Goal: Communication & Community: Participate in discussion

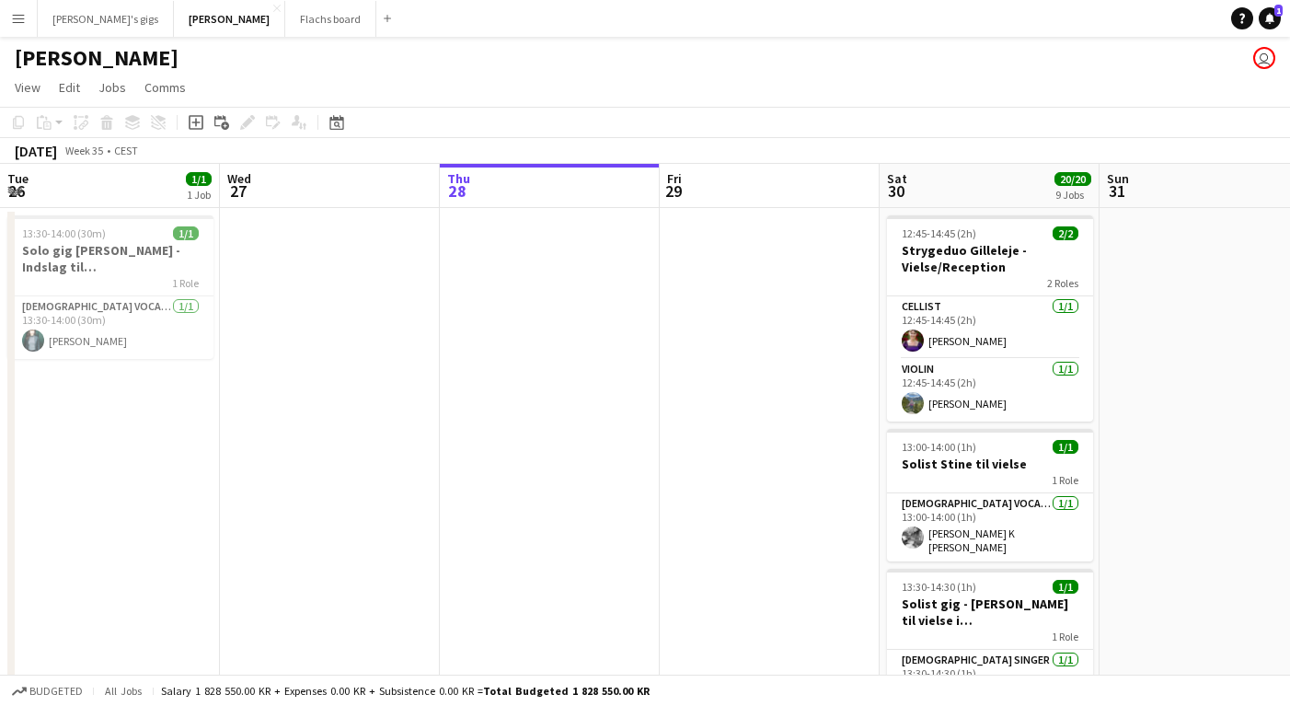
scroll to position [0, 699]
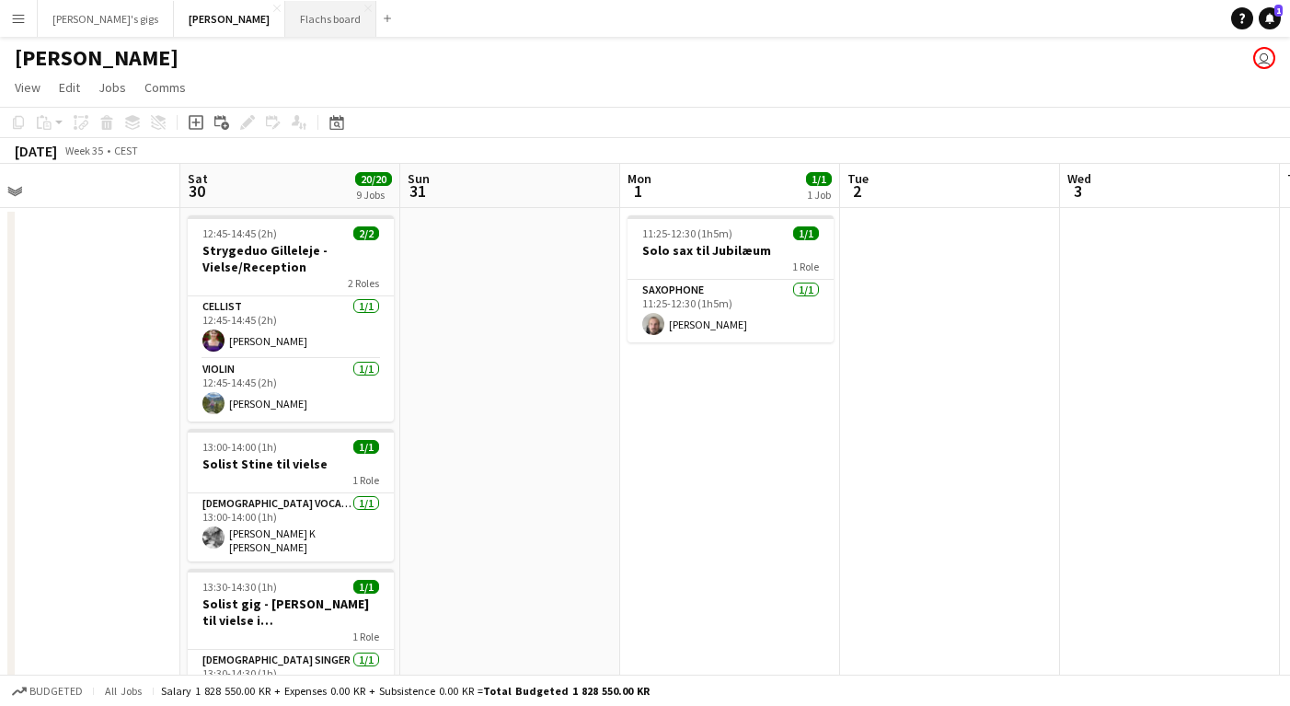
click at [285, 28] on button "Flachs board Close" at bounding box center [330, 19] width 91 height 36
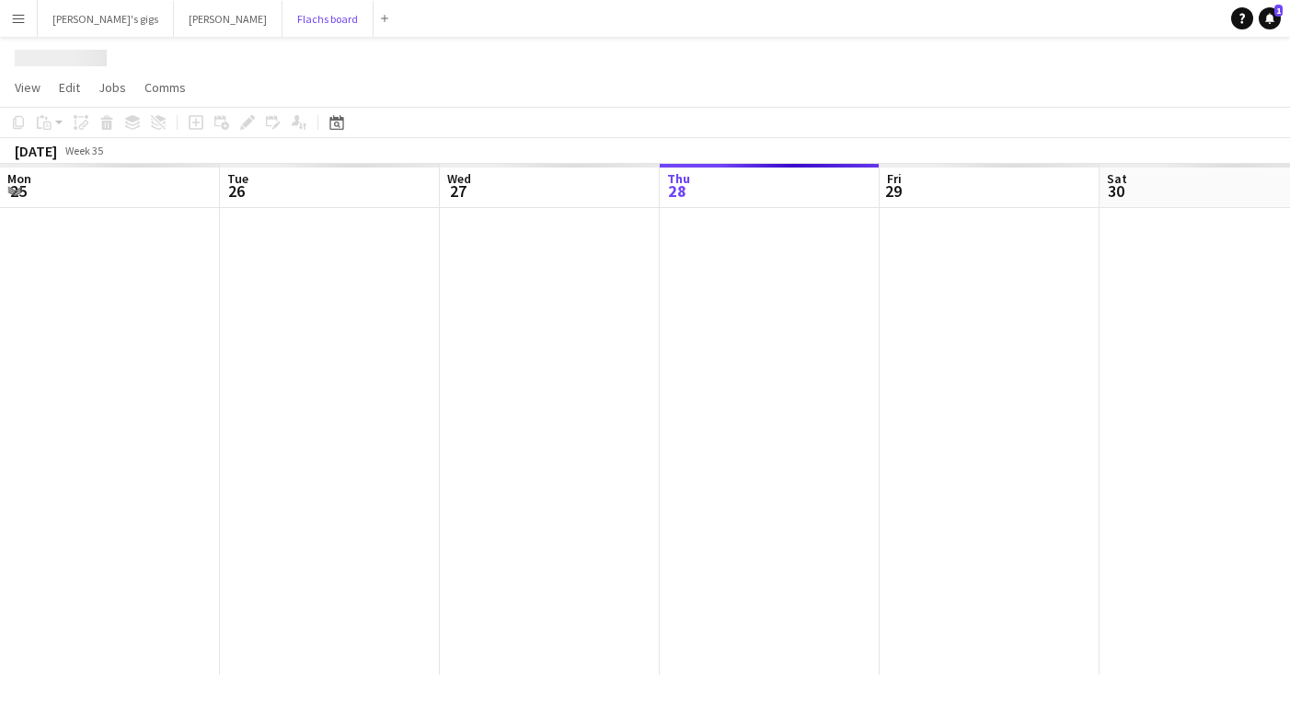
scroll to position [0, 440]
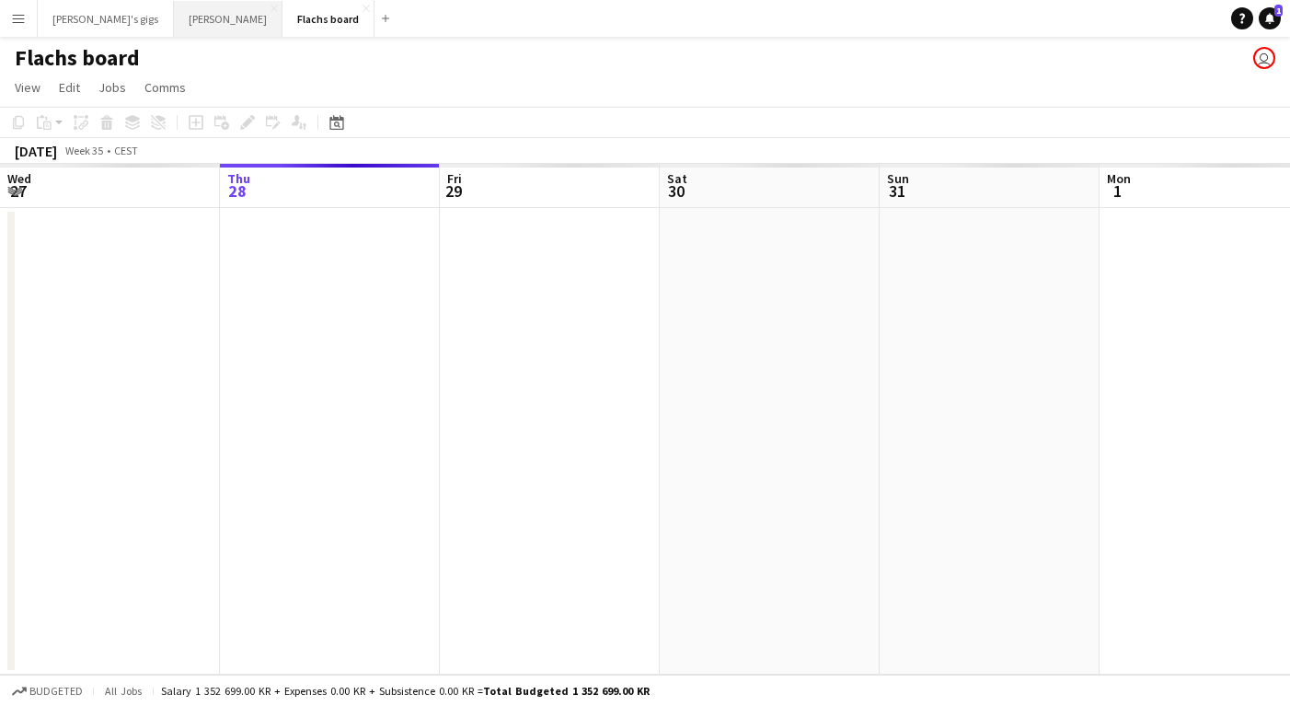
click at [174, 32] on button "Asger Gigs Close" at bounding box center [228, 19] width 109 height 36
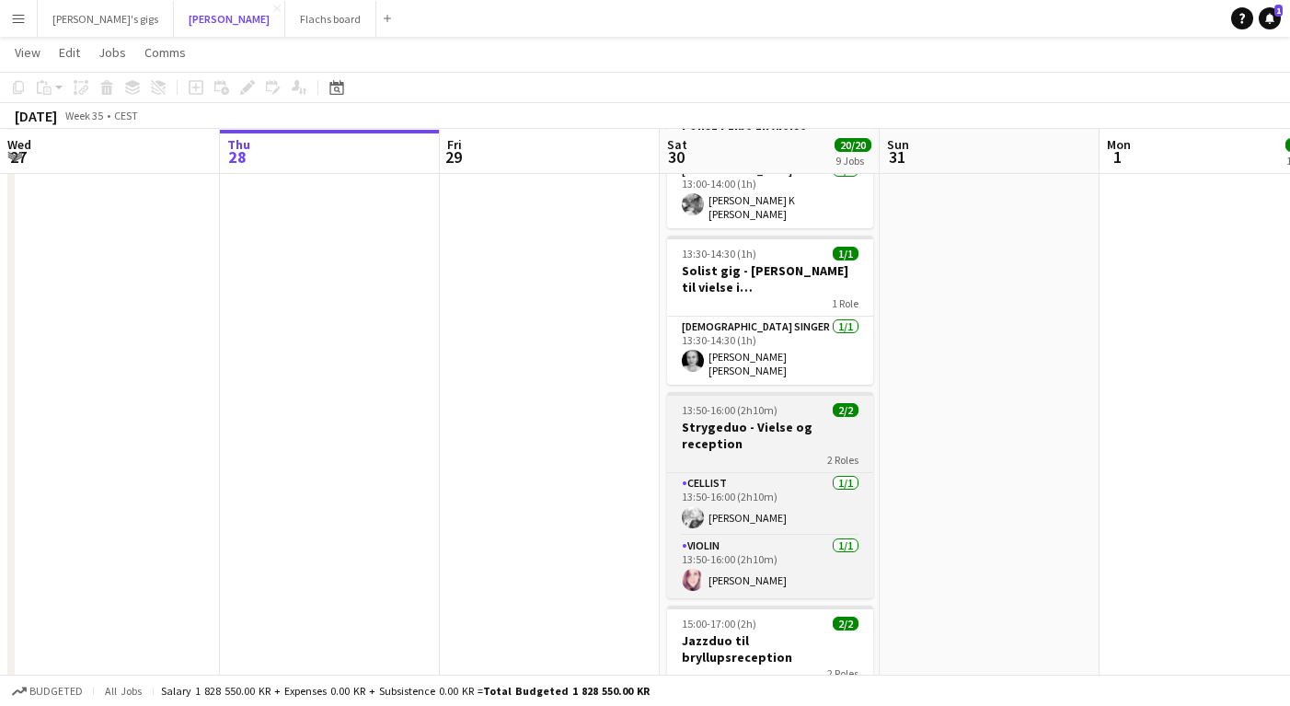
scroll to position [332, 0]
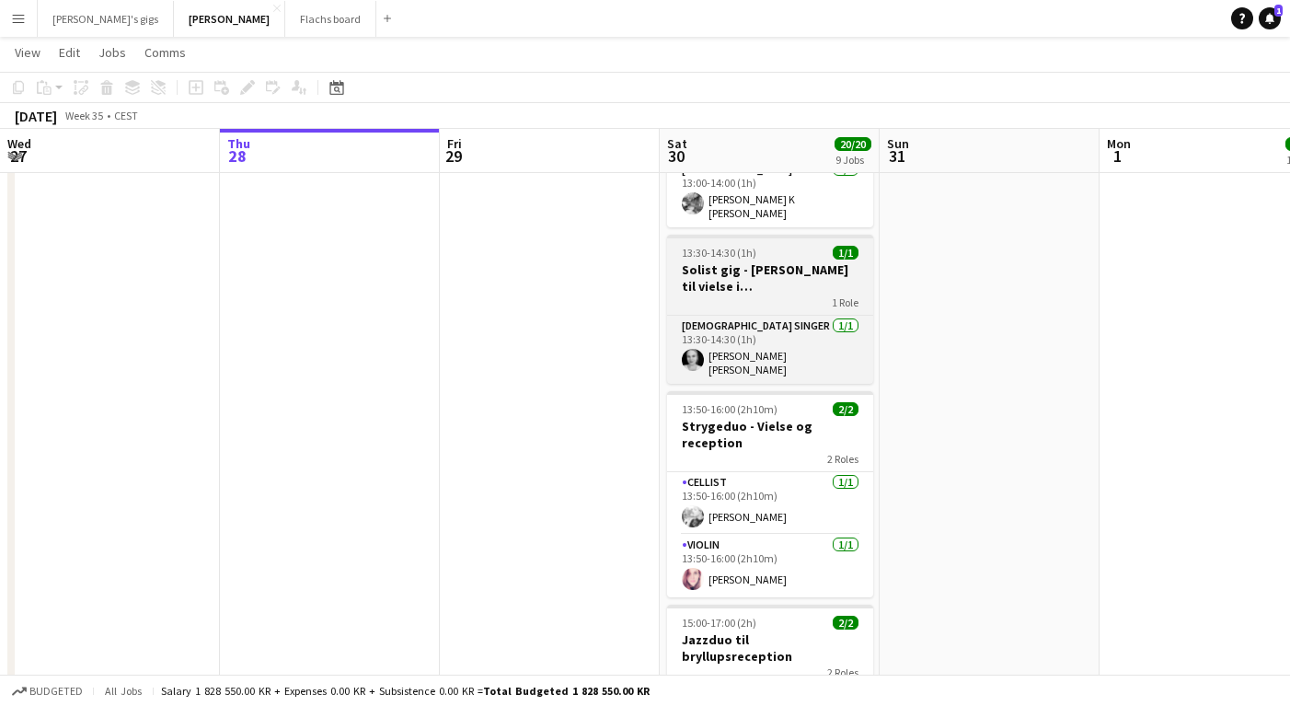
click at [718, 273] on h3 "Solist gig - [PERSON_NAME] til vielse i [GEOGRAPHIC_DATA]" at bounding box center [770, 277] width 206 height 33
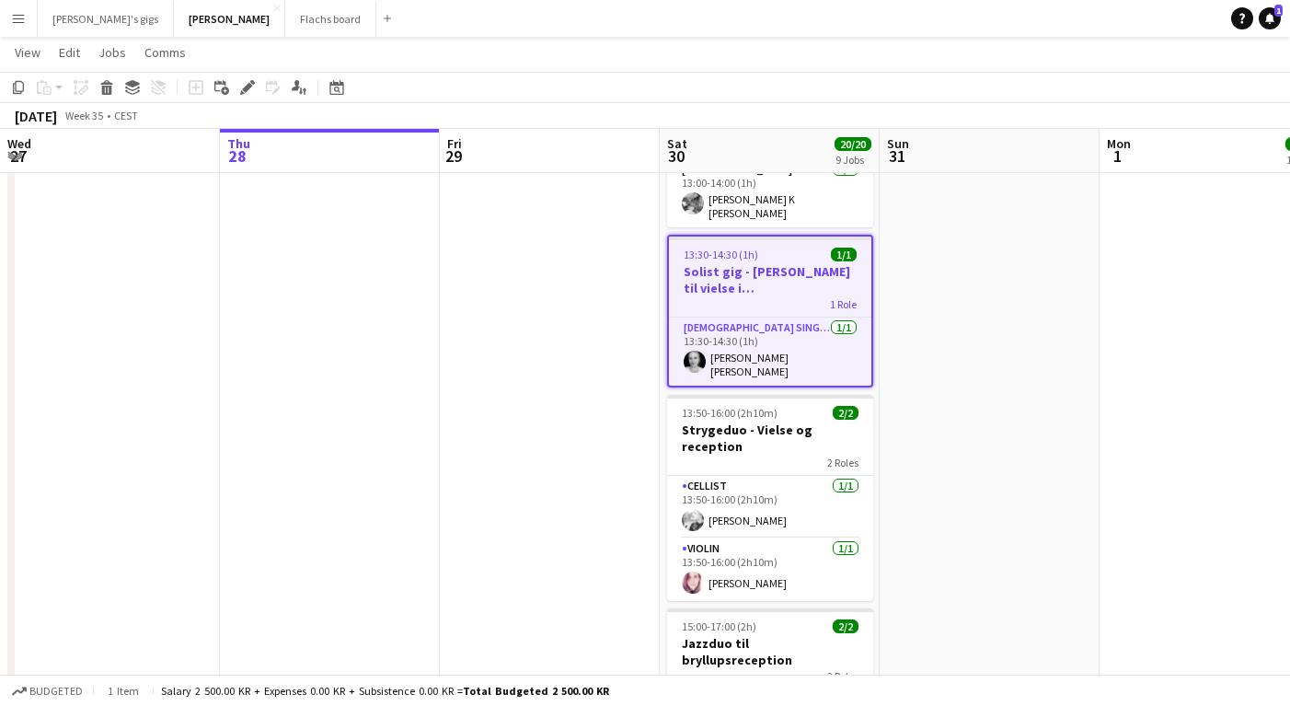
click at [13, 15] on app-icon "Menu" at bounding box center [18, 18] width 15 height 15
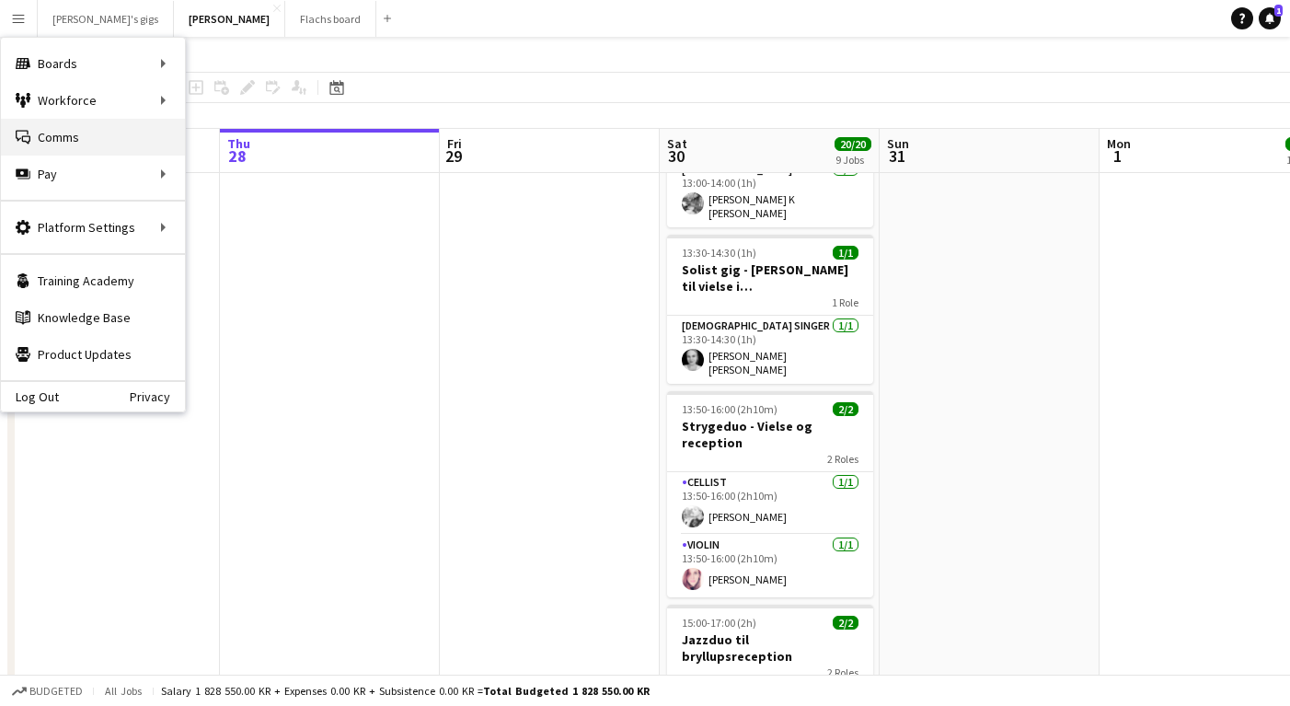
click at [64, 136] on link "Comms Comms" at bounding box center [93, 137] width 184 height 37
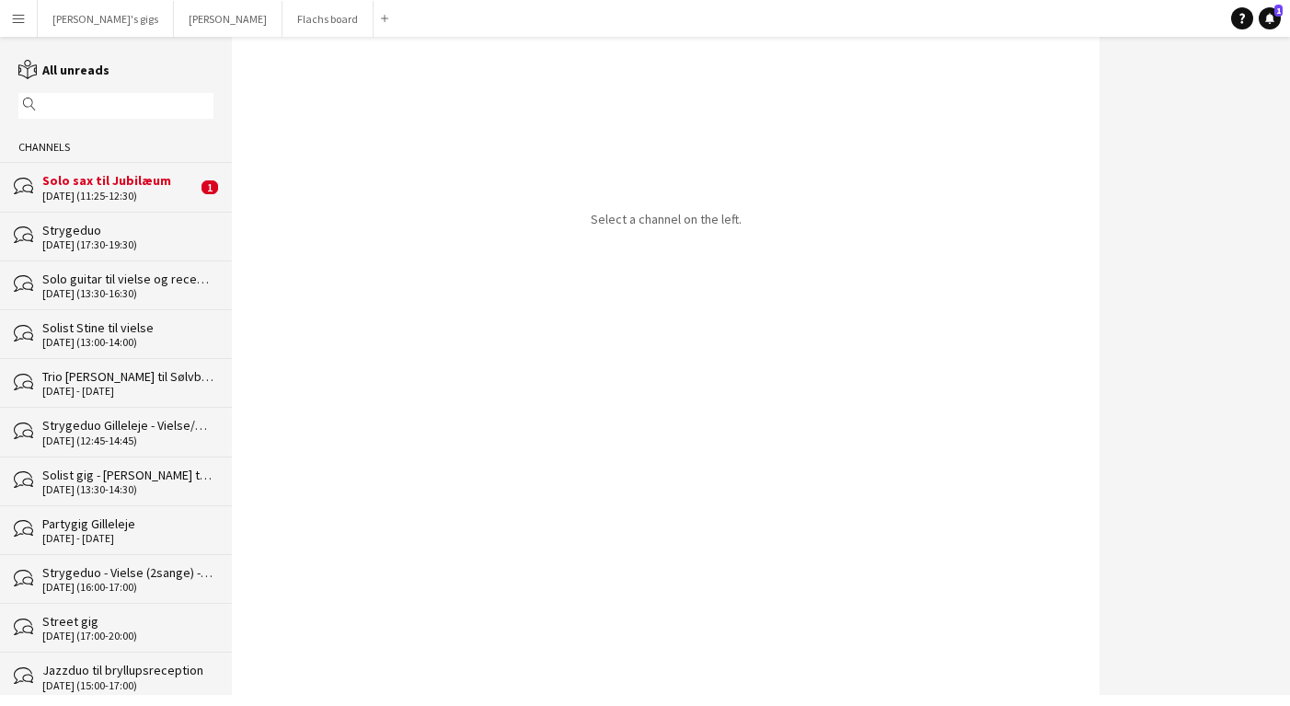
click at [133, 213] on div "bubbles Strygeduo [DATE] (17:30-19:30)" at bounding box center [116, 236] width 232 height 49
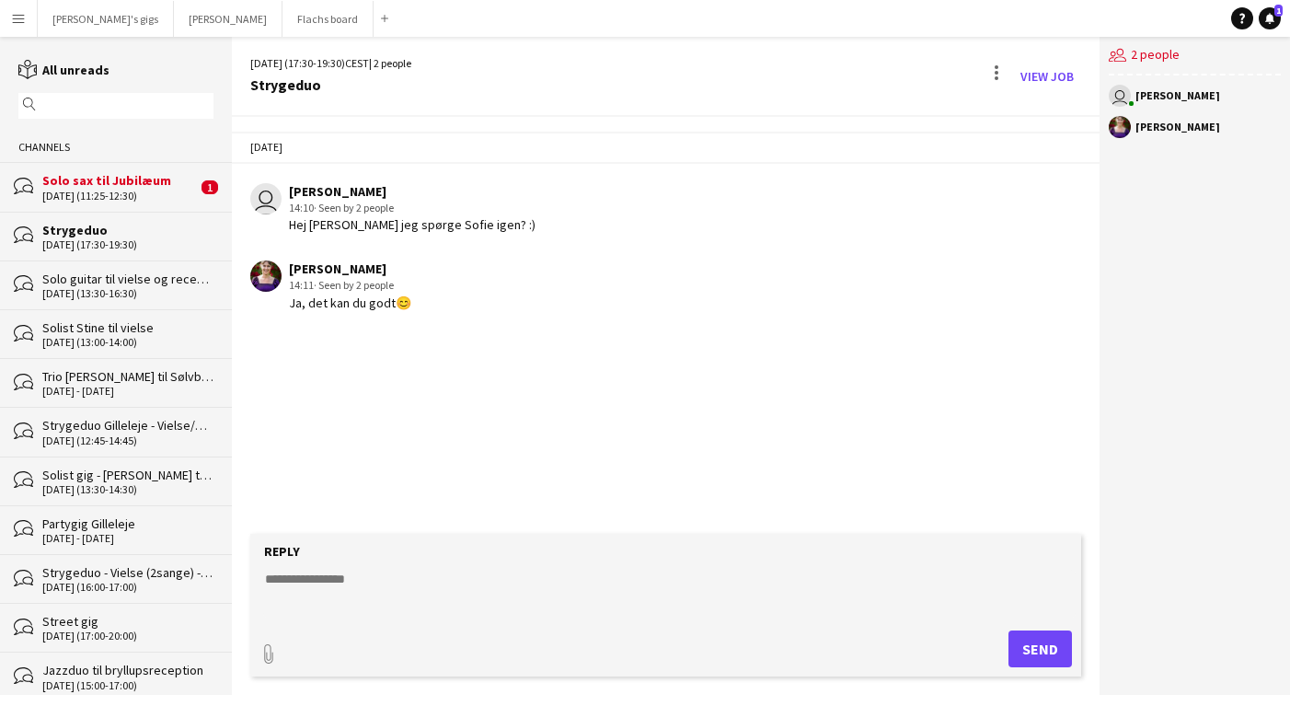
click at [119, 202] on div "bubbles Solo sax til Jubilæum [DATE] (11:25-12:30) 1" at bounding box center [116, 186] width 232 height 49
click at [110, 285] on div "Solo guitar til vielse og reception - Casper [DATE] (13:30-16:30)" at bounding box center [127, 285] width 171 height 29
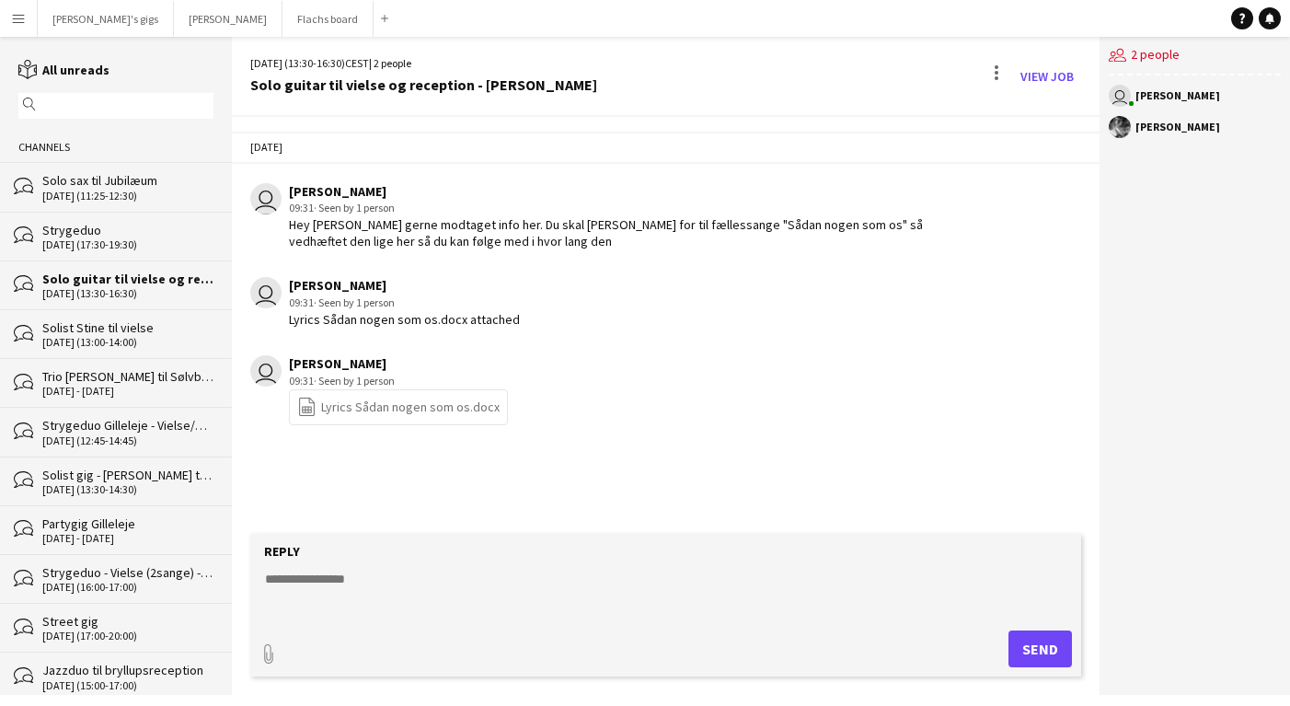
click at [112, 327] on div "Solist Stine til vielse" at bounding box center [127, 327] width 171 height 17
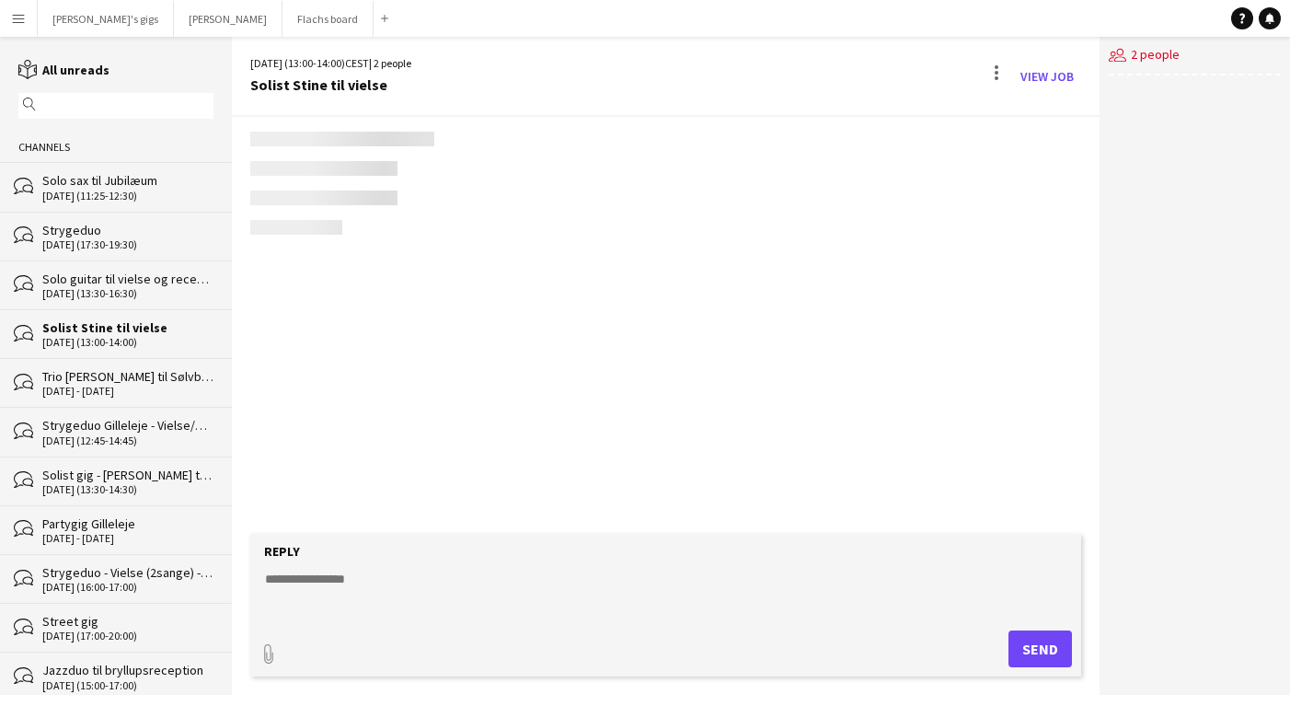
scroll to position [456, 0]
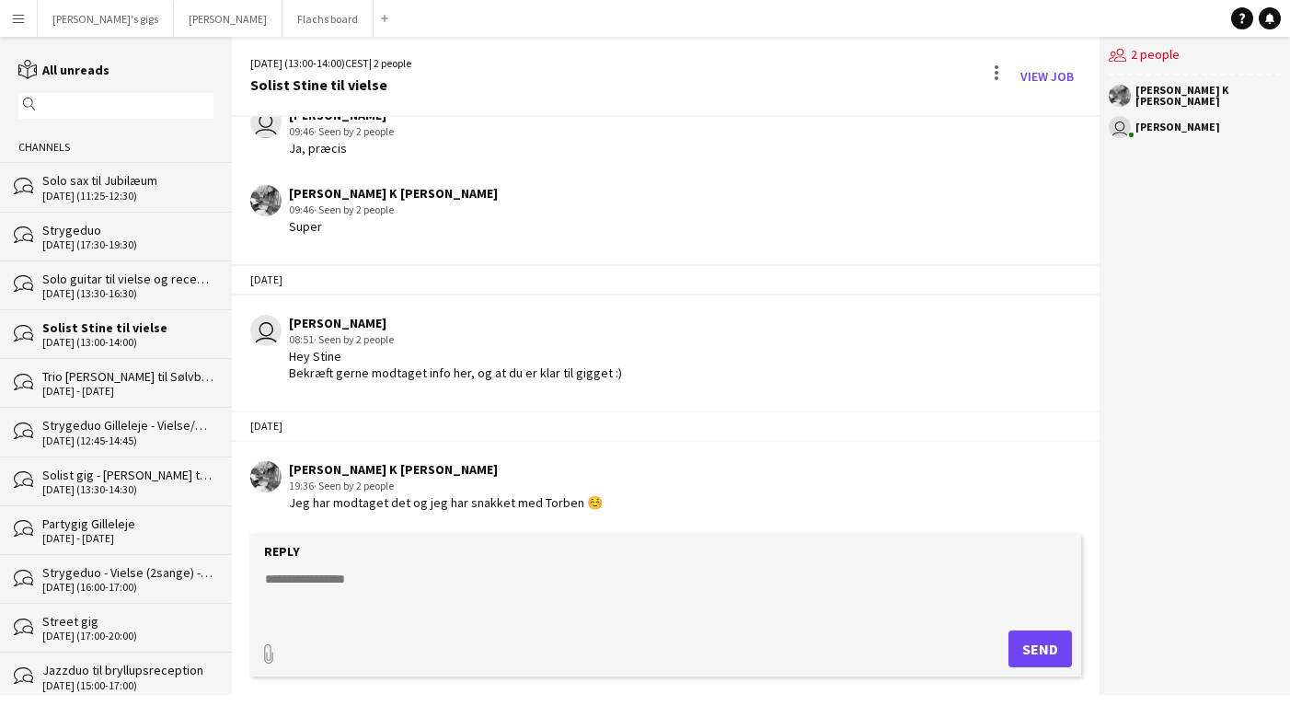
click at [114, 386] on div "[DATE] - [DATE]" at bounding box center [127, 391] width 171 height 13
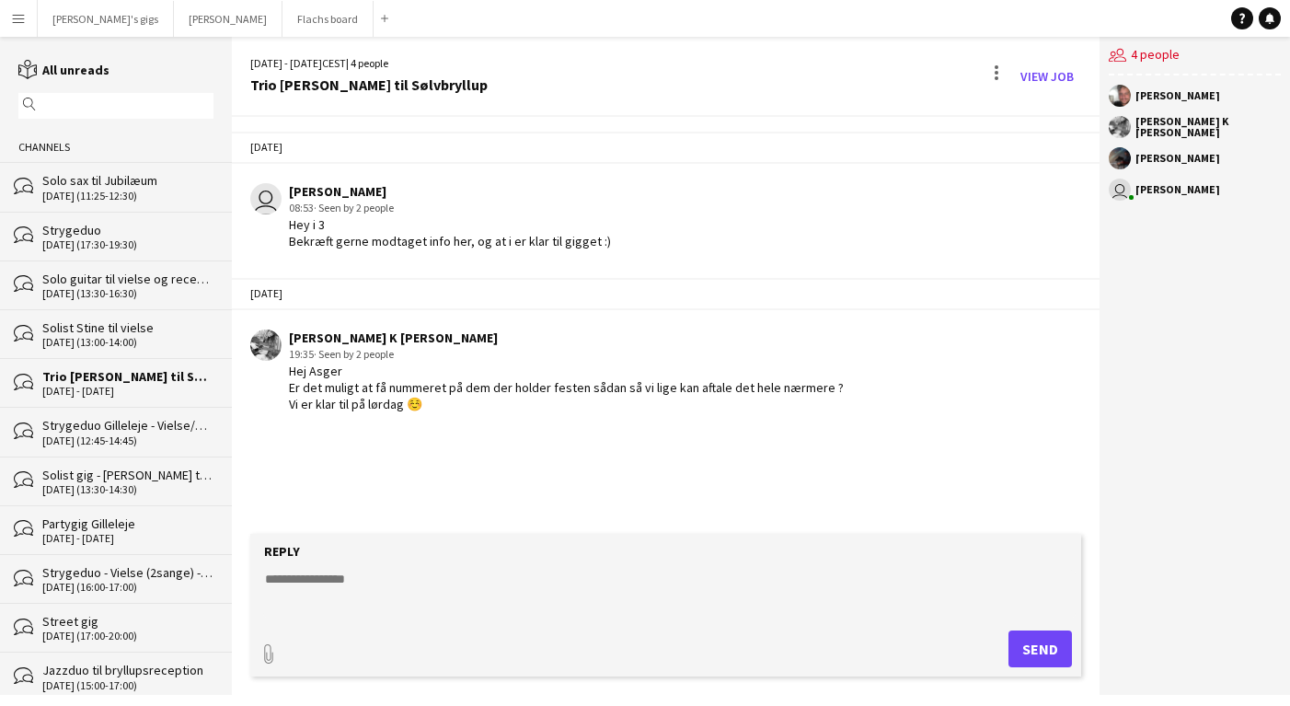
click at [121, 426] on div "Strygeduo Gilleleje - Vielse/Reception" at bounding box center [127, 425] width 171 height 17
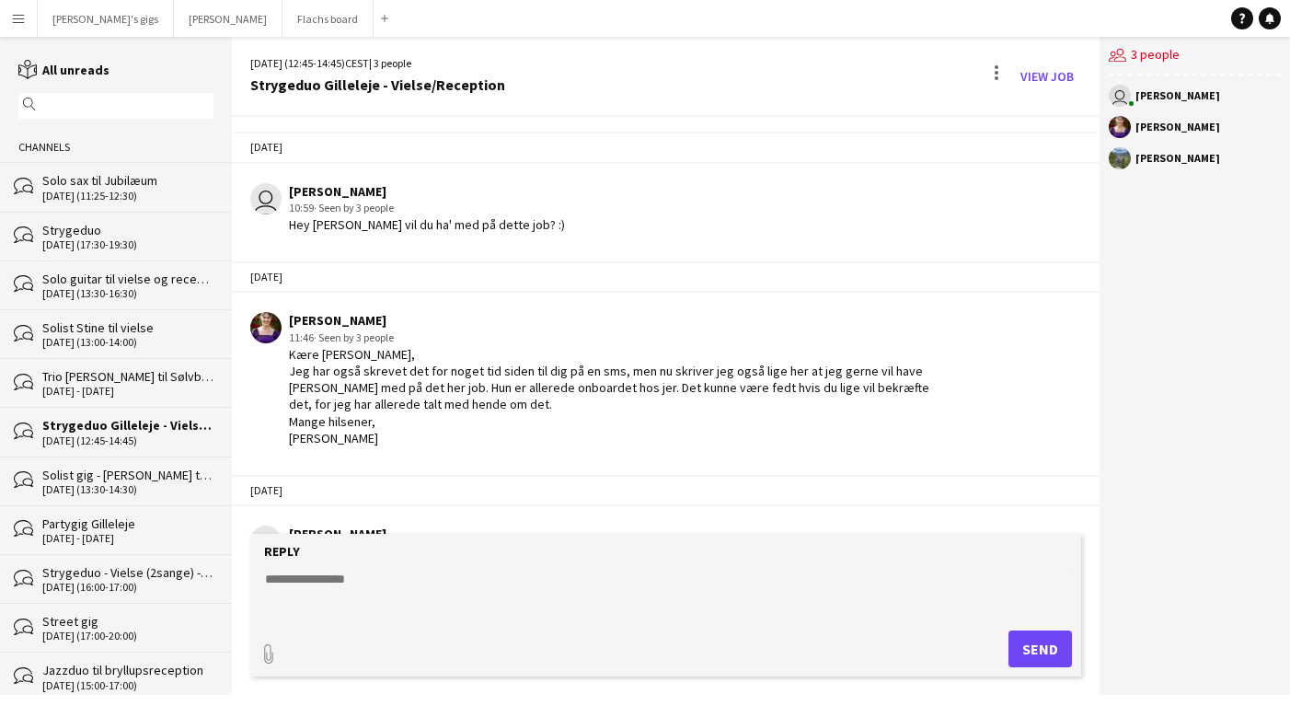
scroll to position [1618, 0]
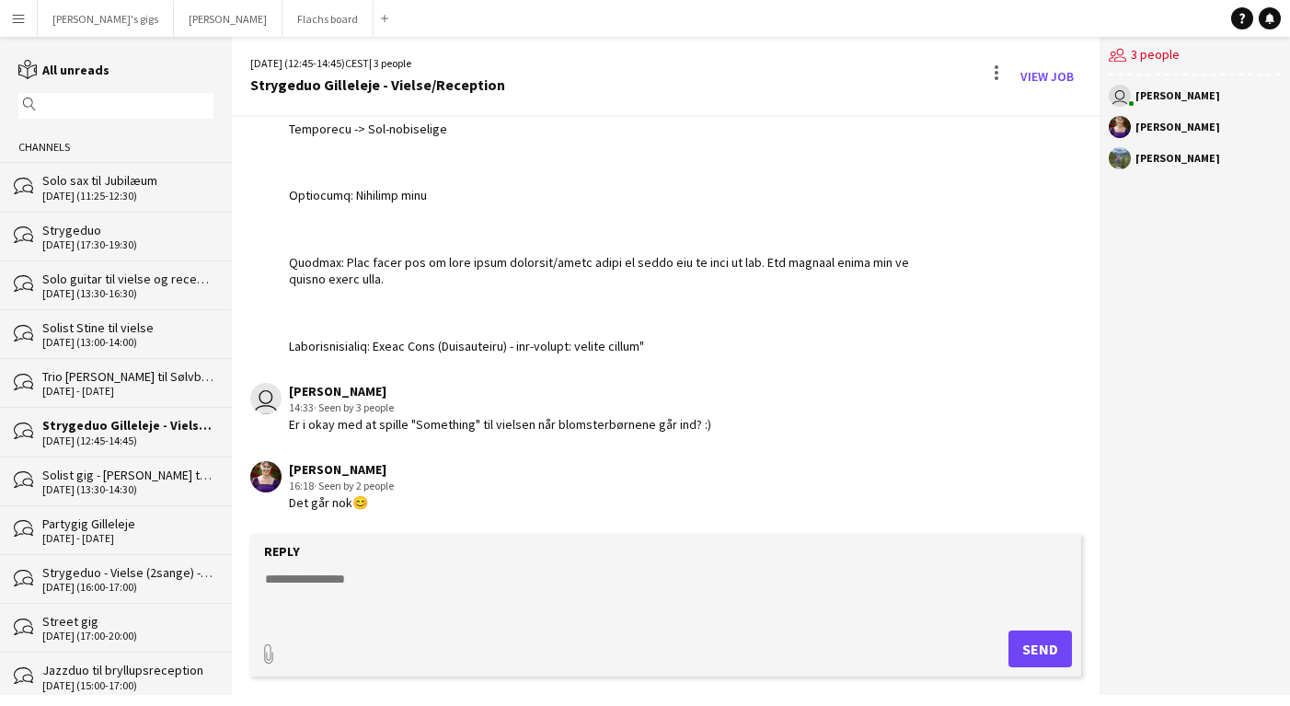
click at [132, 477] on div "Solist gig - [PERSON_NAME] til vielse i [GEOGRAPHIC_DATA]" at bounding box center [127, 475] width 171 height 17
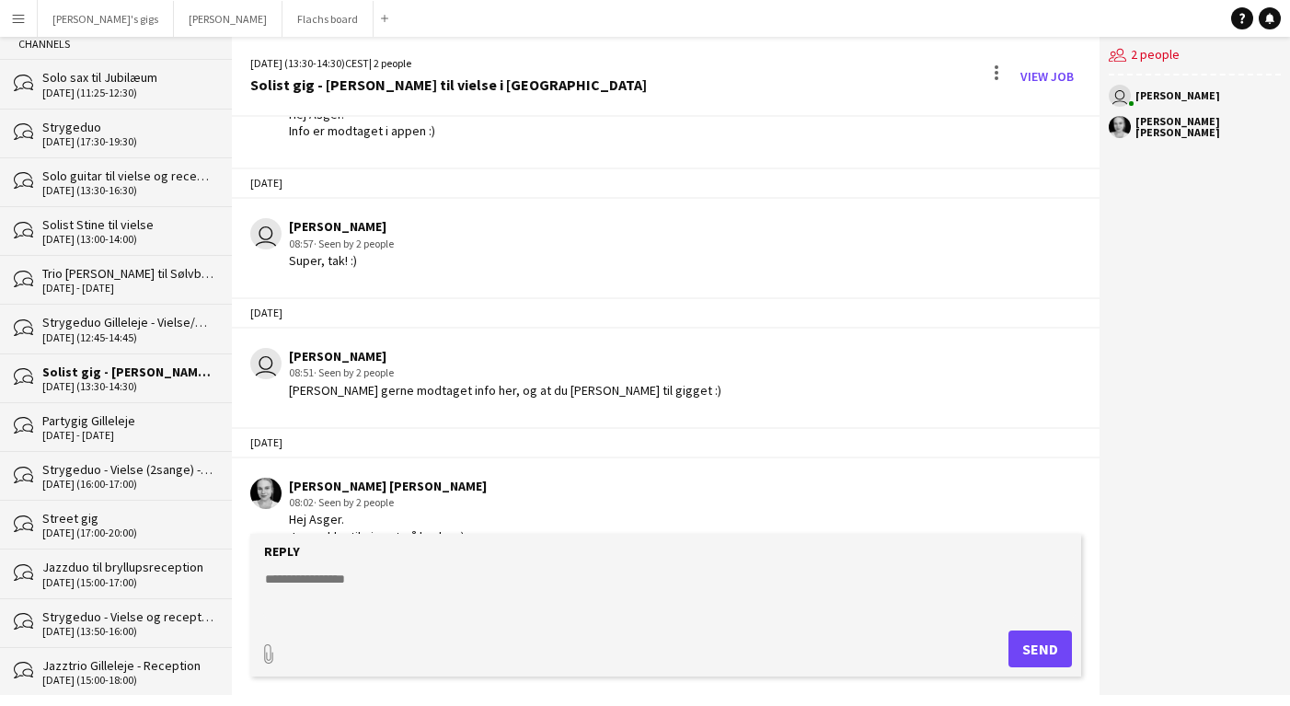
scroll to position [307, 0]
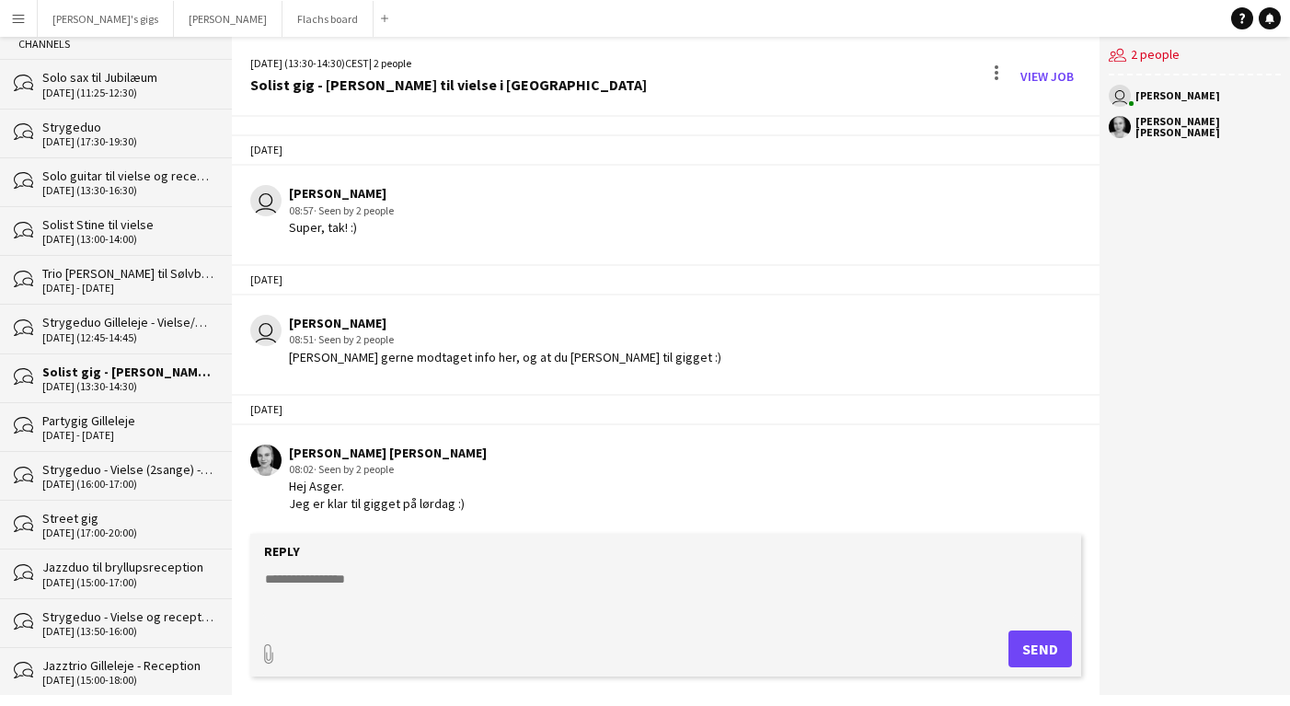
click at [112, 412] on div "Partygig Gilleleje" at bounding box center [127, 420] width 171 height 17
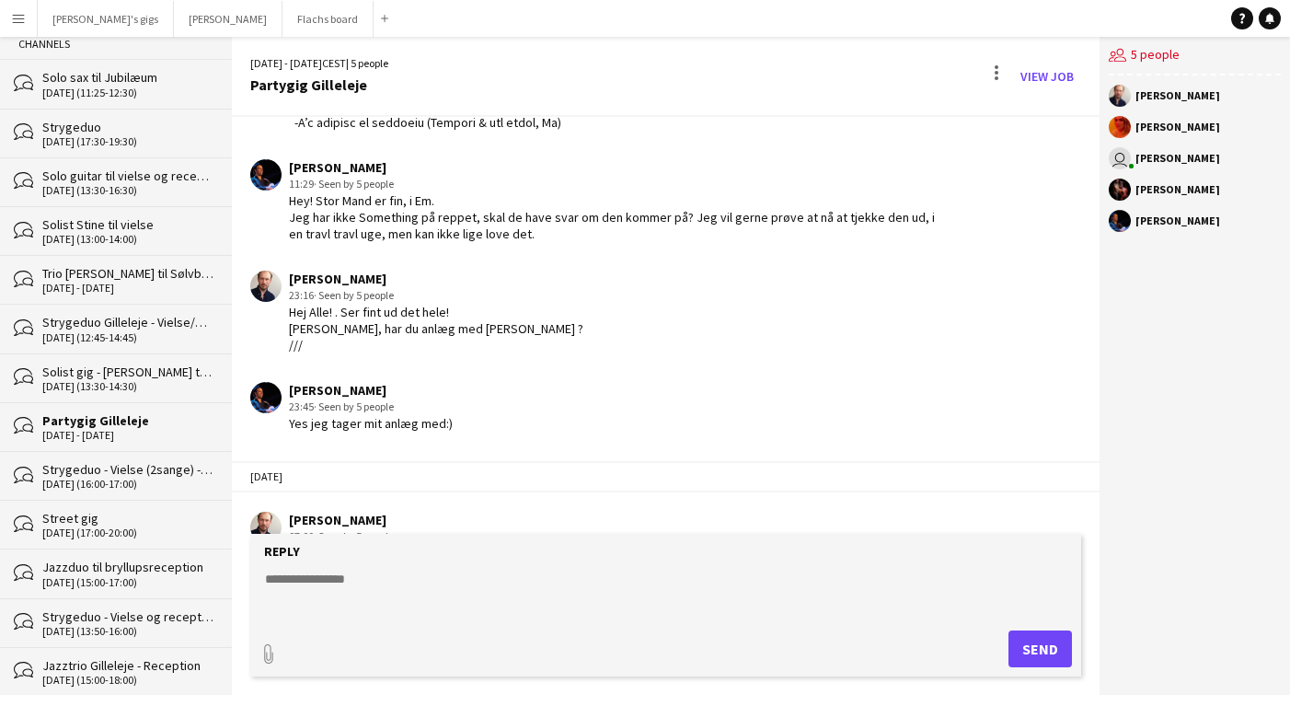
scroll to position [1029, 0]
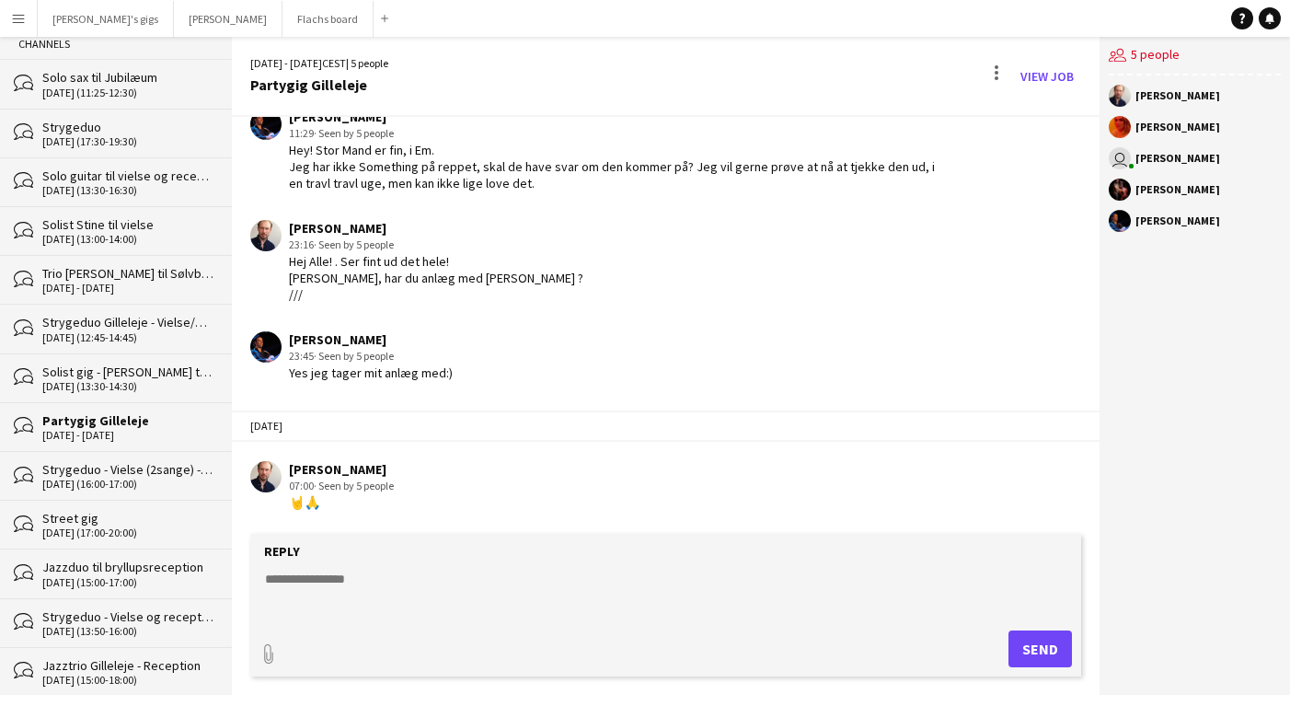
click at [146, 478] on div "[DATE] (16:00-17:00)" at bounding box center [127, 484] width 171 height 13
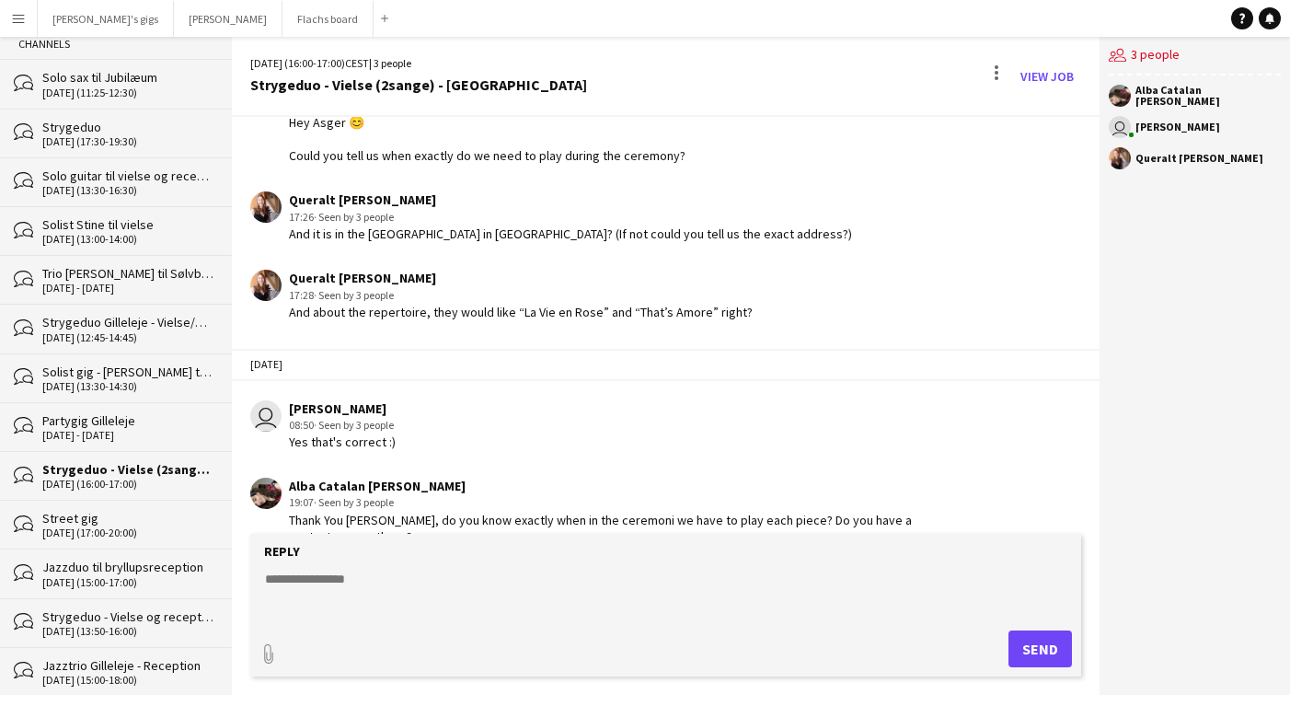
scroll to position [1518, 0]
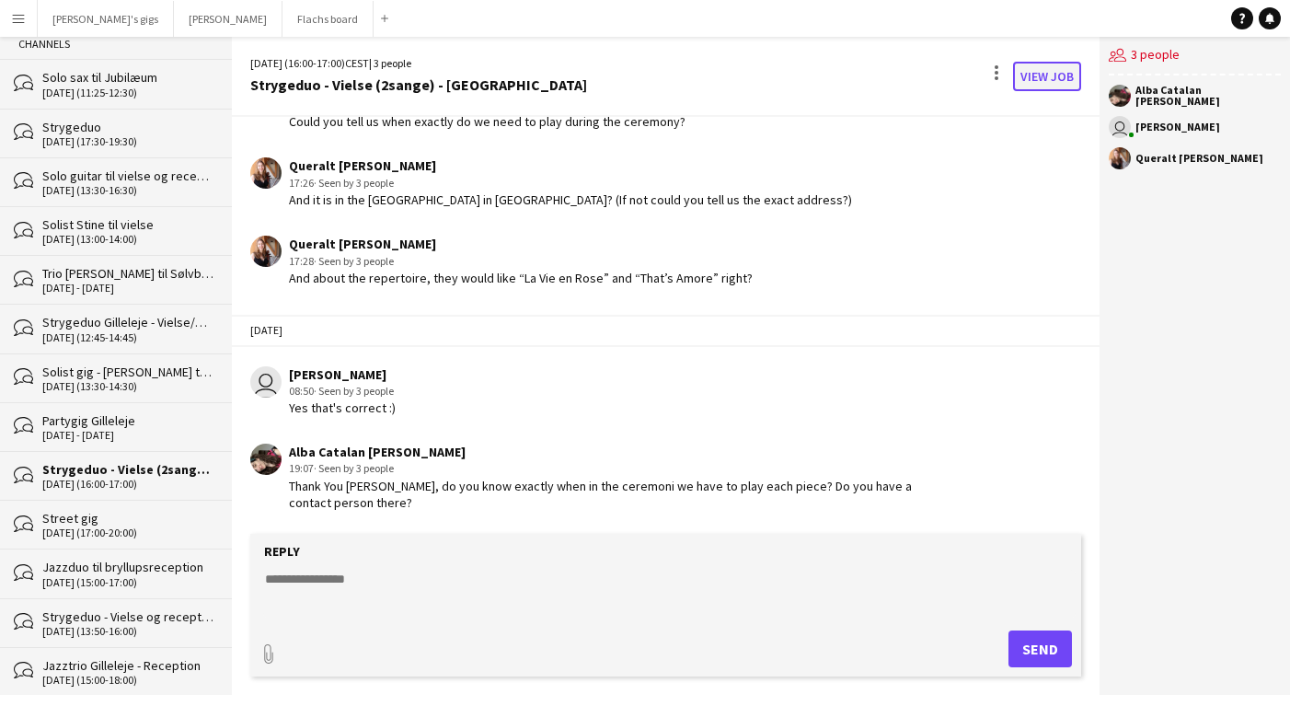
click at [1041, 70] on link "View Job" at bounding box center [1047, 76] width 68 height 29
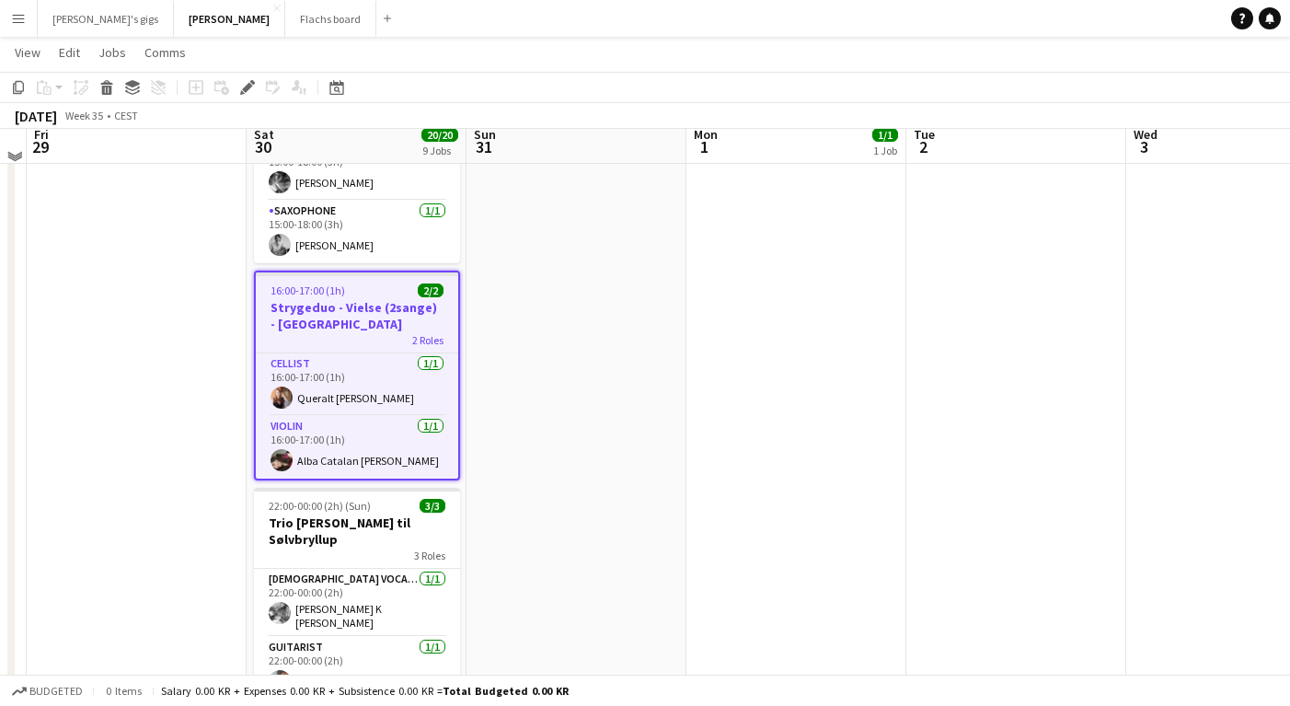
scroll to position [1111, 0]
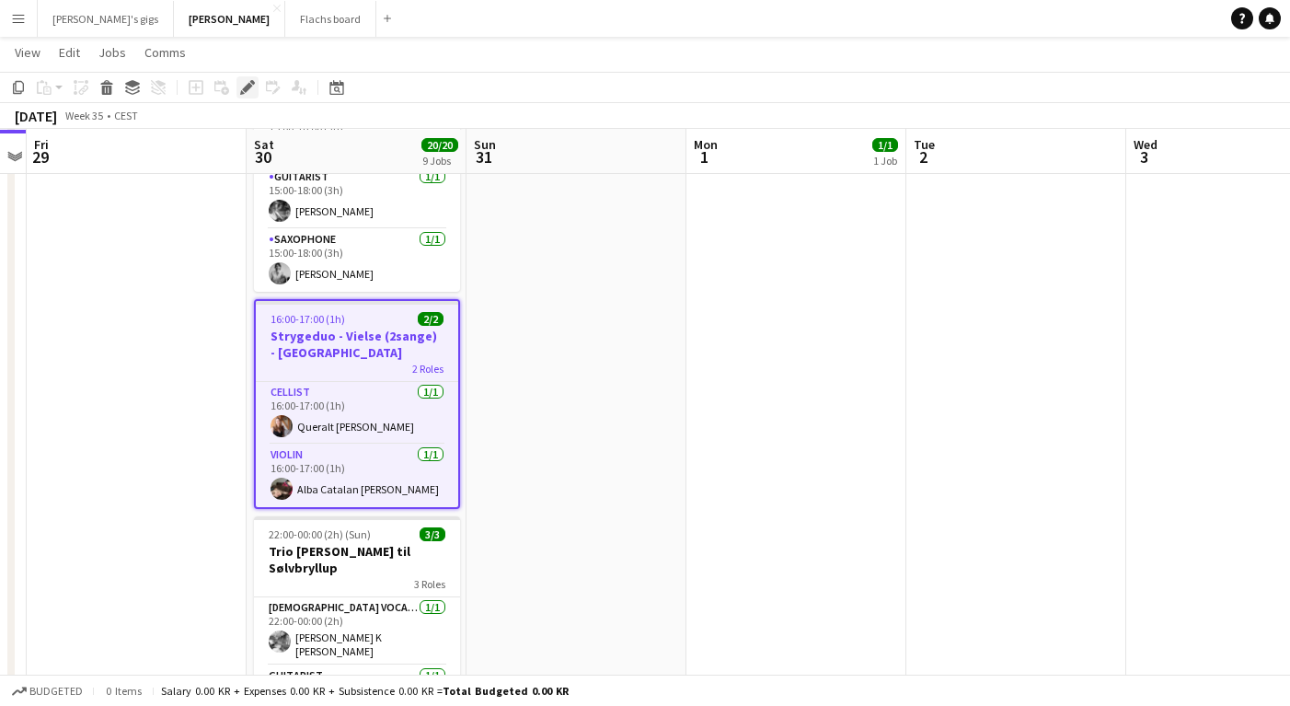
click at [248, 88] on icon at bounding box center [247, 88] width 10 height 10
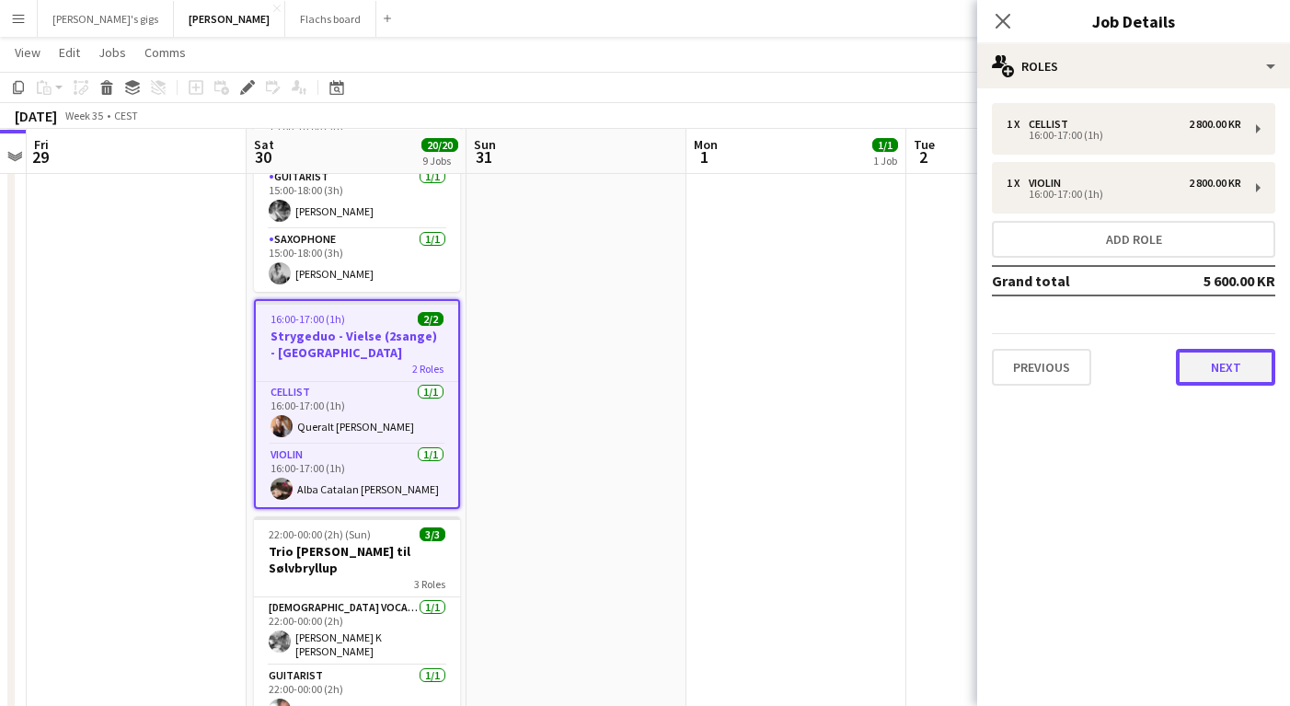
click at [1189, 360] on button "Next" at bounding box center [1225, 367] width 99 height 37
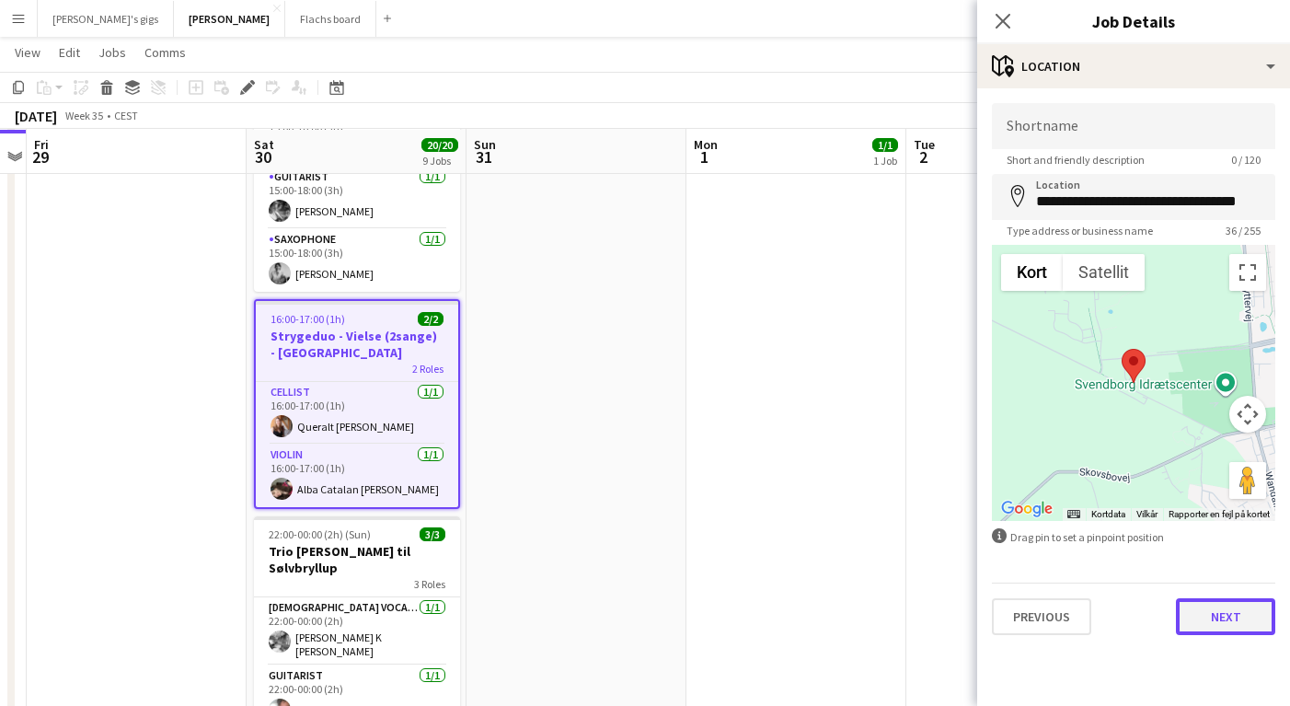
click at [1216, 617] on button "Next" at bounding box center [1225, 616] width 99 height 37
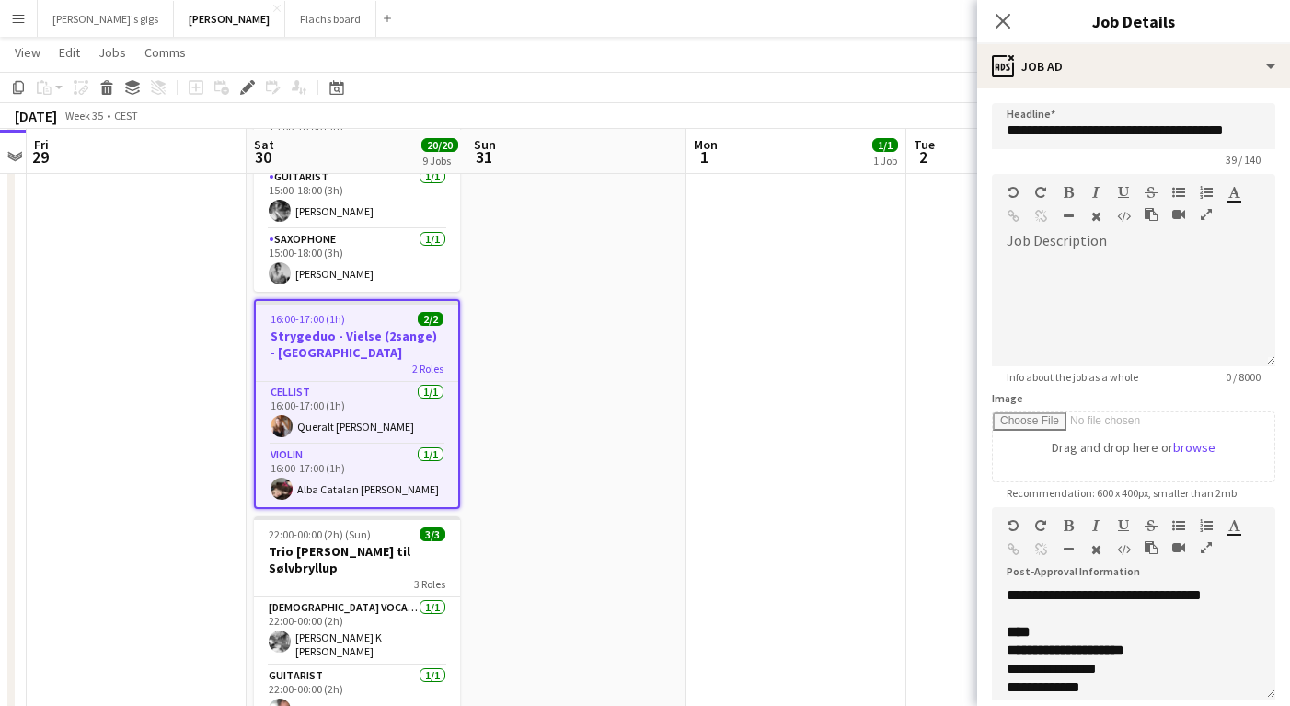
scroll to position [585, 0]
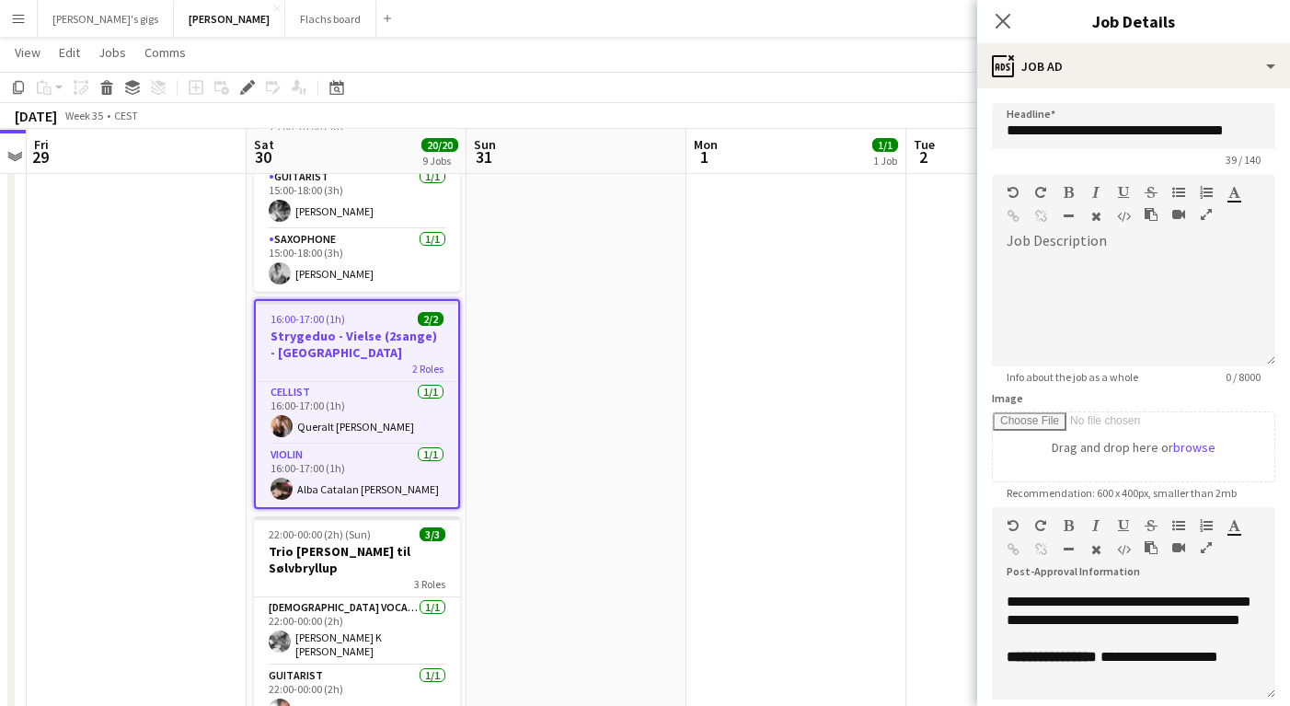
click at [809, 478] on app-date-cell "11:25-12:30 (1h5m) 1/1 Solo sax til Jubilæum 1 Role Saxophone [DATE] 11:25-12:3…" at bounding box center [797, 113] width 220 height 2036
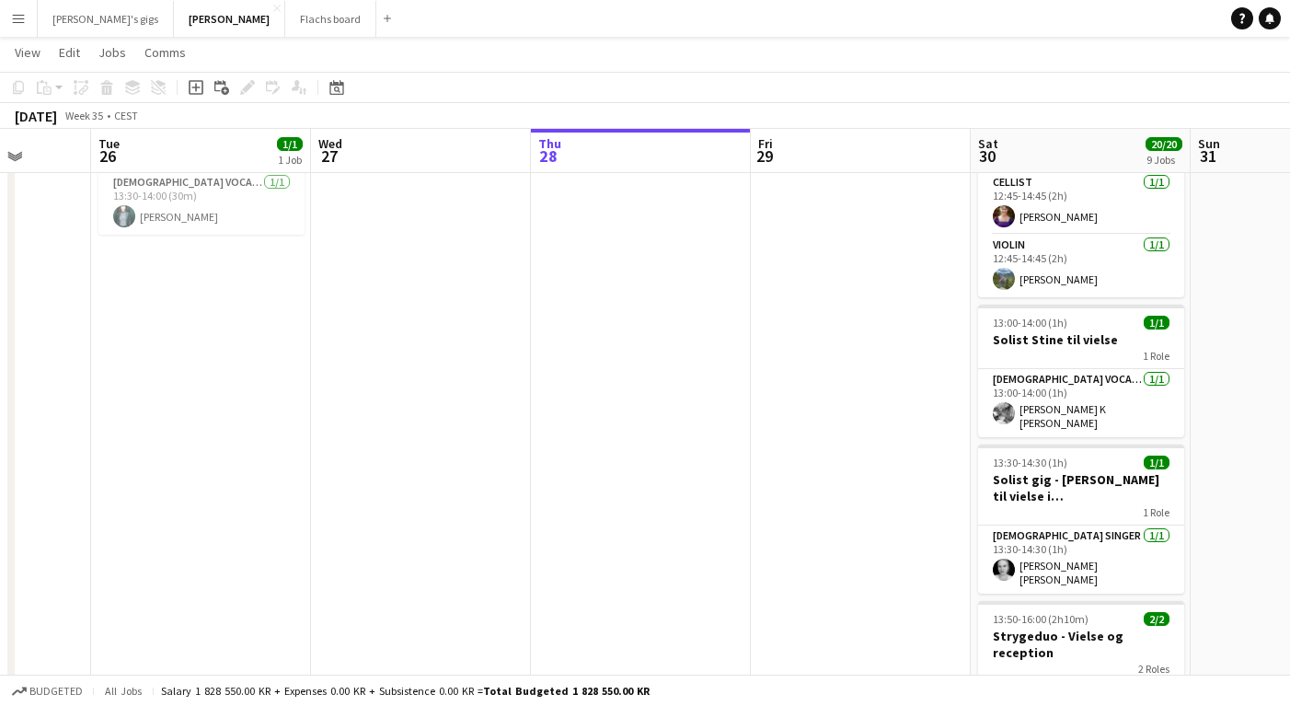
scroll to position [283, 0]
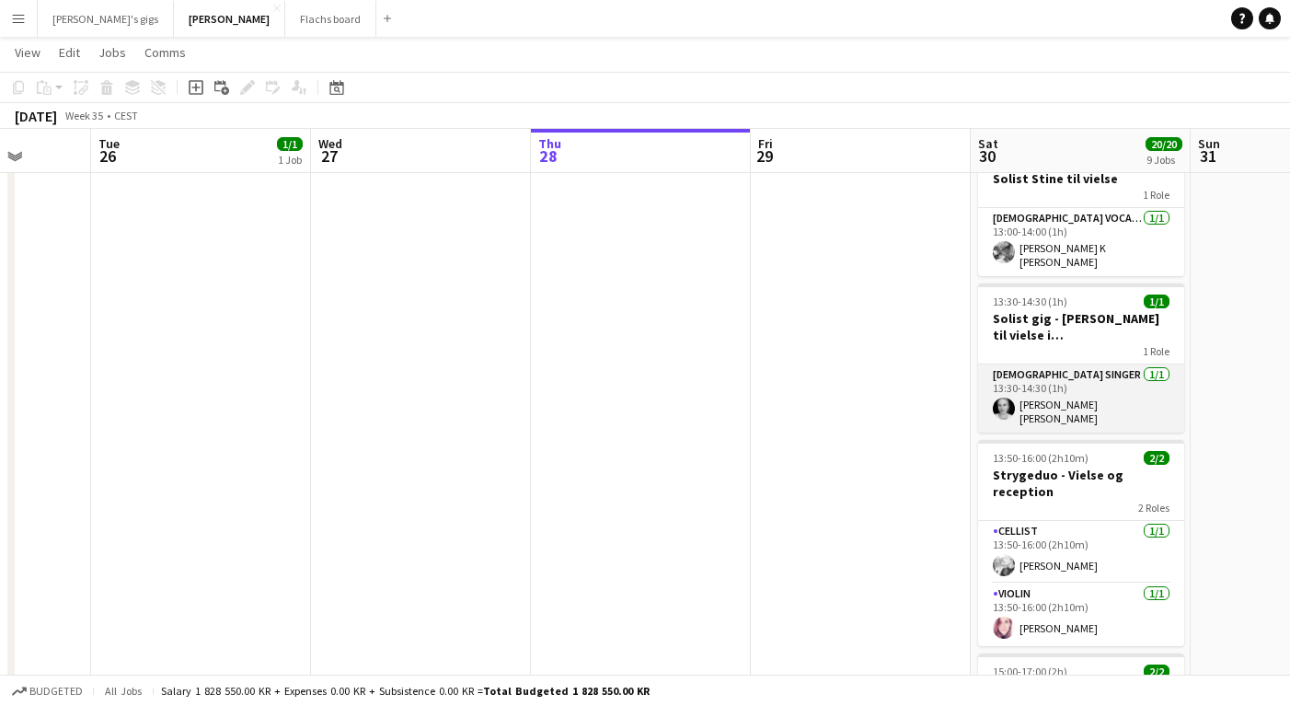
click at [1022, 405] on app-card-role "[DEMOGRAPHIC_DATA] Singer [DATE] 13:30-14:30 (1h) [PERSON_NAME] [PERSON_NAME]" at bounding box center [1081, 398] width 206 height 68
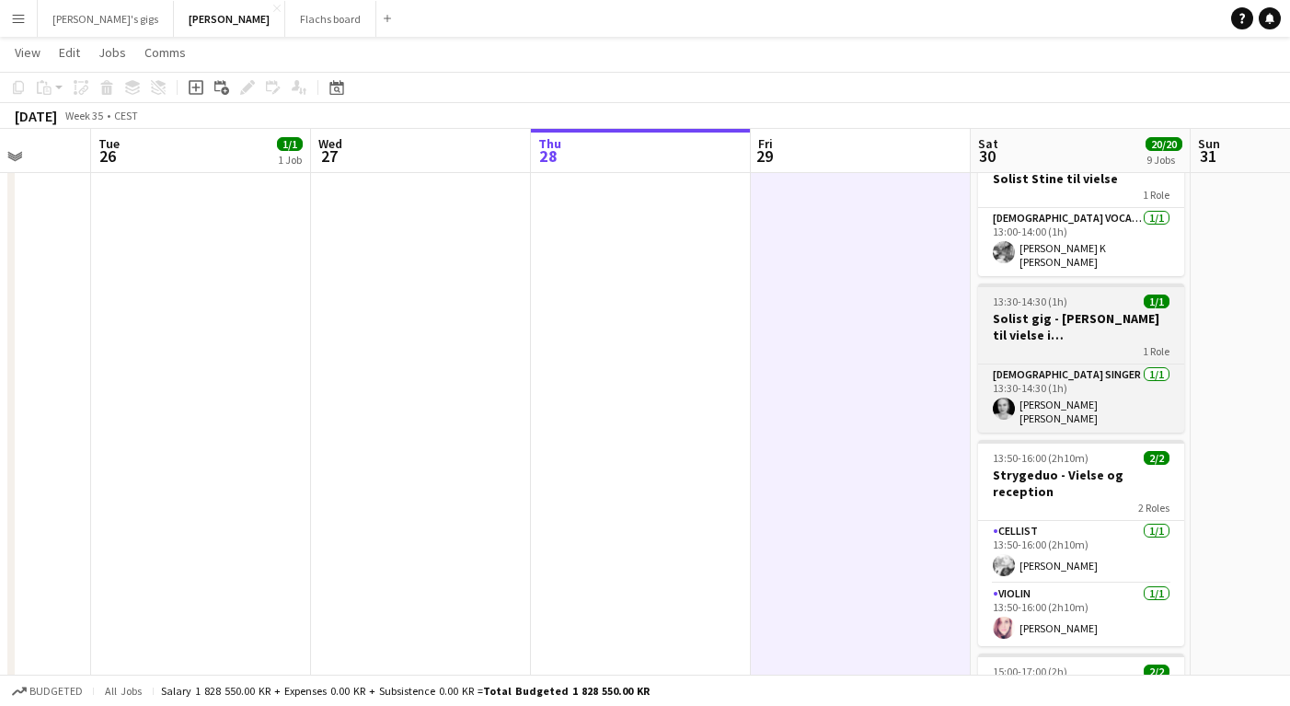
click at [1042, 310] on h3 "Solist gig - [PERSON_NAME] til vielse i [GEOGRAPHIC_DATA]" at bounding box center [1081, 326] width 206 height 33
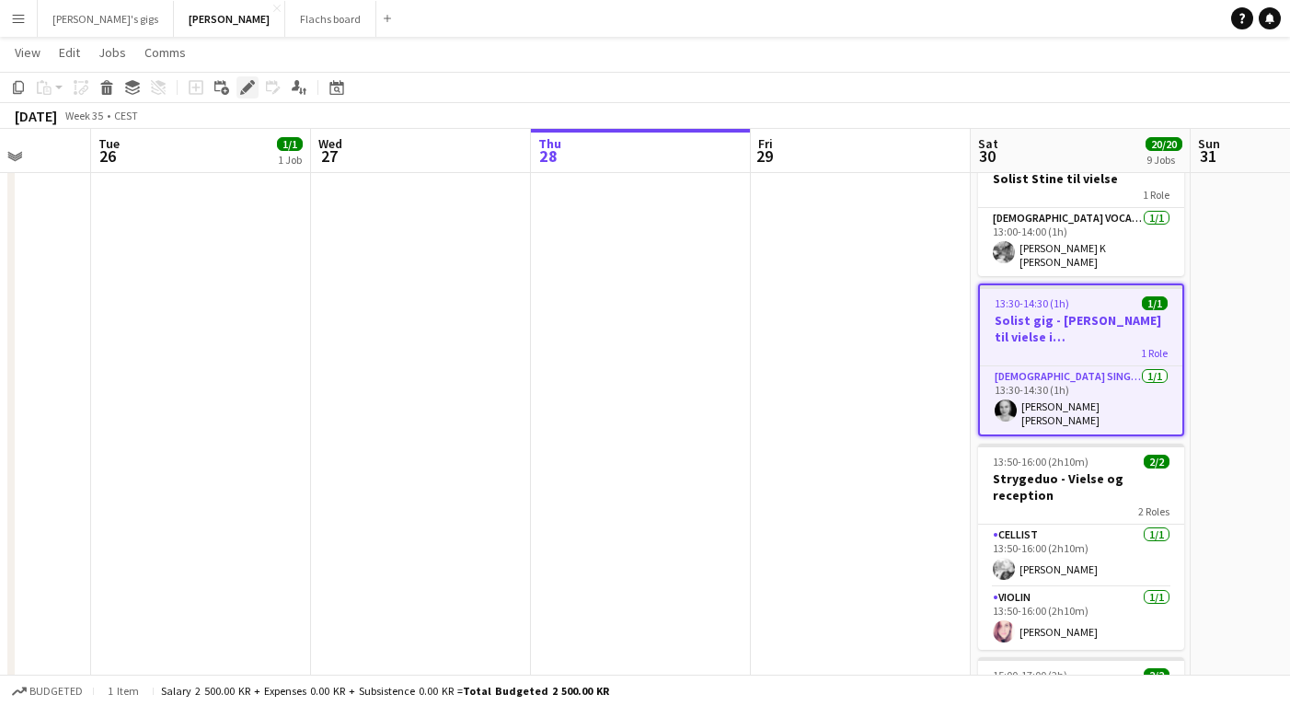
click at [252, 81] on icon at bounding box center [252, 82] width 5 height 5
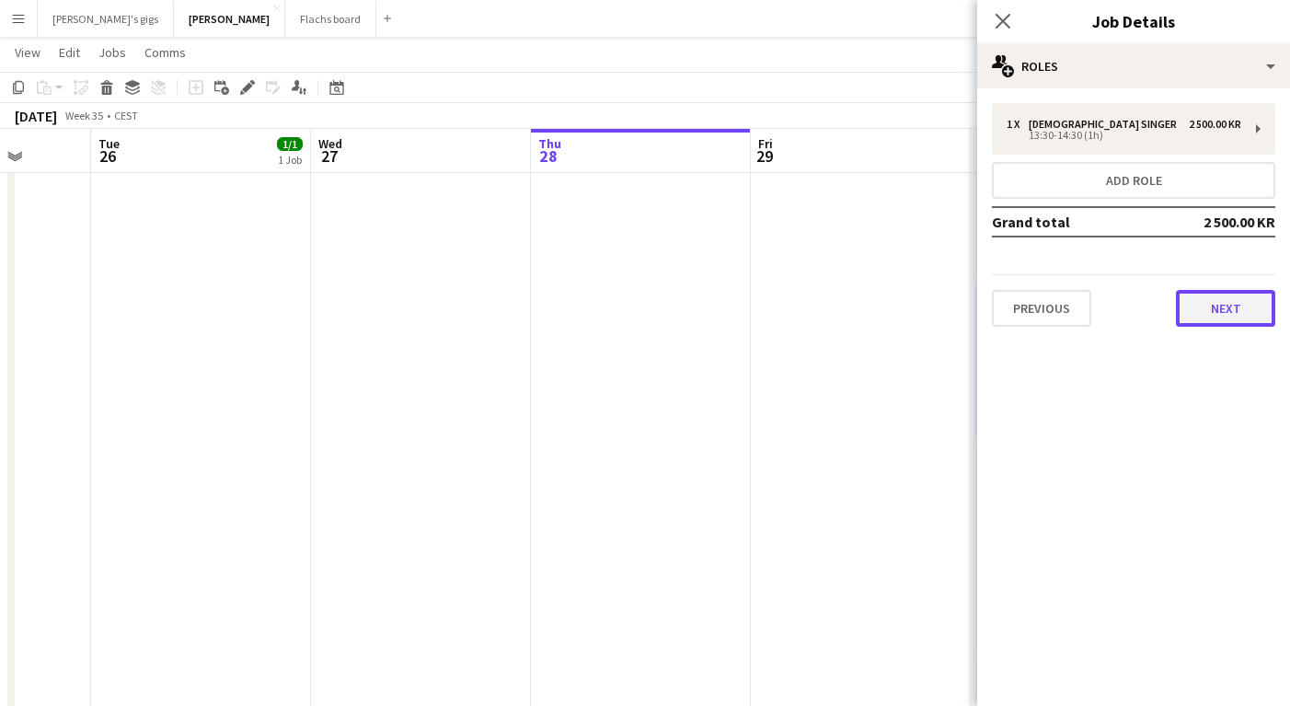
click at [1198, 318] on button "Next" at bounding box center [1225, 308] width 99 height 37
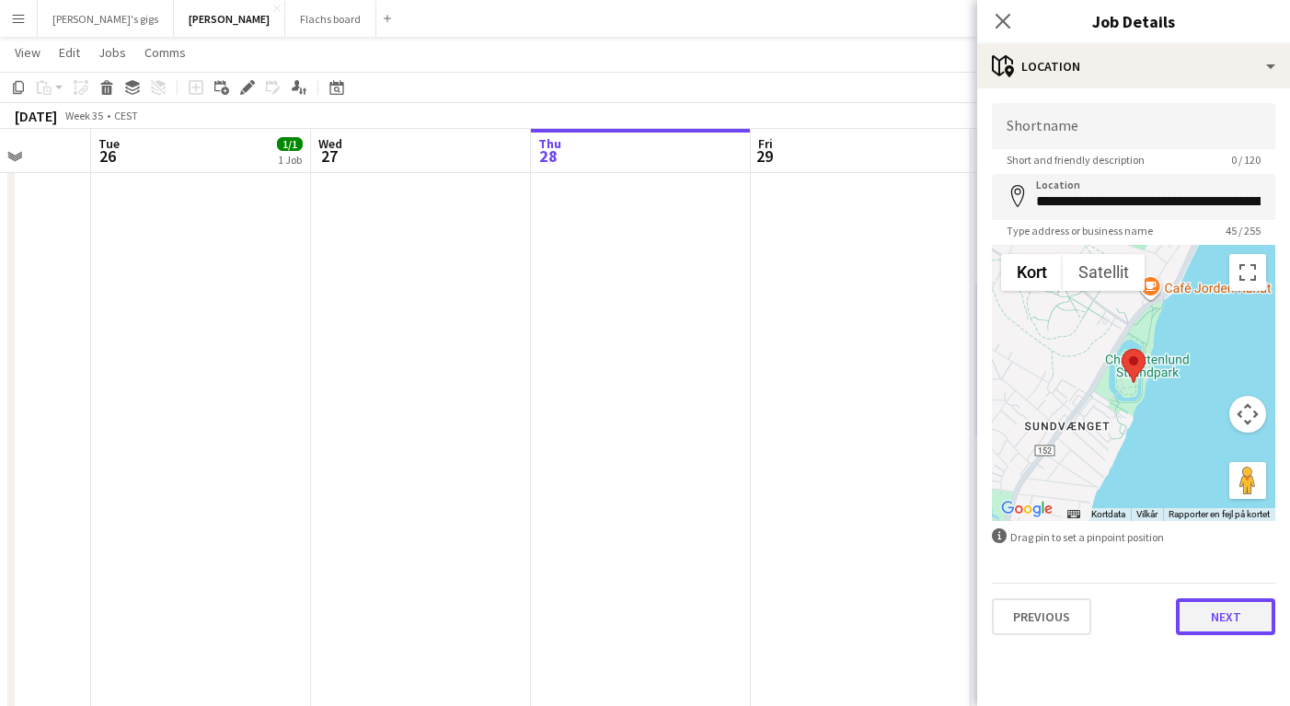
click at [1199, 603] on button "Next" at bounding box center [1225, 616] width 99 height 37
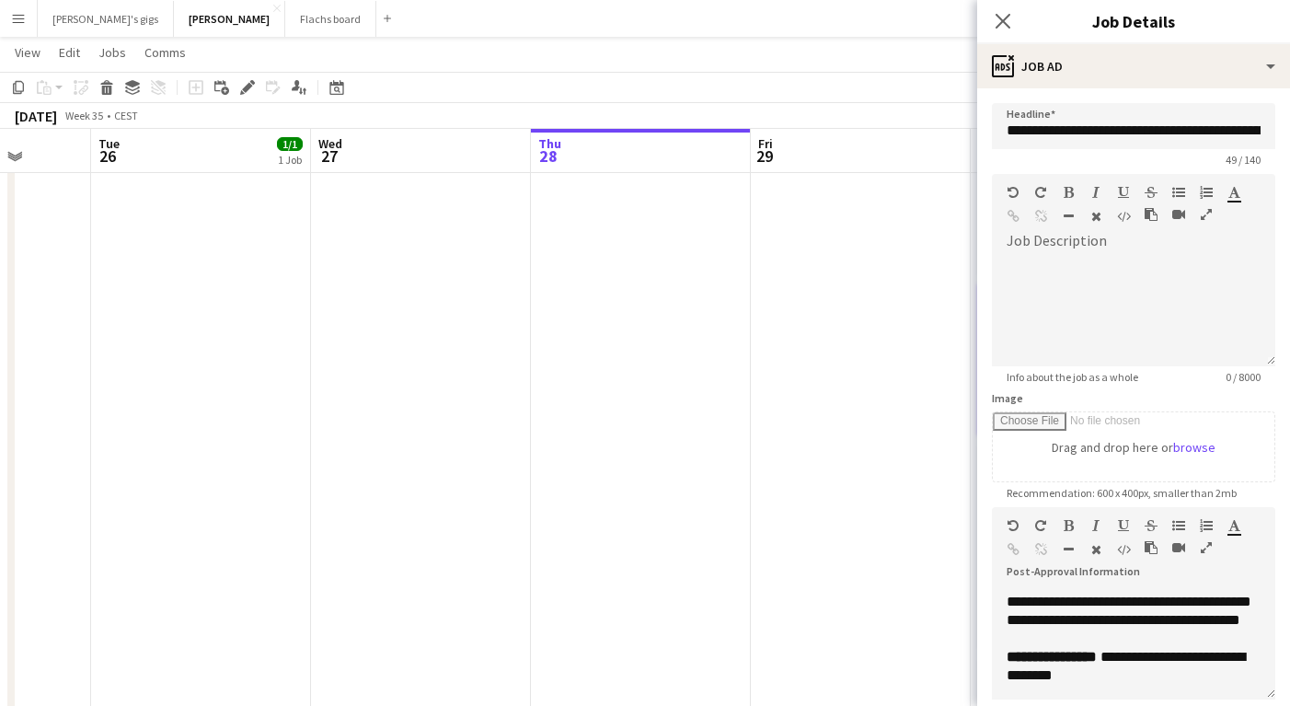
scroll to position [0, 652]
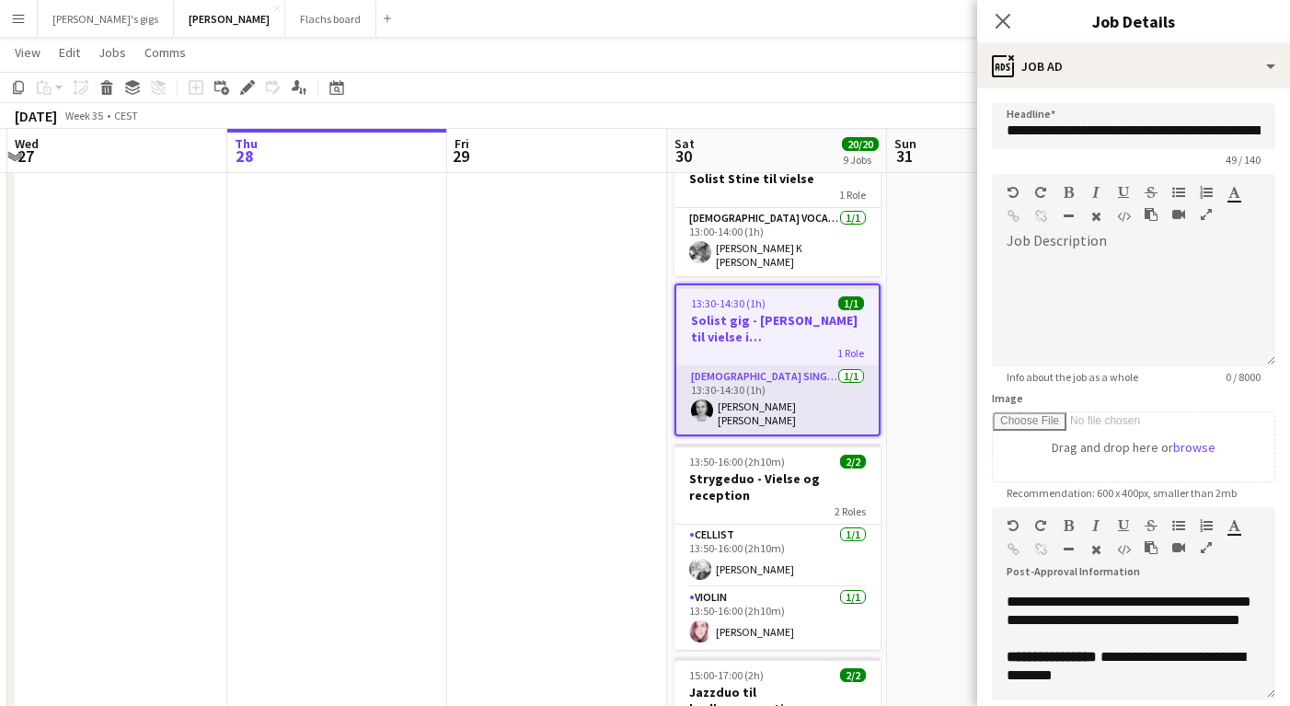
click at [710, 408] on app-user-avatar at bounding box center [702, 410] width 22 height 22
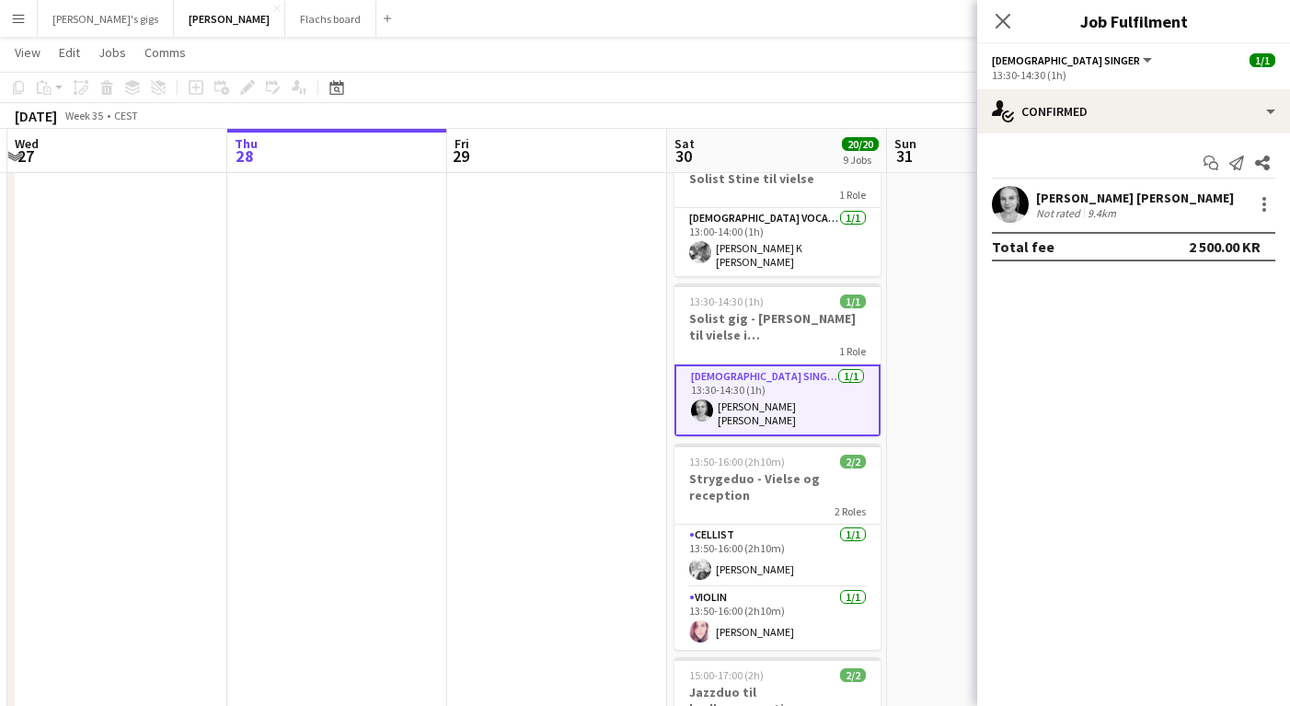
click at [1078, 200] on div "[PERSON_NAME] [PERSON_NAME]" at bounding box center [1135, 198] width 198 height 17
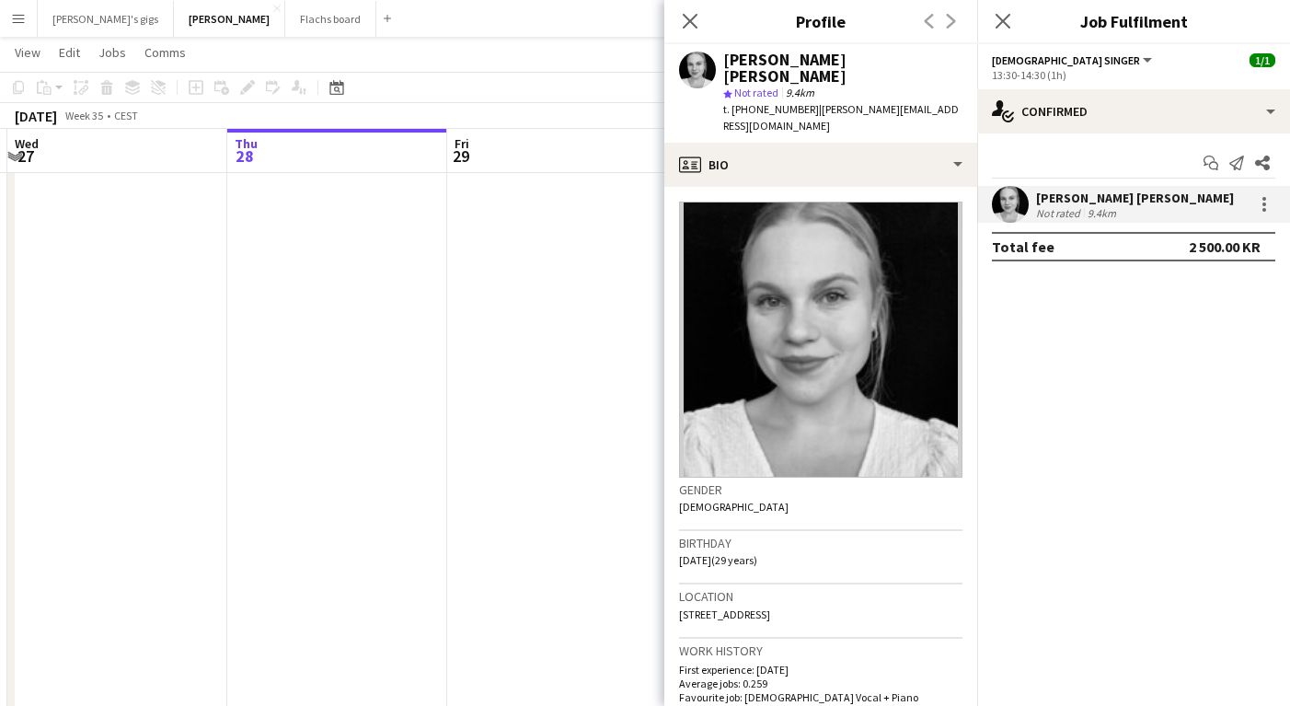
drag, startPoint x: 732, startPoint y: 90, endPoint x: 790, endPoint y: 91, distance: 58.9
click at [790, 102] on span "t. [PHONE_NUMBER]" at bounding box center [771, 109] width 96 height 14
copy span "[PHONE_NUMBER]"
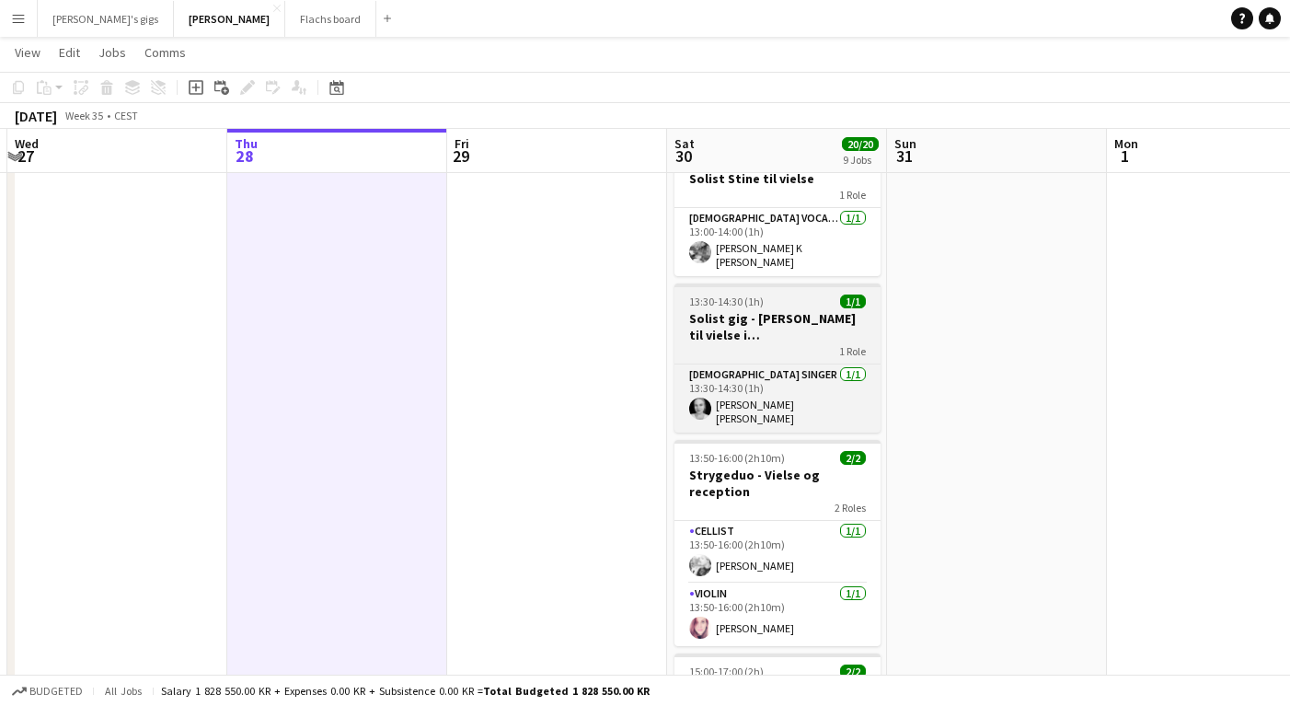
click at [730, 294] on span "13:30-14:30 (1h)" at bounding box center [726, 301] width 75 height 14
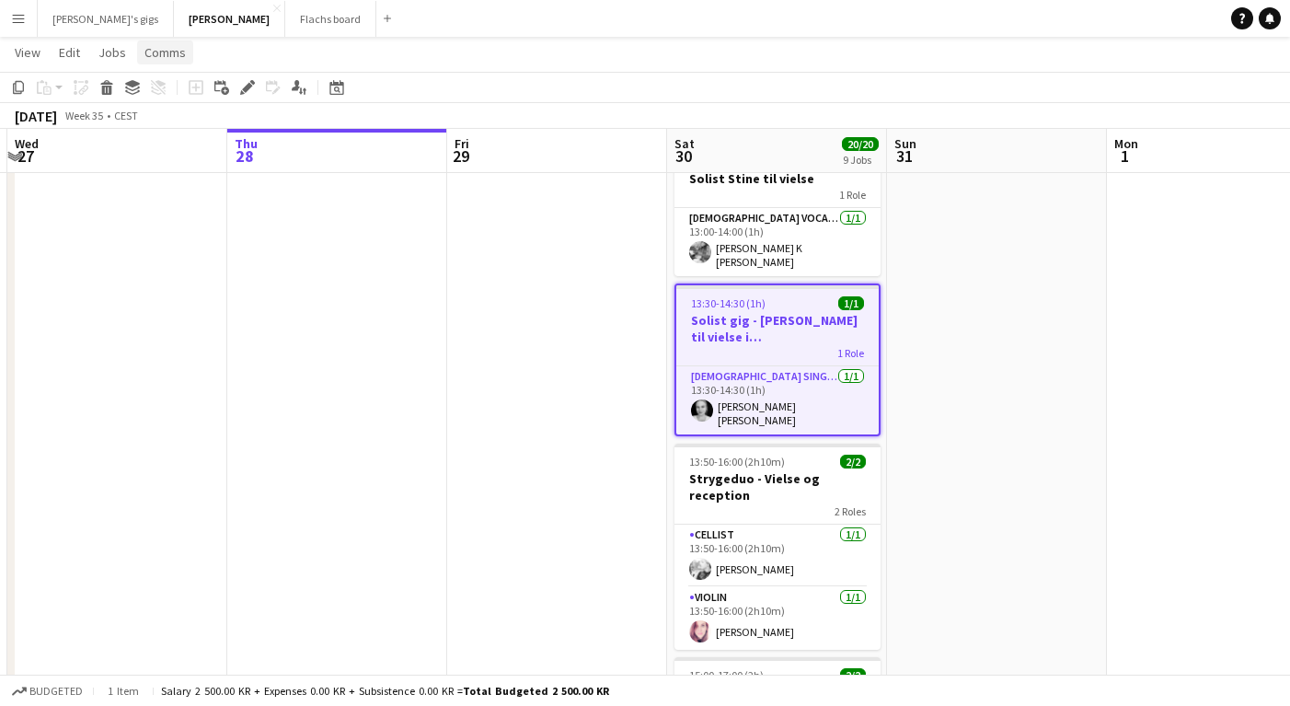
click at [155, 53] on span "Comms" at bounding box center [164, 52] width 41 height 17
click at [238, 139] on link "Create chat" at bounding box center [212, 130] width 153 height 39
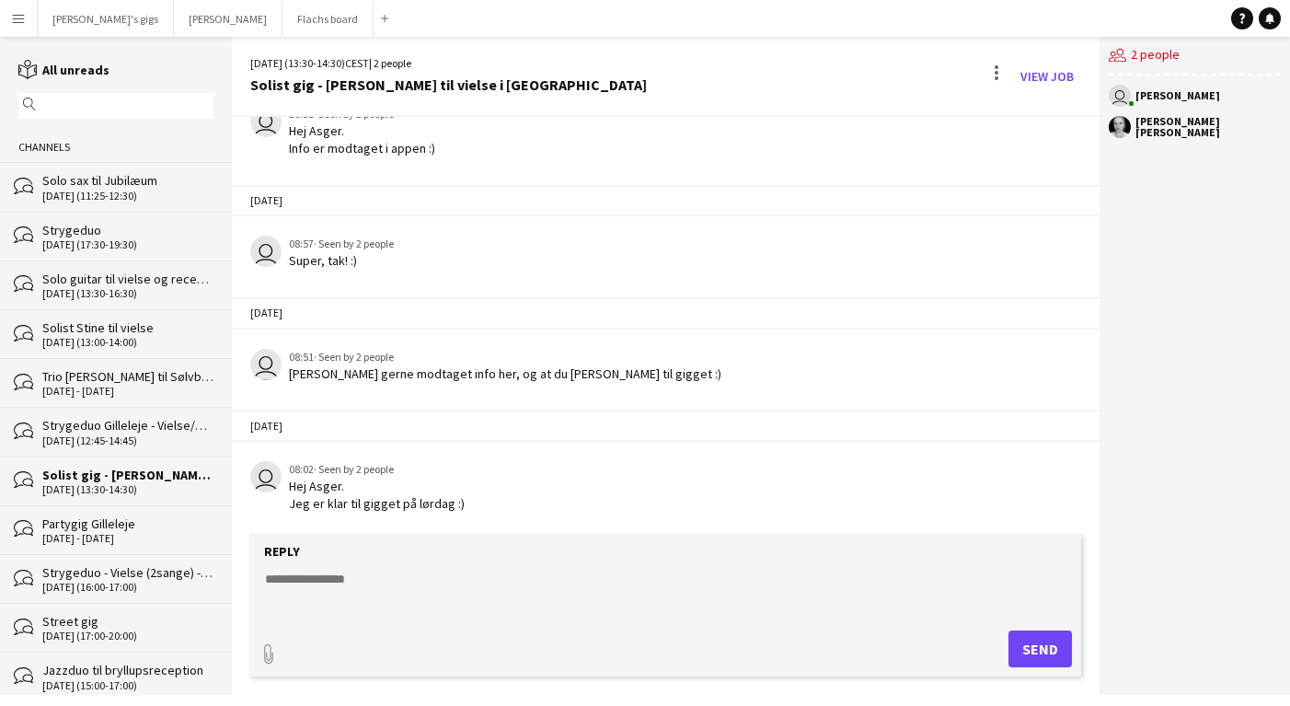
scroll to position [240, 0]
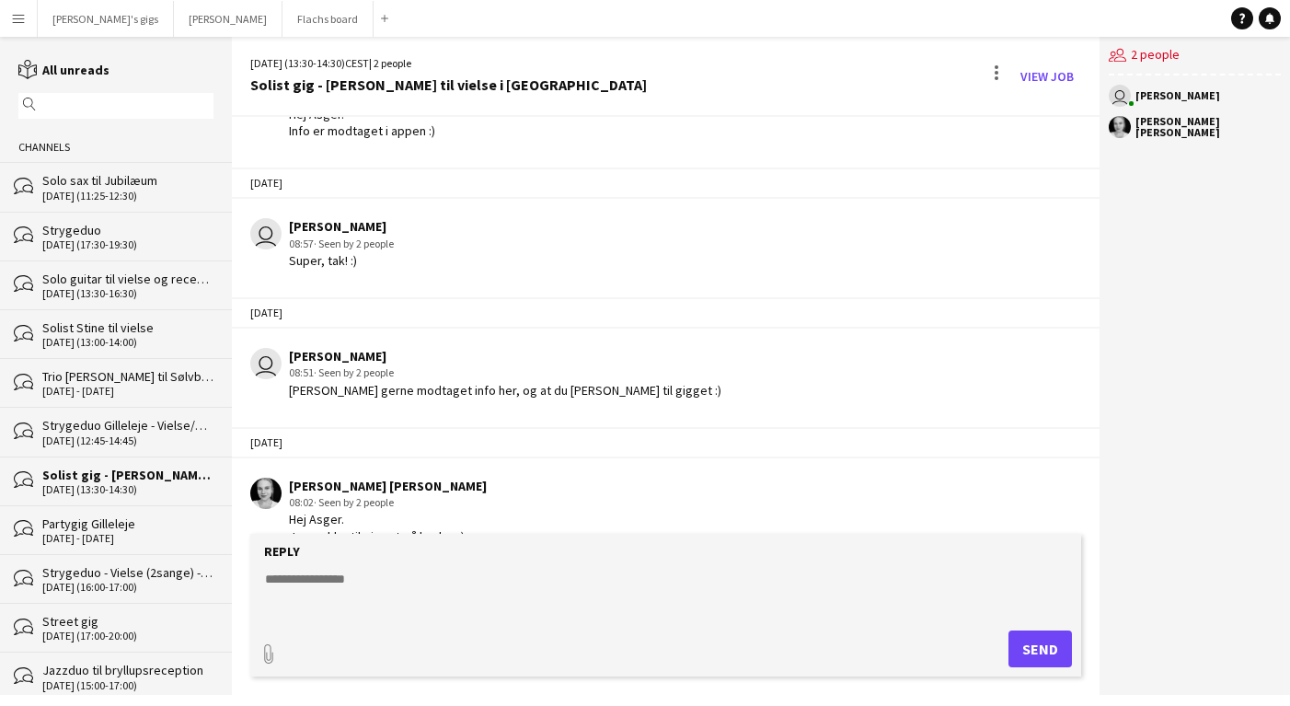
click at [465, 596] on textarea at bounding box center [669, 594] width 813 height 48
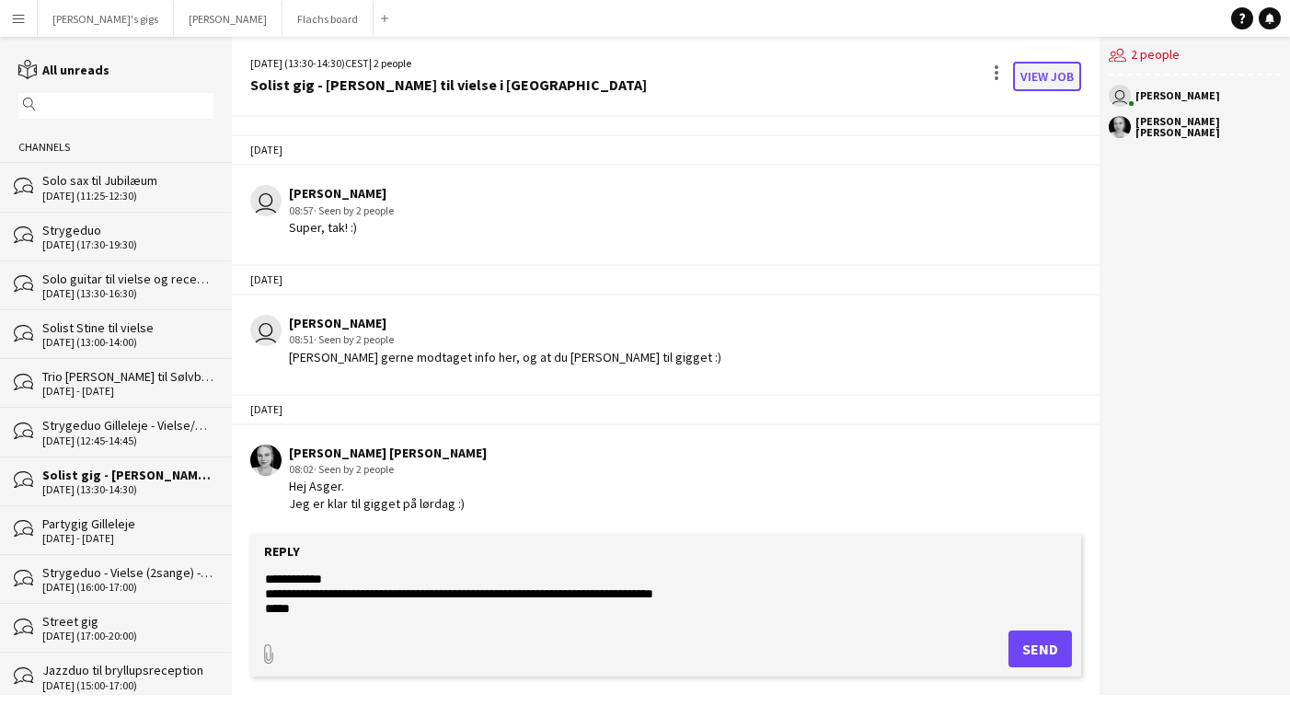
click at [1038, 69] on link "View Job" at bounding box center [1047, 76] width 68 height 29
click at [338, 612] on textarea "**********" at bounding box center [669, 594] width 813 height 48
paste textarea "*********"
type textarea "**********"
click at [1029, 649] on button "Send" at bounding box center [1040, 648] width 63 height 37
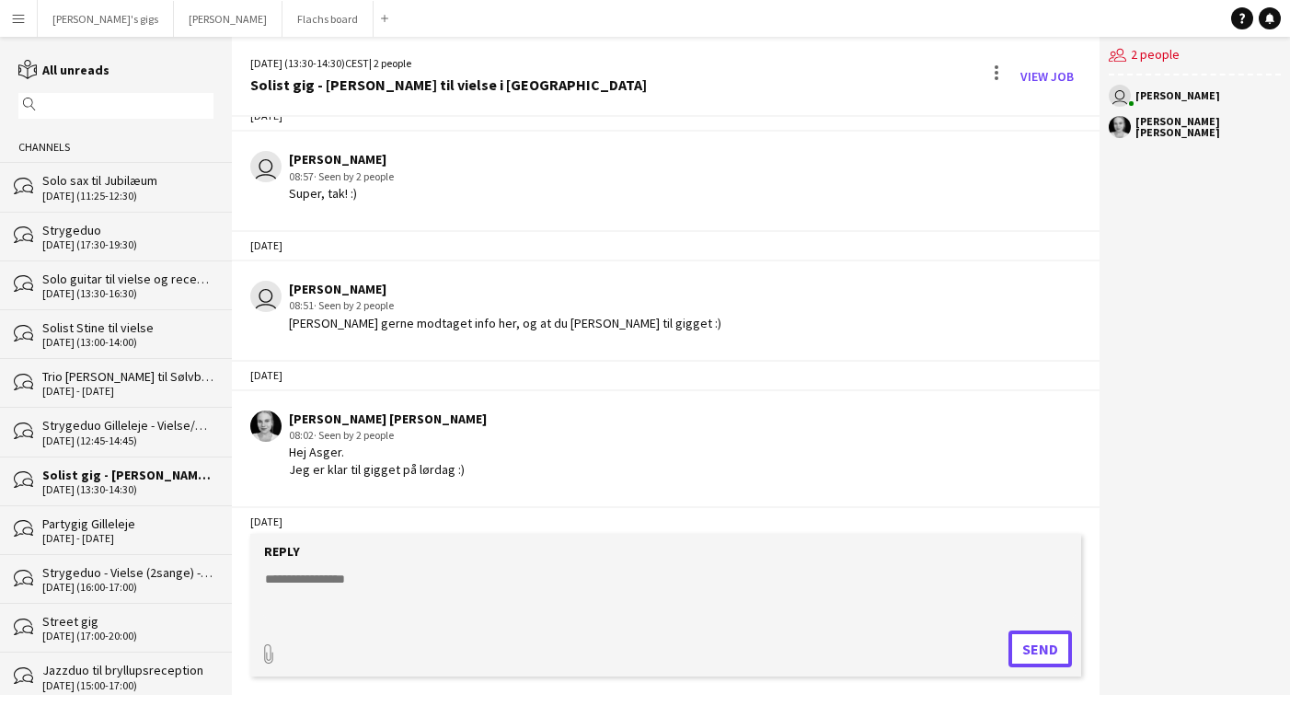
scroll to position [454, 0]
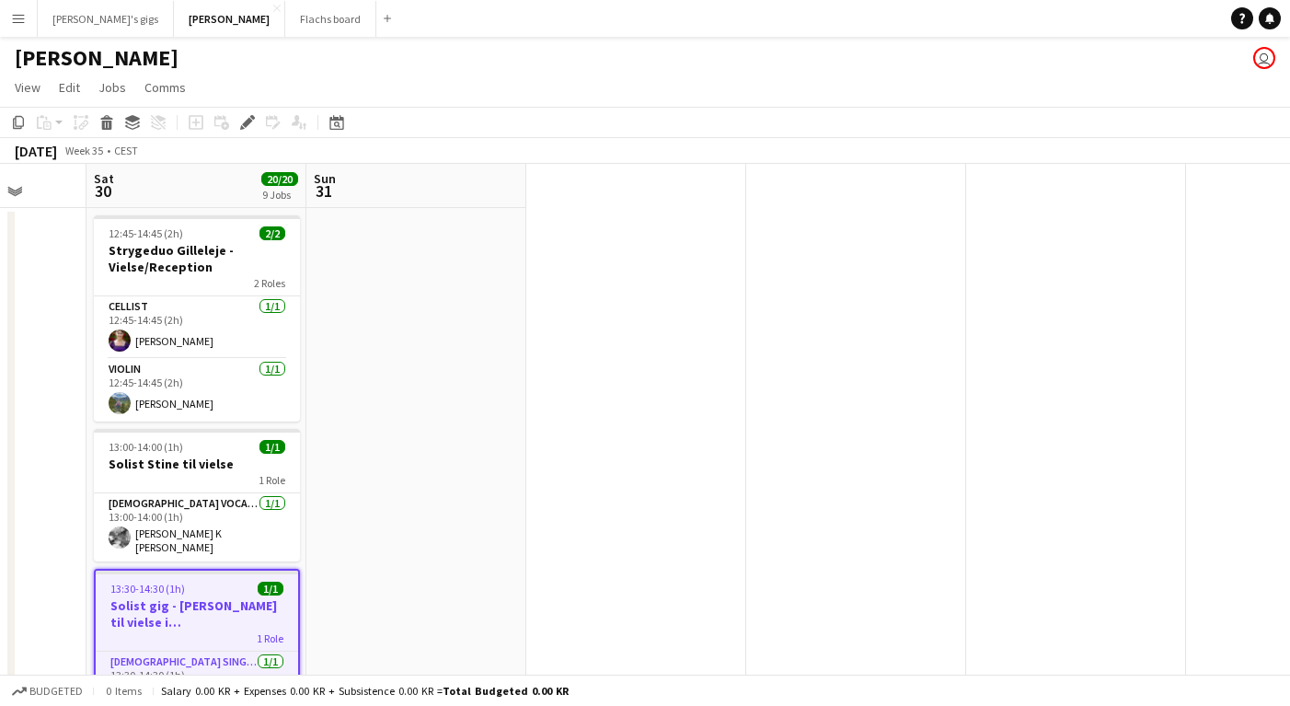
scroll to position [0, 571]
click at [241, 114] on div "Edit" at bounding box center [248, 122] width 22 height 22
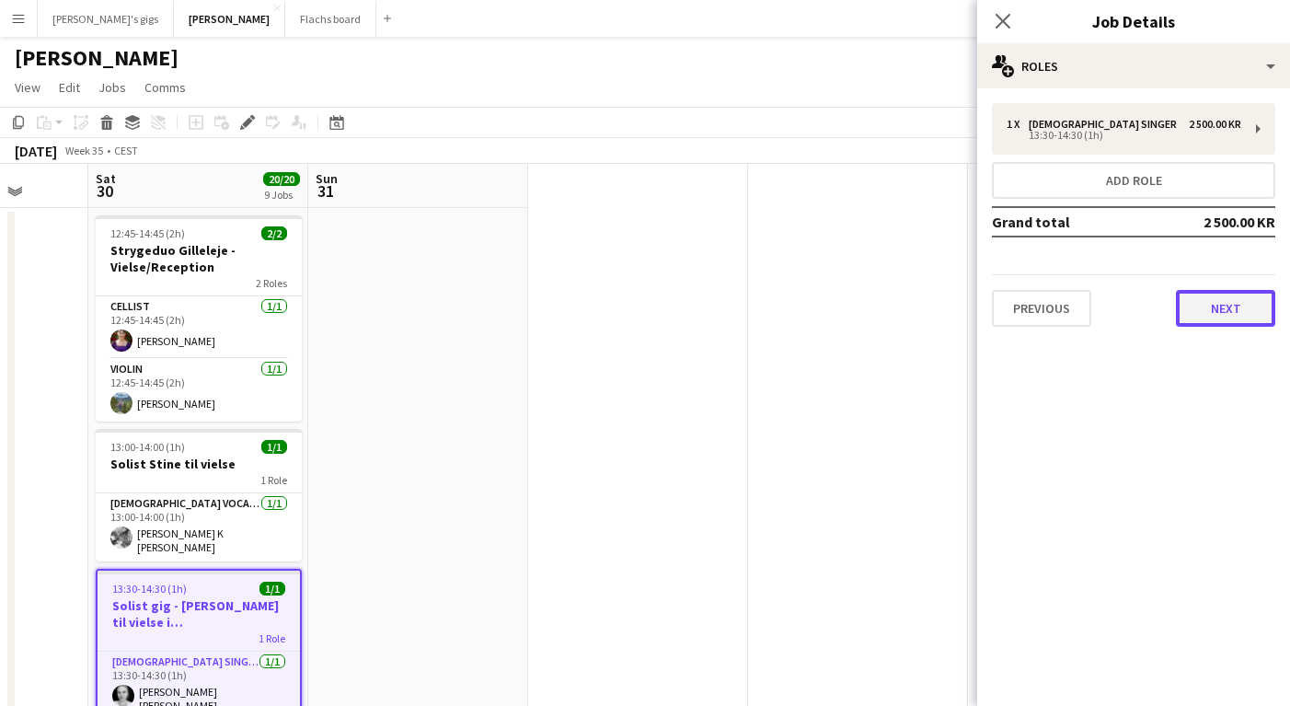
click at [1202, 312] on button "Next" at bounding box center [1225, 308] width 99 height 37
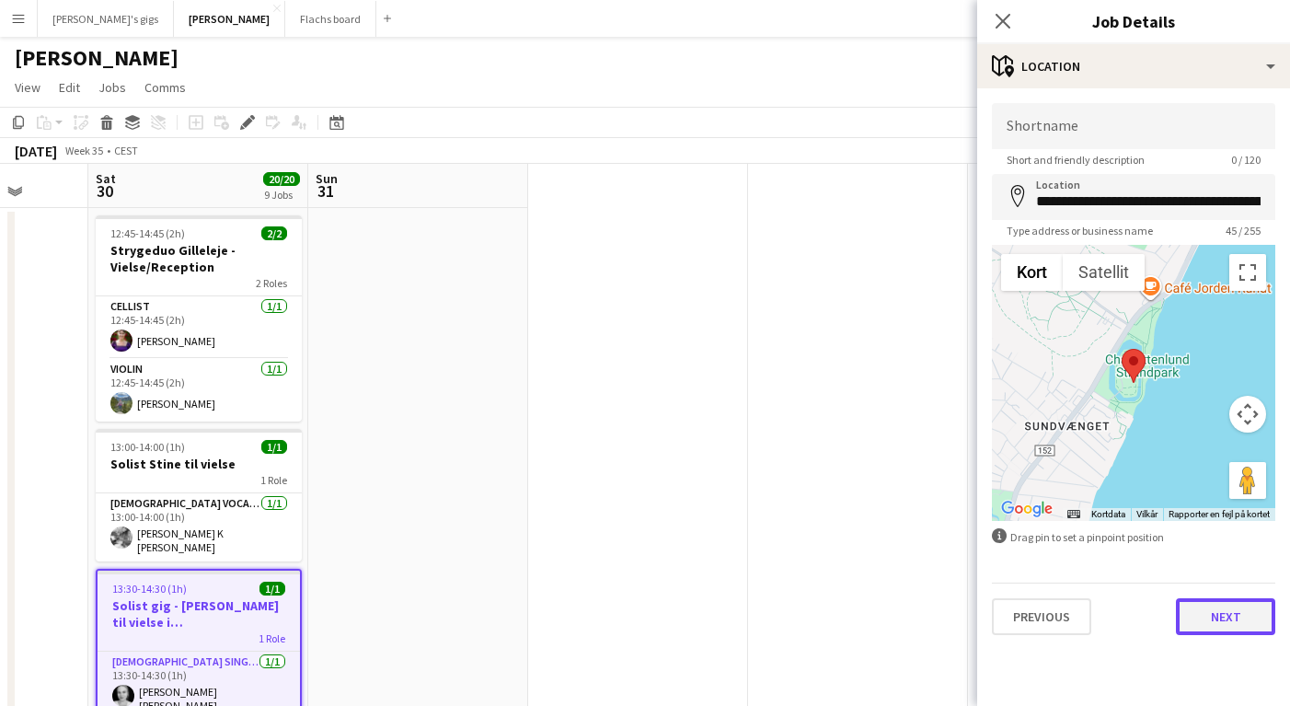
click at [1214, 624] on button "Next" at bounding box center [1225, 616] width 99 height 37
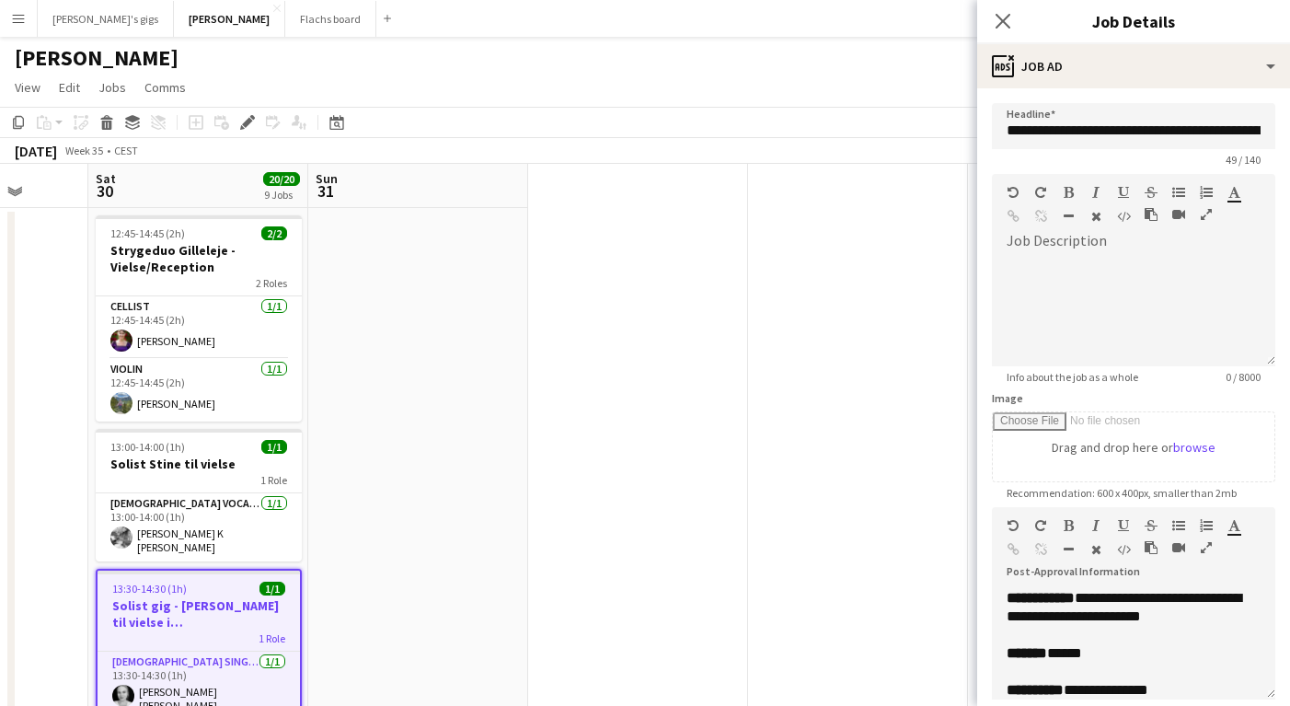
scroll to position [640, 0]
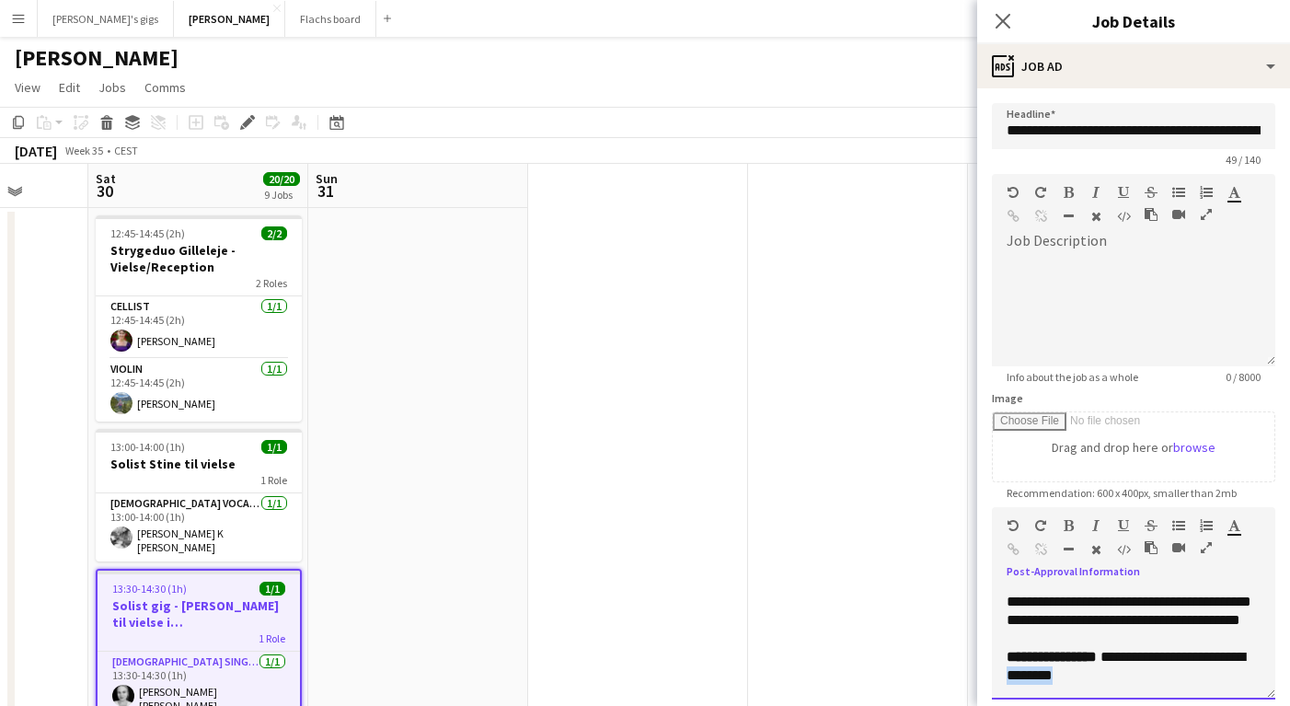
drag, startPoint x: 1150, startPoint y: 684, endPoint x: 1052, endPoint y: 682, distance: 98.5
click at [1052, 682] on div "**********" at bounding box center [1133, 644] width 283 height 110
copy span "********"
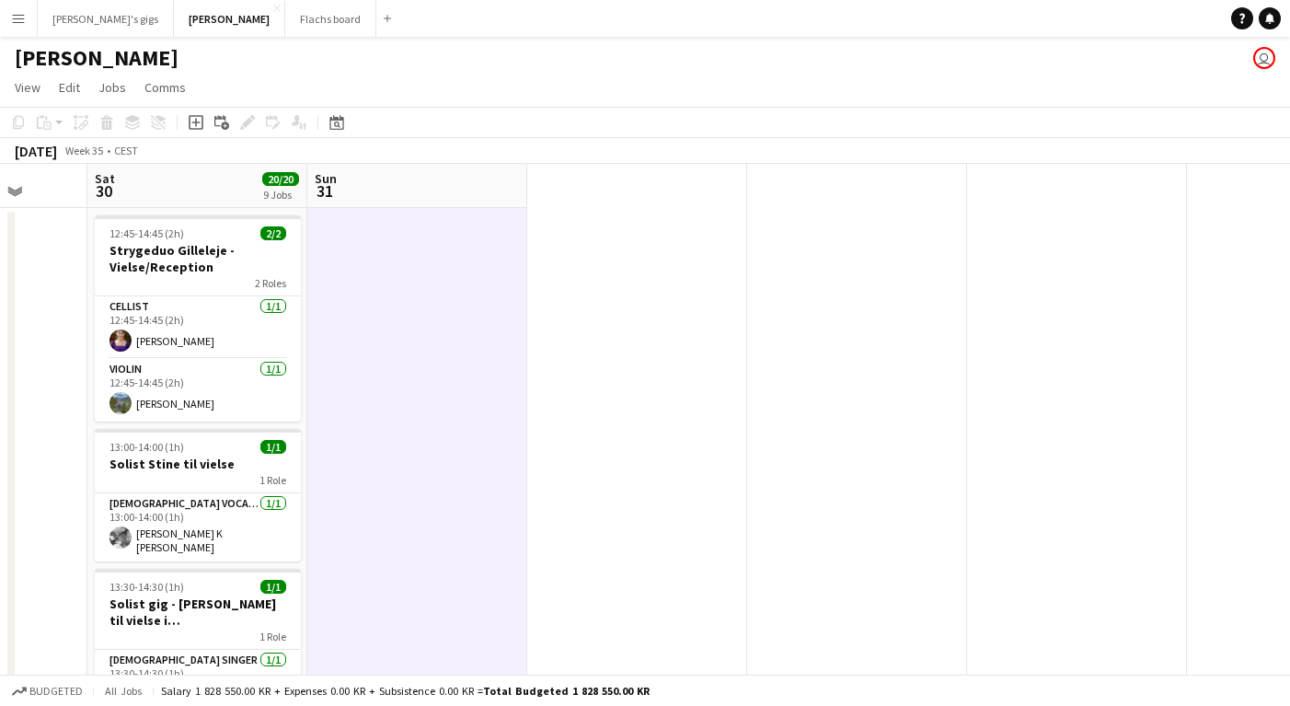
click at [29, 23] on button "Menu" at bounding box center [18, 18] width 37 height 37
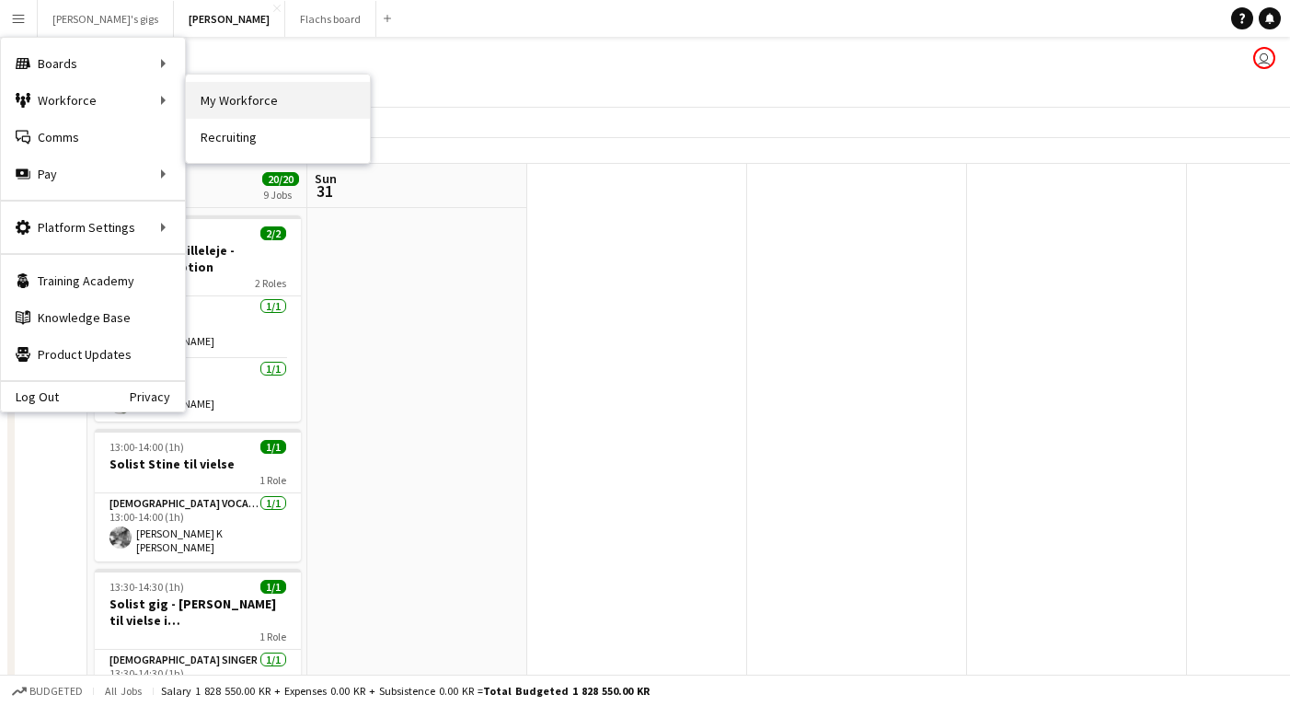
click at [190, 107] on link "My Workforce" at bounding box center [278, 100] width 184 height 37
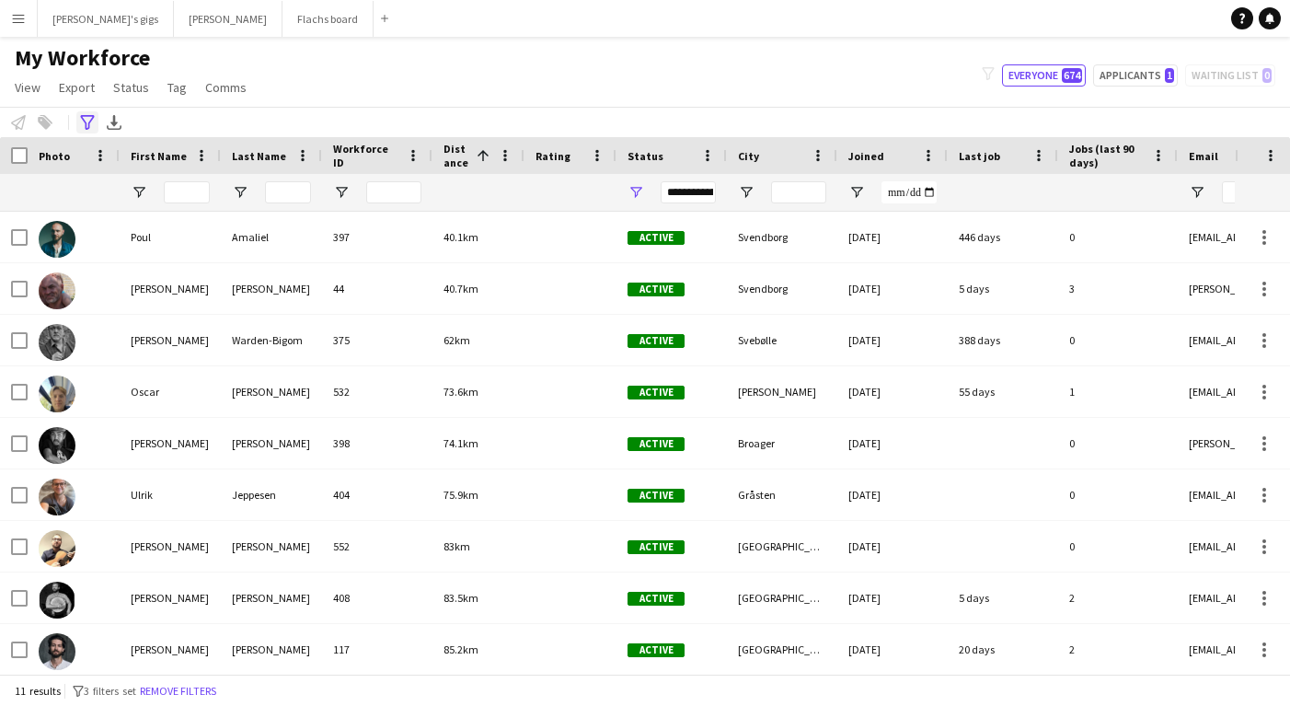
click at [87, 118] on icon "Advanced filters" at bounding box center [87, 122] width 15 height 15
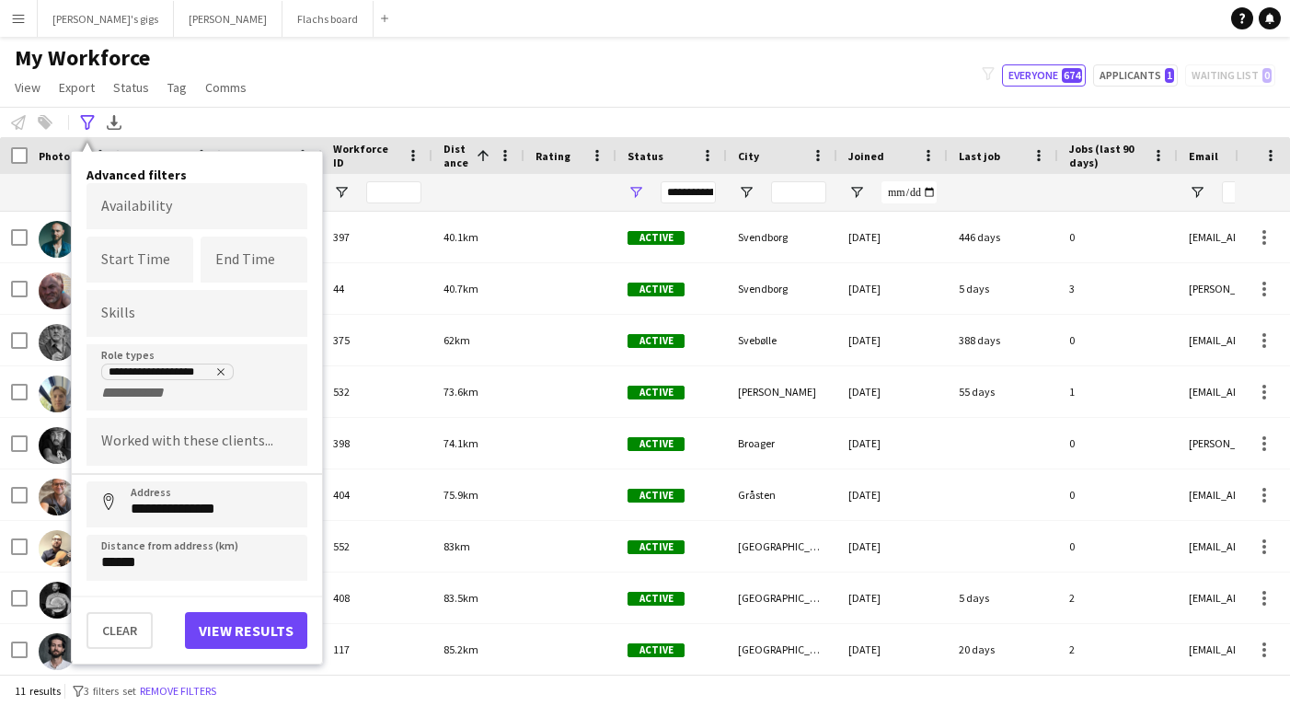
click at [139, 650] on div "**********" at bounding box center [197, 408] width 250 height 512
click at [123, 632] on button "Clear" at bounding box center [120, 630] width 66 height 37
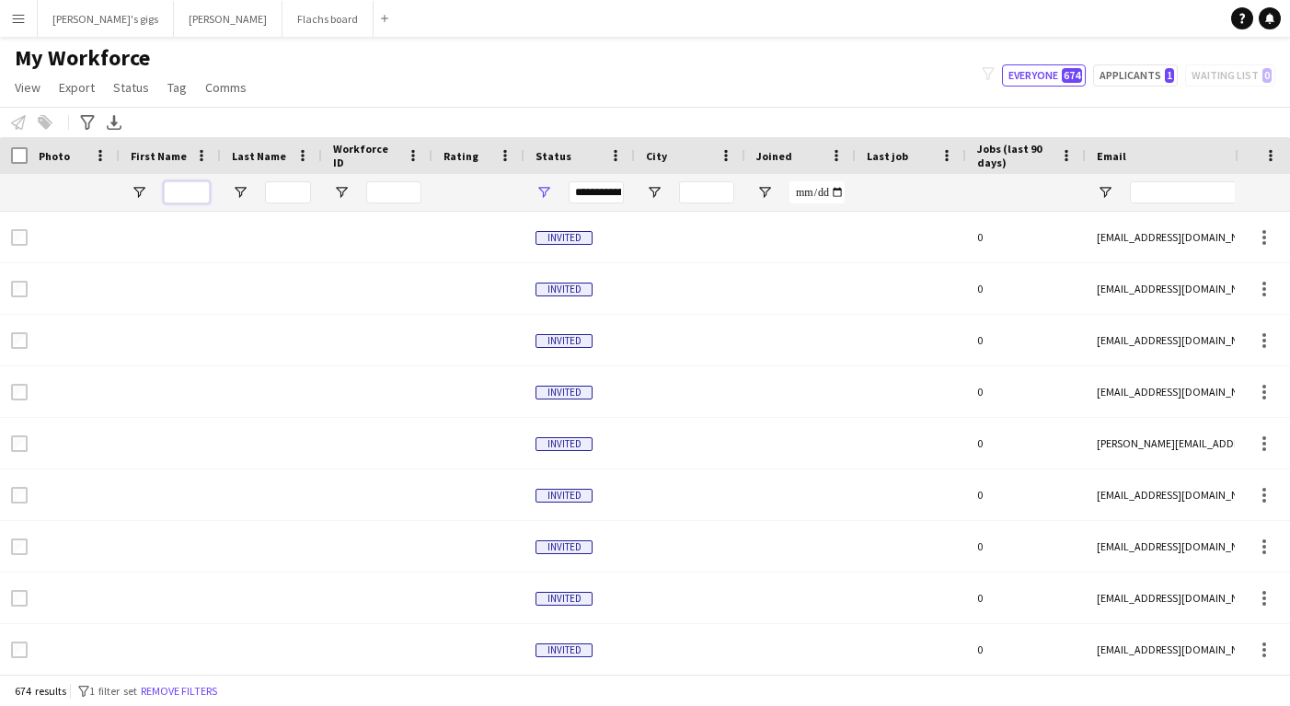
click at [193, 191] on input "First Name Filter Input" at bounding box center [187, 192] width 46 height 22
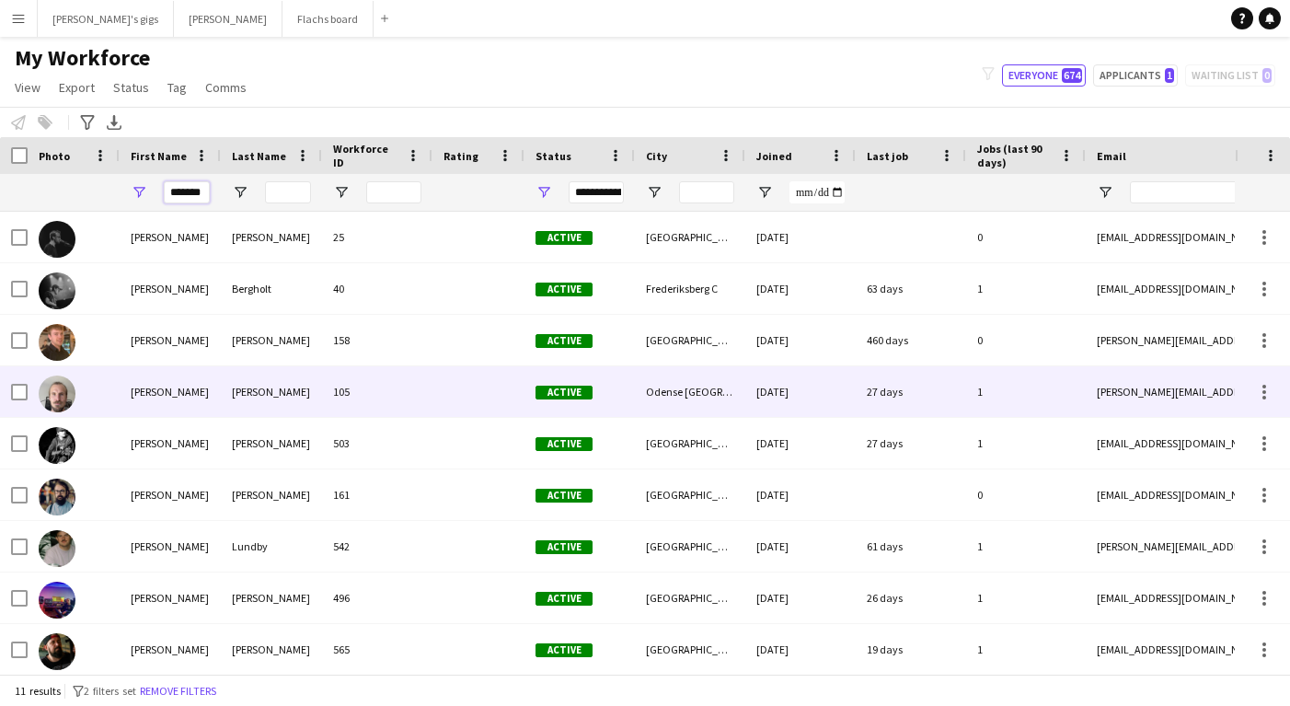
scroll to position [105, 0]
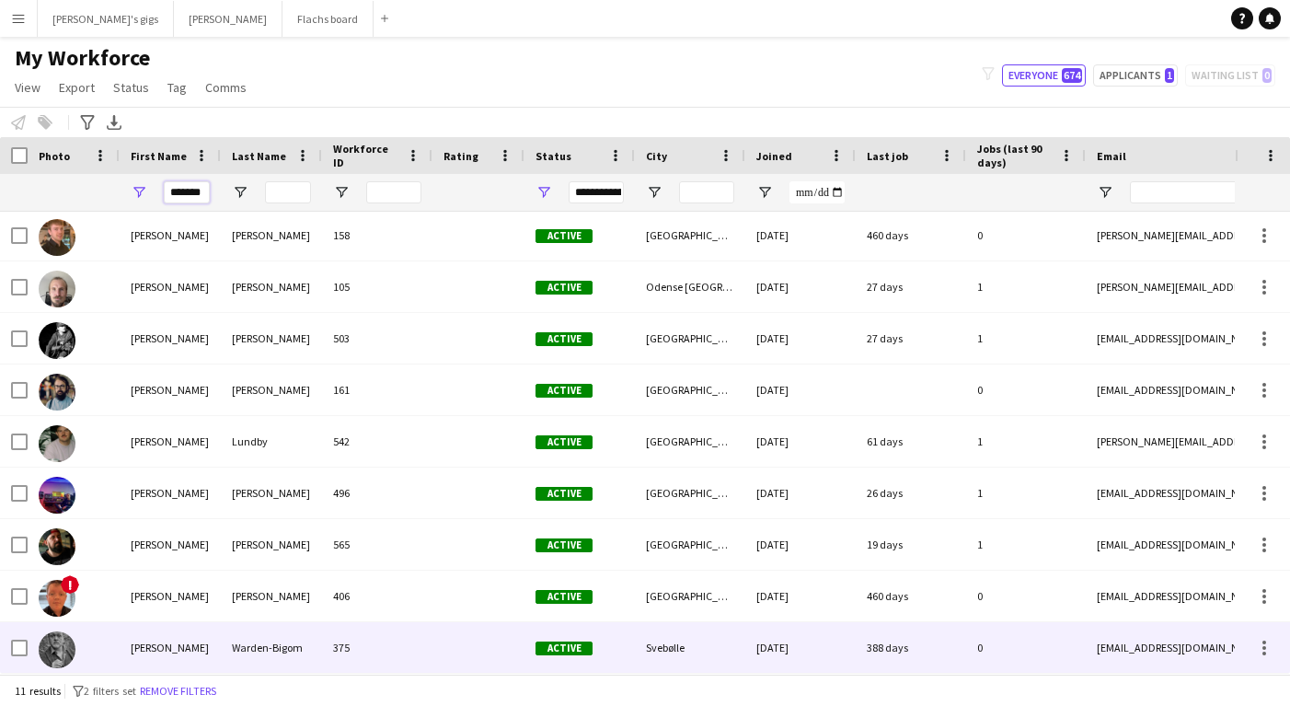
type input "*******"
click at [262, 653] on div "Warden-Bigom" at bounding box center [271, 647] width 101 height 51
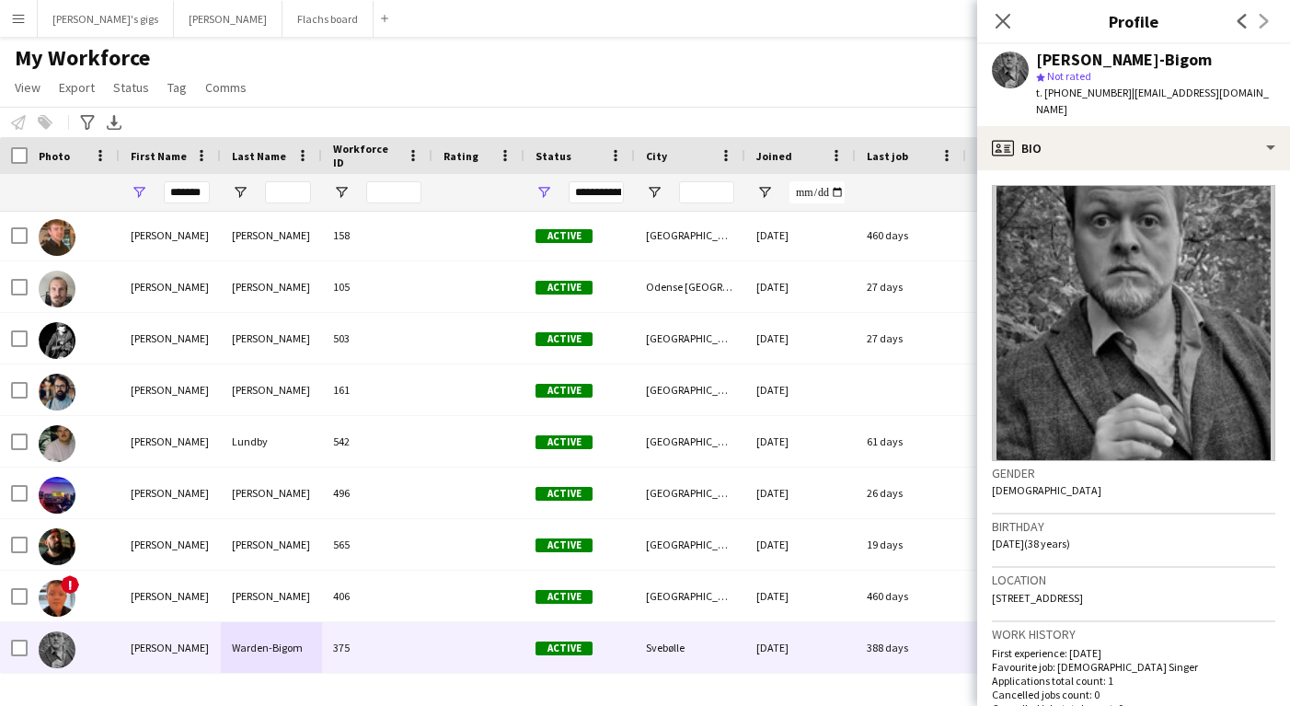
drag, startPoint x: 1033, startPoint y: 55, endPoint x: 1257, endPoint y: 60, distance: 223.7
click at [1257, 60] on div "Andreas Warden-Bigom star Not rated t. +4529457135 | andreasbigom87@gmail.com" at bounding box center [1133, 85] width 313 height 82
copy div "Andreas Warden-Bigom"
click at [738, 75] on div "My Workforce View Views Default view New view Update view Delete view Edit name…" at bounding box center [645, 75] width 1290 height 63
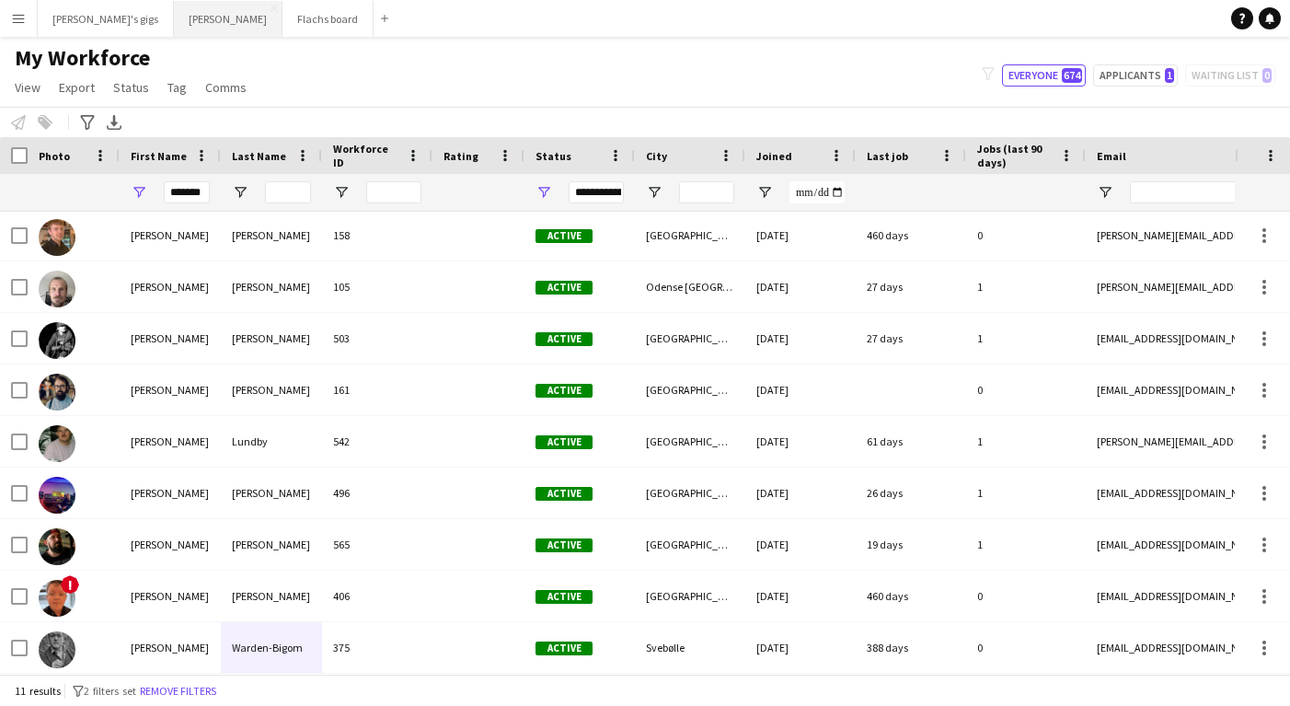
click at [174, 17] on button "Asger Gigs Close" at bounding box center [228, 19] width 109 height 36
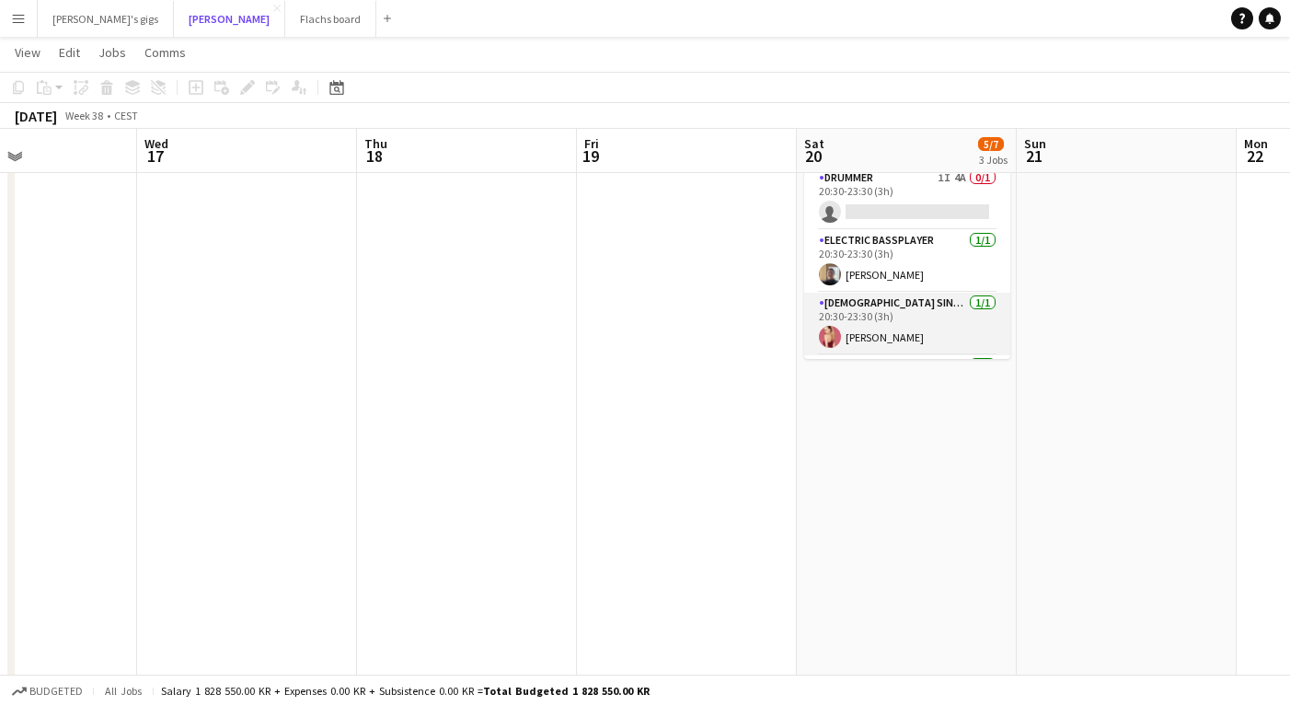
scroll to position [121, 0]
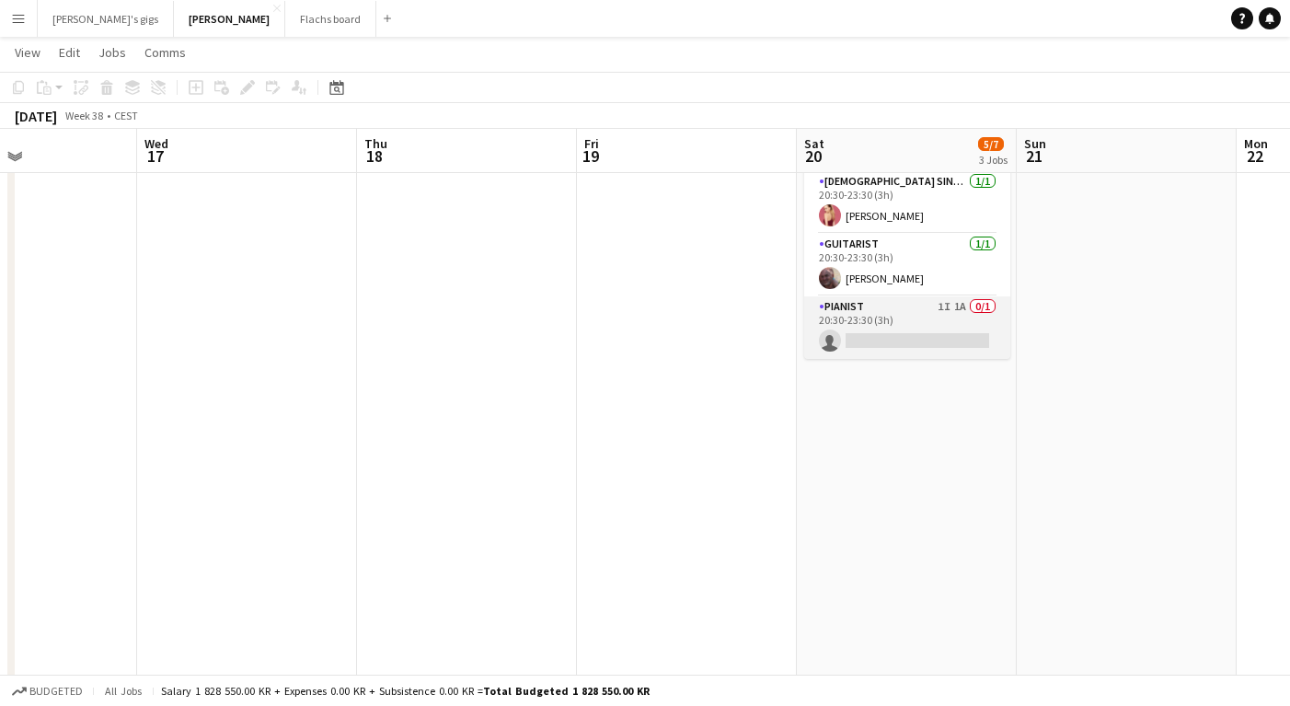
click at [882, 316] on app-card-role "Pianist 1I 1A 0/1 20:30-23:30 (3h) single-neutral-actions" at bounding box center [907, 327] width 206 height 63
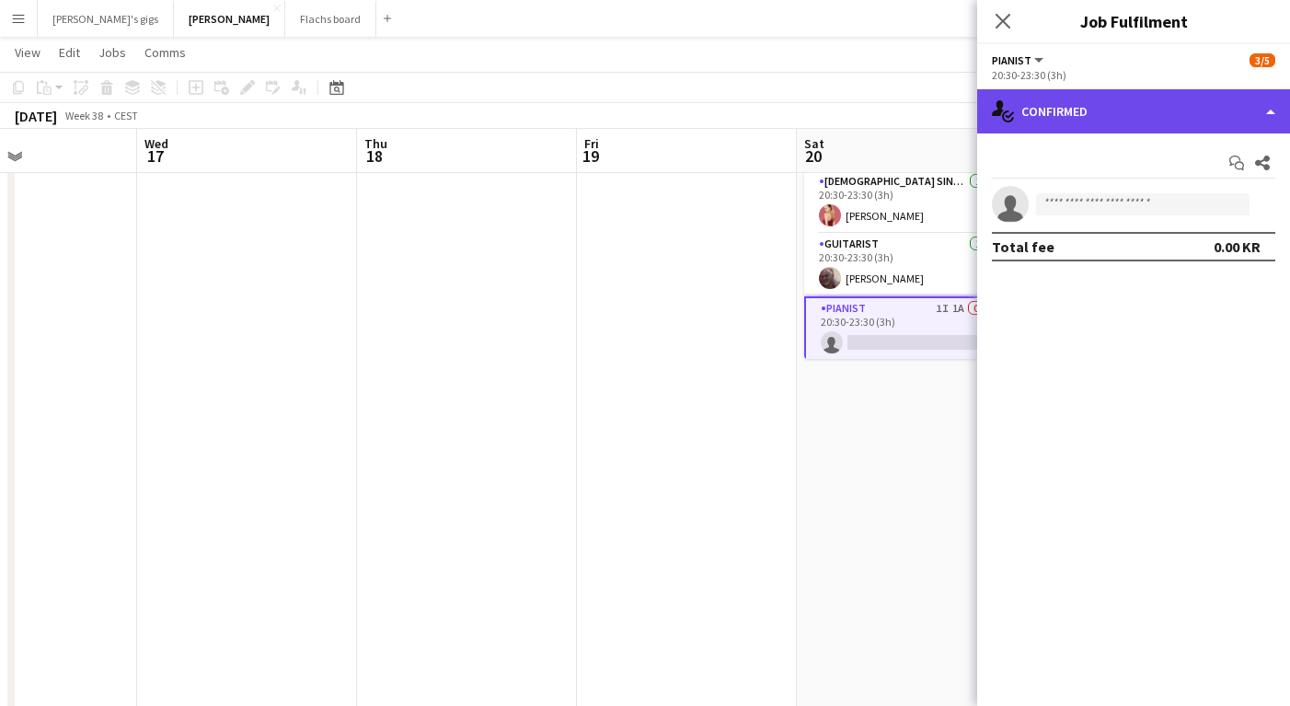
click at [1105, 128] on div "single-neutral-actions-check-2 Confirmed" at bounding box center [1133, 111] width 313 height 44
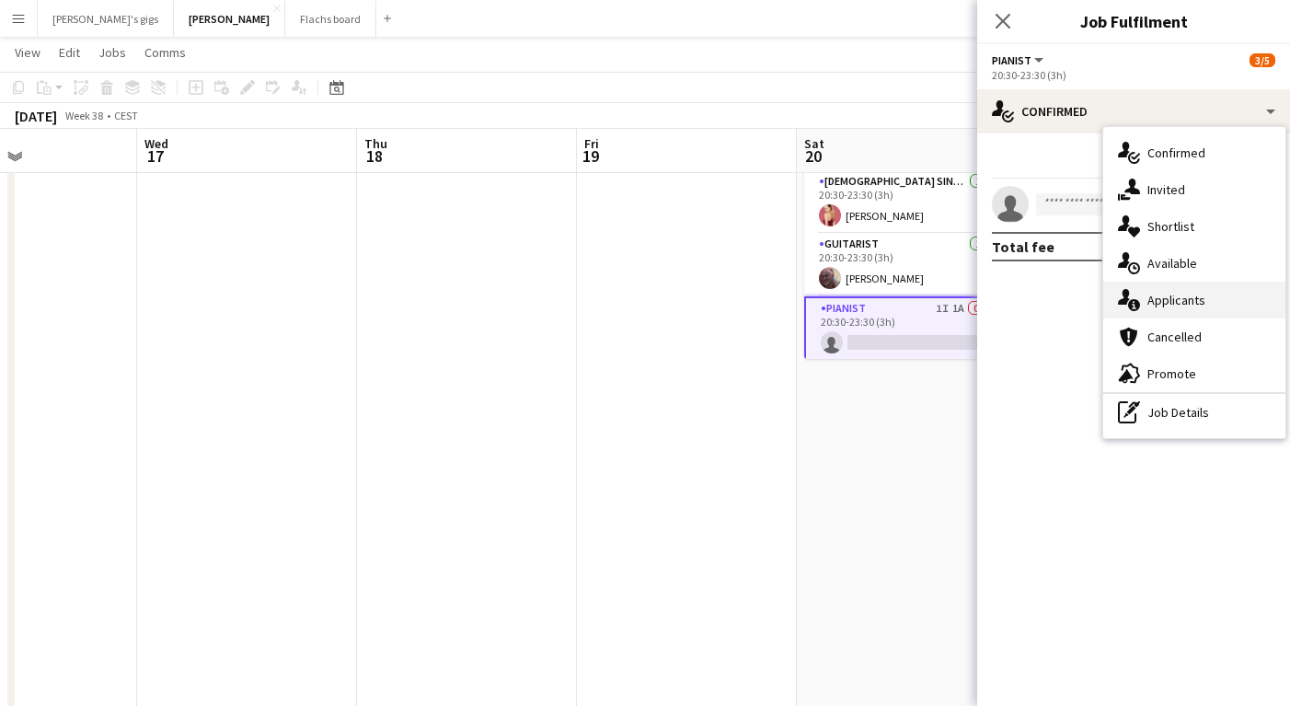
click at [1175, 313] on div "single-neutral-actions-information Applicants" at bounding box center [1194, 300] width 182 height 37
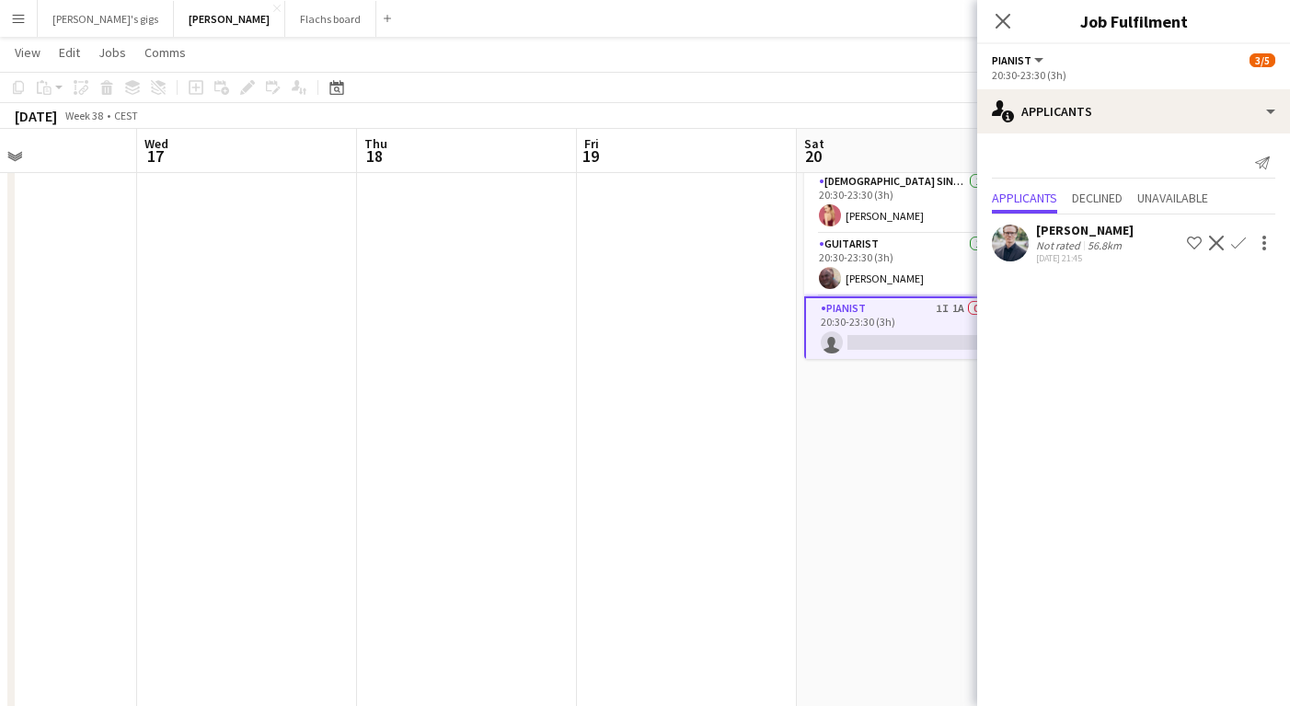
click at [1098, 239] on div "56.8km" at bounding box center [1104, 245] width 41 height 14
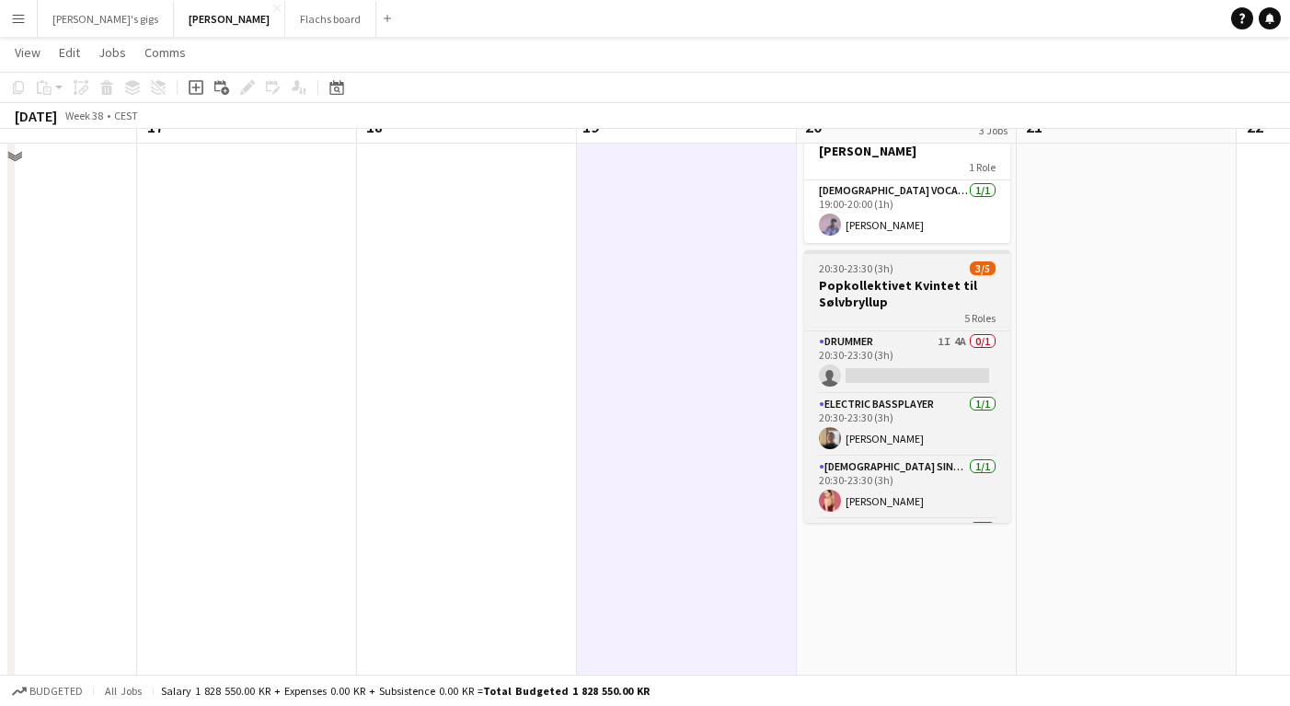
scroll to position [236, 0]
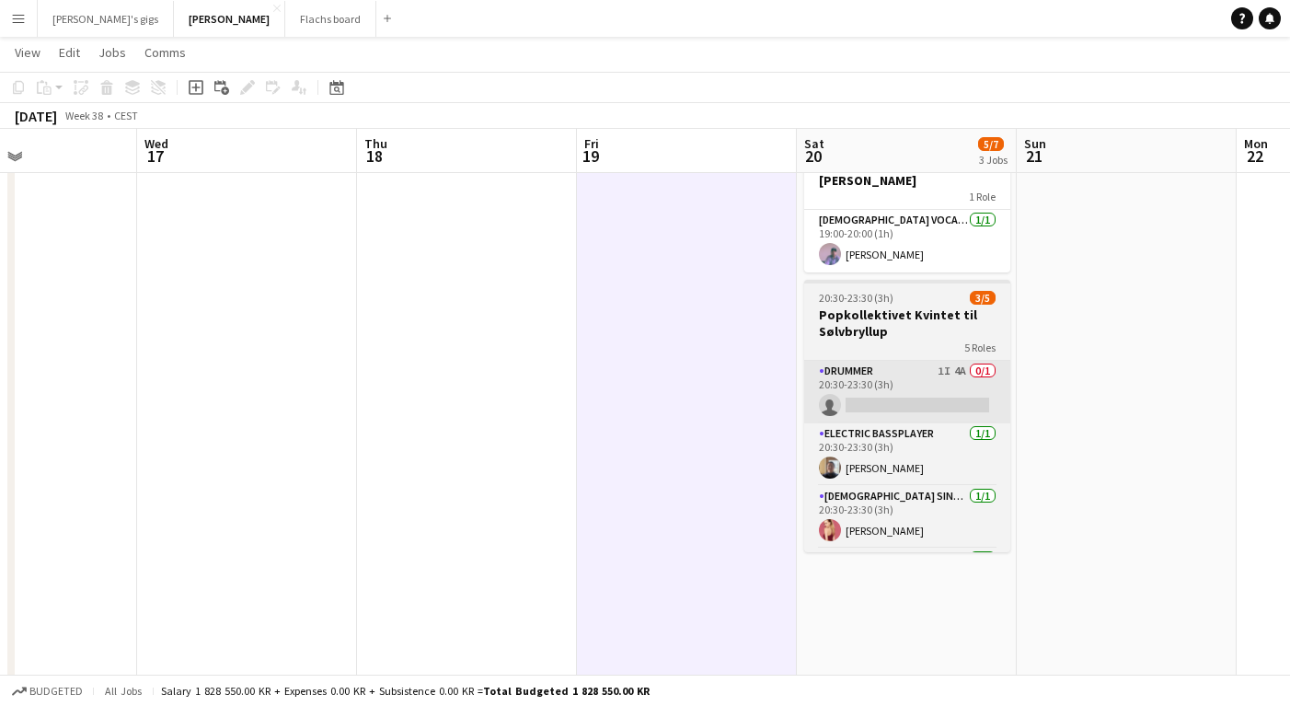
click at [848, 361] on app-card-role "Drummer 1I 4A 0/1 20:30-23:30 (3h) single-neutral-actions" at bounding box center [907, 392] width 206 height 63
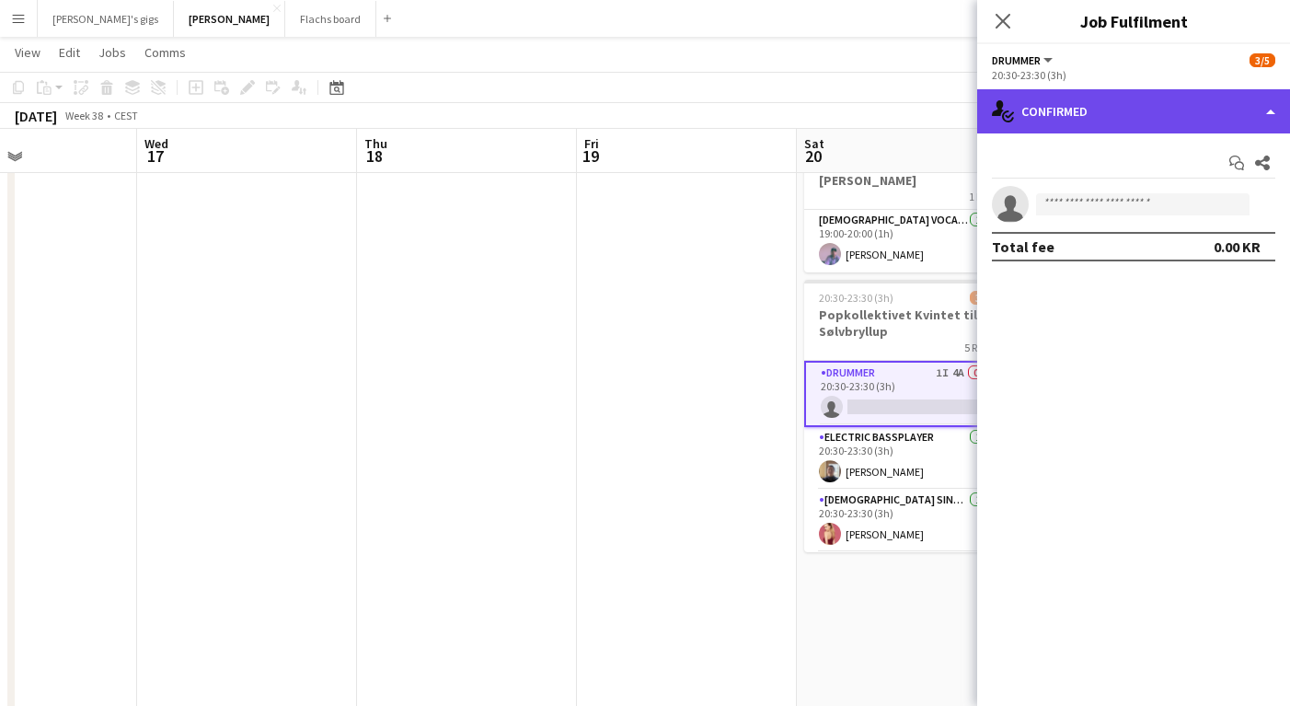
click at [1068, 121] on div "single-neutral-actions-check-2 Confirmed" at bounding box center [1133, 111] width 313 height 44
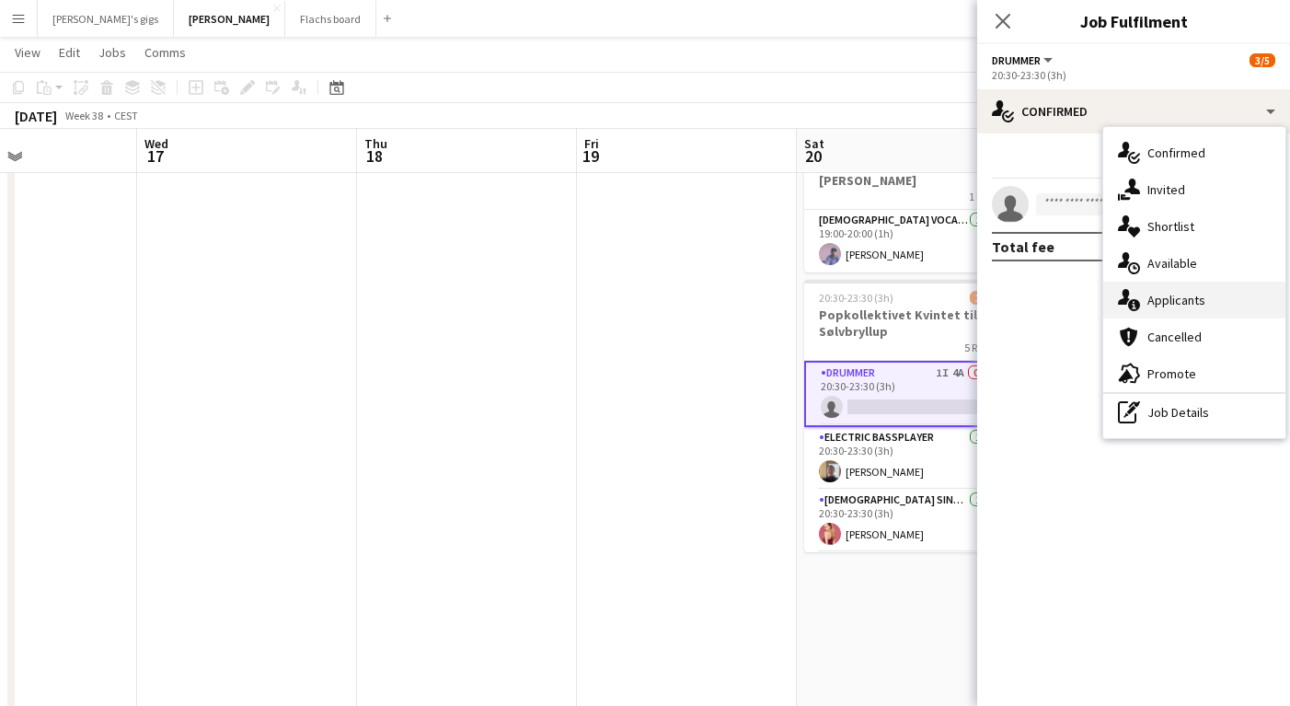
click at [1166, 312] on div "single-neutral-actions-information Applicants" at bounding box center [1194, 300] width 182 height 37
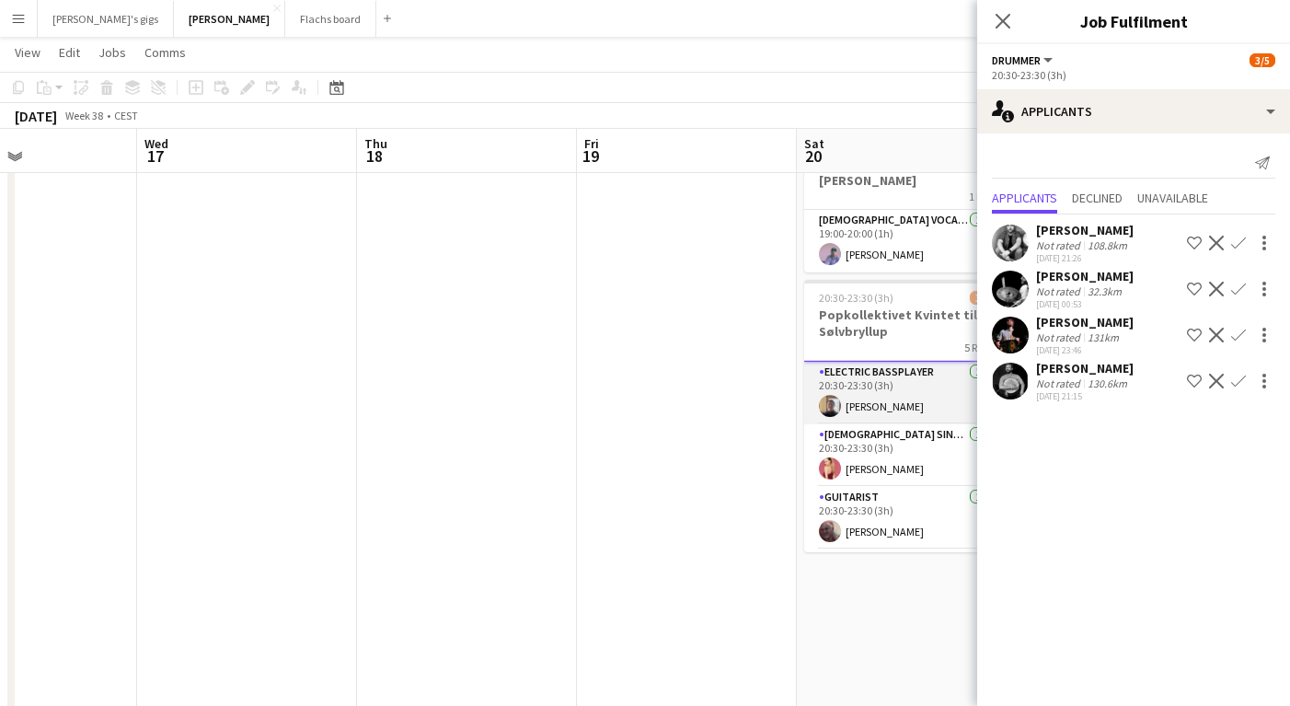
scroll to position [125, 0]
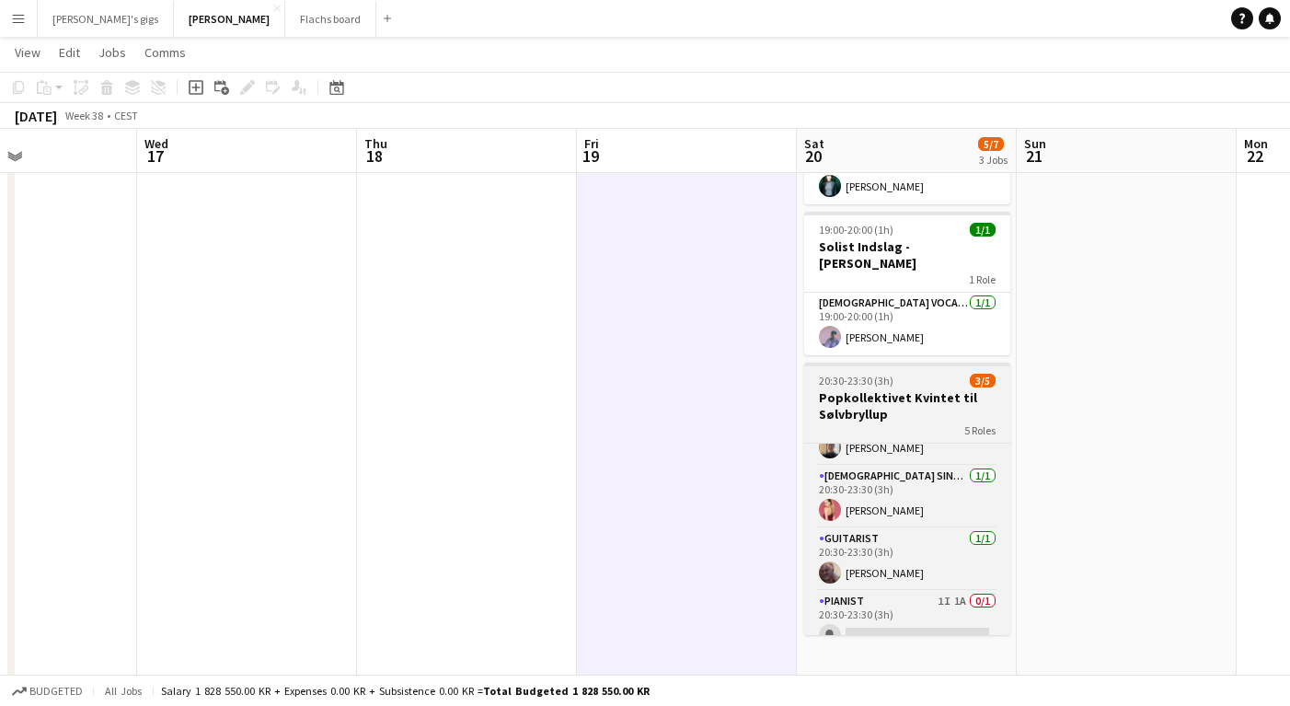
scroll to position [121, 0]
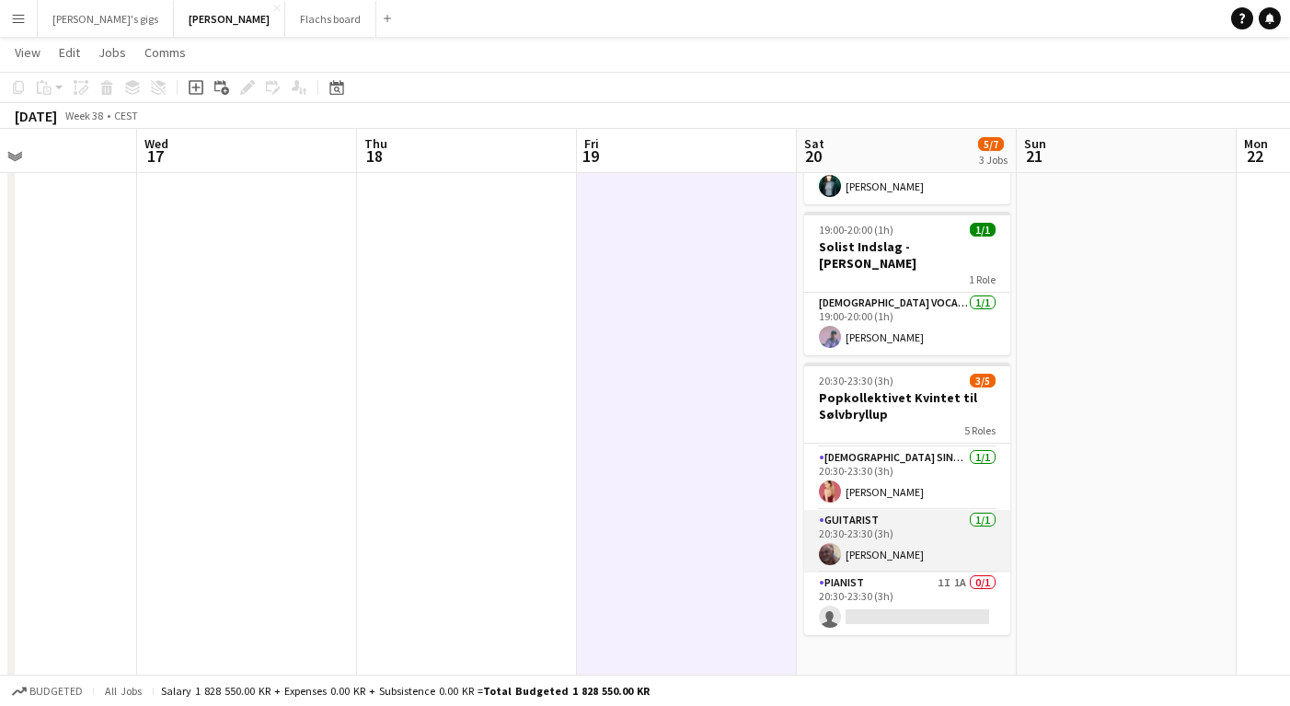
click at [865, 528] on app-card-role "Guitarist 1/1 20:30-23:30 (3h) Jon Bjarnason" at bounding box center [907, 541] width 206 height 63
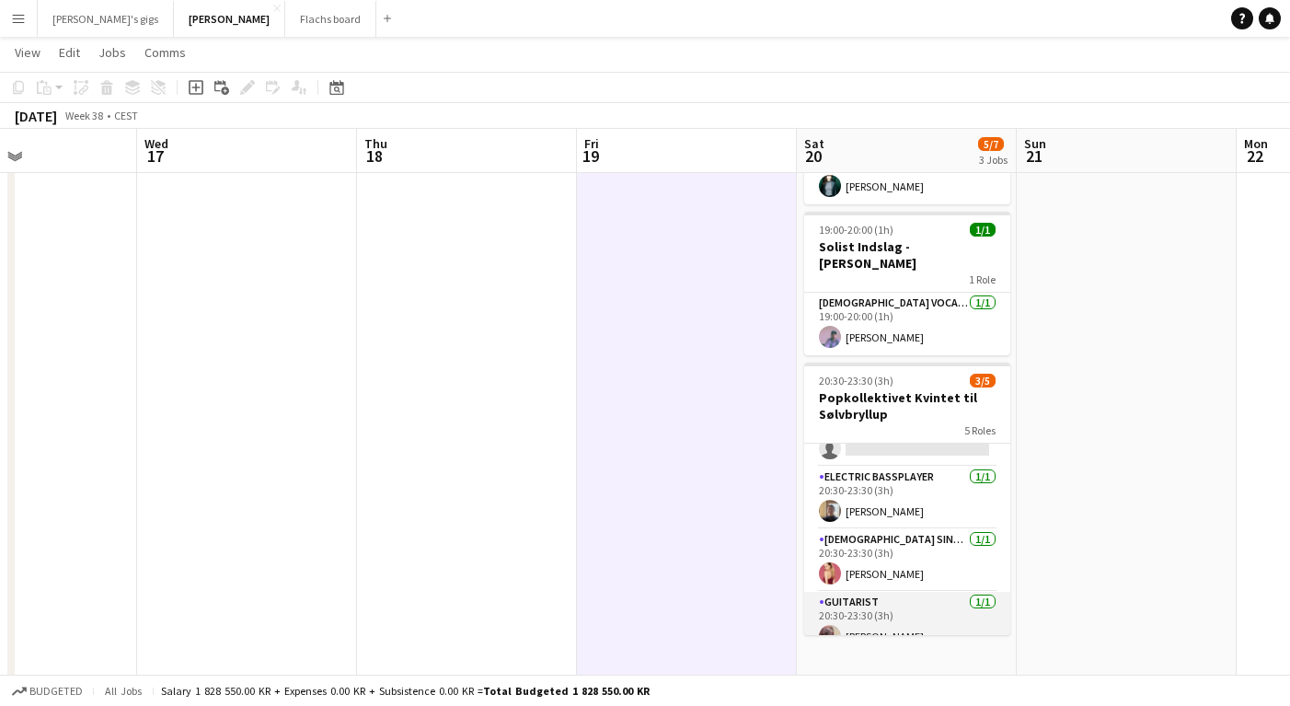
scroll to position [0, 0]
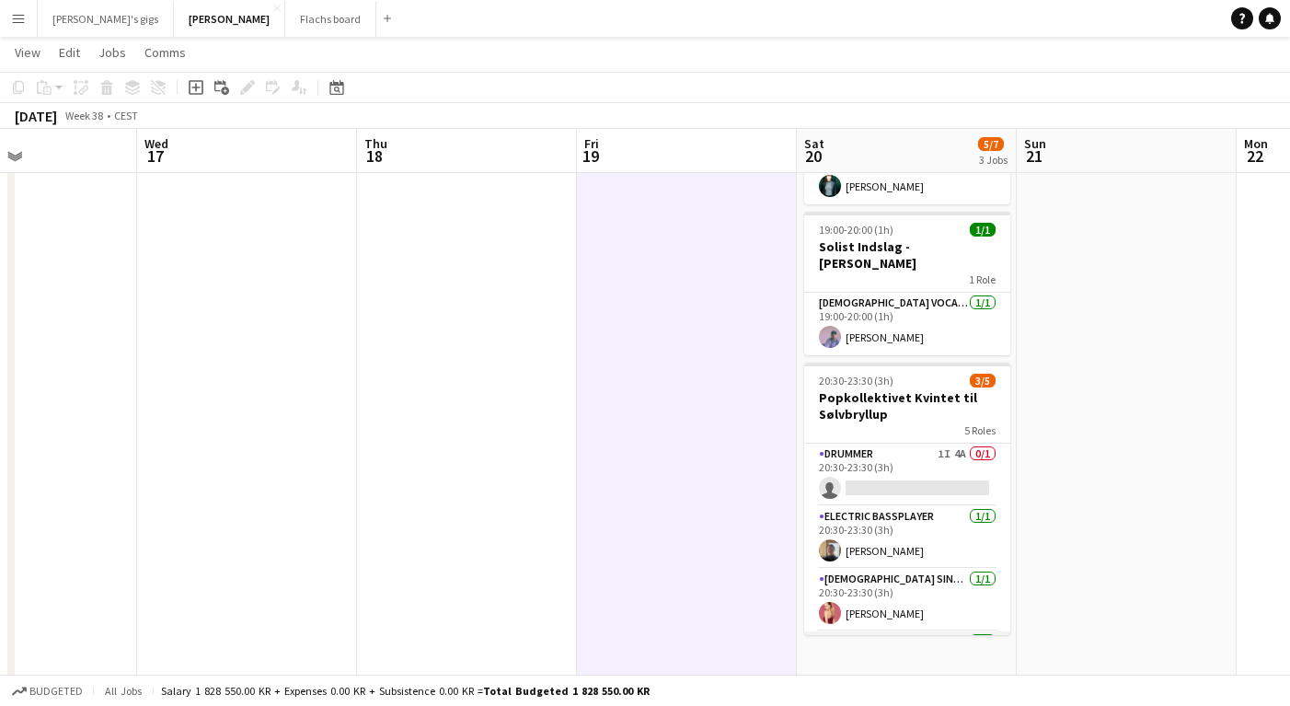
click at [913, 521] on app-card-role "Electric Bassplayer 1/1 20:30-23:30 (3h) Anton Langebæk" at bounding box center [907, 537] width 206 height 63
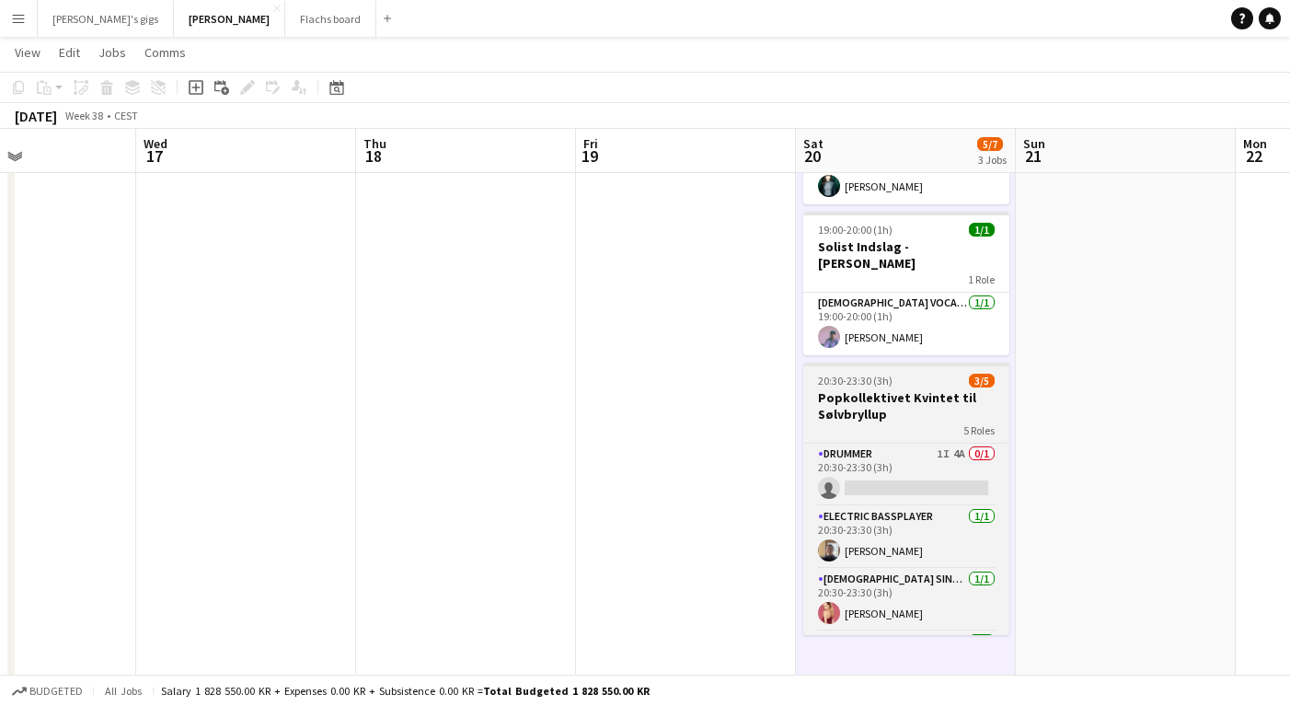
click at [837, 391] on h3 "Popkollektivet Kvintet til Sølvbryllup" at bounding box center [906, 405] width 206 height 33
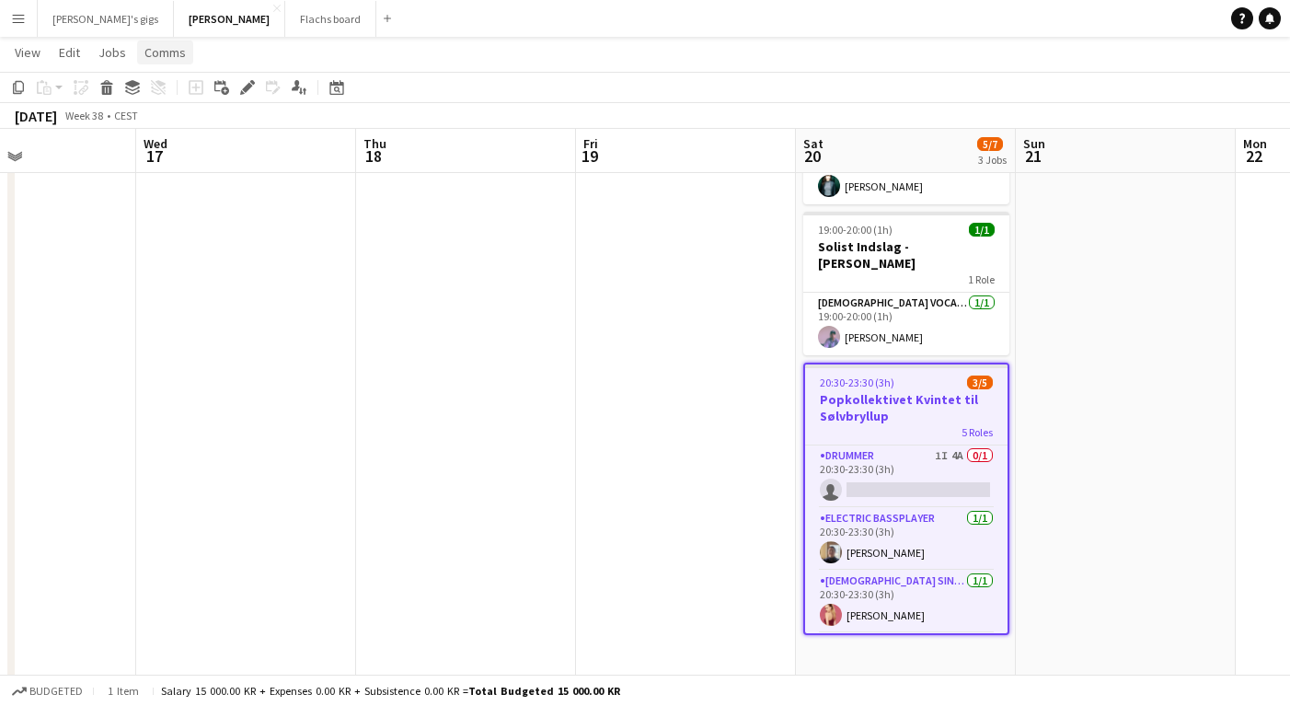
click at [174, 58] on span "Comms" at bounding box center [164, 52] width 41 height 17
click at [195, 125] on span "Create chat" at bounding box center [183, 130] width 64 height 17
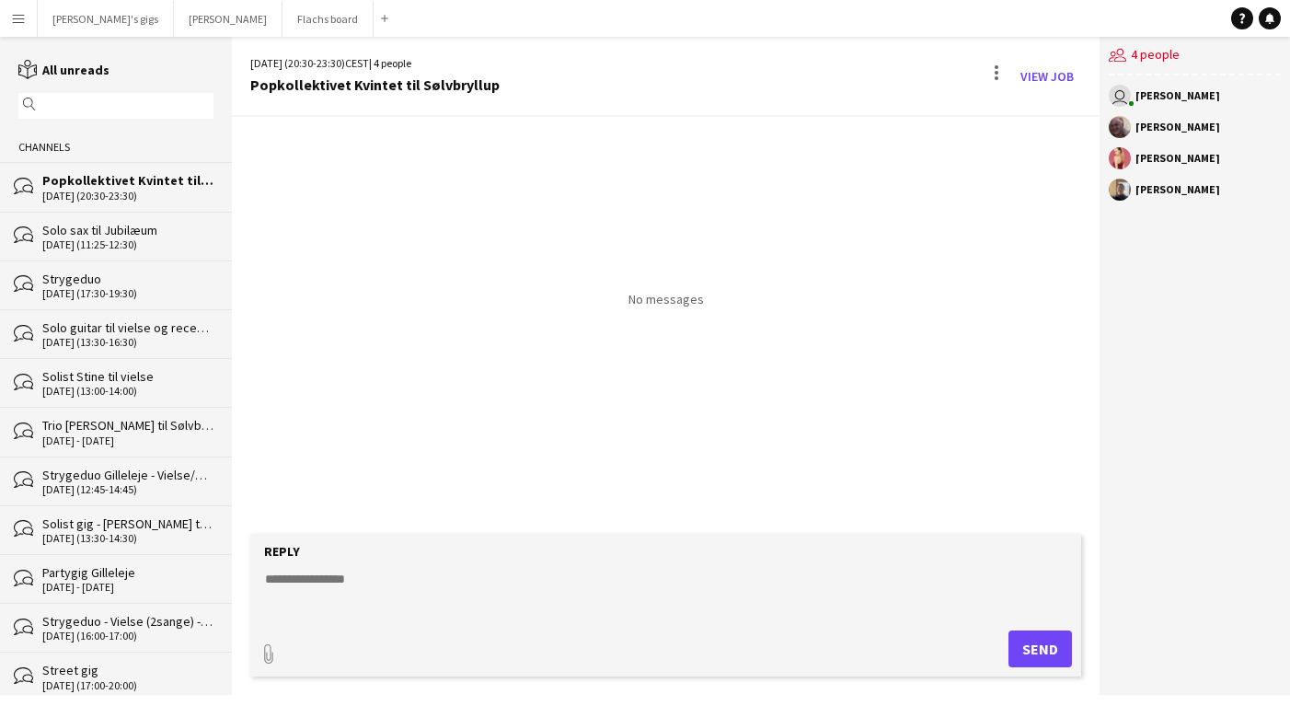
click at [520, 563] on form "Reply paperclip Send" at bounding box center [665, 605] width 831 height 143
click at [523, 604] on textarea at bounding box center [669, 594] width 813 height 48
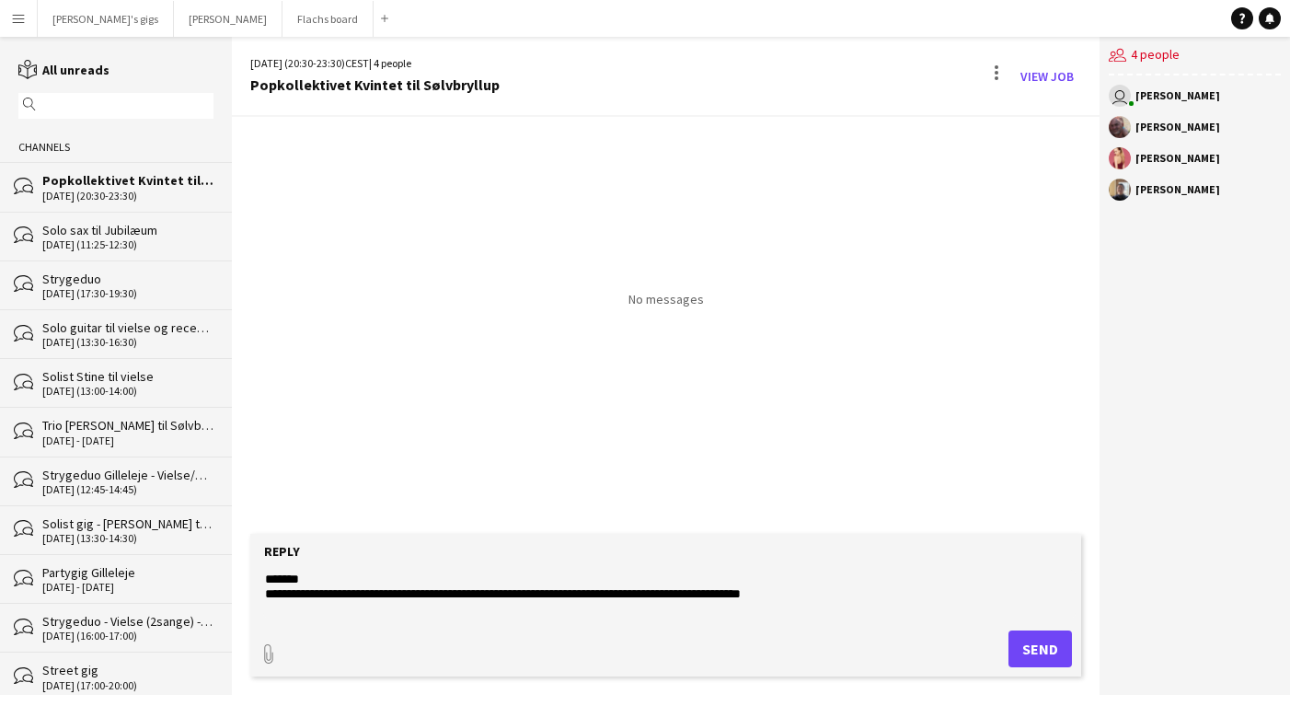
type textarea "**********"
click at [1033, 643] on button "Send" at bounding box center [1040, 648] width 63 height 37
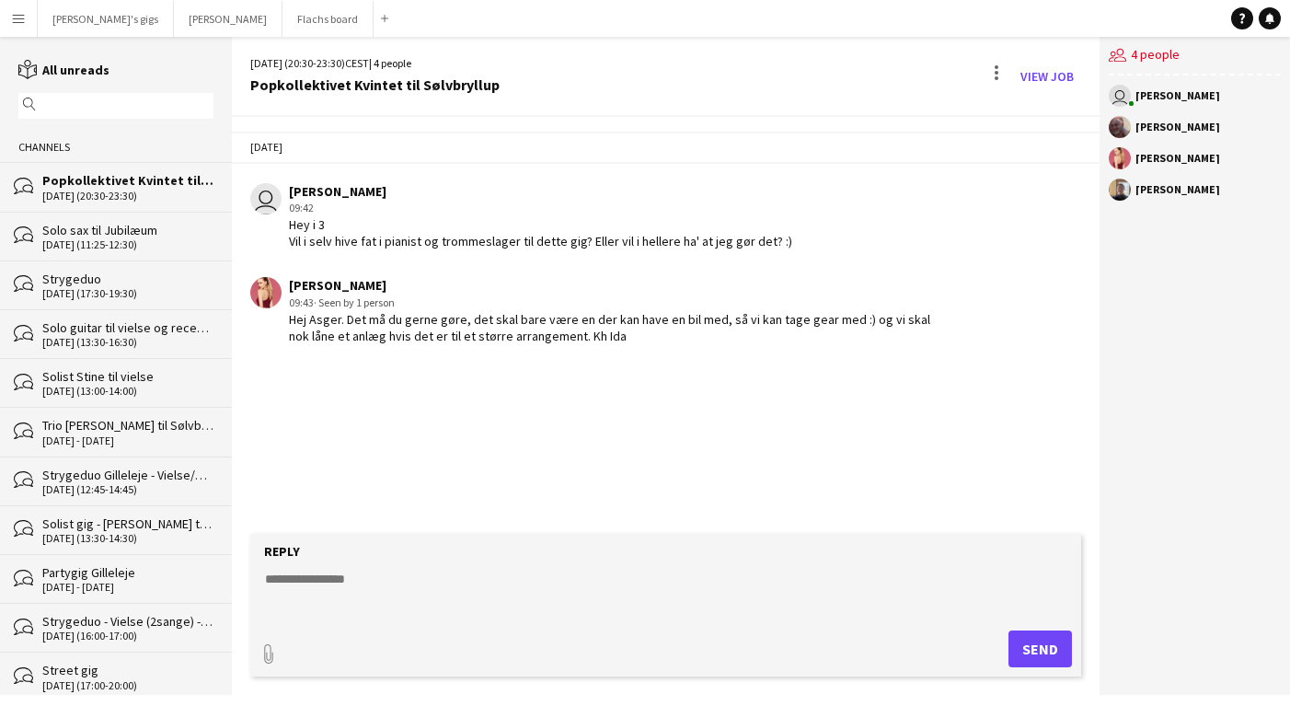
click at [531, 594] on textarea at bounding box center [669, 594] width 813 height 48
type textarea "**********"
click at [1037, 656] on button "Send" at bounding box center [1040, 648] width 63 height 37
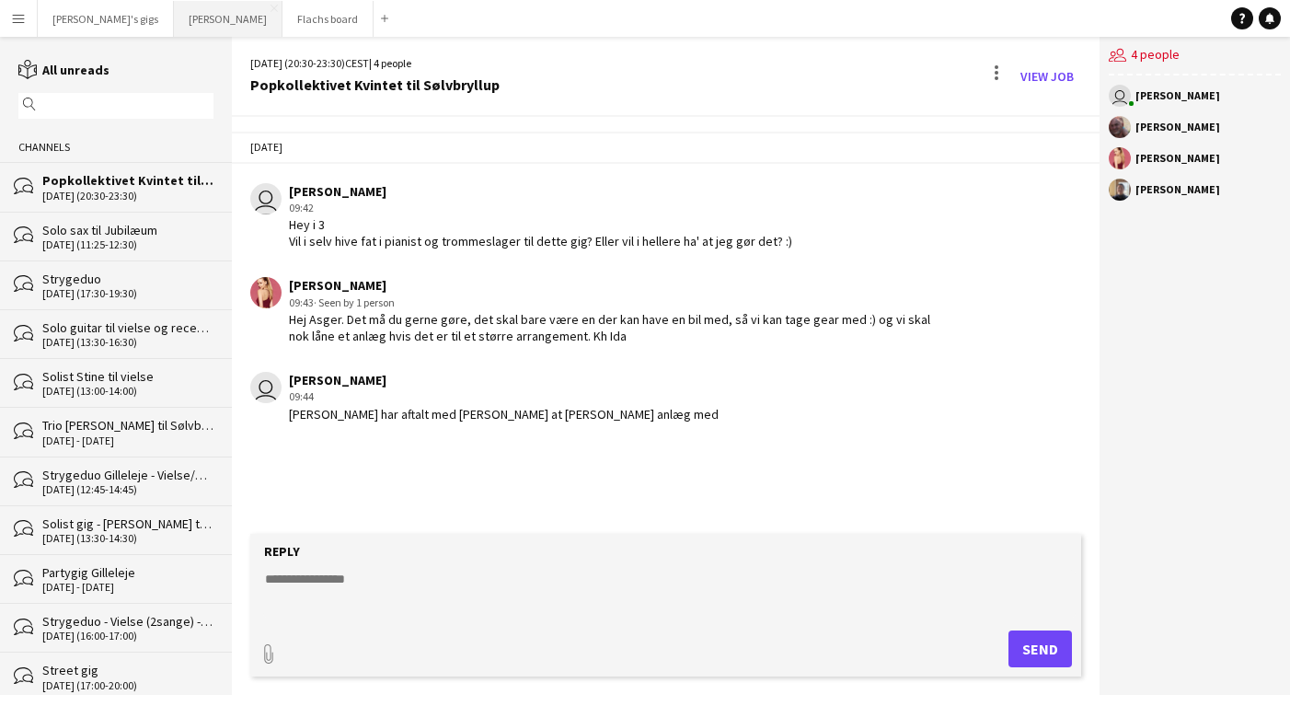
click at [174, 25] on button "Asger Gigs Close" at bounding box center [228, 19] width 109 height 36
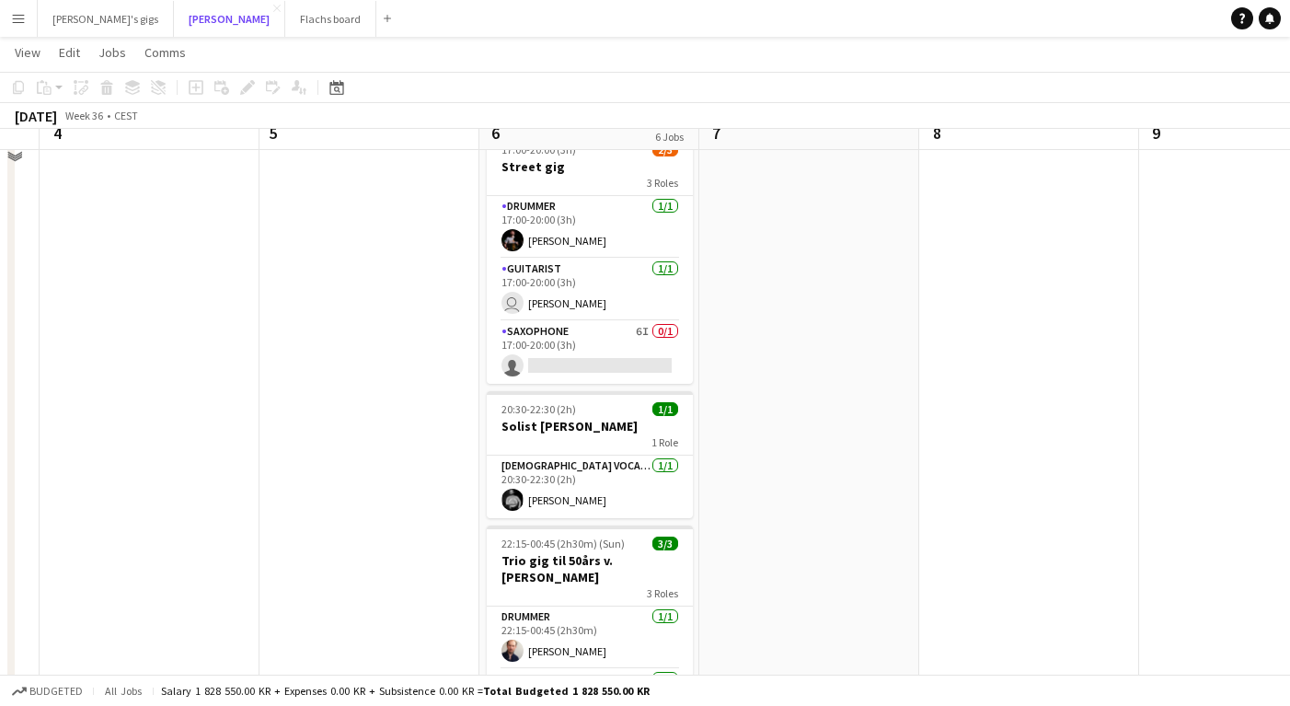
scroll to position [560, 0]
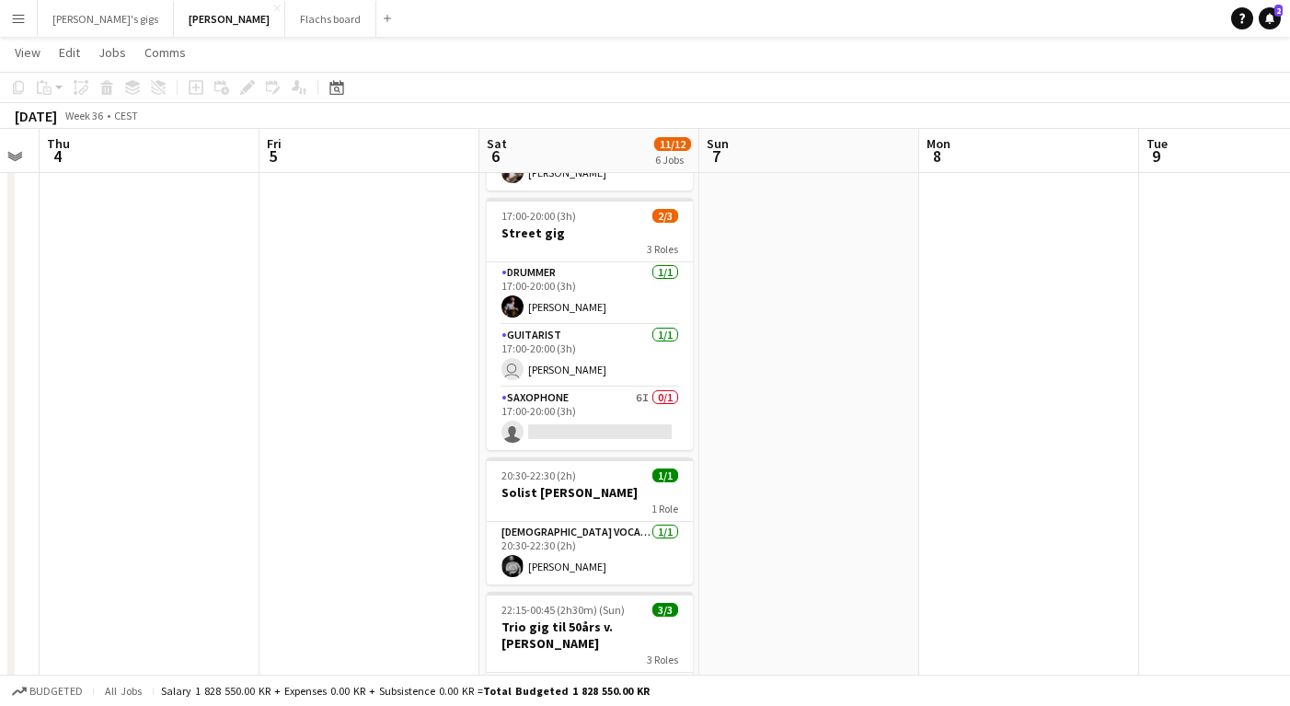
click at [29, 26] on button "Menu" at bounding box center [18, 18] width 37 height 37
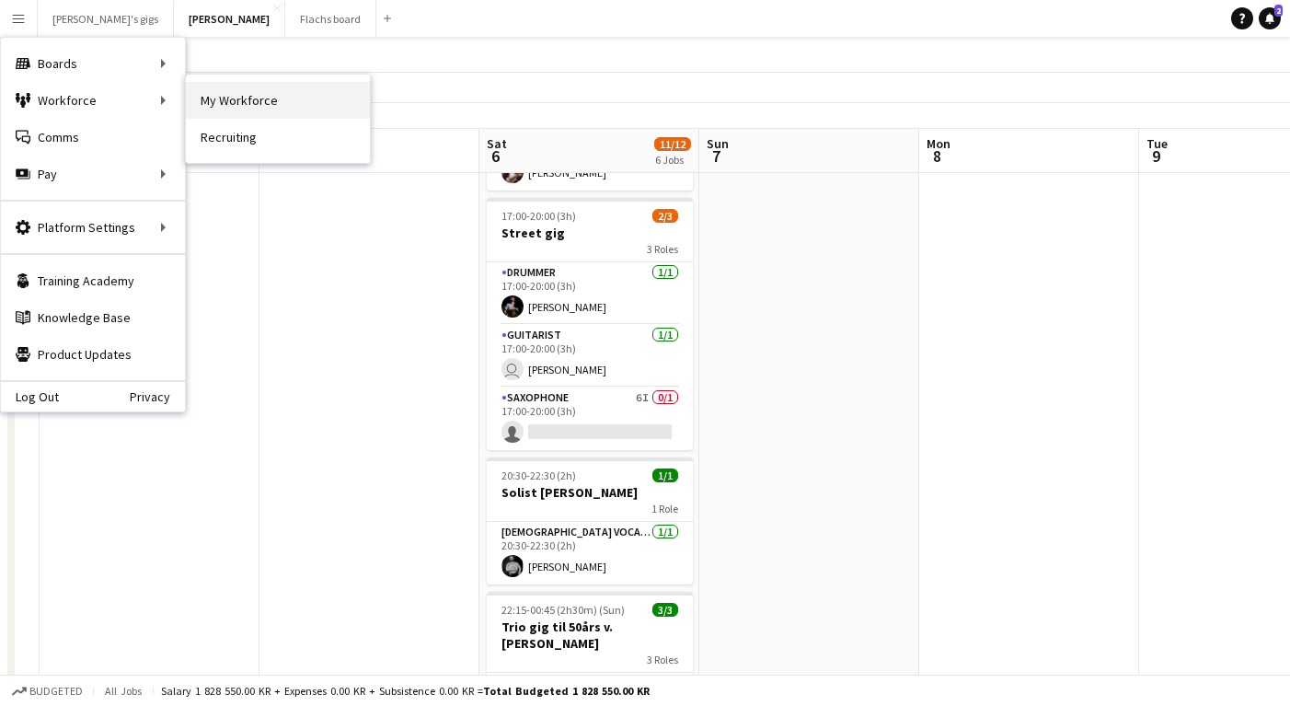
click at [283, 104] on link "My Workforce" at bounding box center [278, 100] width 184 height 37
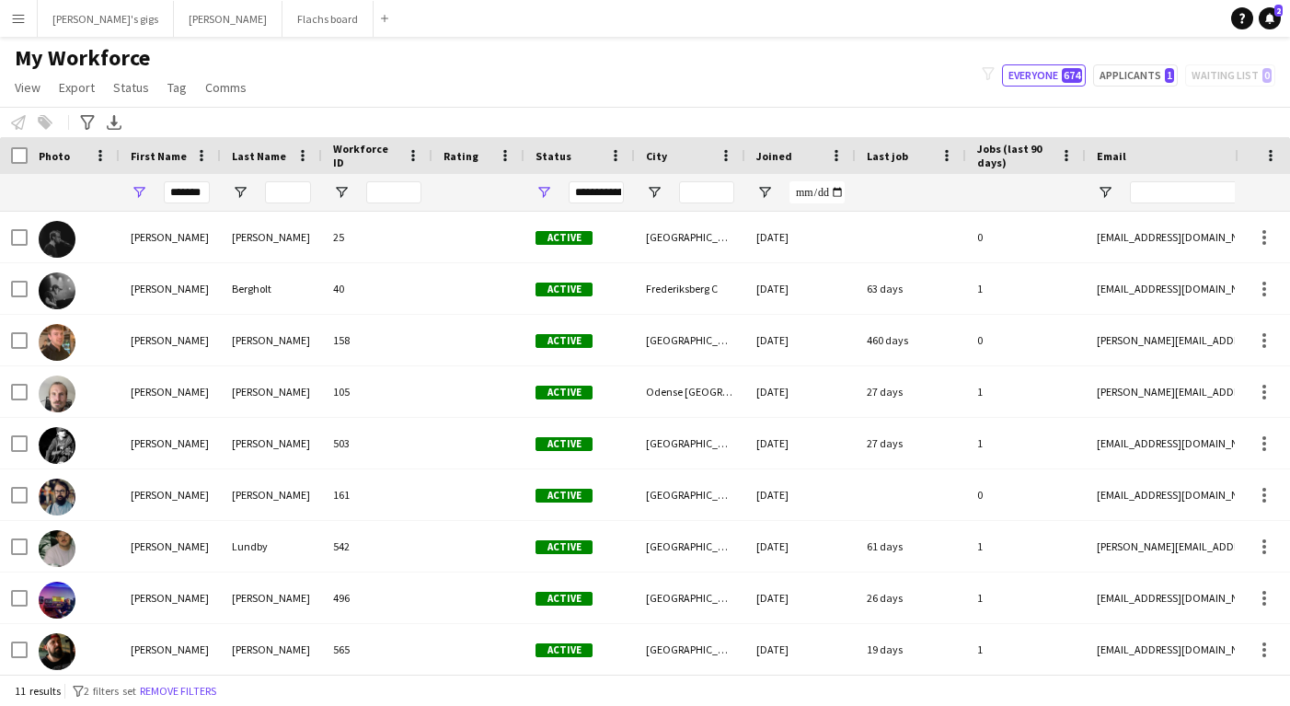
scroll to position [105, 0]
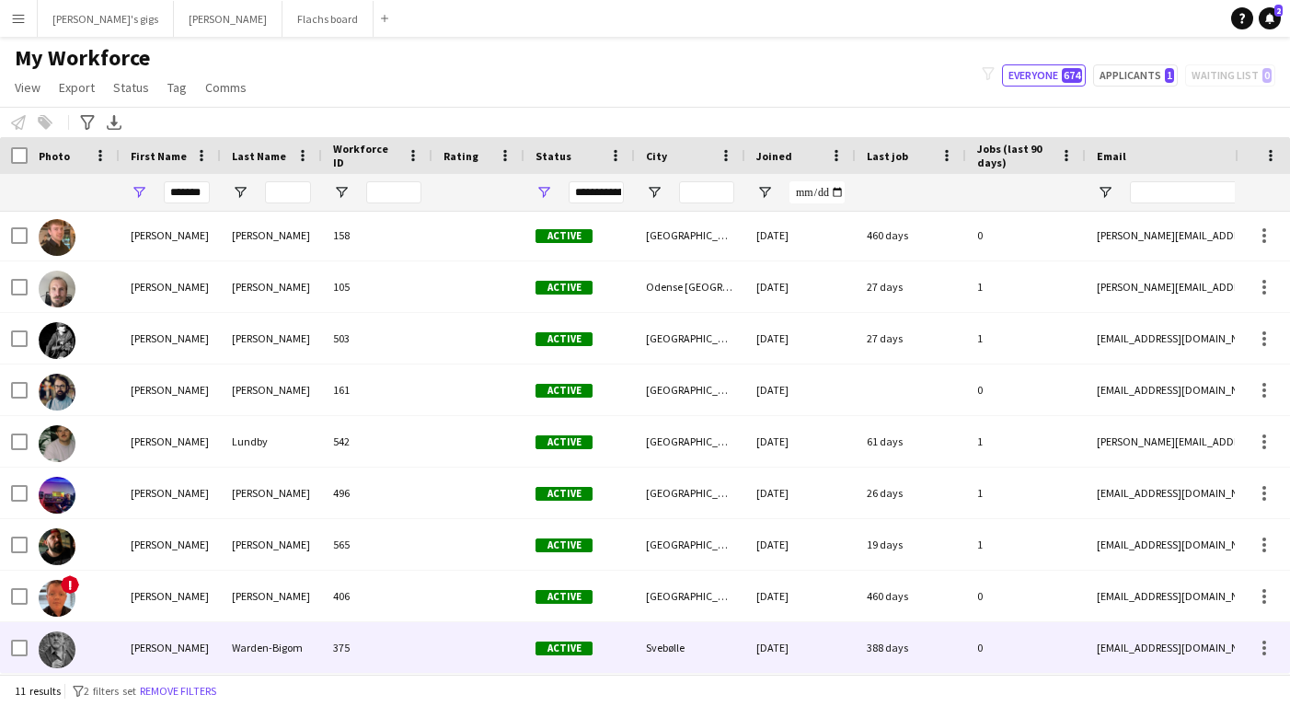
click at [131, 638] on div "Andreas" at bounding box center [170, 647] width 101 height 51
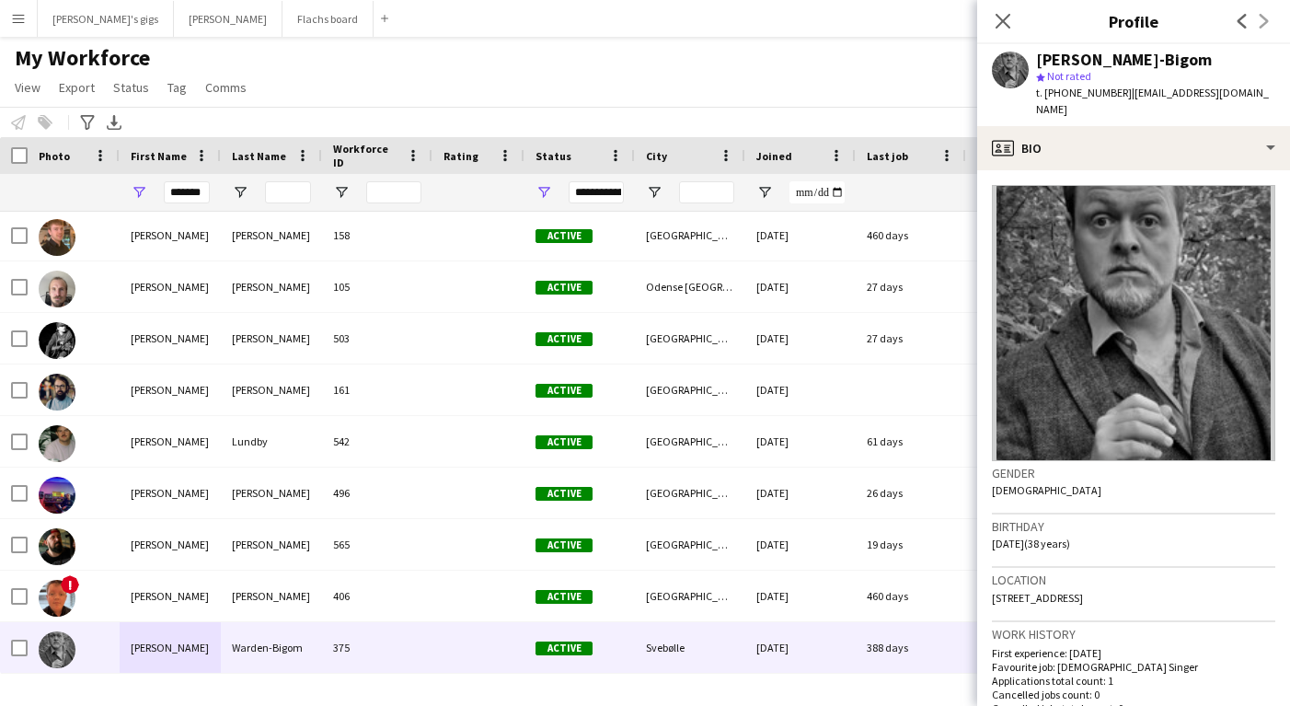
drag, startPoint x: 1044, startPoint y: 93, endPoint x: 1104, endPoint y: 93, distance: 59.8
click at [1104, 93] on span "t. +4529457135" at bounding box center [1084, 93] width 96 height 14
copy span "+4529457135"
drag, startPoint x: 1039, startPoint y: 59, endPoint x: 1219, endPoint y: 60, distance: 180.4
click at [1219, 60] on div "Andreas Warden-Bigom" at bounding box center [1155, 60] width 239 height 17
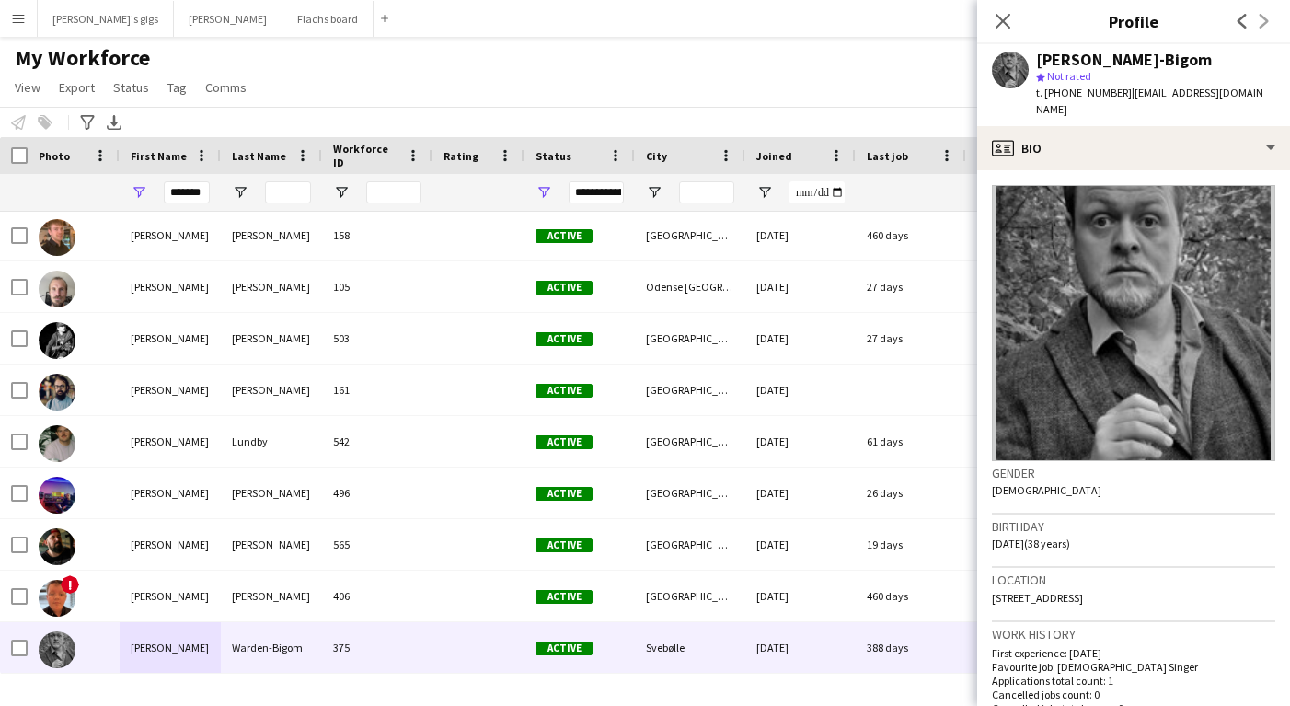
copy div "Andreas Warden-Bigom"
click at [1110, 43] on div "Close pop-in Profile Previous Next" at bounding box center [1133, 22] width 313 height 44
drag, startPoint x: 1098, startPoint y: 60, endPoint x: 1222, endPoint y: 61, distance: 124.2
click at [1222, 61] on div "Andreas Warden-Bigom" at bounding box center [1155, 60] width 239 height 17
copy div "Warden-Bigom"
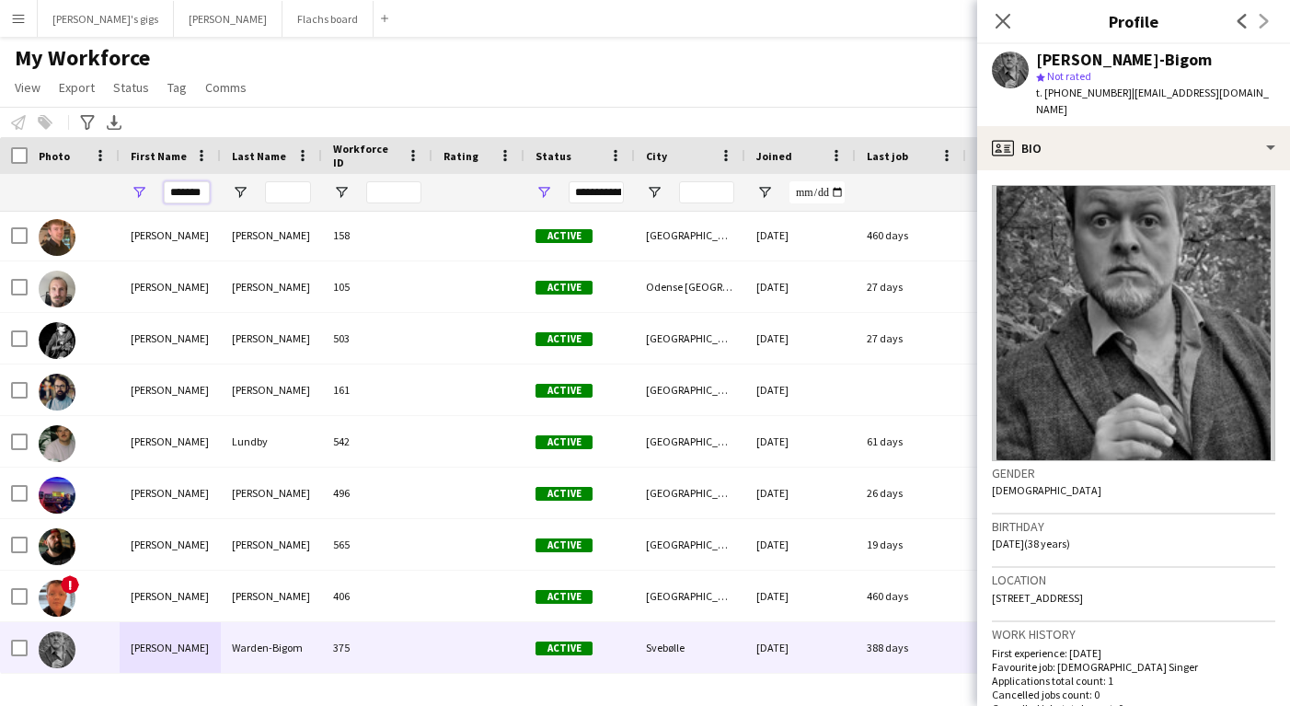
click at [187, 187] on input "*******" at bounding box center [187, 192] width 46 height 22
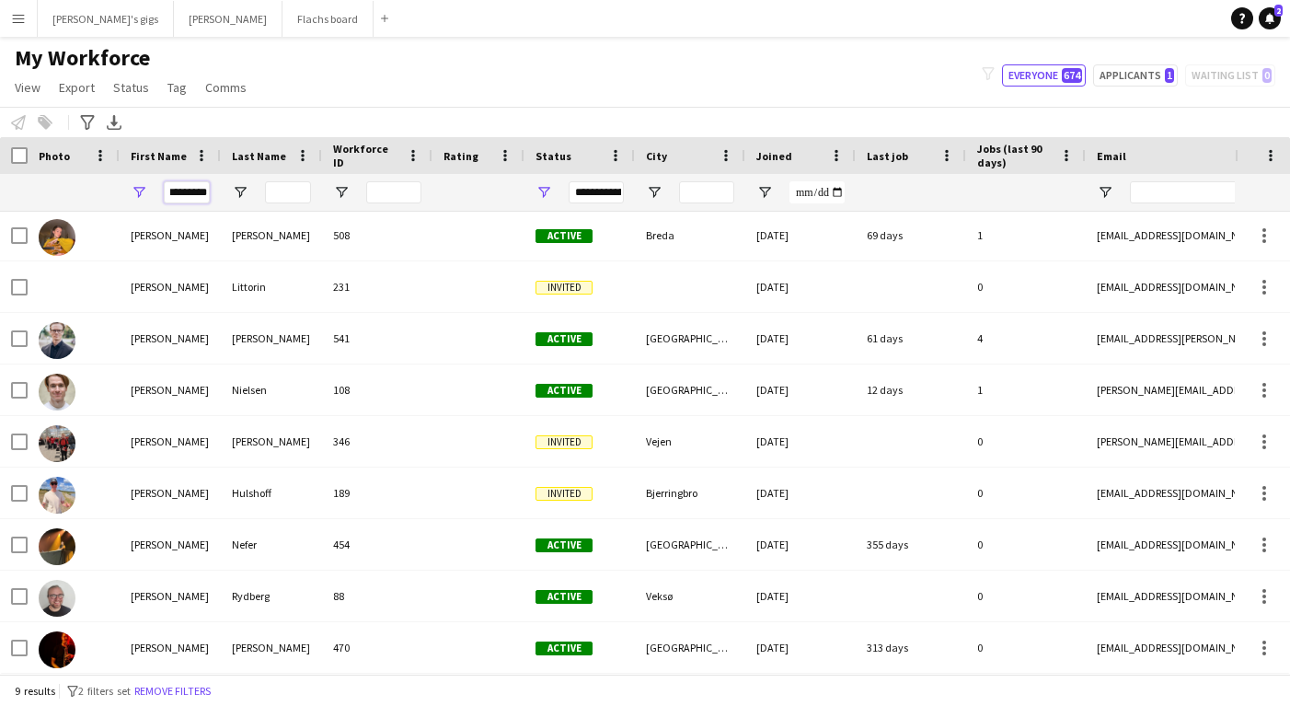
scroll to position [0, 0]
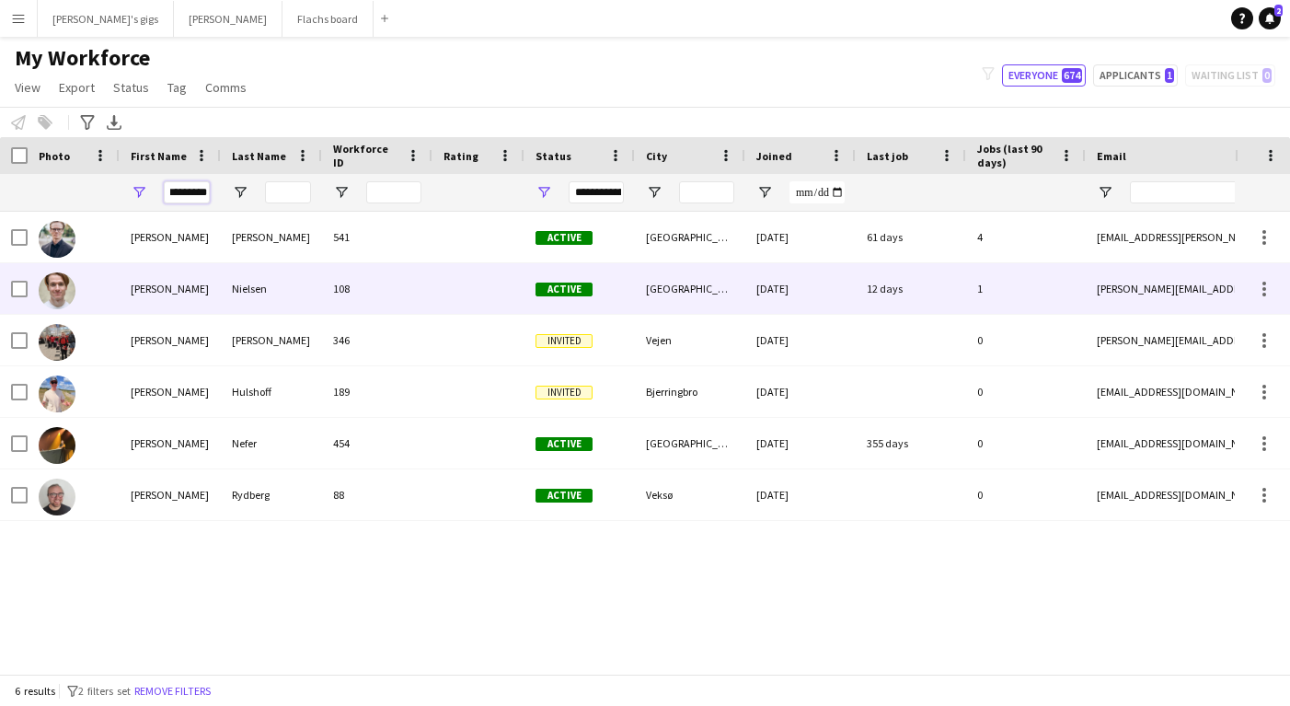
type input "*********"
click at [167, 246] on div "Alexander" at bounding box center [170, 237] width 101 height 51
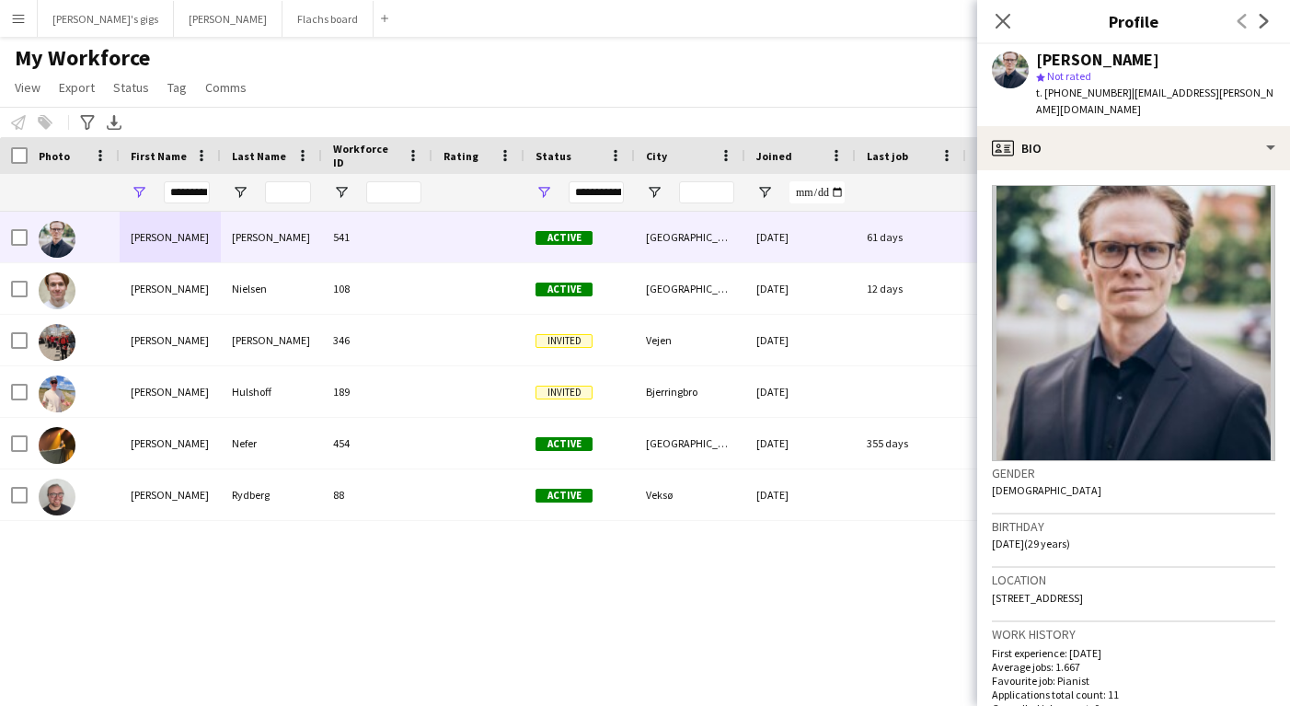
drag, startPoint x: 1045, startPoint y: 95, endPoint x: 1104, endPoint y: 92, distance: 59.0
click at [1104, 92] on span "t. +4542180180" at bounding box center [1084, 93] width 96 height 14
copy span "+4542180180"
click at [505, 100] on div "My Workforce View Views Default view New view Update view Delete view Edit name…" at bounding box center [645, 75] width 1290 height 63
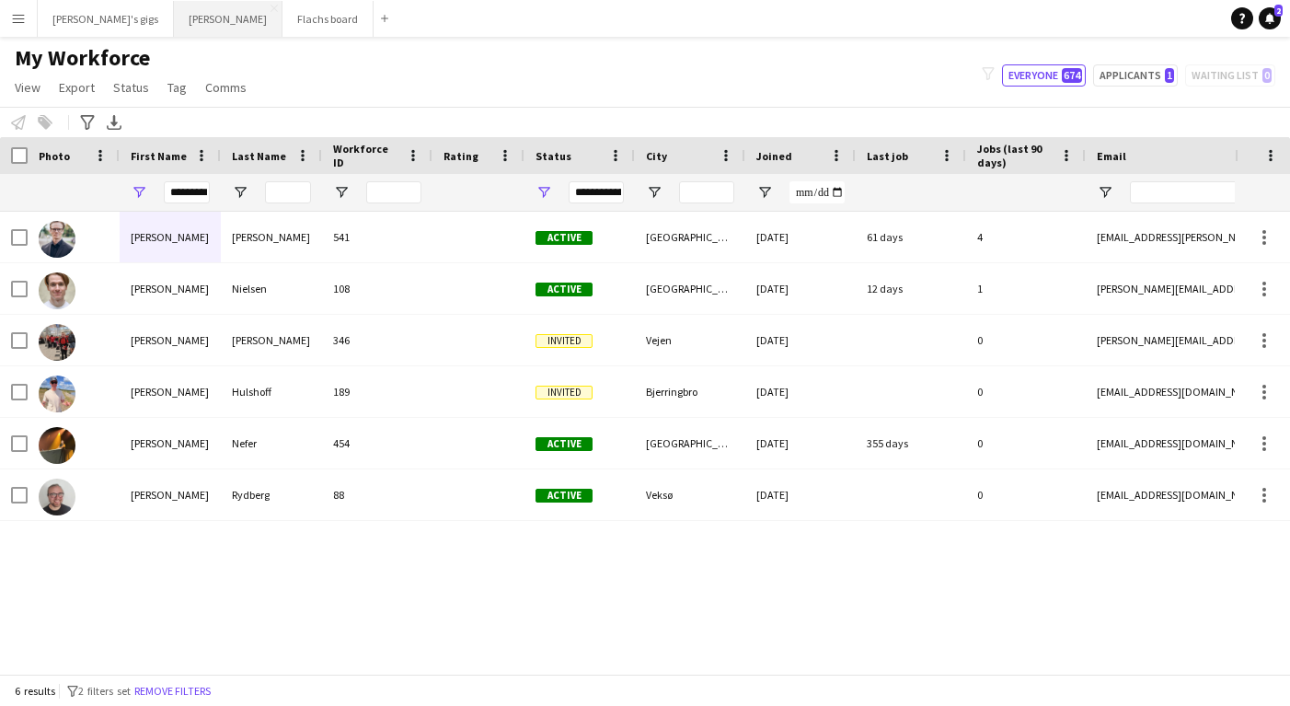
click at [174, 28] on button "Asger Gigs Close" at bounding box center [228, 19] width 109 height 36
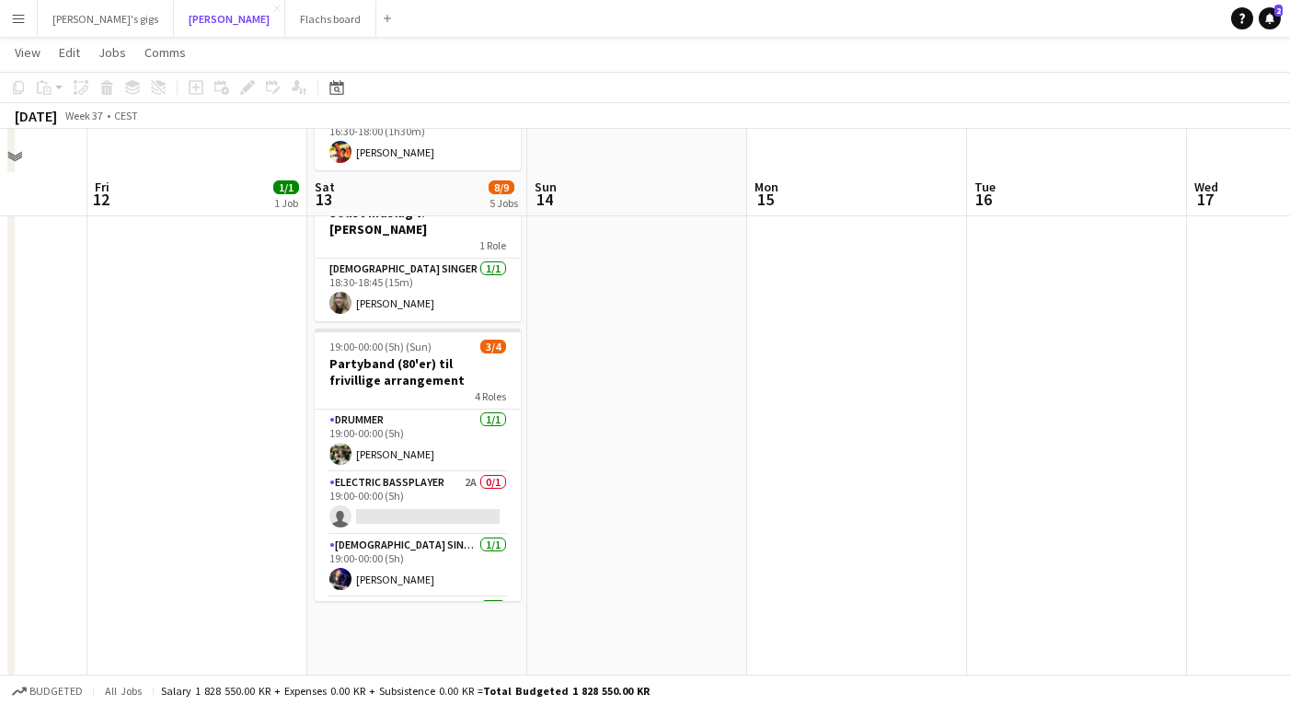
scroll to position [583, 0]
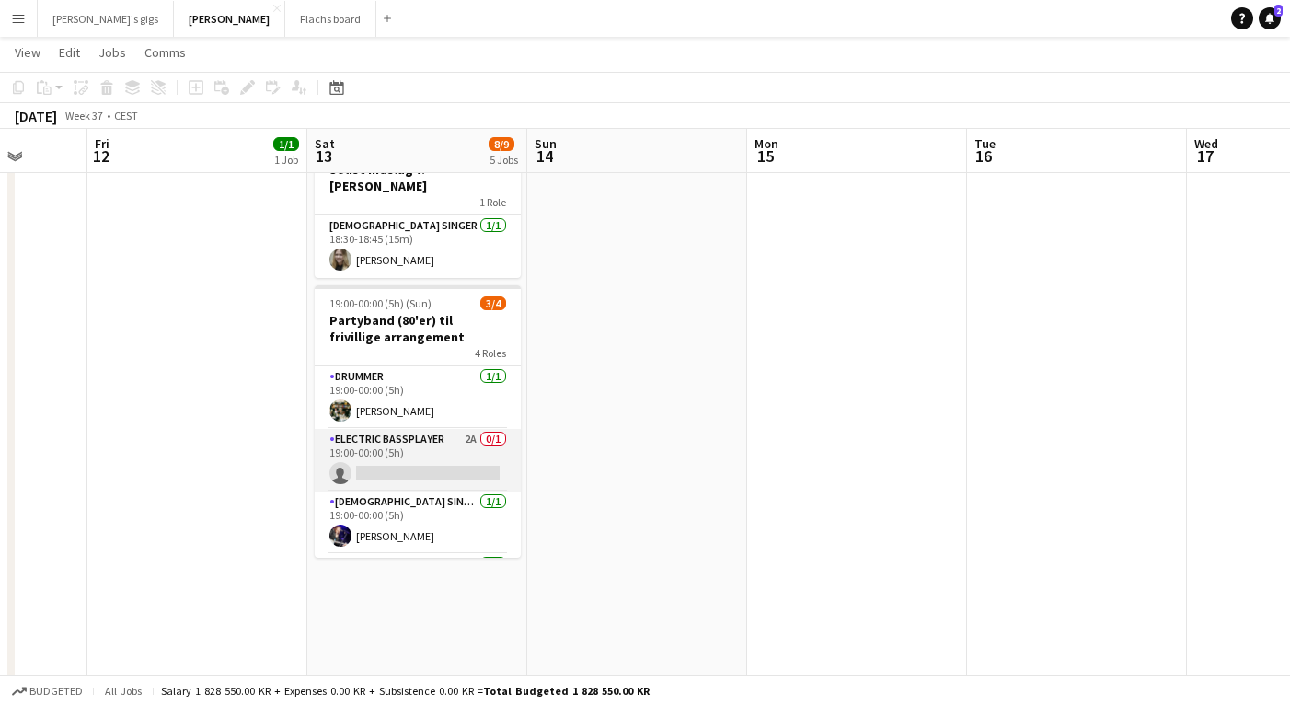
click at [375, 429] on app-card-role "Electric Bassplayer 2A 0/1 19:00-00:00 (5h) single-neutral-actions" at bounding box center [418, 460] width 206 height 63
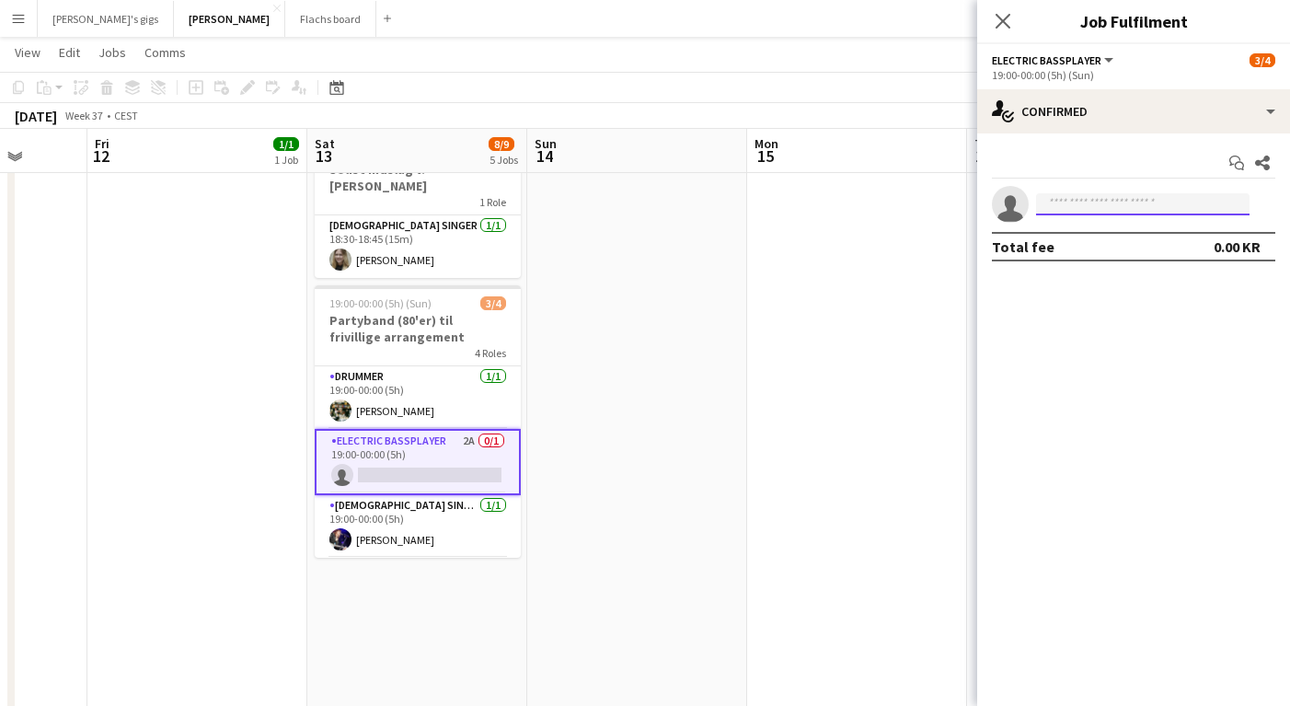
click at [1073, 206] on input at bounding box center [1142, 204] width 213 height 22
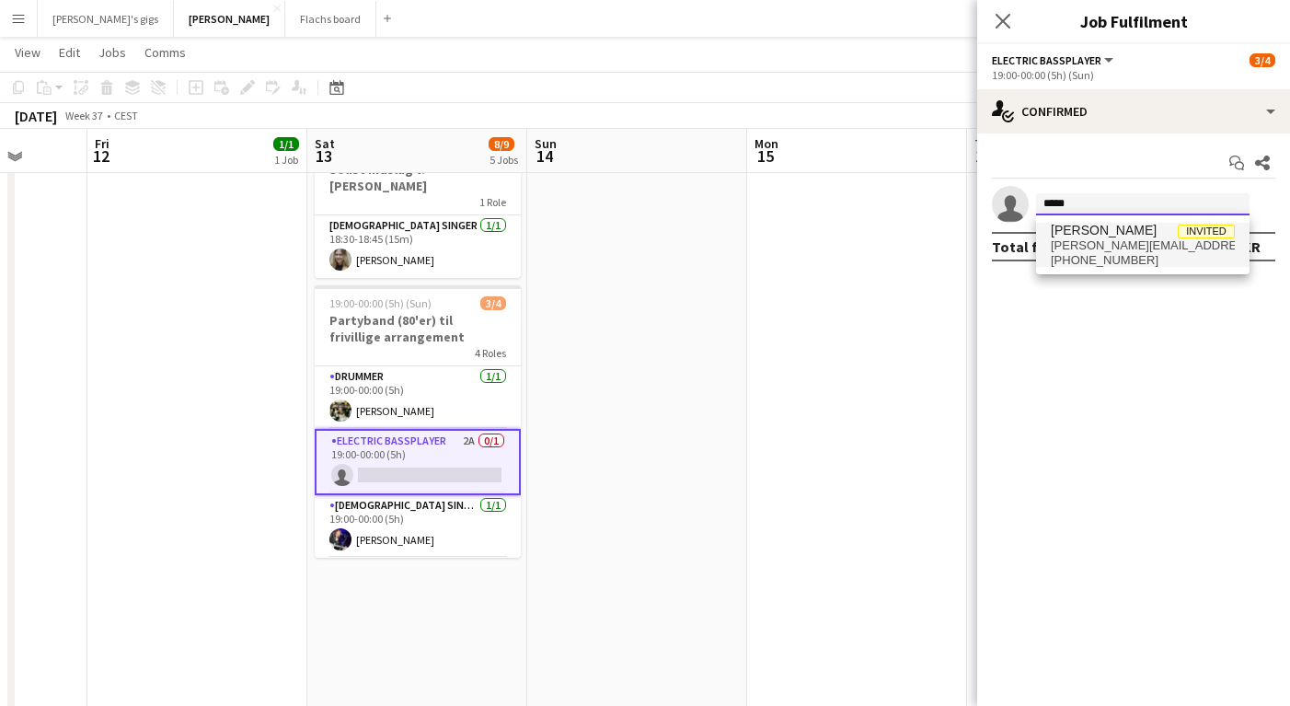
type input "*****"
click at [1104, 245] on span "lucas.szczyrbak@gmail.com" at bounding box center [1143, 245] width 184 height 15
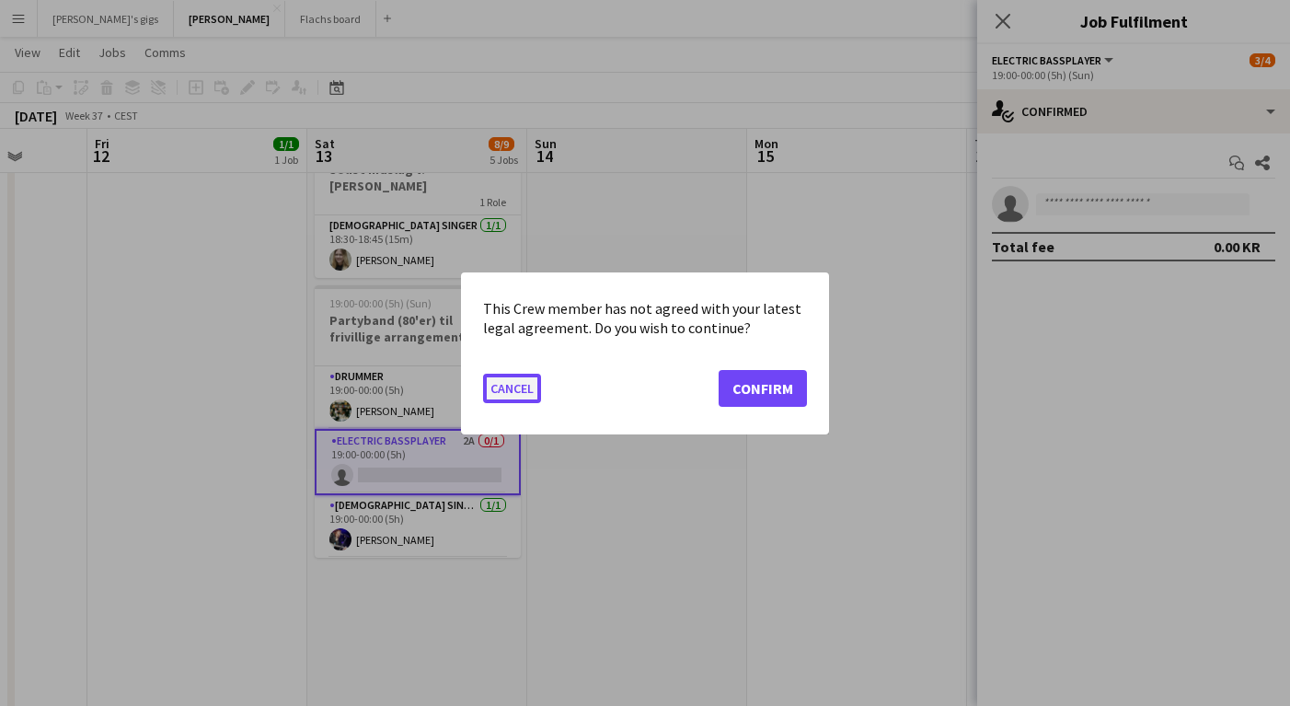
click at [494, 392] on button "Cancel" at bounding box center [512, 387] width 58 height 29
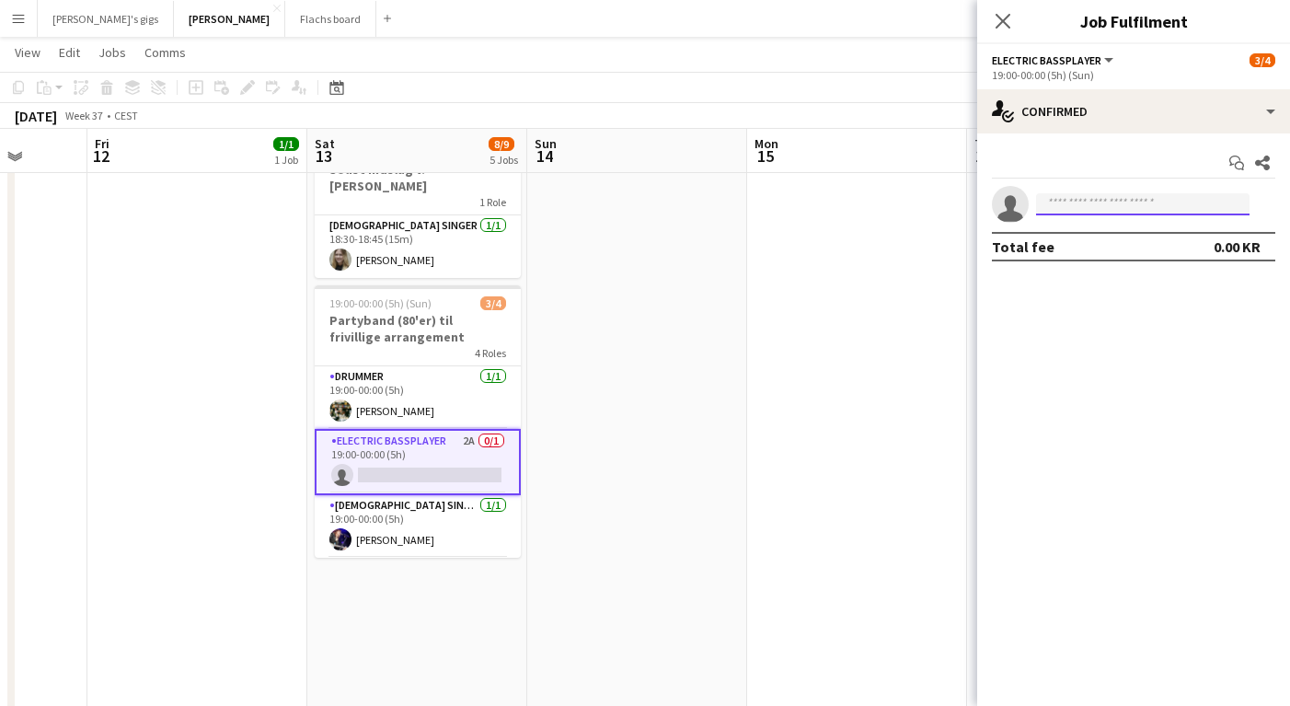
scroll to position [583, 0]
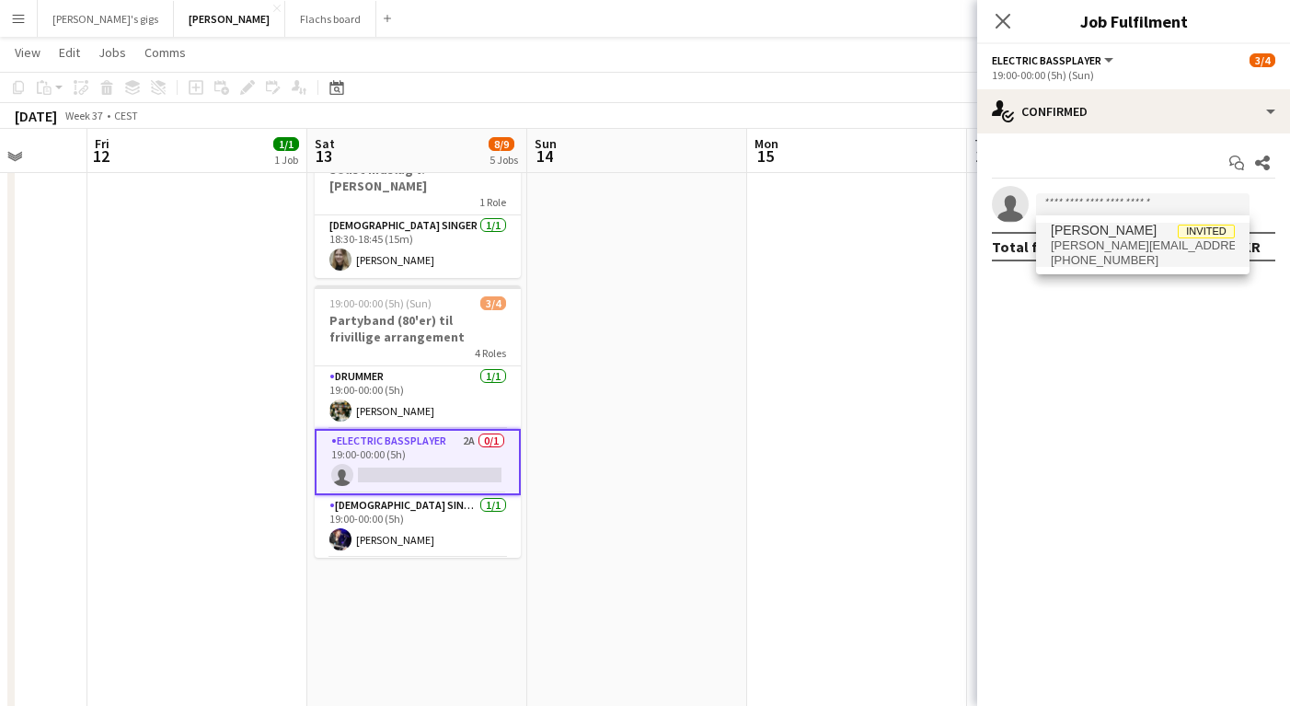
click at [925, 437] on app-date-cell at bounding box center [857, 641] width 220 height 2036
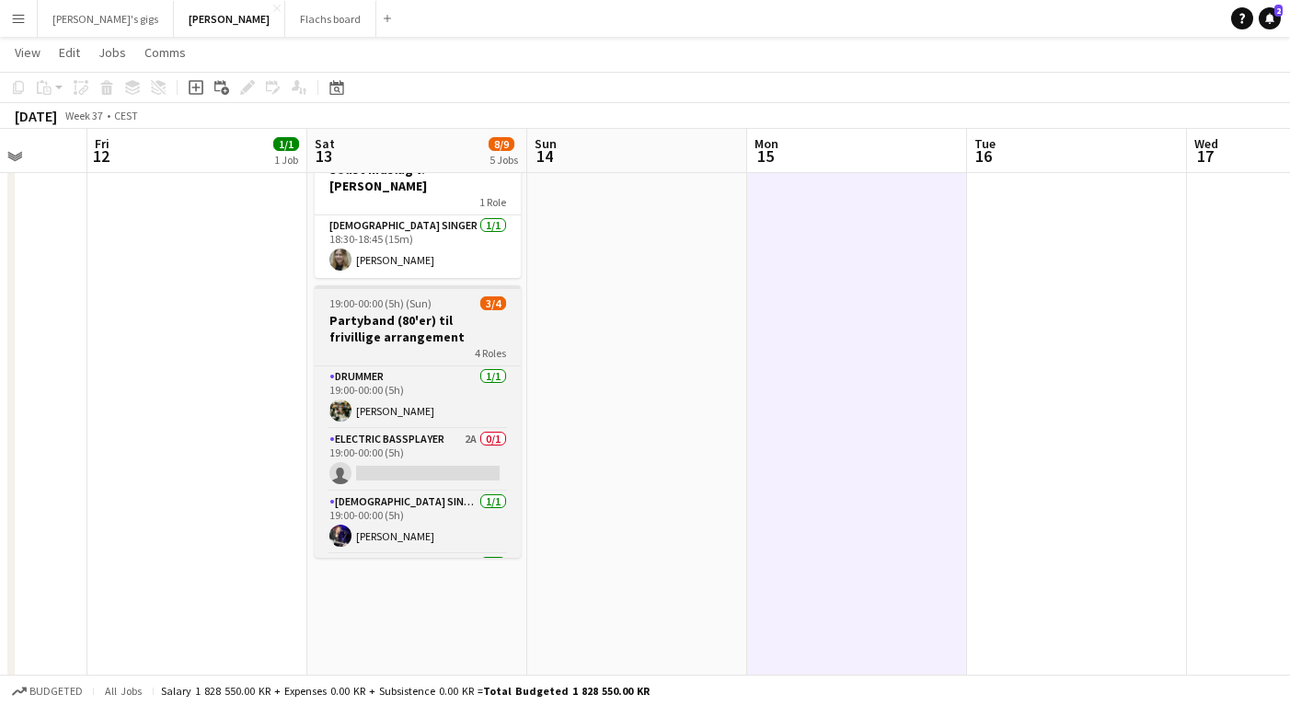
click at [414, 312] on h3 "Partyband (80'er) til frivillige arrangement" at bounding box center [418, 328] width 206 height 33
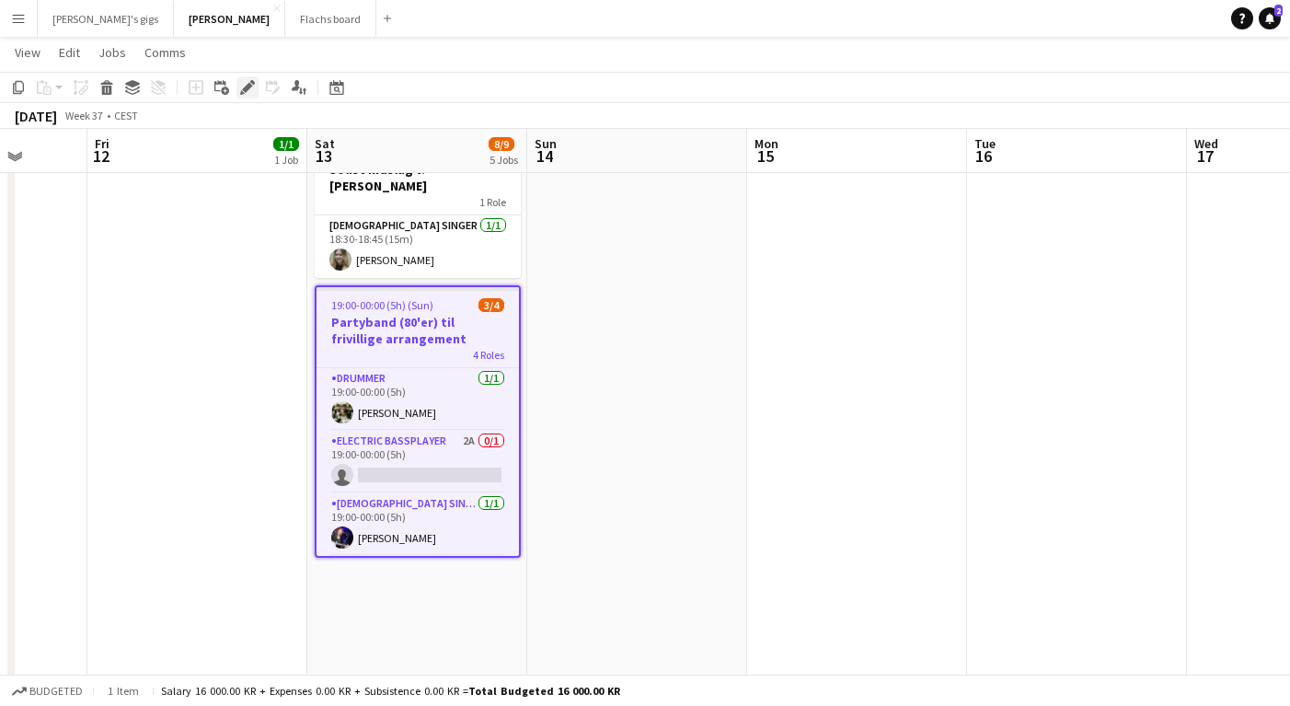
click at [246, 95] on div "Edit" at bounding box center [248, 87] width 22 height 22
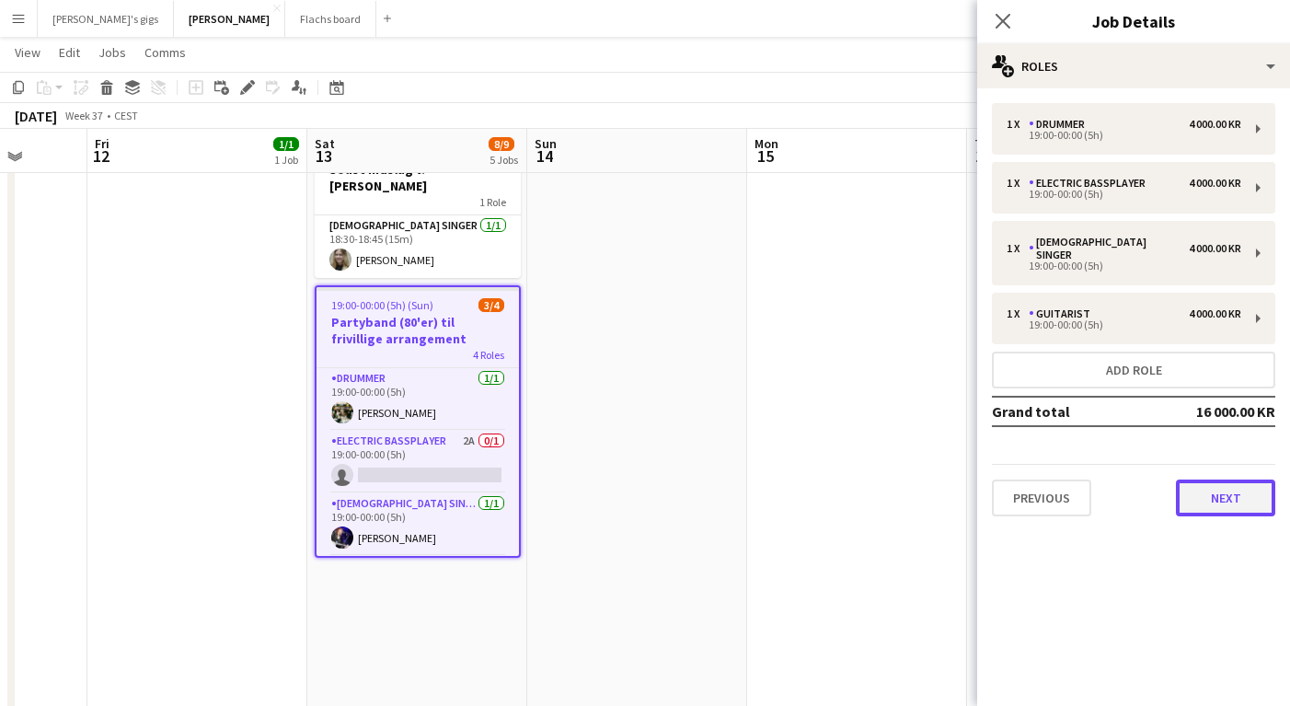
click at [1208, 479] on button "Next" at bounding box center [1225, 497] width 99 height 37
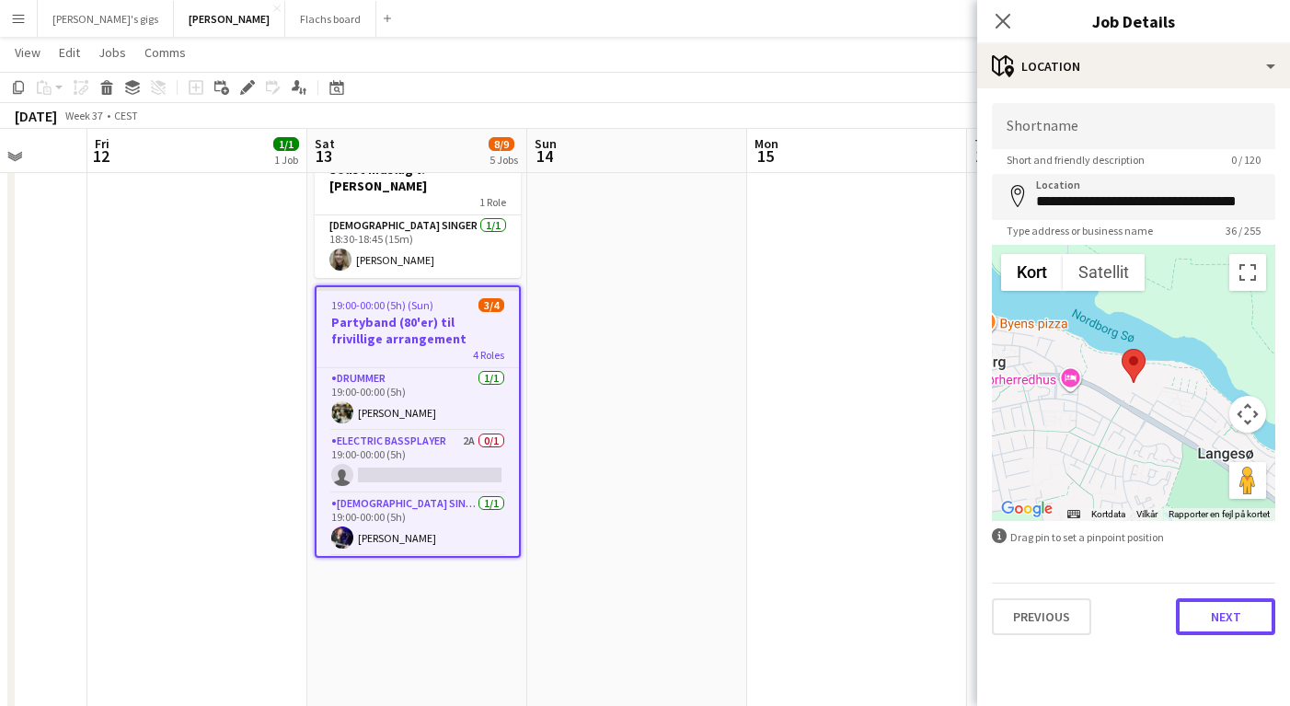
click at [1218, 611] on button "Next" at bounding box center [1225, 616] width 99 height 37
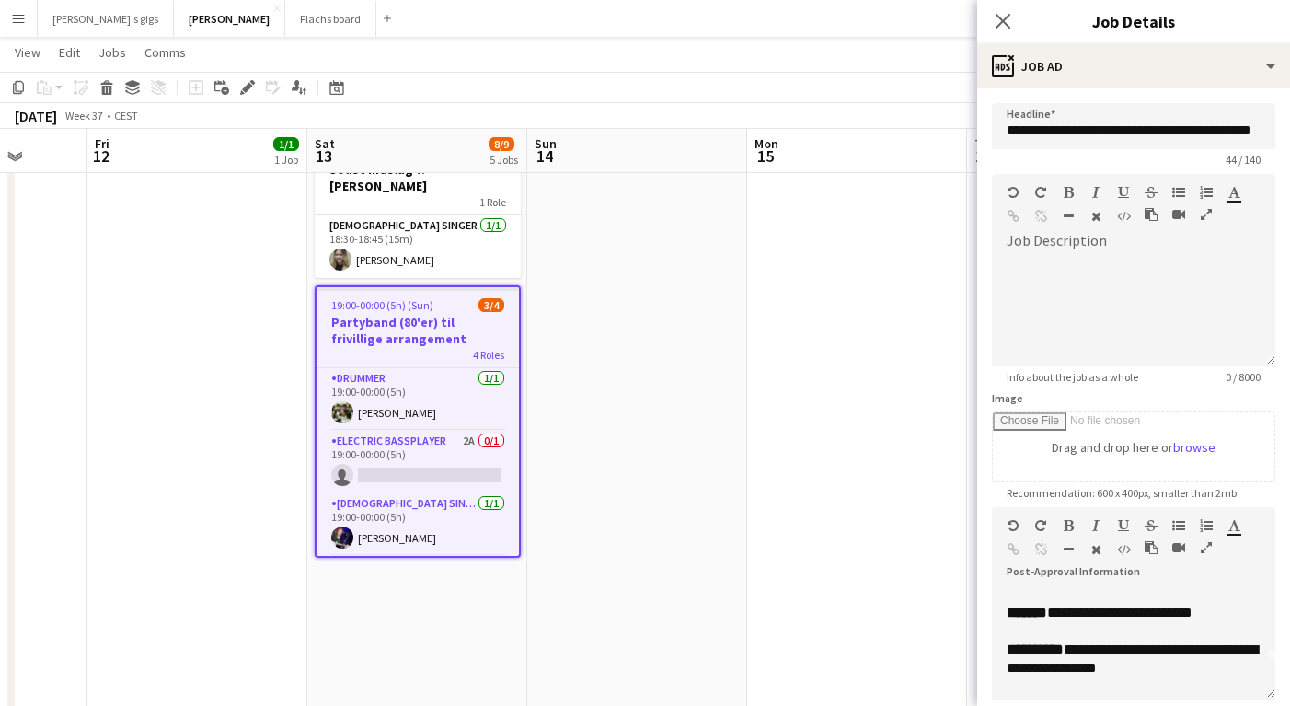
scroll to position [40, 0]
click at [1154, 653] on span "**********" at bounding box center [1132, 659] width 251 height 32
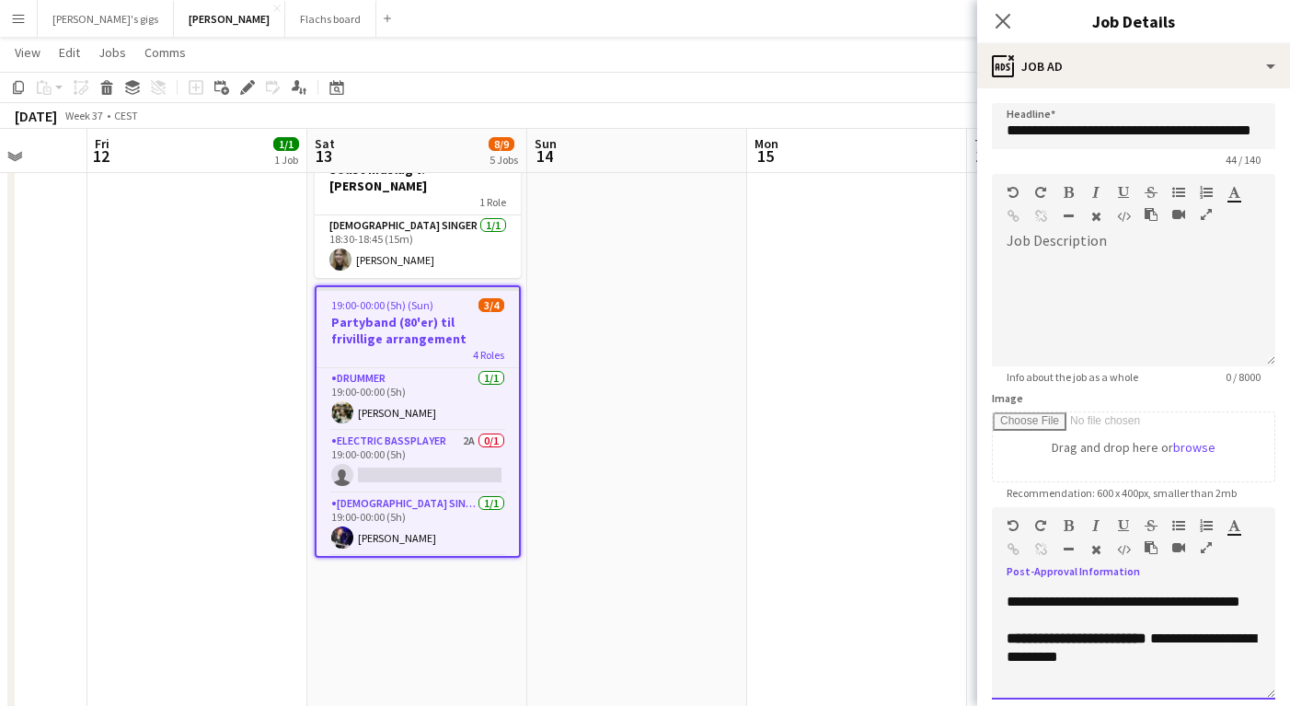
scroll to position [567, 0]
click at [704, 535] on app-date-cell at bounding box center [637, 641] width 220 height 2036
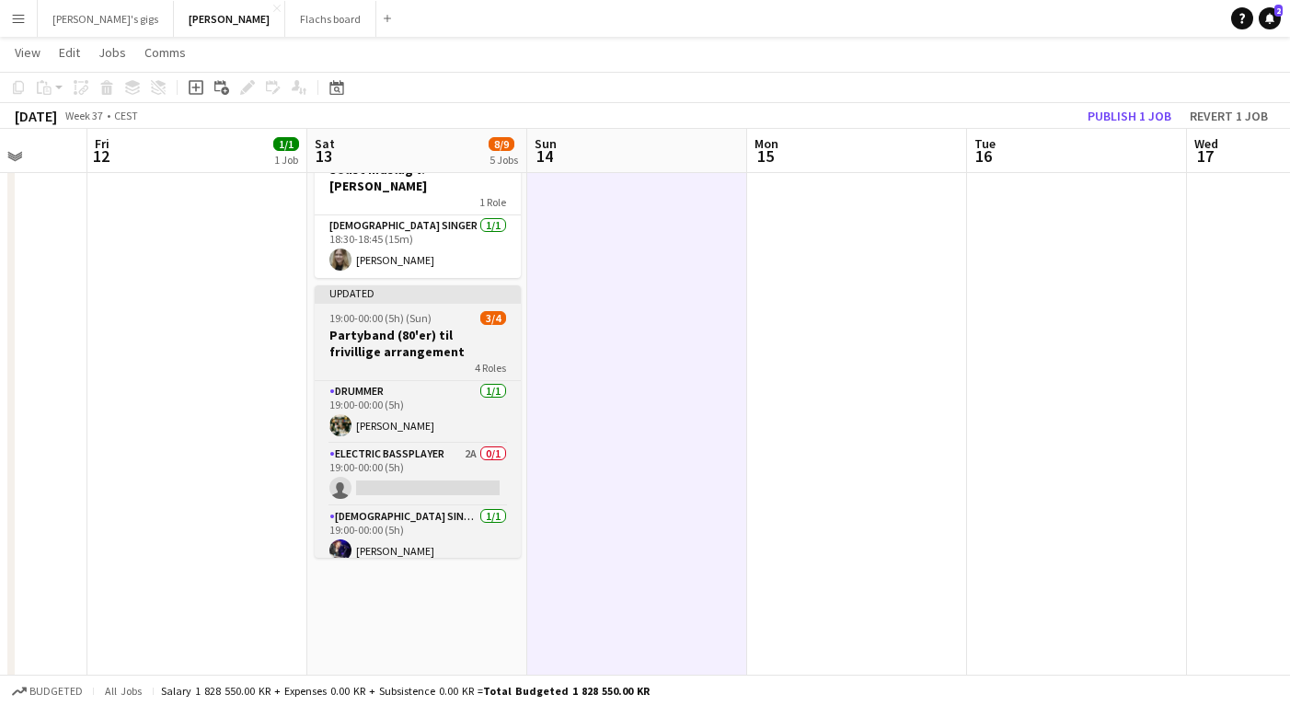
click at [385, 311] on span "19:00-00:00 (5h) (Sun)" at bounding box center [380, 318] width 102 height 14
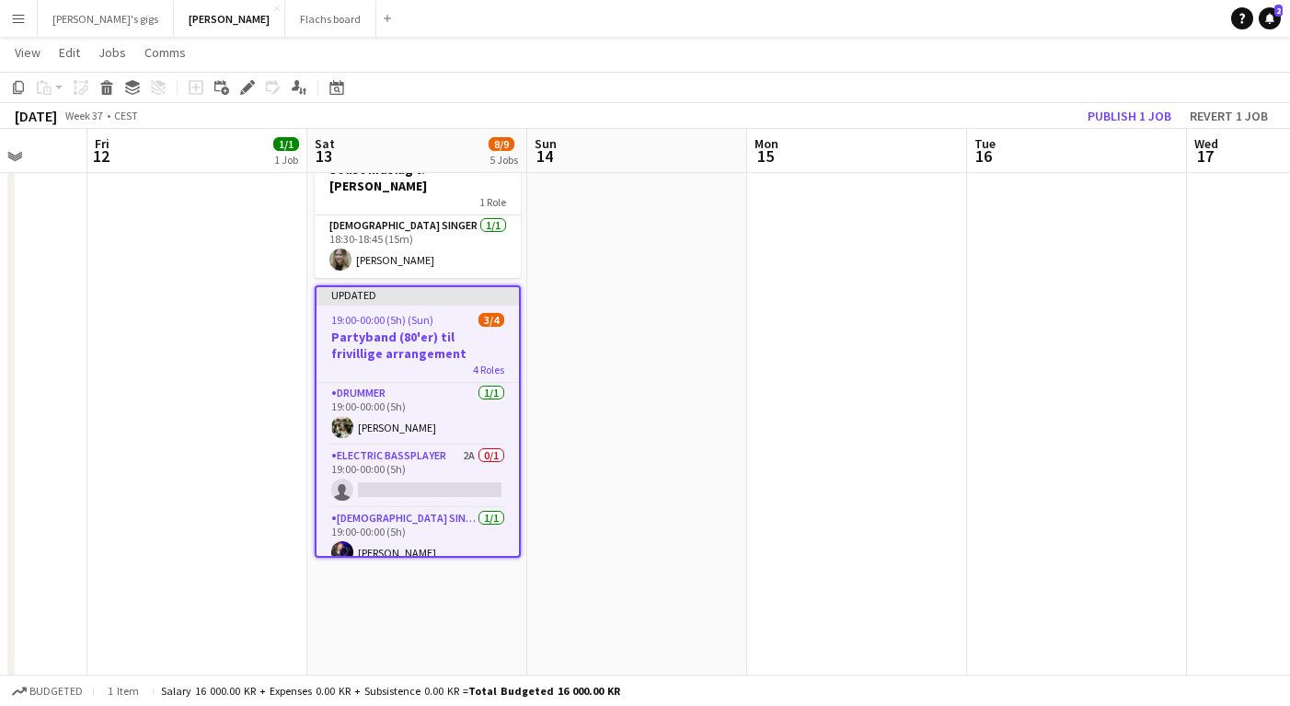
click at [236, 90] on div "Add job Add linked Job Edit Edit linked Job Applicants" at bounding box center [239, 87] width 141 height 22
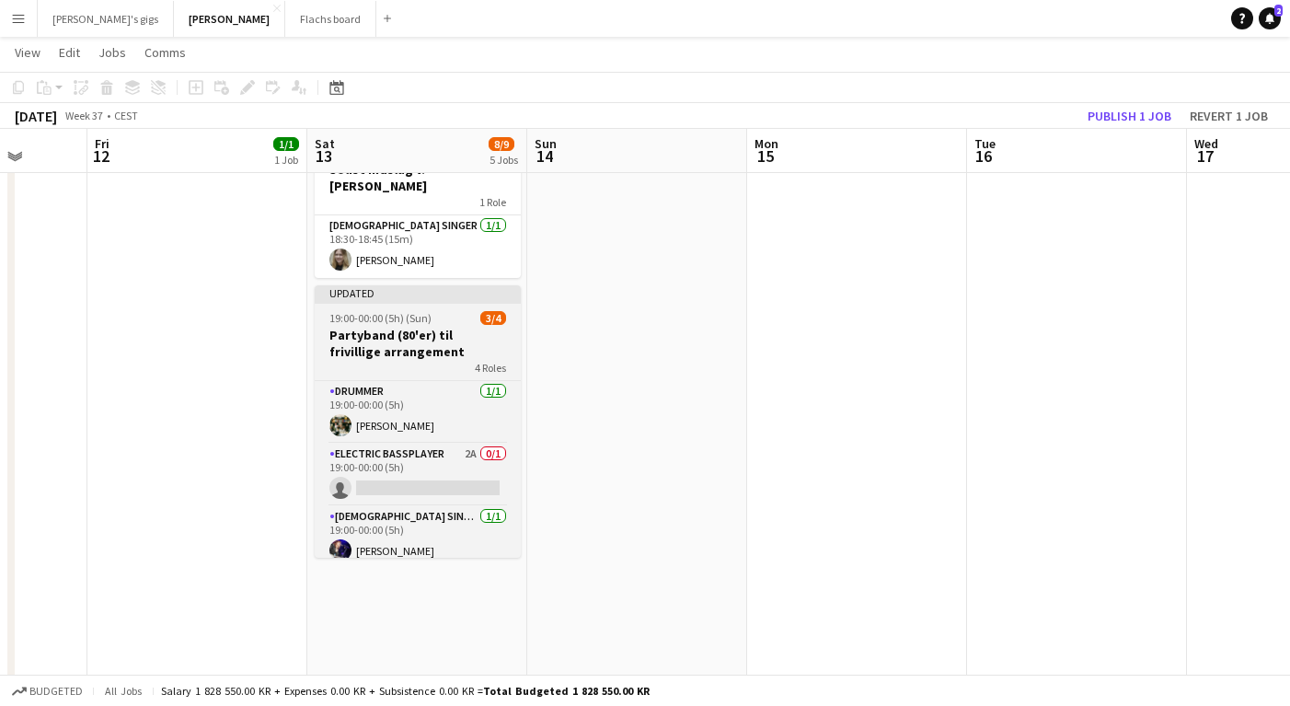
click at [387, 311] on span "19:00-00:00 (5h) (Sun)" at bounding box center [380, 318] width 102 height 14
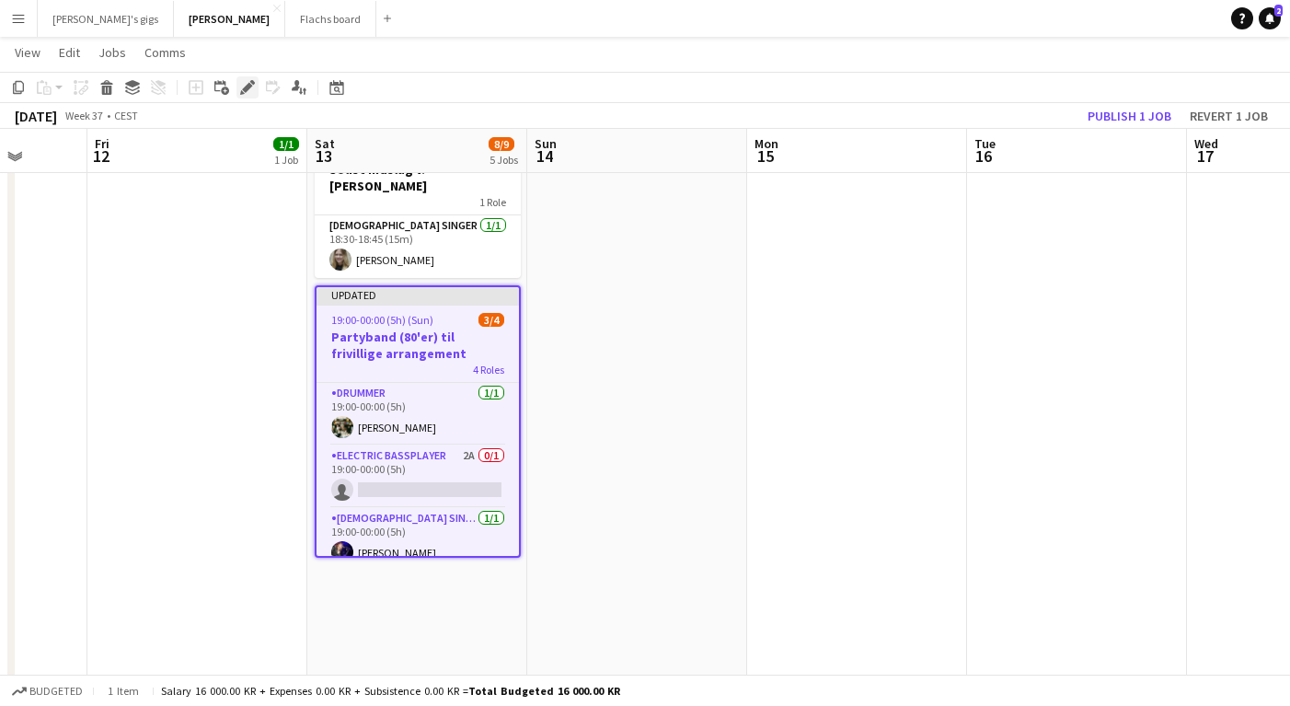
click at [245, 87] on icon at bounding box center [247, 88] width 10 height 10
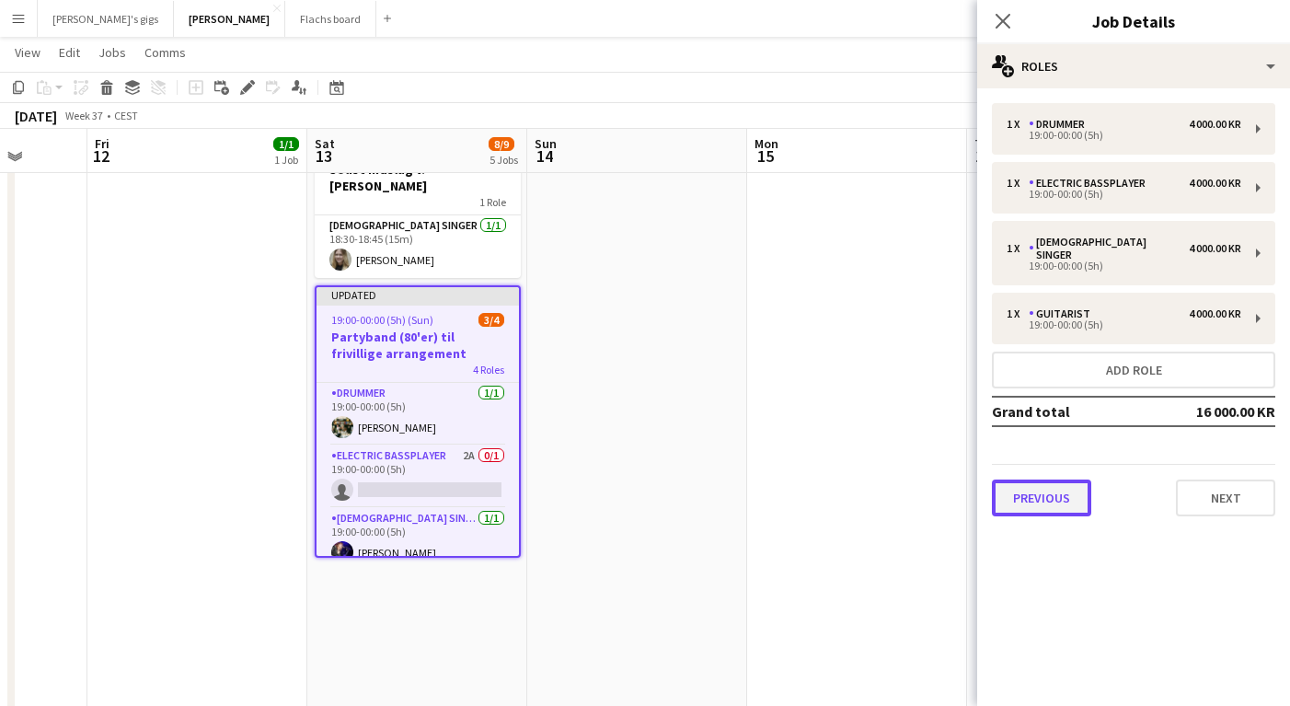
click at [1044, 479] on button "Previous" at bounding box center [1041, 497] width 99 height 37
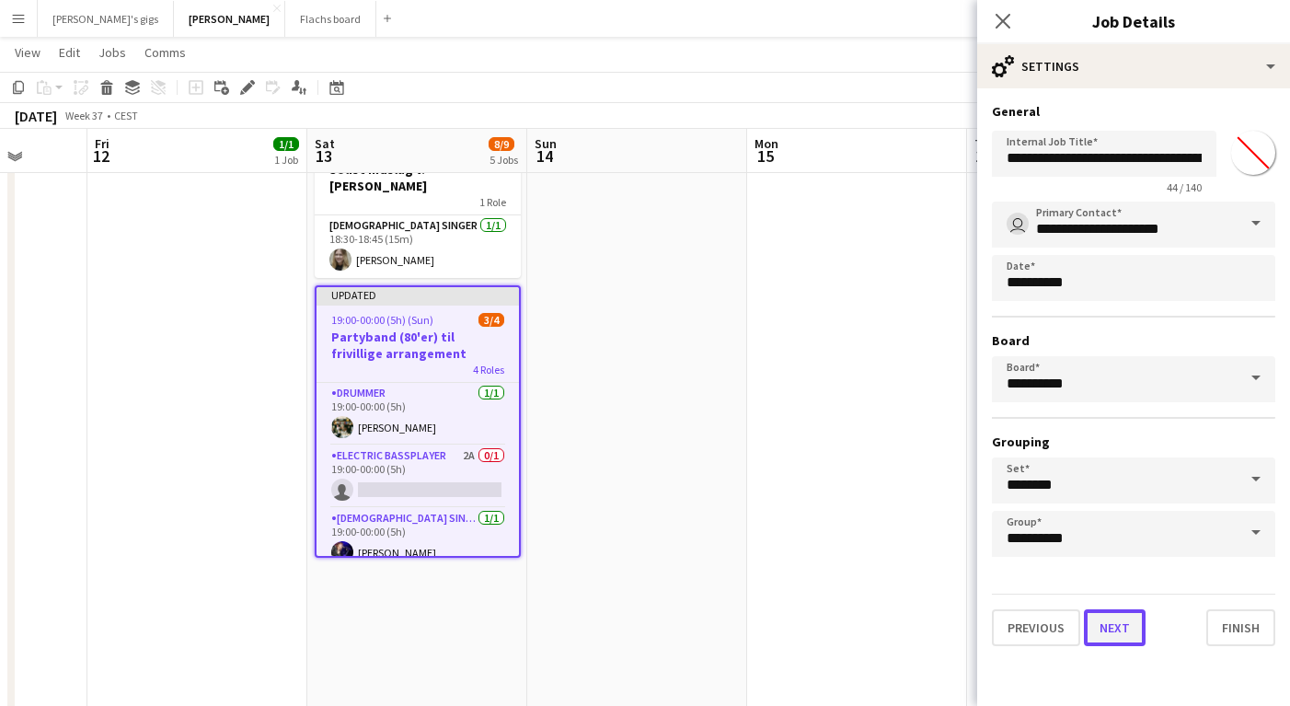
click at [1090, 628] on button "Next" at bounding box center [1115, 627] width 62 height 37
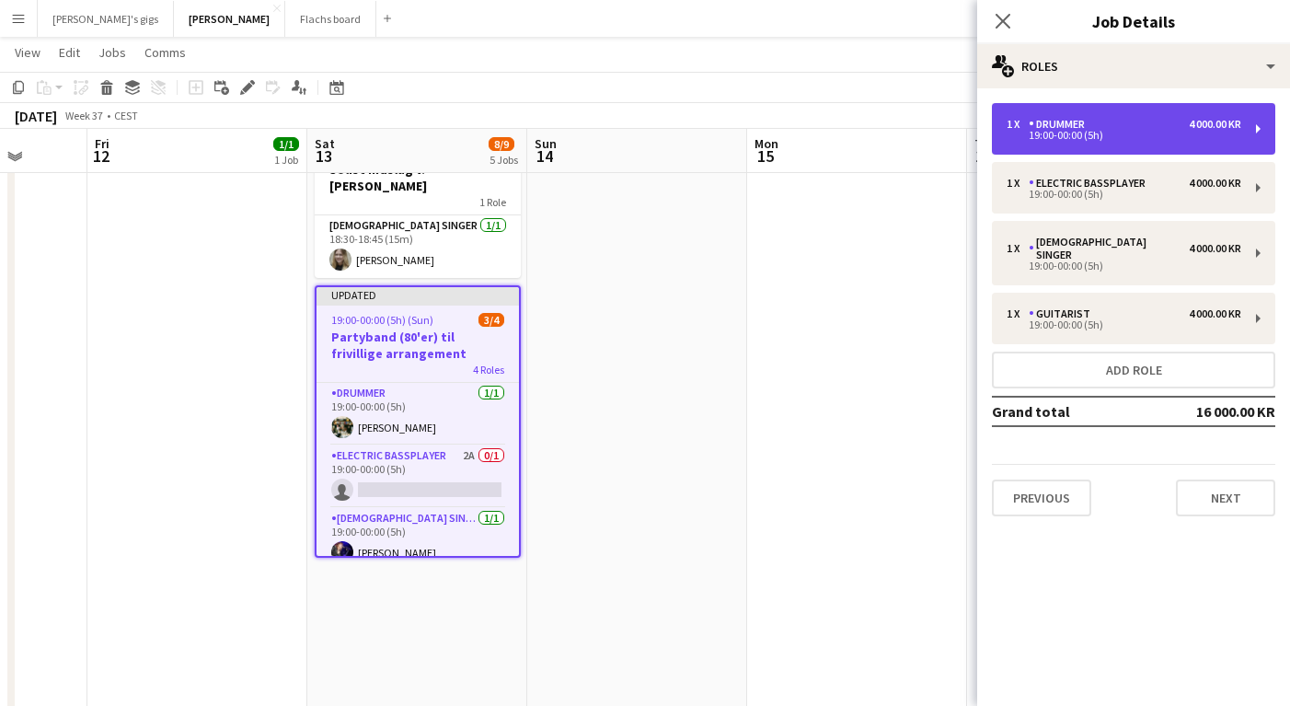
click at [1021, 138] on div "19:00-00:00 (5h)" at bounding box center [1124, 135] width 235 height 9
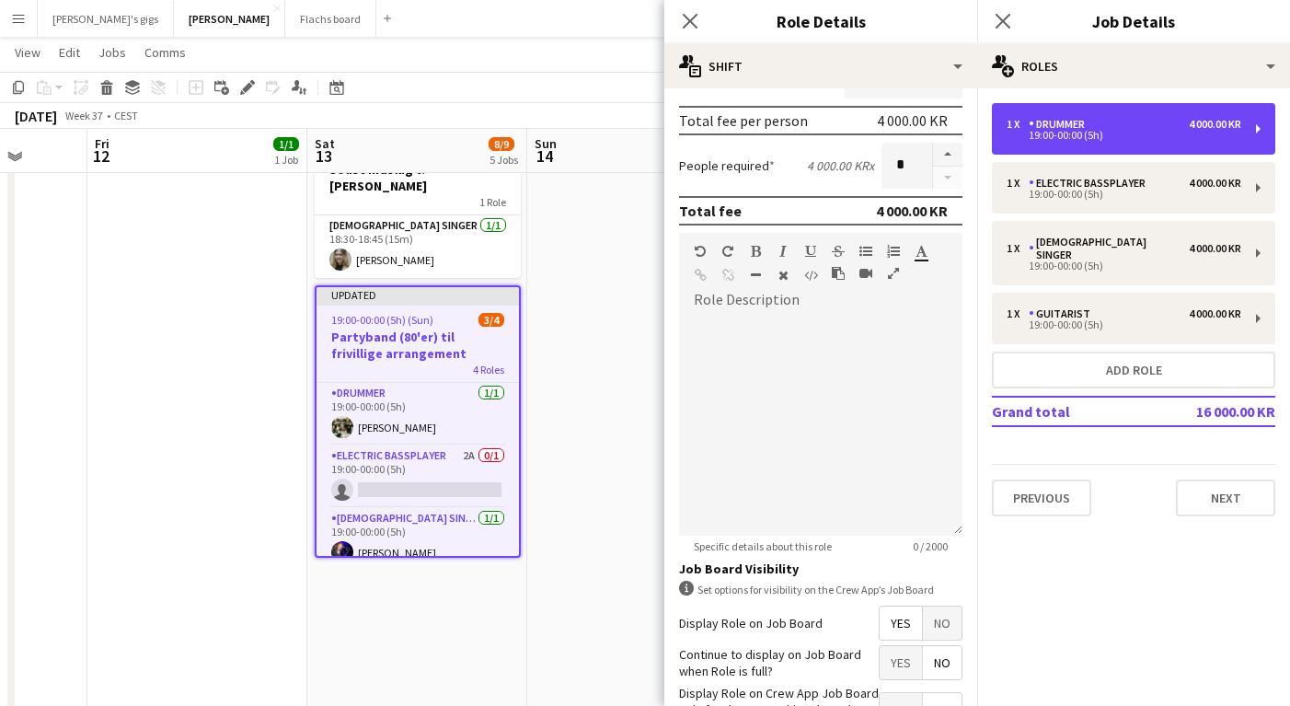
scroll to position [450, 0]
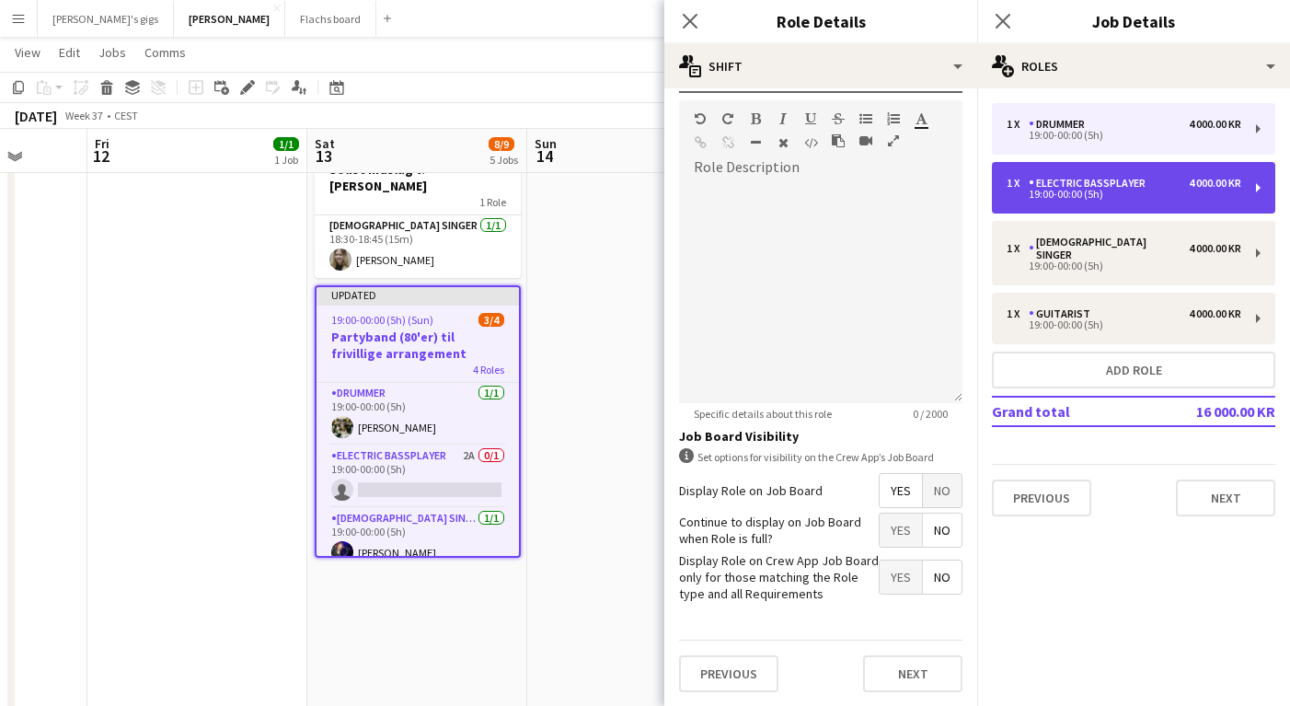
click at [1063, 170] on div "1 x Electric Bassplayer 4 000.00 KR 19:00-00:00 (5h)" at bounding box center [1133, 188] width 283 height 52
type input "**********"
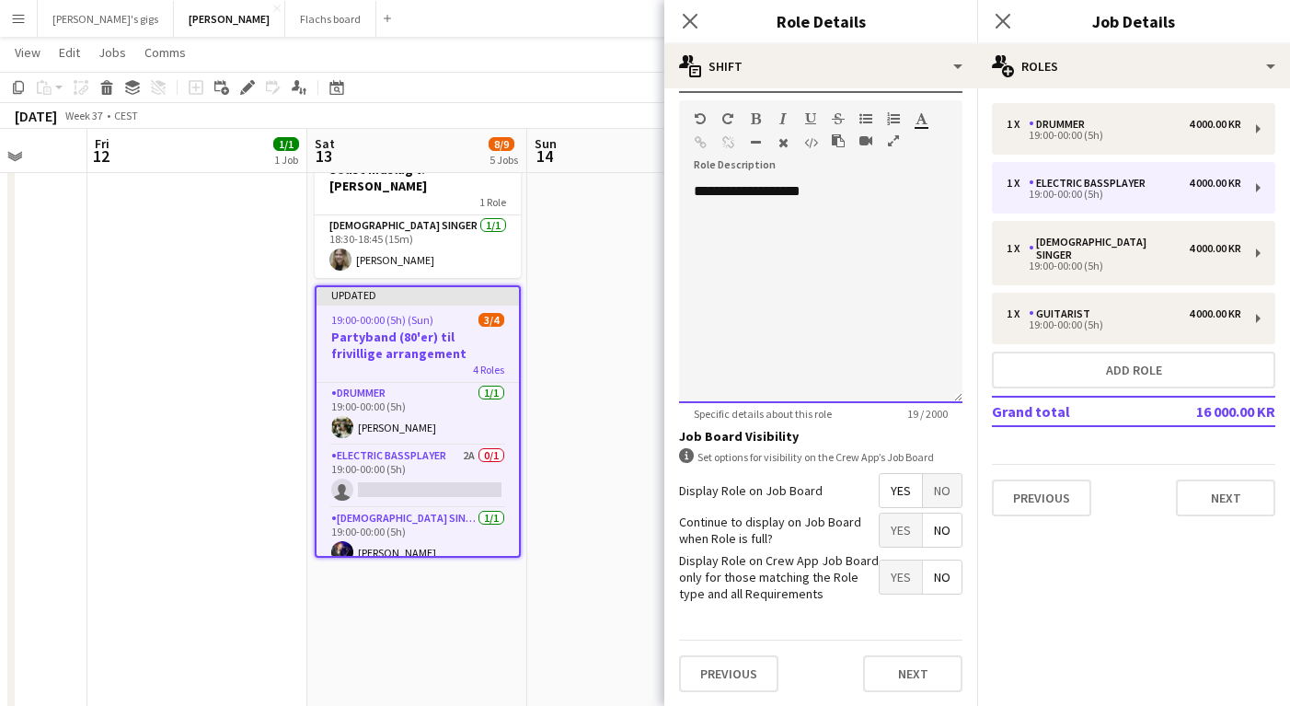
click at [701, 190] on span "**********" at bounding box center [747, 191] width 107 height 14
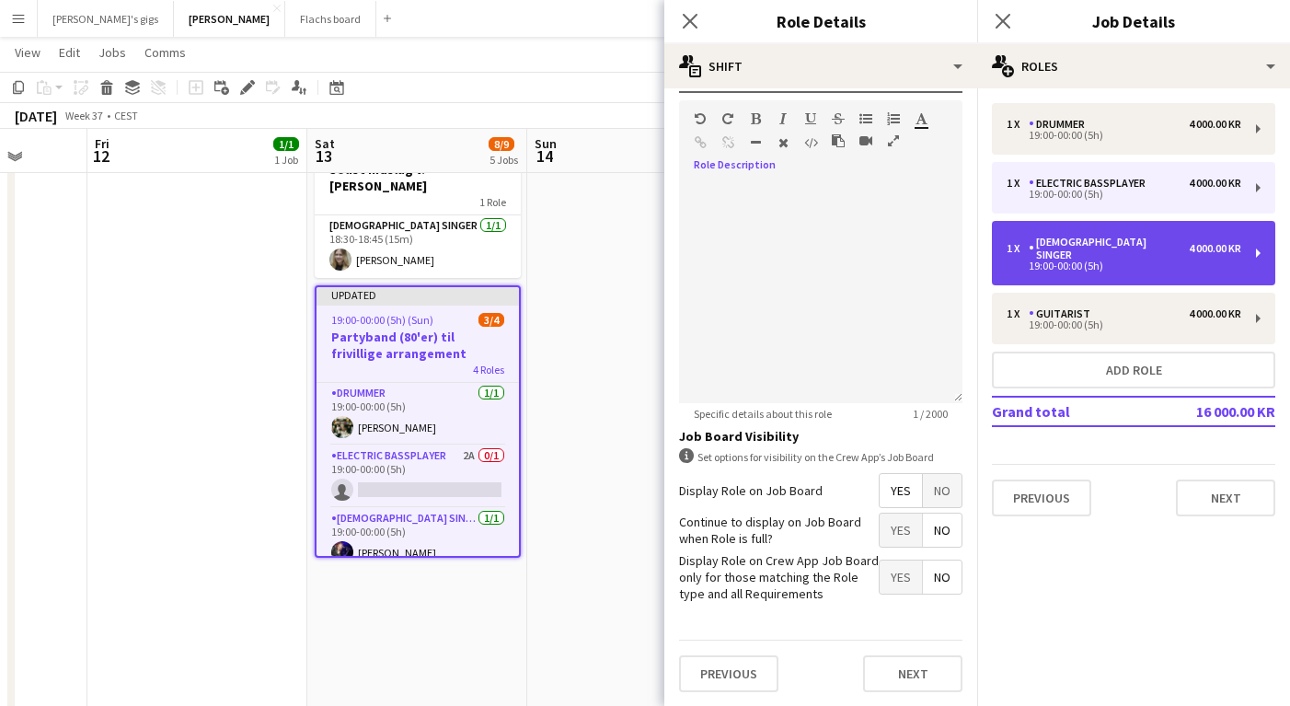
click at [1036, 232] on div "1 x Female Singer 4 000.00 KR 19:00-00:00 (5h)" at bounding box center [1133, 253] width 283 height 64
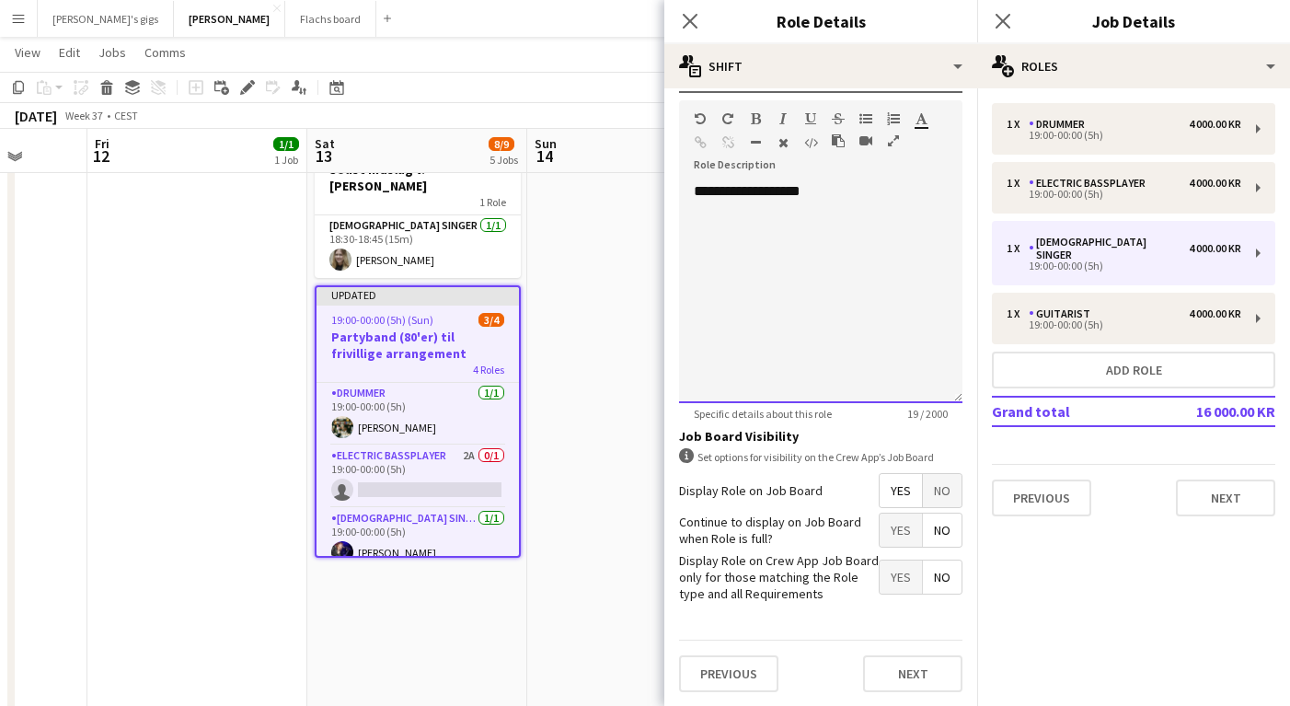
click at [806, 197] on div "**********" at bounding box center [820, 292] width 283 height 221
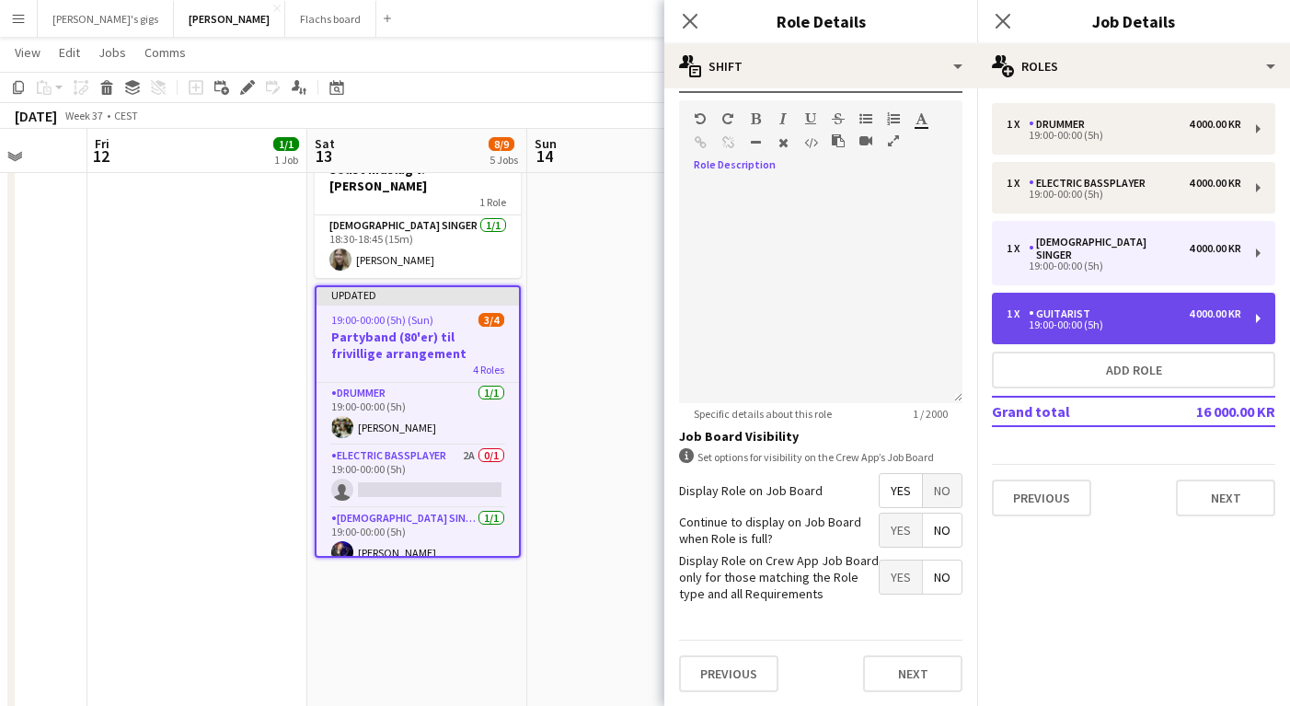
click at [1066, 307] on div "Guitarist" at bounding box center [1063, 313] width 69 height 13
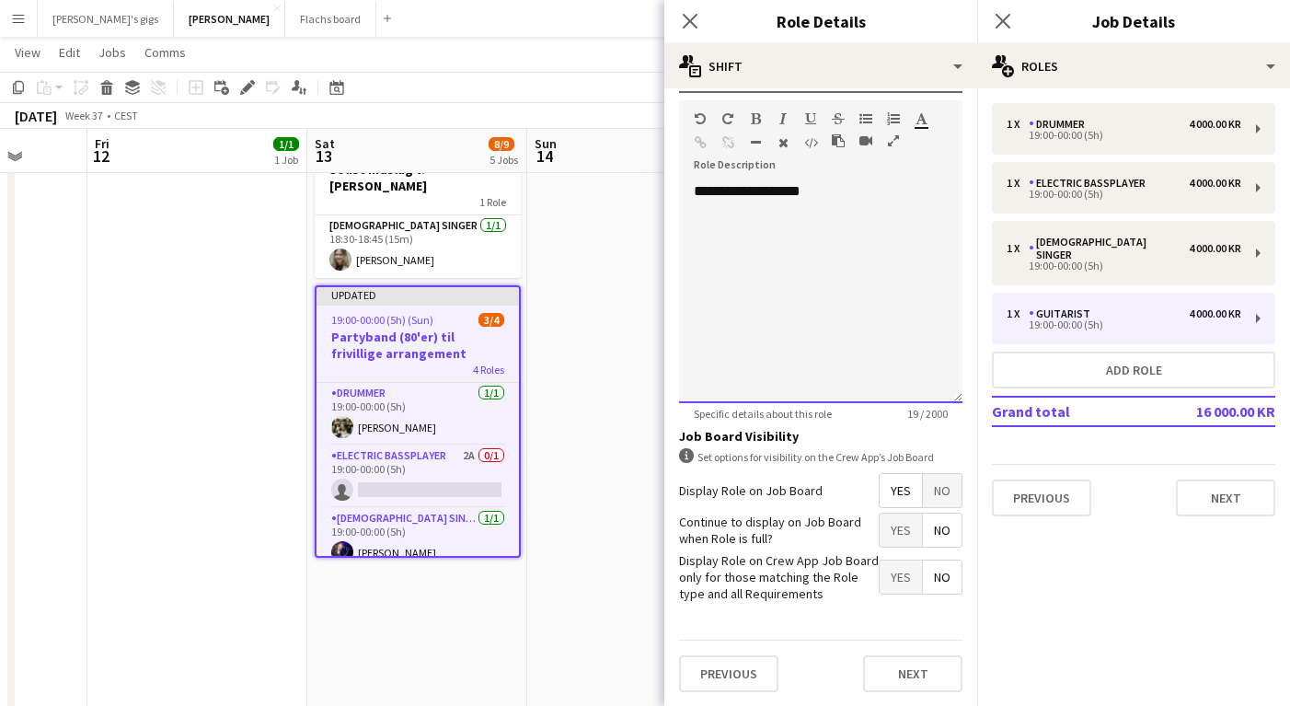
click at [744, 191] on span "**********" at bounding box center [747, 191] width 107 height 14
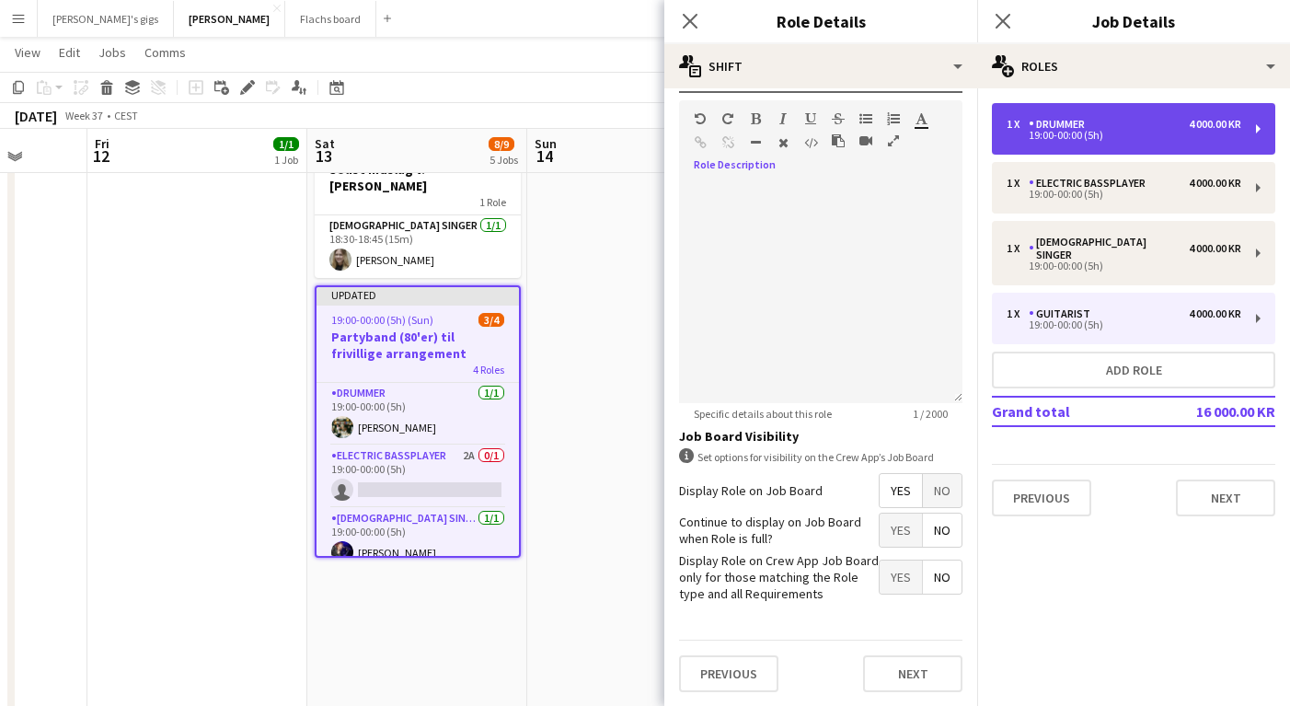
click at [1052, 136] on div "19:00-00:00 (5h)" at bounding box center [1124, 135] width 235 height 9
type input "*******"
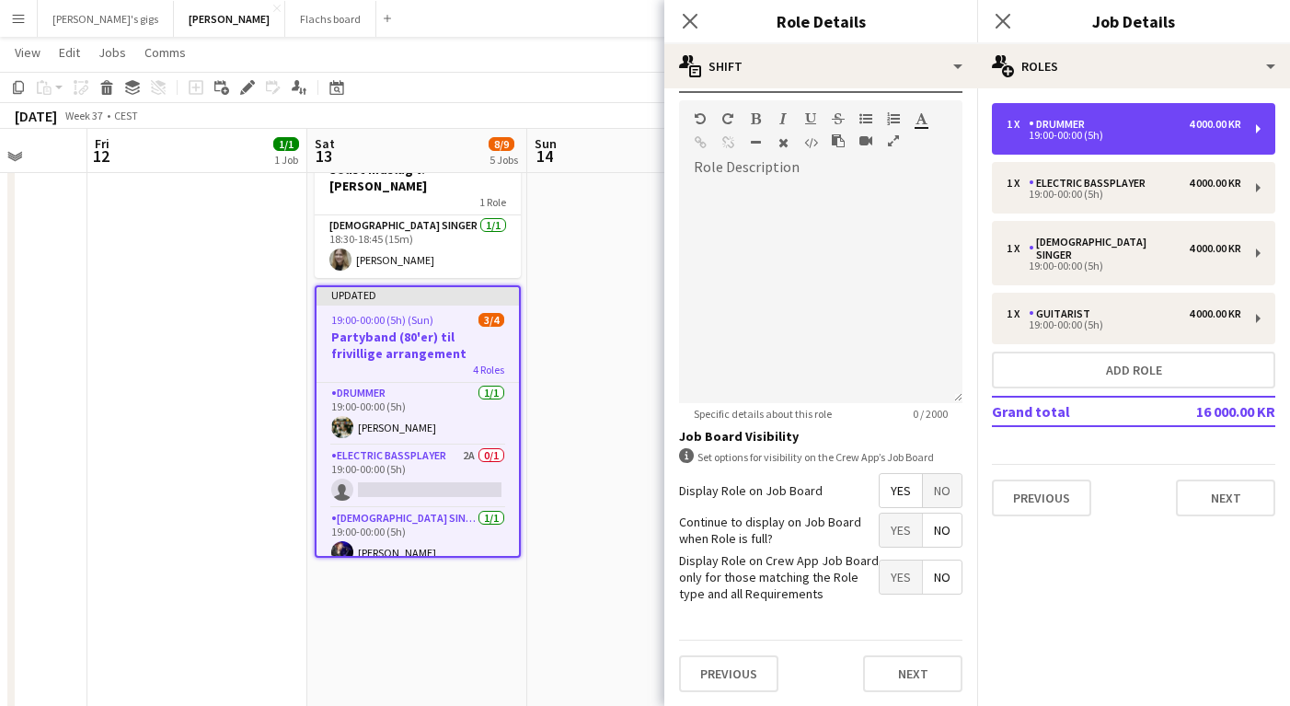
scroll to position [0, 0]
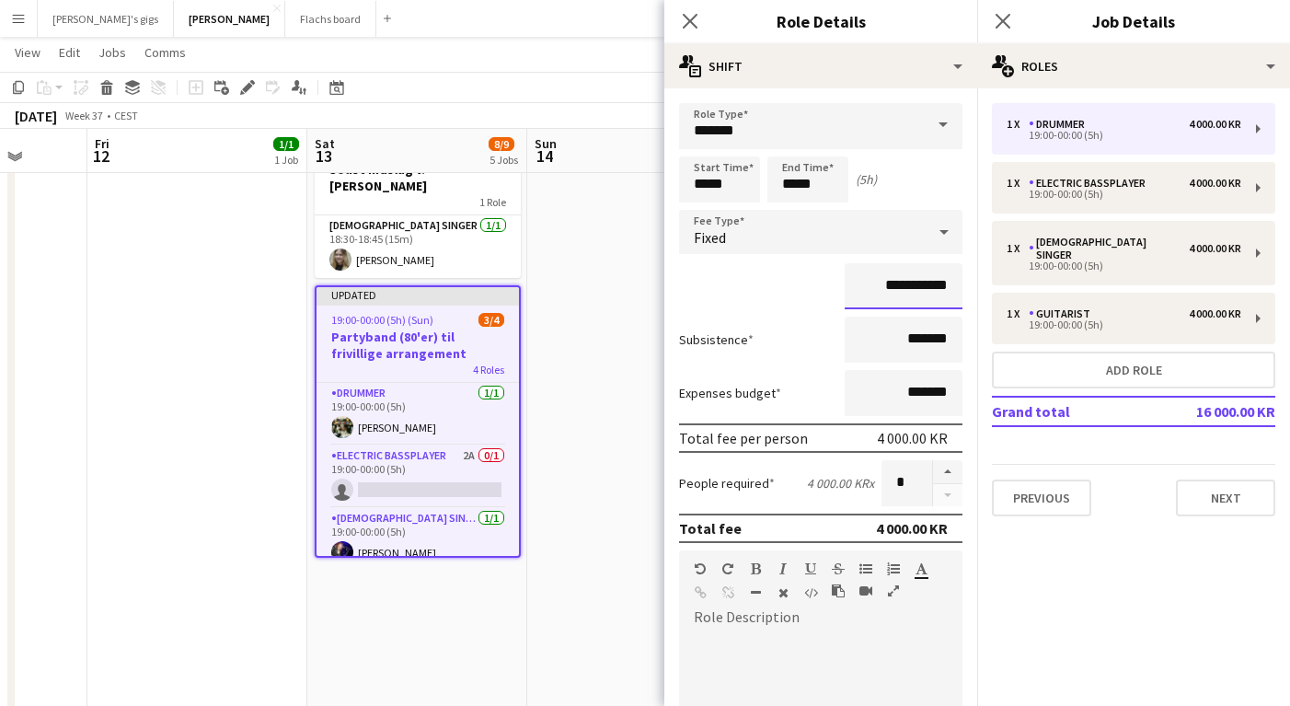
click at [883, 286] on input "**********" at bounding box center [904, 286] width 118 height 46
type input "**********"
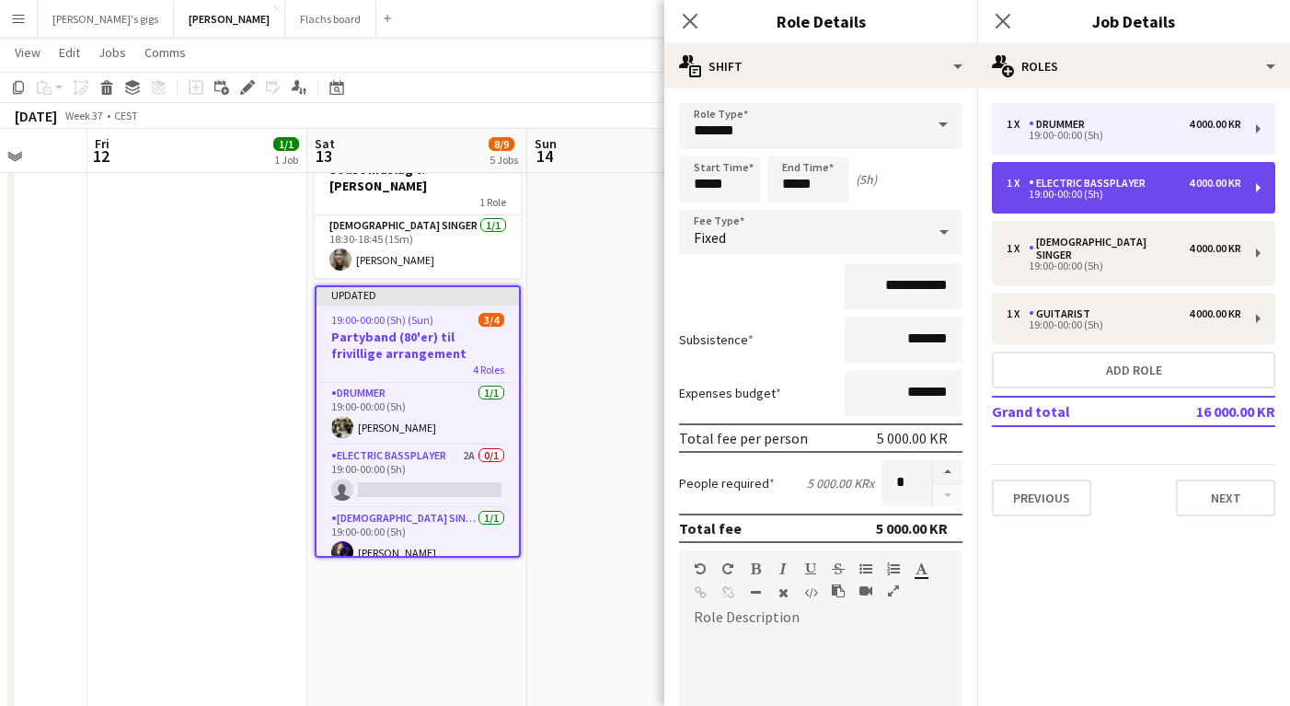
click at [1095, 178] on div "Electric Bassplayer" at bounding box center [1091, 183] width 124 height 13
type input "**********"
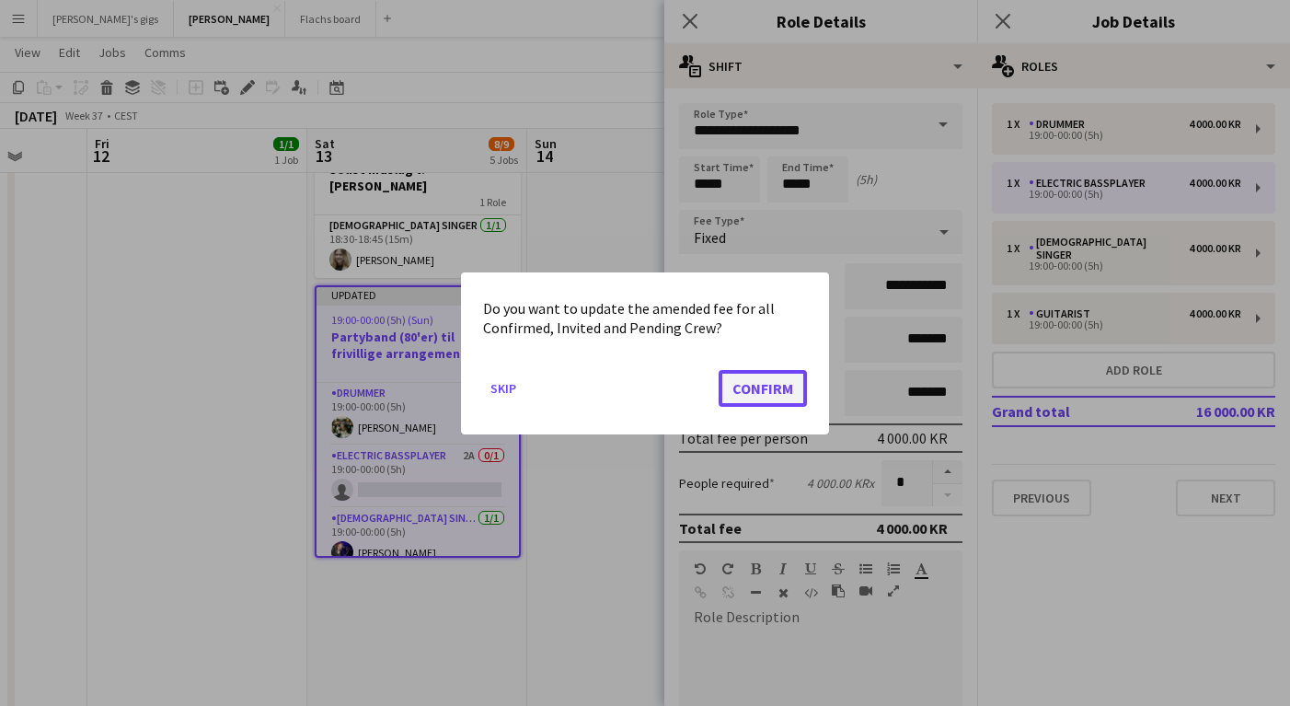
click at [759, 389] on button "Confirm" at bounding box center [763, 387] width 88 height 37
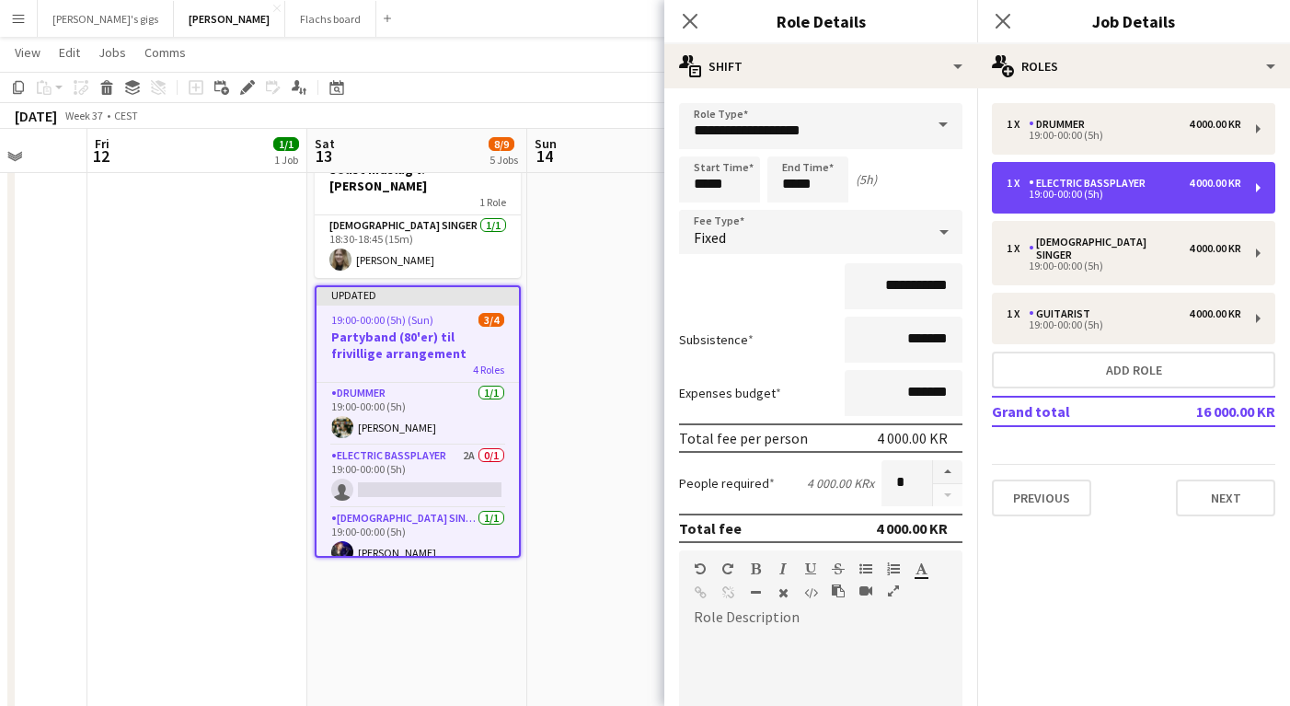
scroll to position [583, 0]
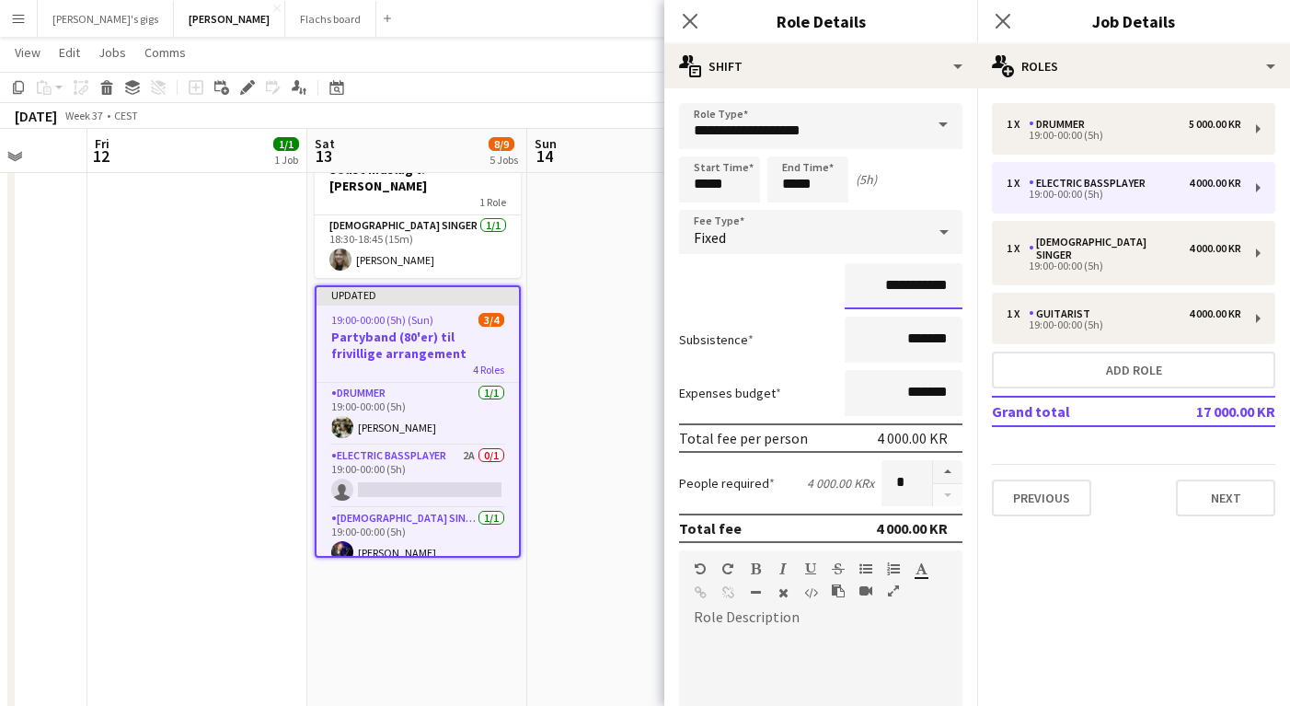
click at [873, 294] on input "**********" at bounding box center [904, 286] width 118 height 46
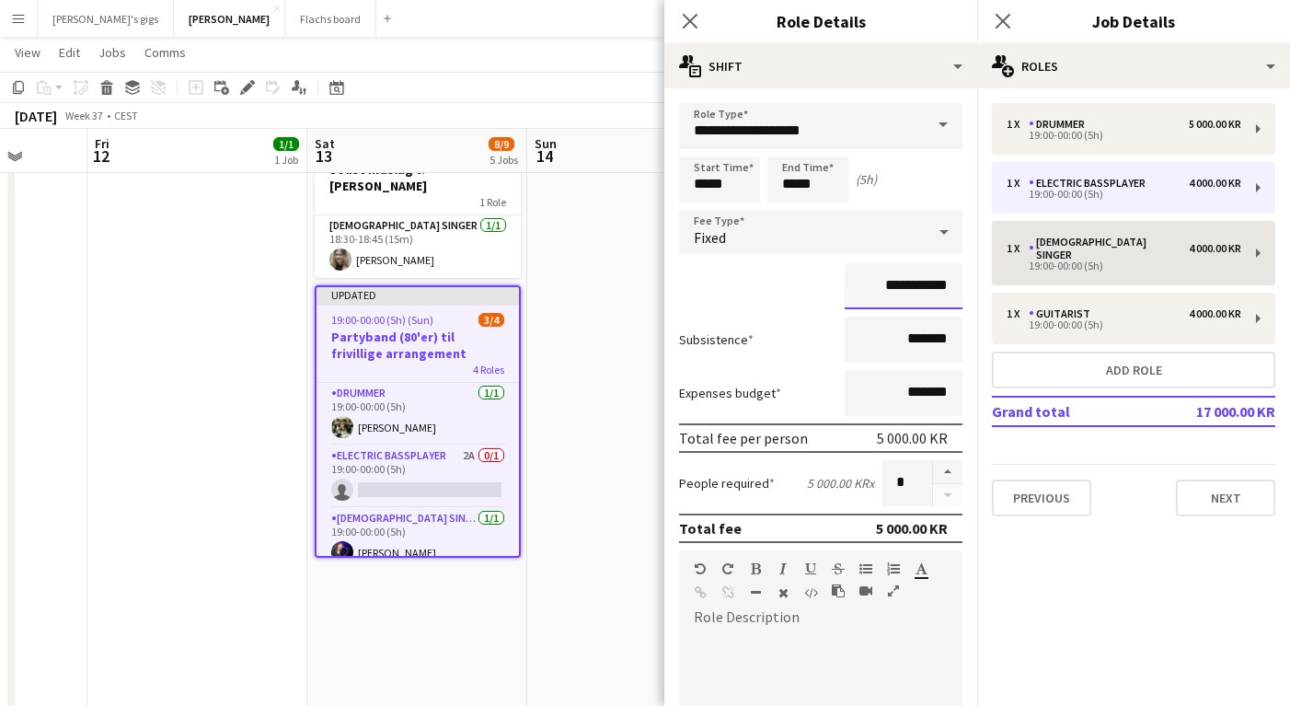
type input "**********"
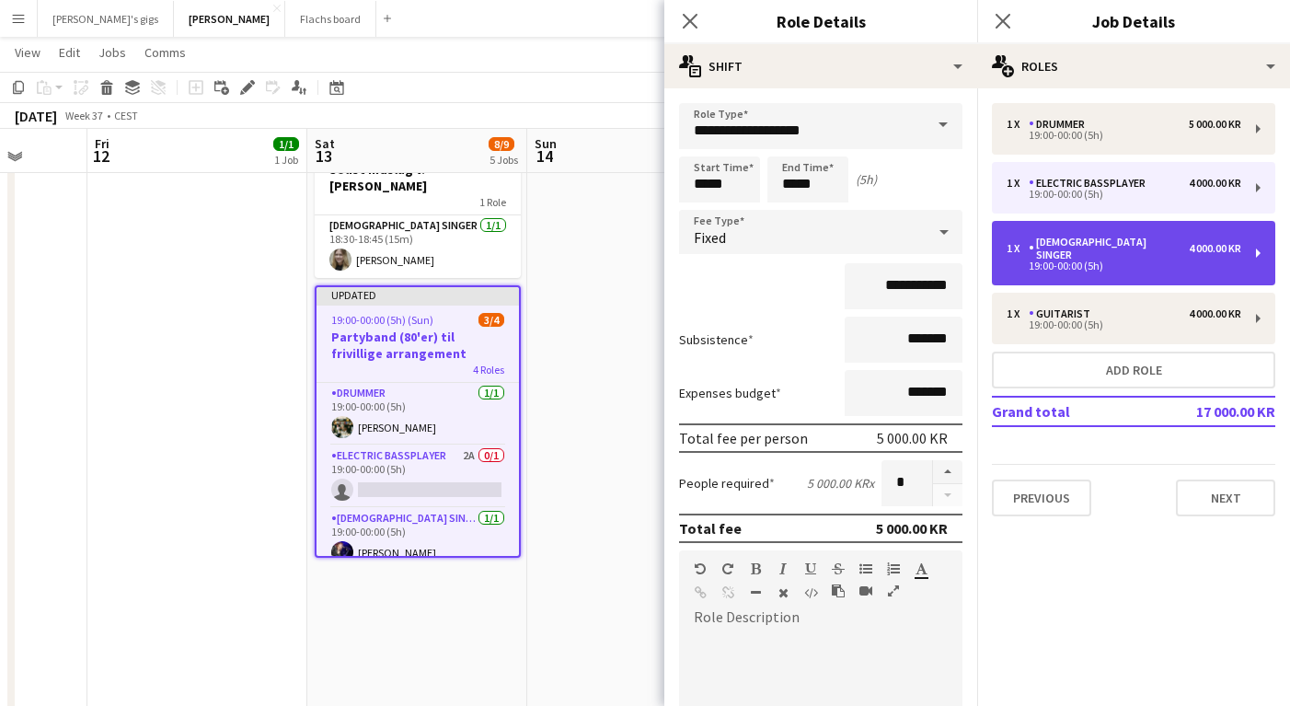
click at [1055, 261] on div "19:00-00:00 (5h)" at bounding box center [1124, 265] width 235 height 9
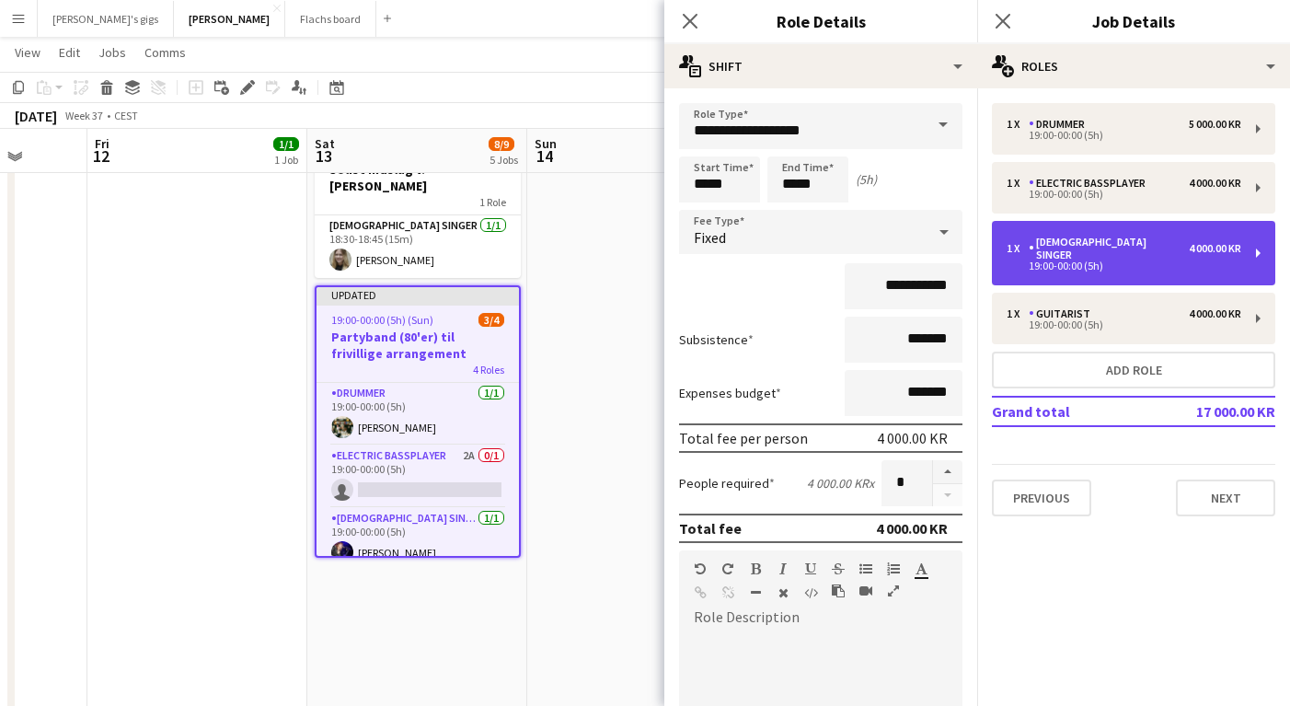
type input "**********"
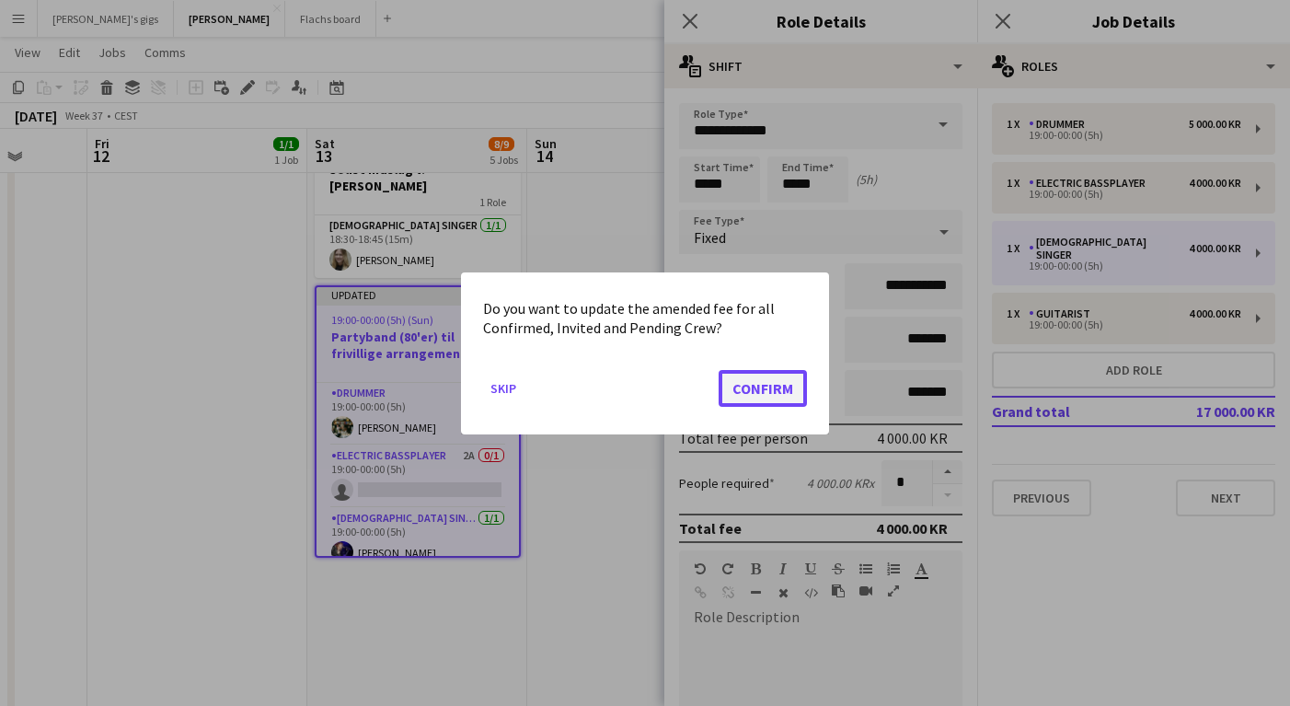
click at [744, 394] on button "Confirm" at bounding box center [763, 387] width 88 height 37
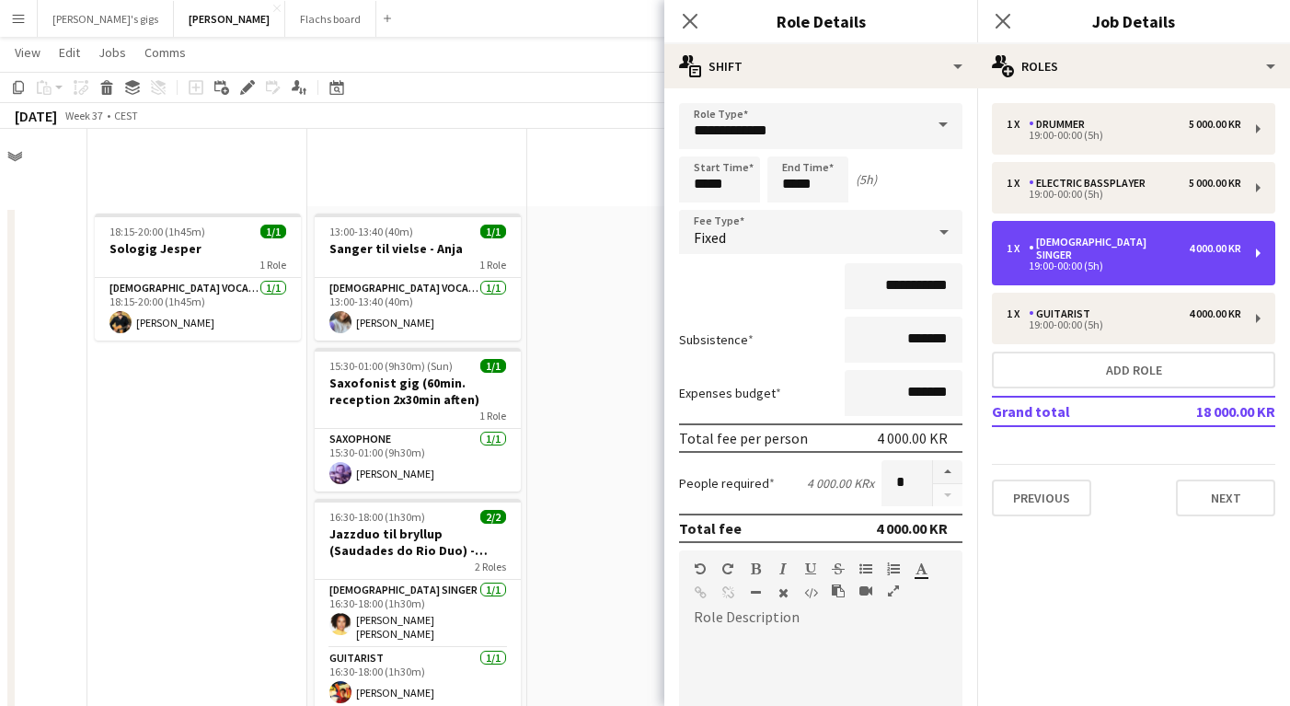
scroll to position [583, 0]
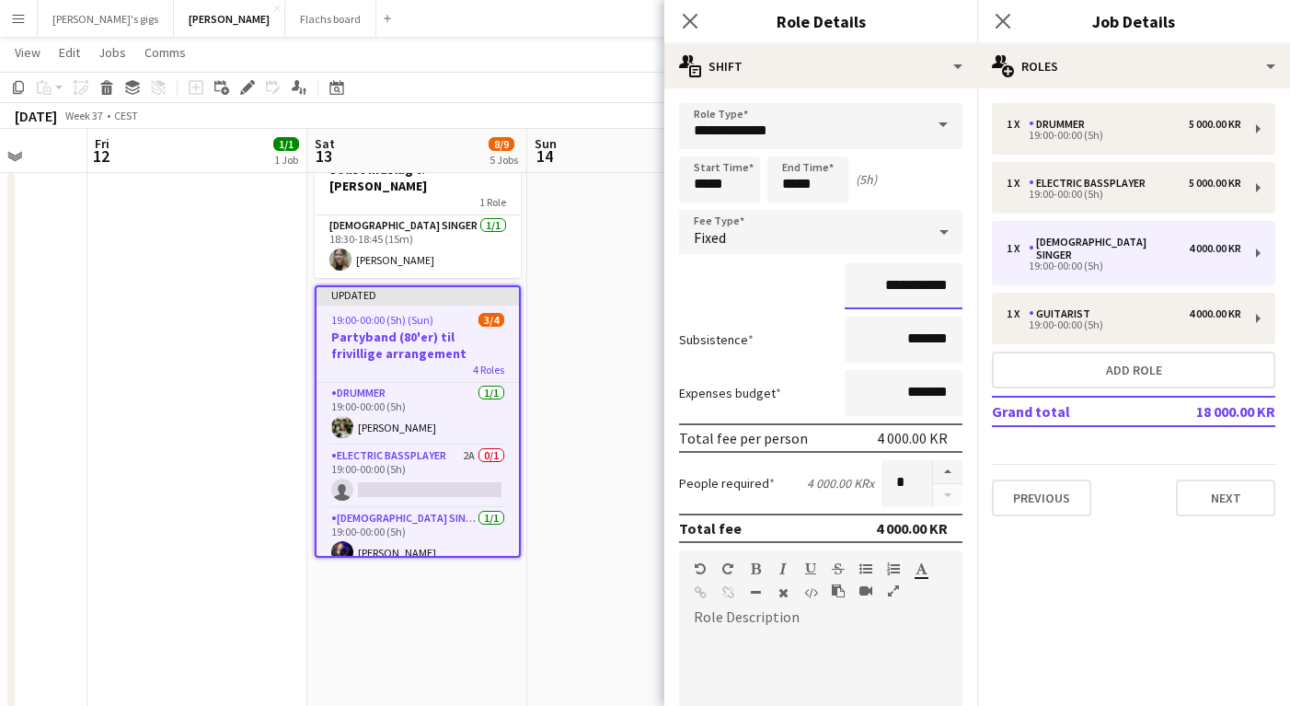
click at [876, 284] on input "**********" at bounding box center [904, 286] width 118 height 46
type input "**********"
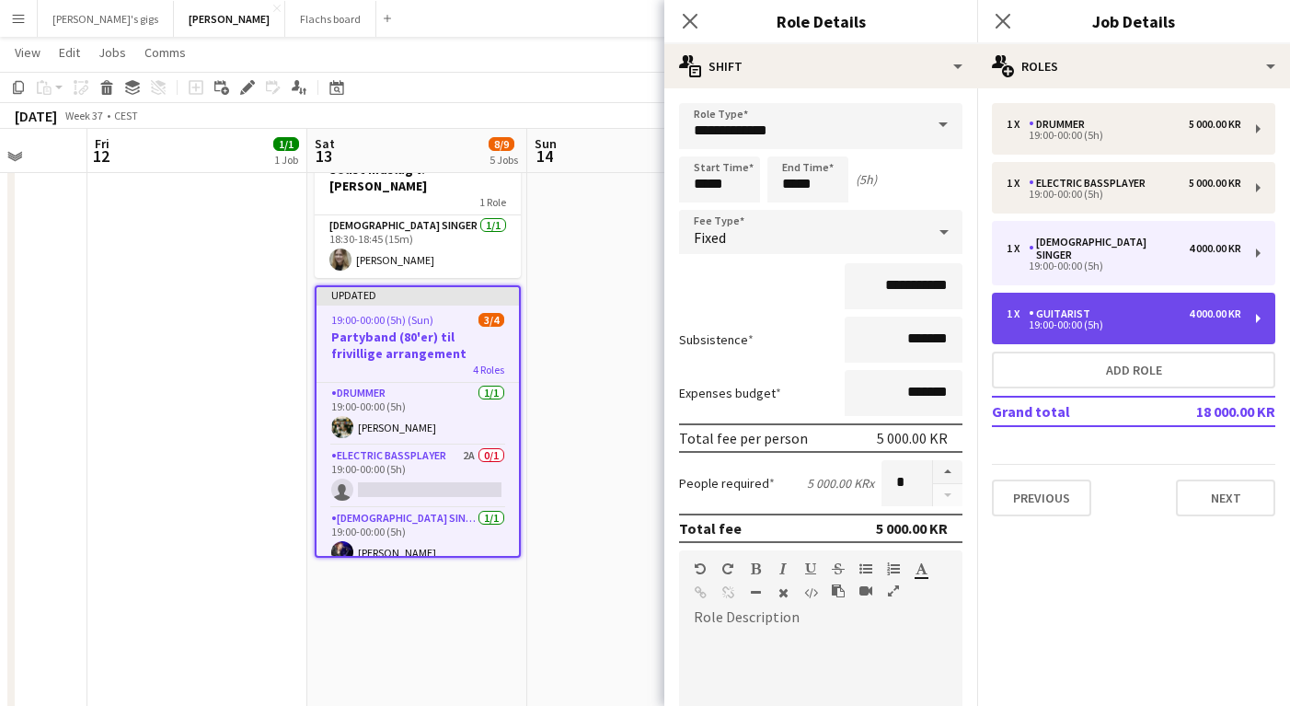
click at [1082, 307] on div "Guitarist" at bounding box center [1063, 313] width 69 height 13
type input "*********"
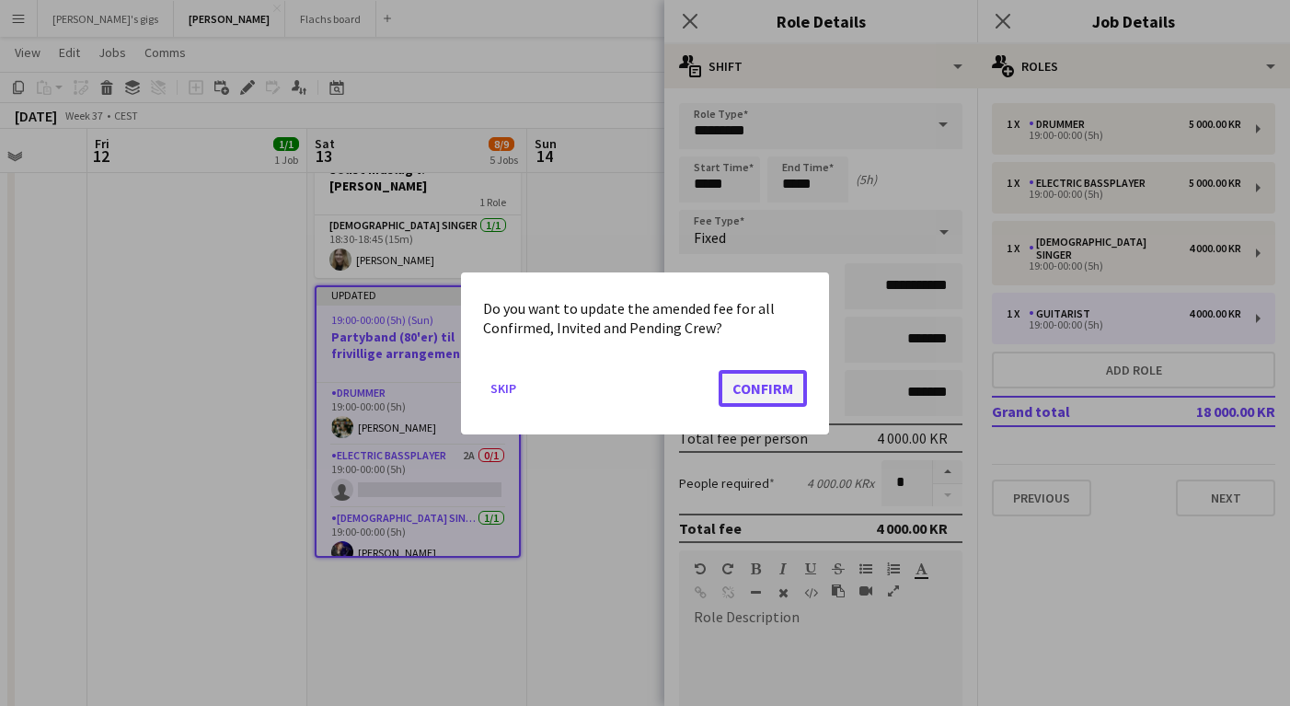
click at [753, 393] on button "Confirm" at bounding box center [763, 387] width 88 height 37
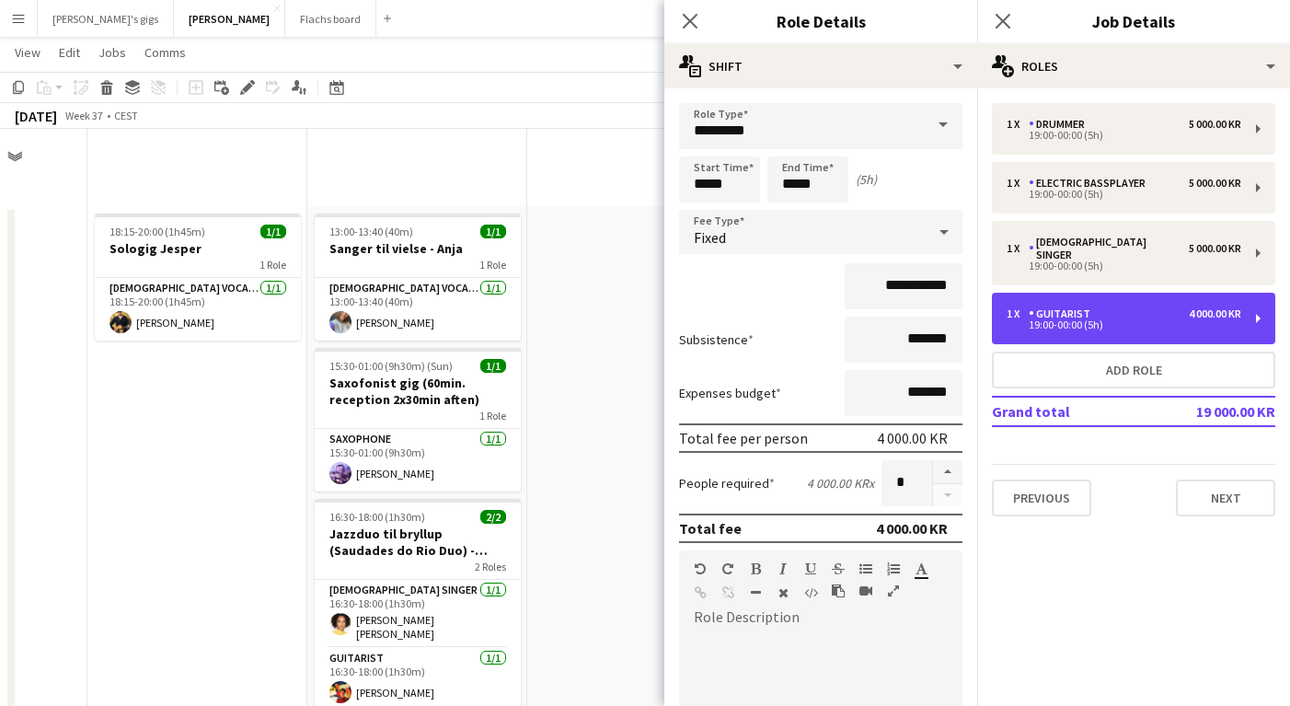
scroll to position [583, 0]
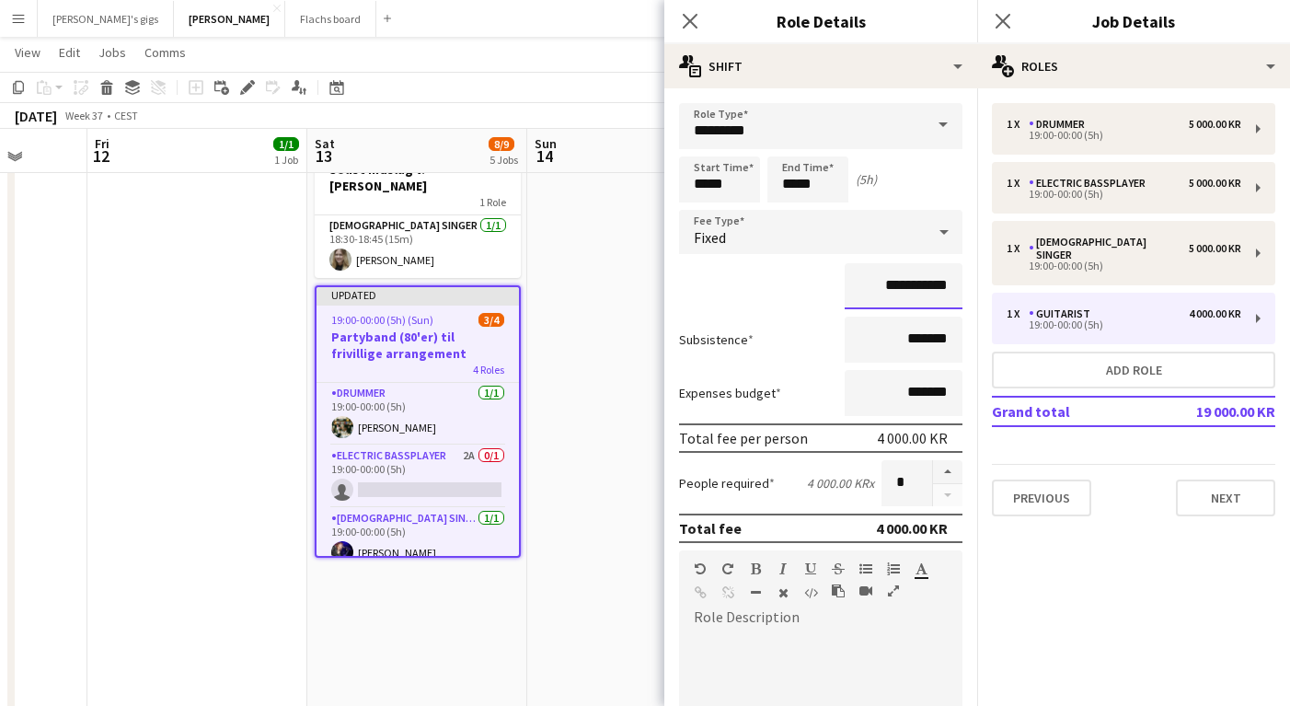
click at [883, 285] on input "**********" at bounding box center [904, 286] width 118 height 46
type input "**********"
click at [800, 345] on div "Subsistence *******" at bounding box center [820, 340] width 283 height 46
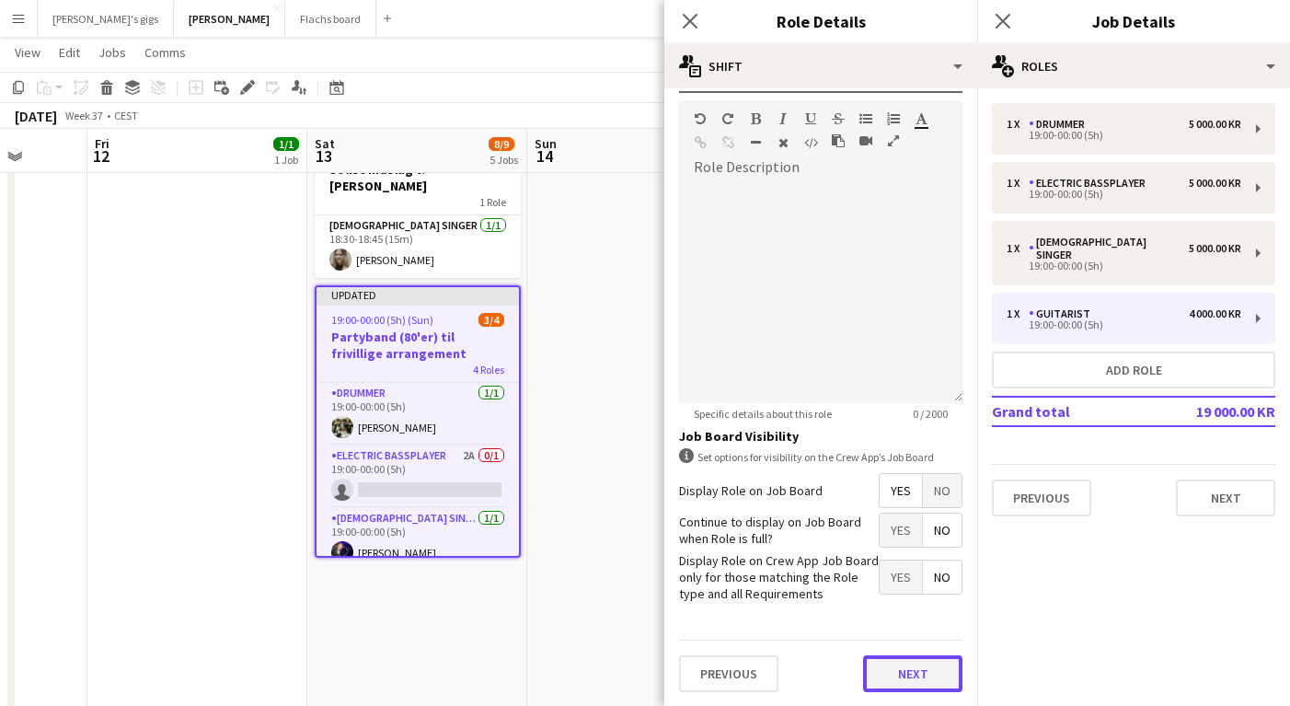
click at [925, 664] on button "Next" at bounding box center [912, 673] width 99 height 37
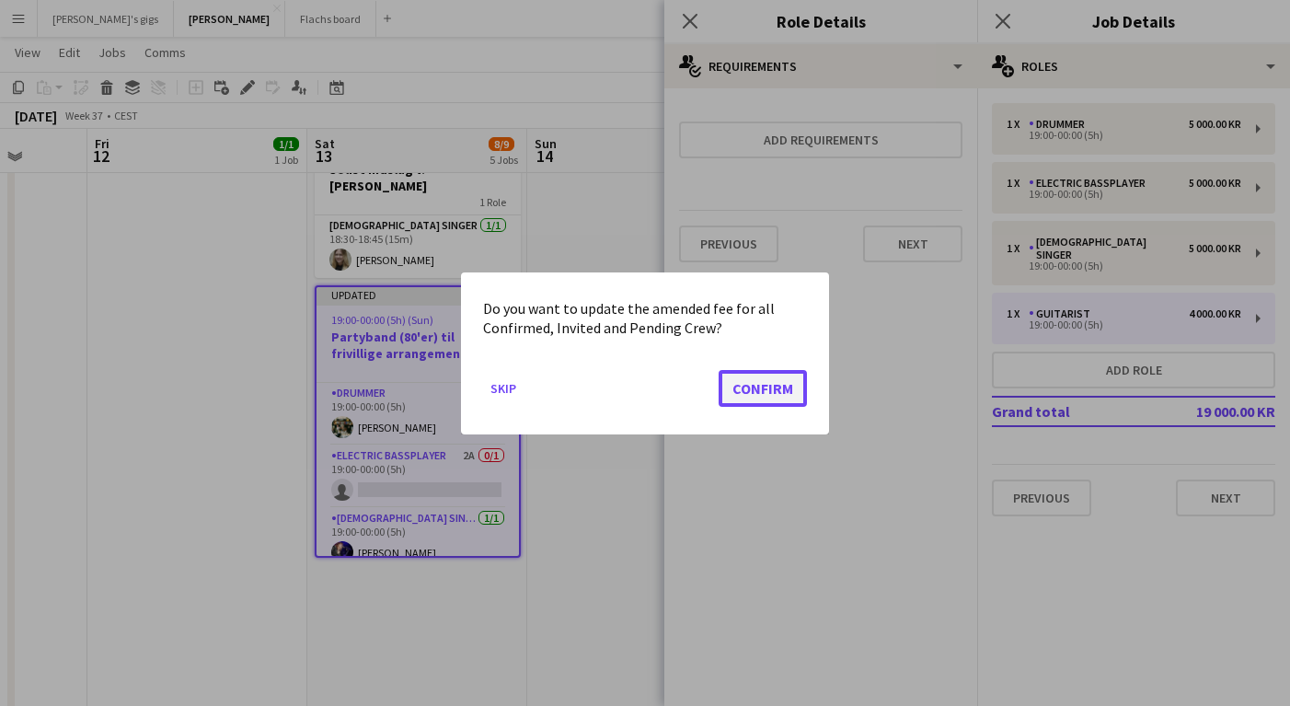
click at [794, 392] on button "Confirm" at bounding box center [763, 387] width 88 height 37
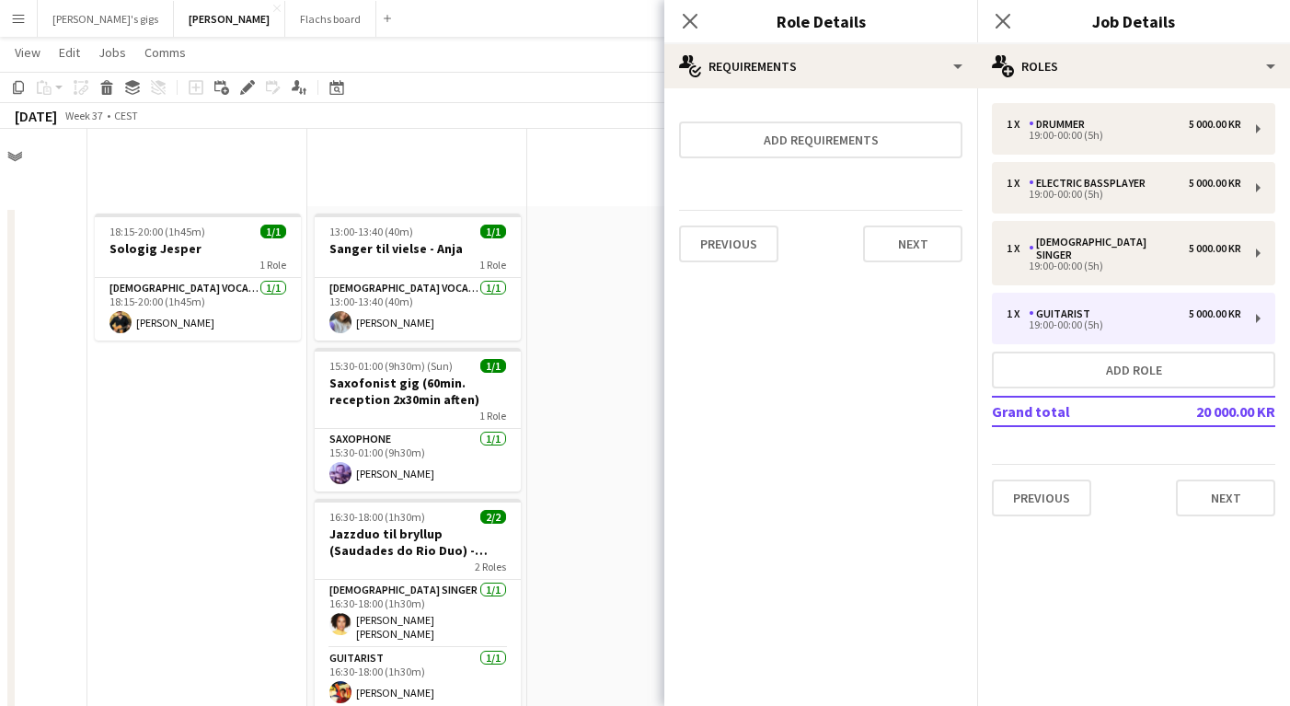
scroll to position [583, 0]
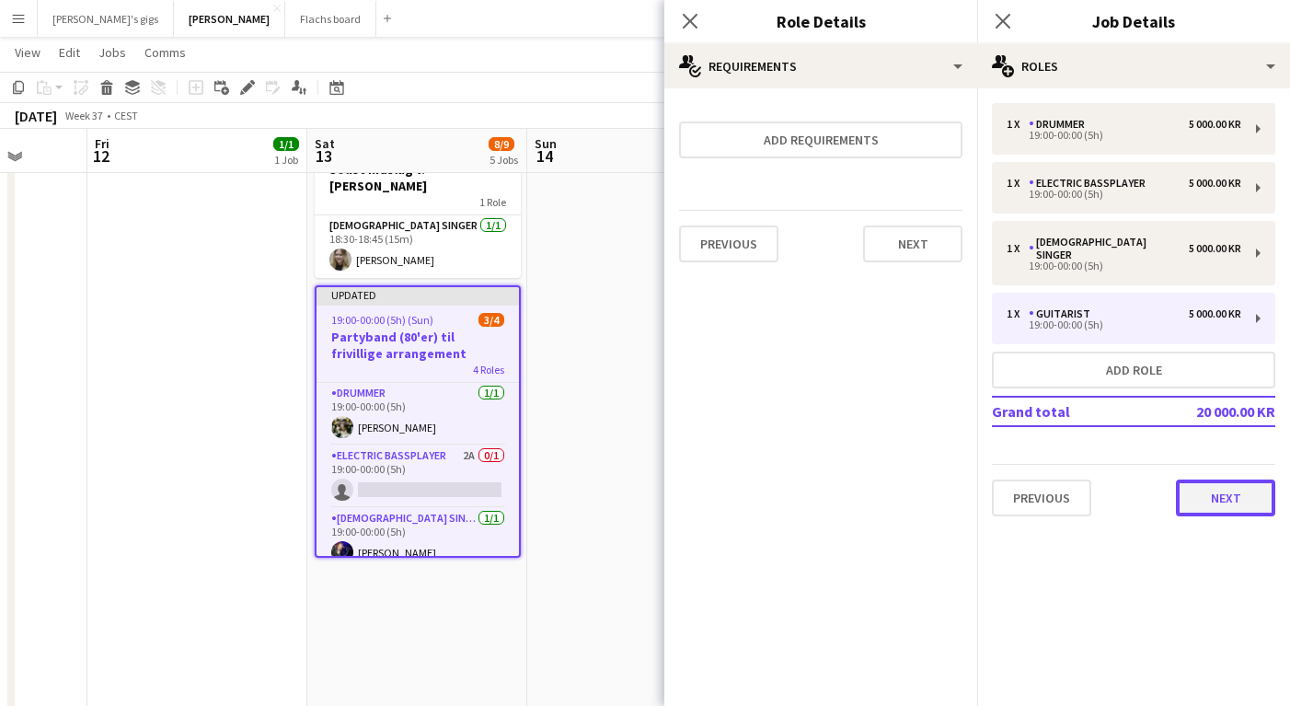
click at [1219, 494] on button "Next" at bounding box center [1225, 497] width 99 height 37
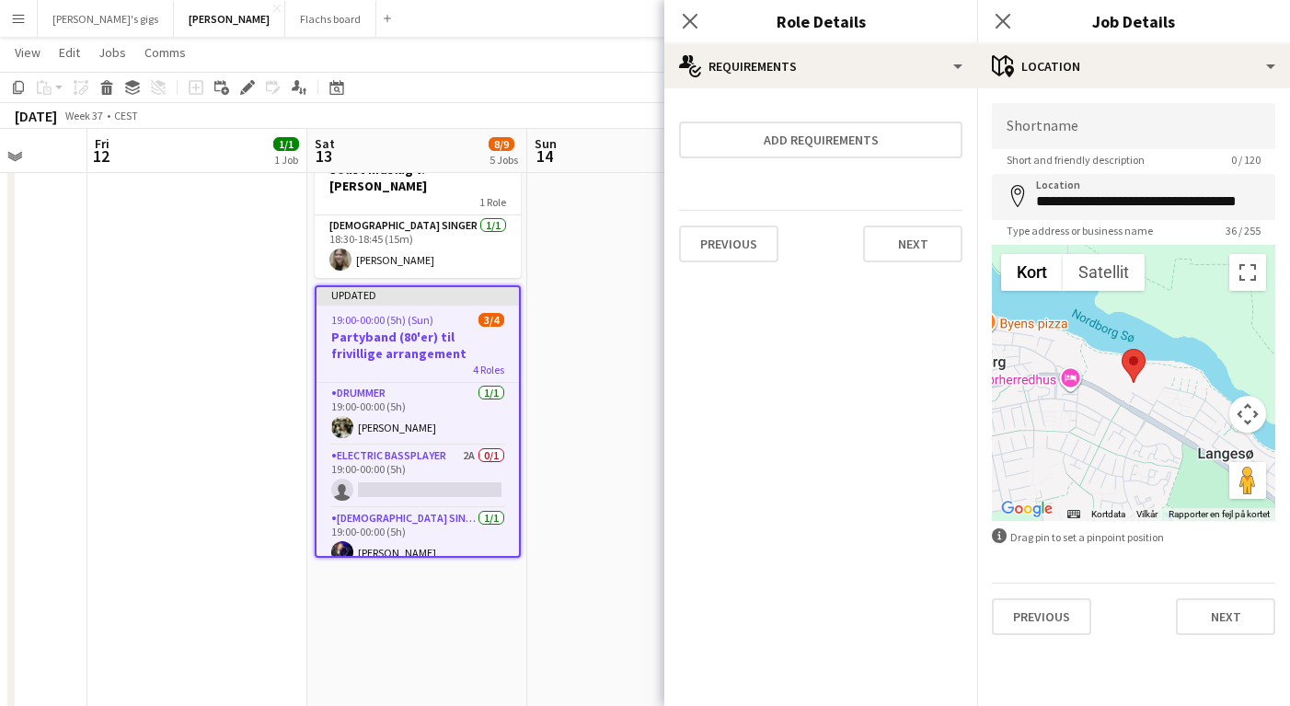
click at [585, 502] on app-date-cell at bounding box center [637, 641] width 220 height 2036
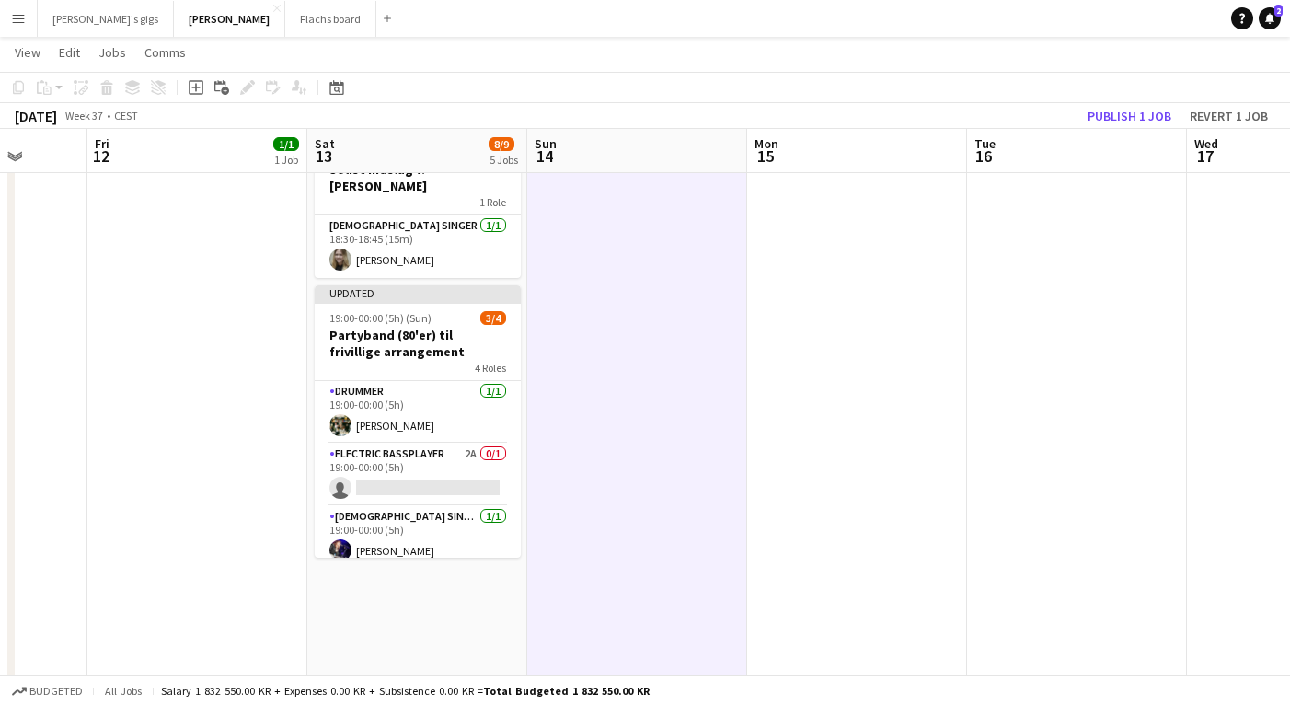
click at [1114, 102] on app-toolbar "Copy Paste Paste Command V Paste with crew Command Shift V Paste linked Job Del…" at bounding box center [645, 87] width 1290 height 31
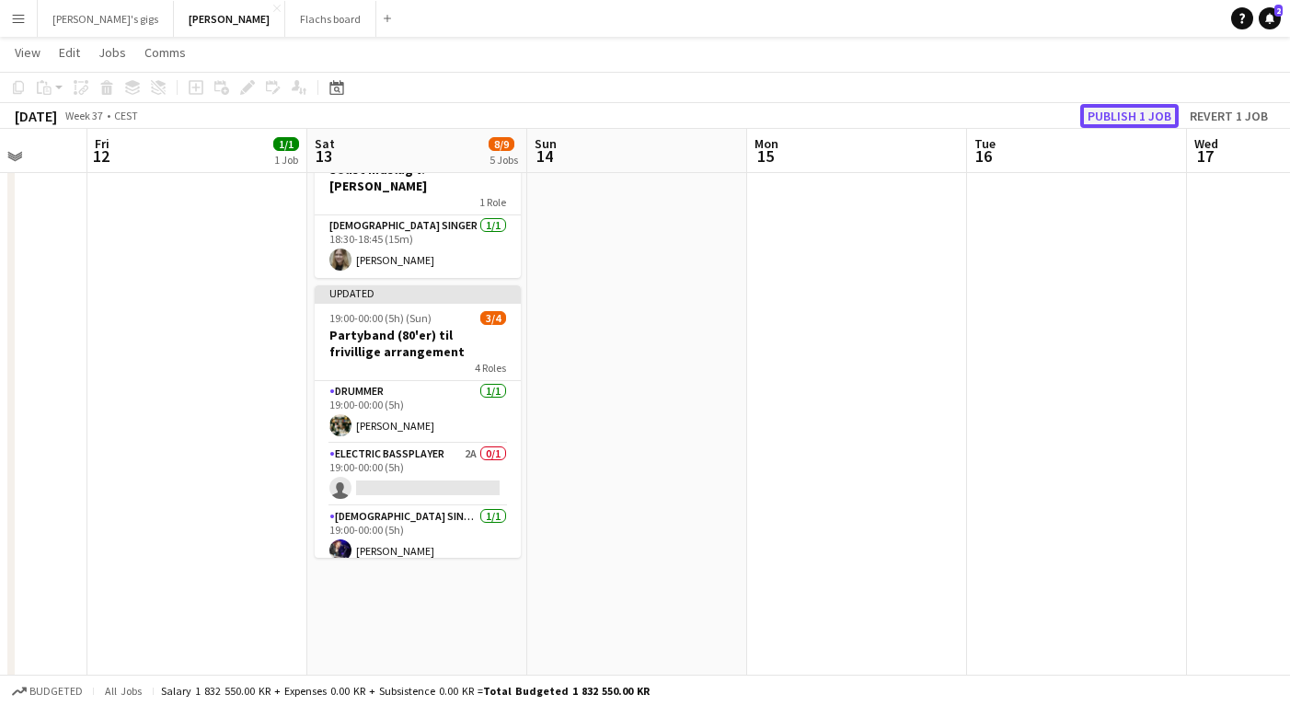
click at [1162, 109] on button "Publish 1 job" at bounding box center [1129, 116] width 98 height 24
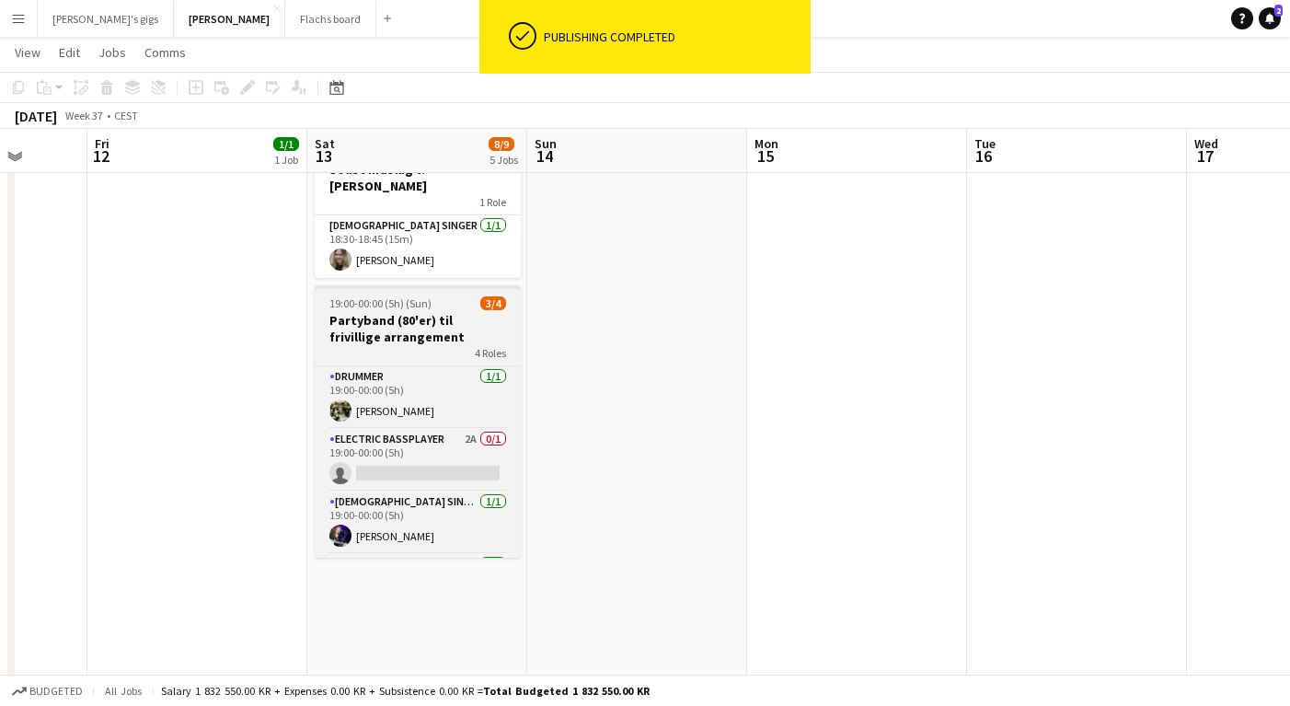
click at [364, 312] on h3 "Partyband (80'er) til frivillige arrangement" at bounding box center [418, 328] width 206 height 33
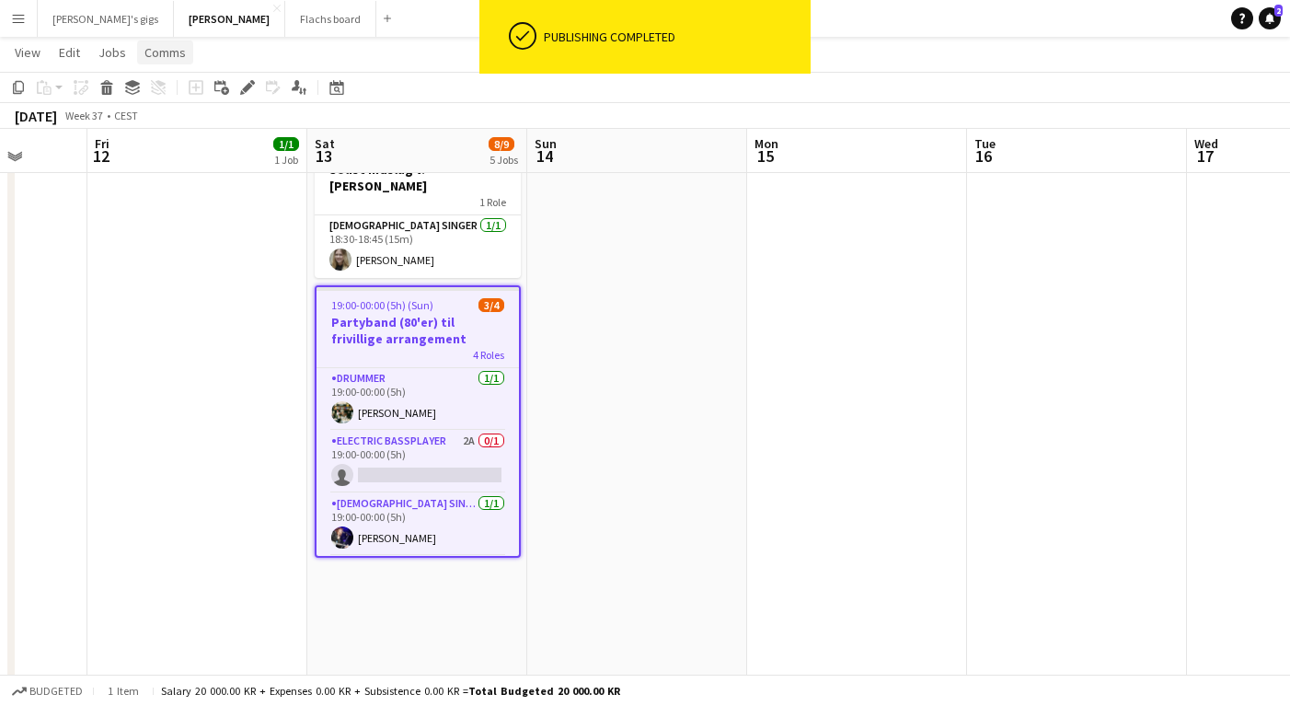
click at [167, 57] on span "Comms" at bounding box center [164, 52] width 41 height 17
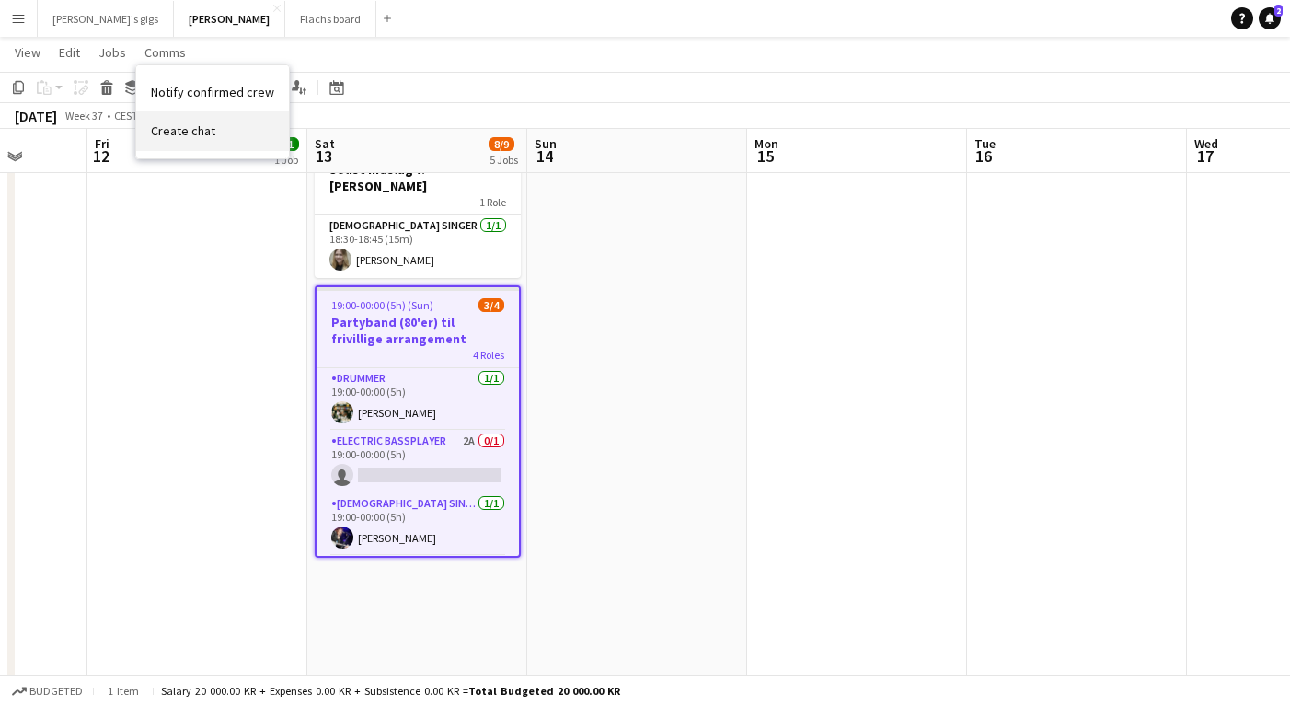
click at [192, 138] on span "Create chat" at bounding box center [183, 130] width 64 height 17
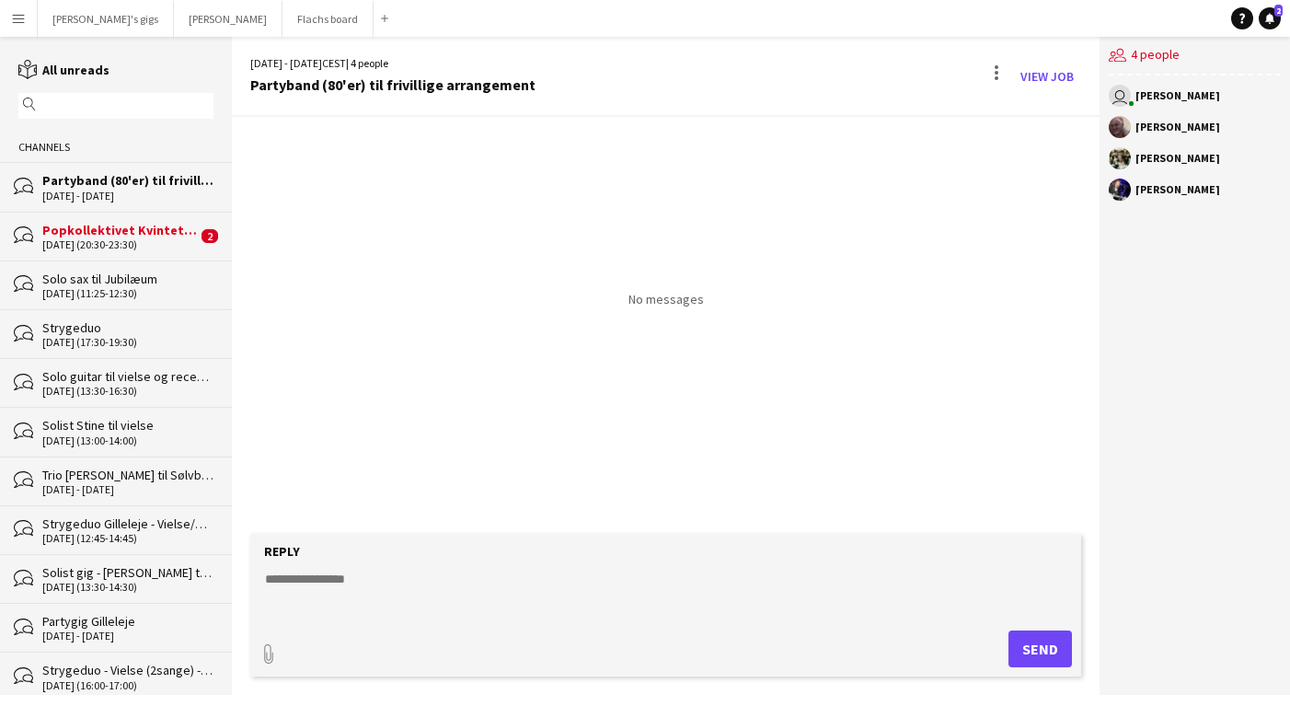
click at [513, 548] on div "Reply" at bounding box center [666, 551] width 813 height 17
click at [488, 581] on textarea at bounding box center [669, 594] width 813 height 48
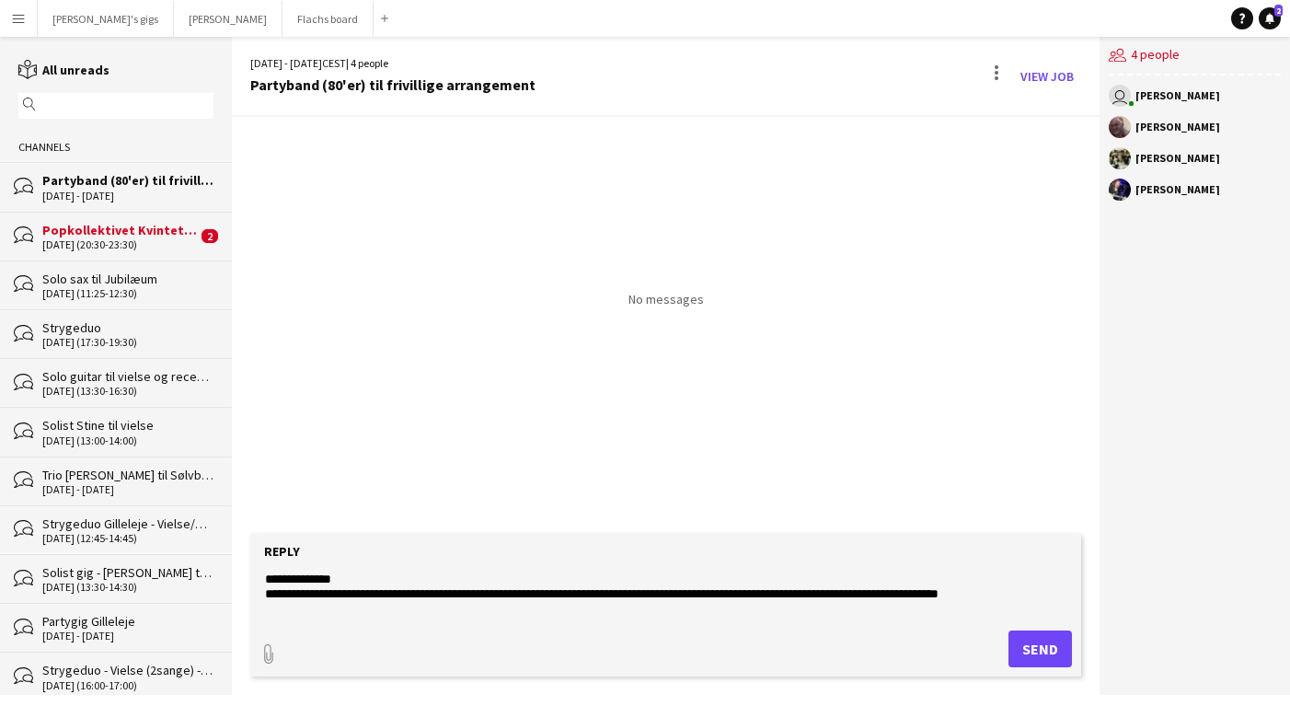
type textarea "**********"
click at [1017, 654] on button "Send" at bounding box center [1040, 648] width 63 height 37
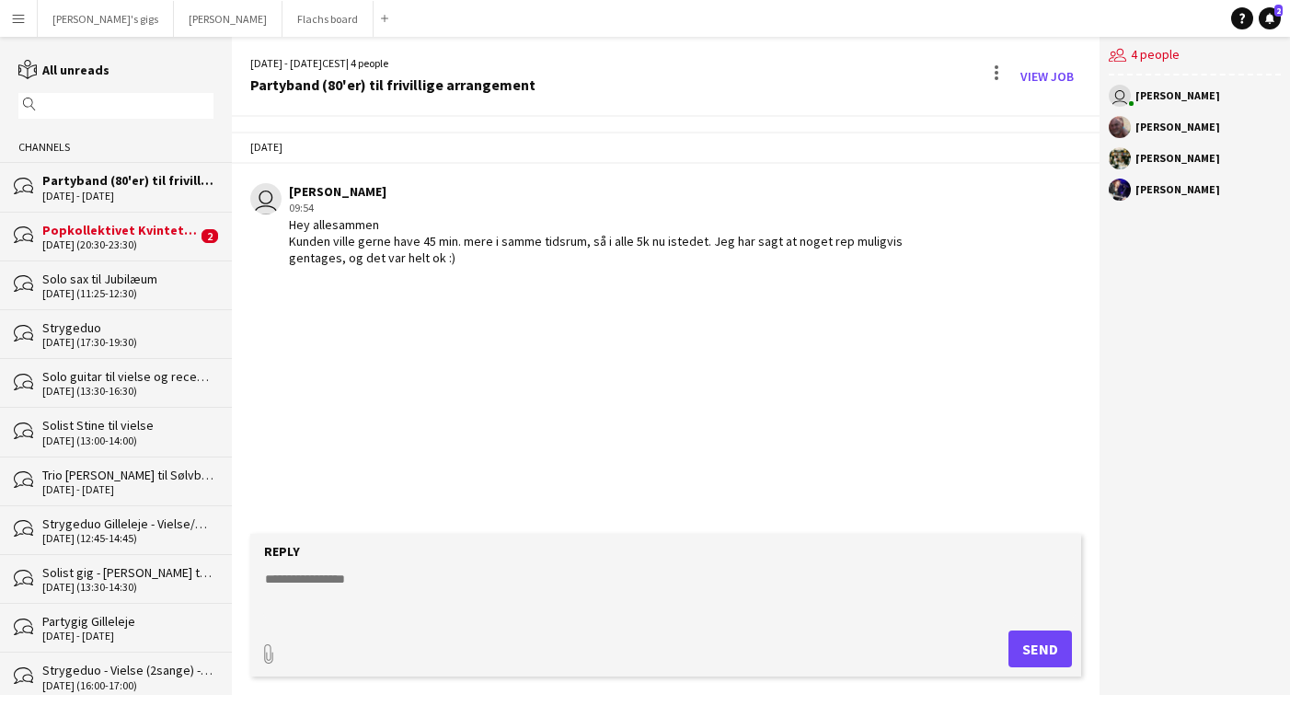
click at [153, 242] on div "20-09-2025 (20:30-23:30)" at bounding box center [119, 244] width 155 height 13
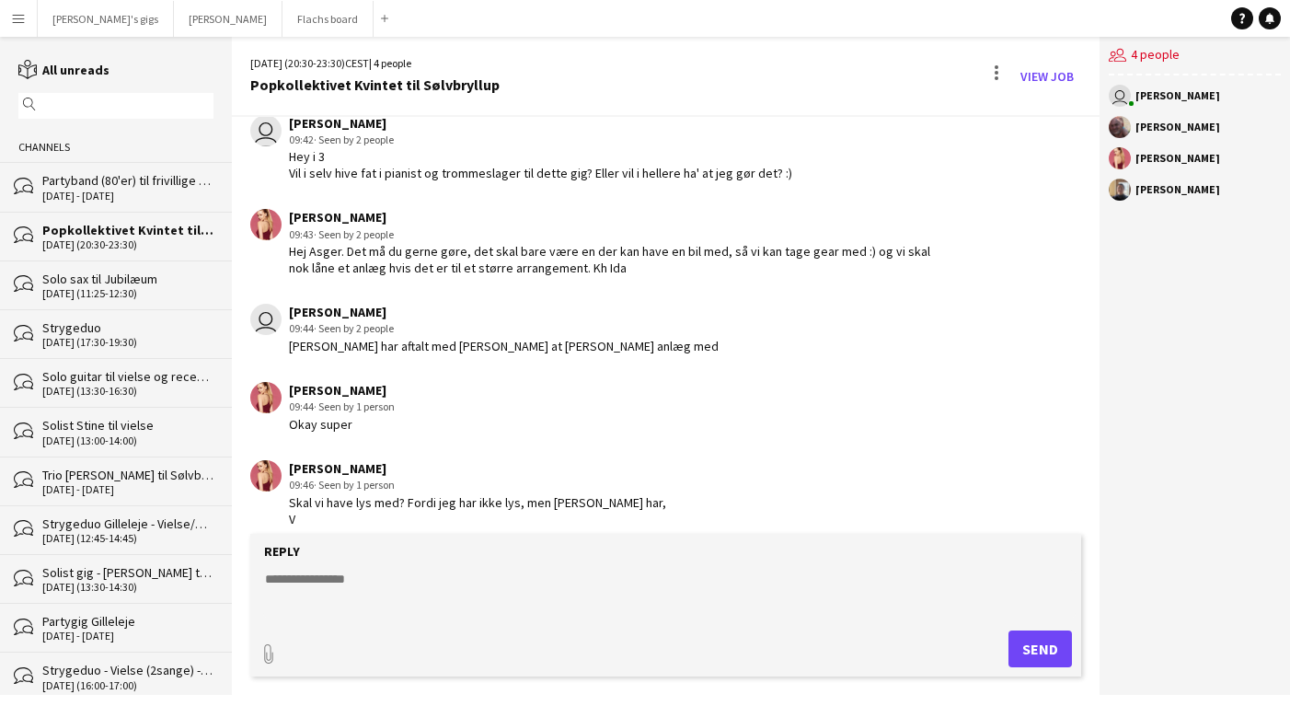
scroll to position [100, 0]
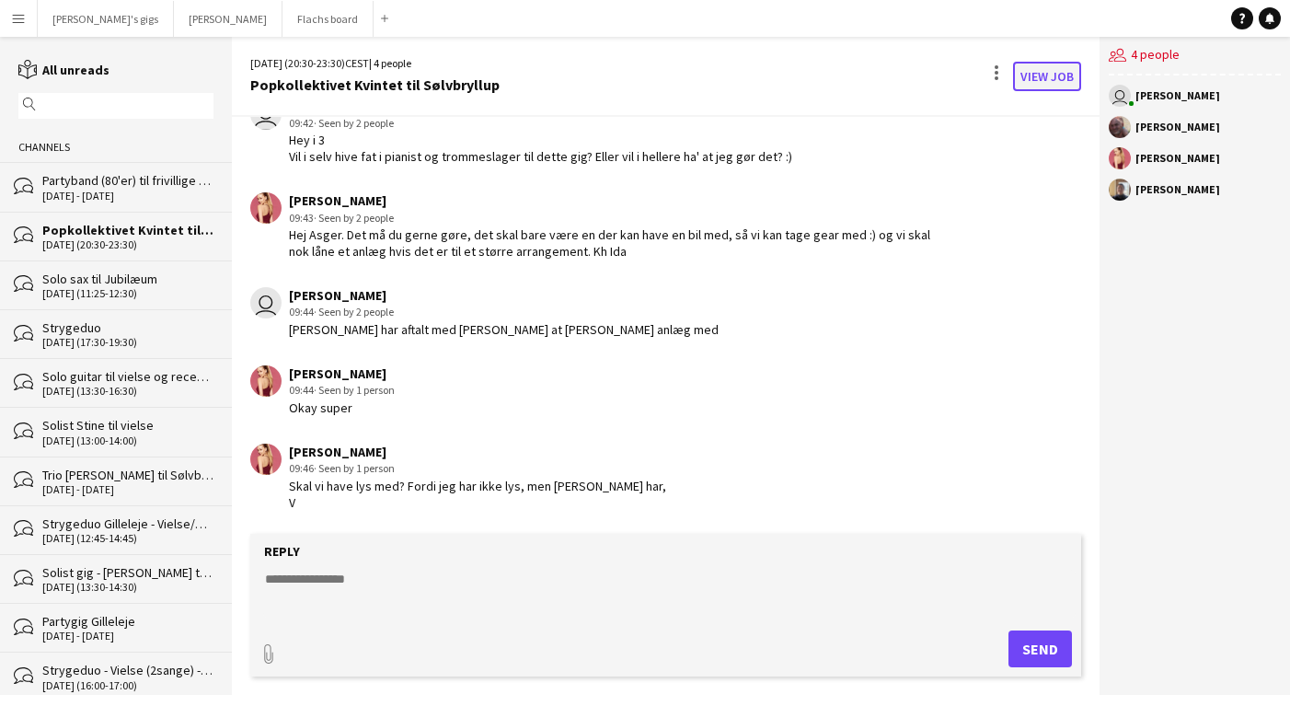
click at [1028, 81] on link "View Job" at bounding box center [1047, 76] width 68 height 29
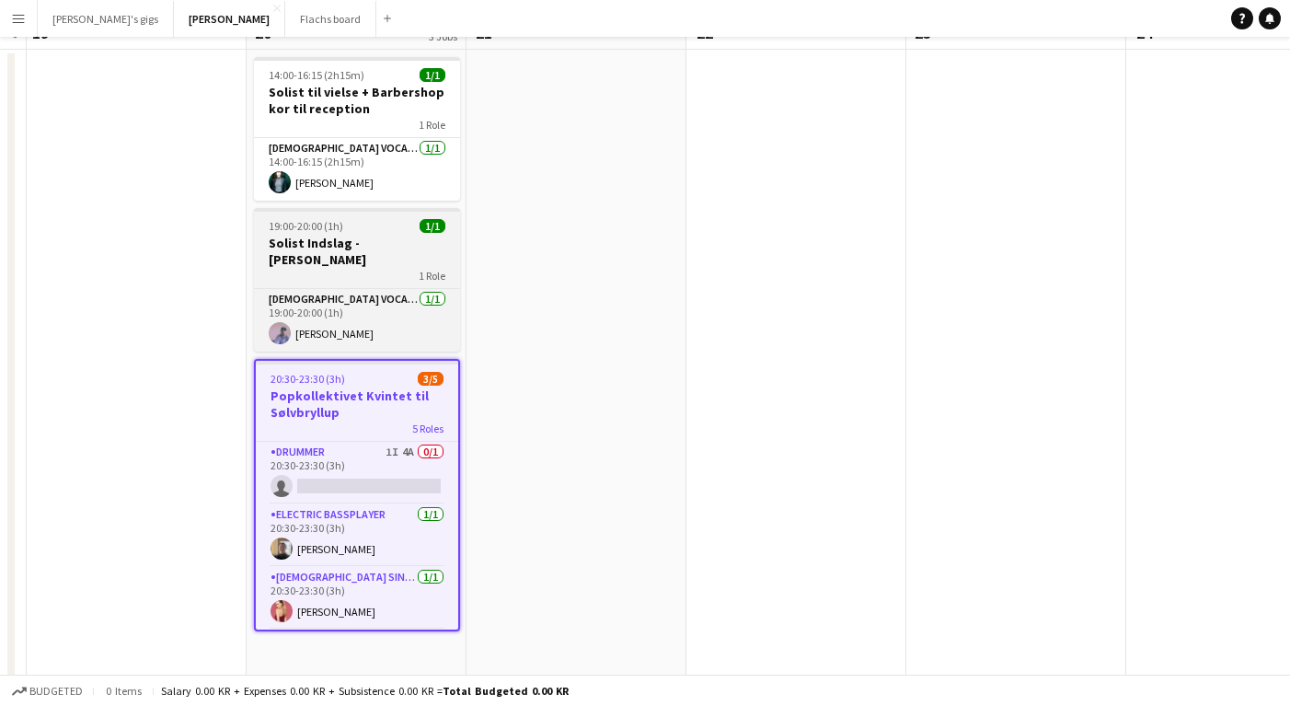
scroll to position [168, 0]
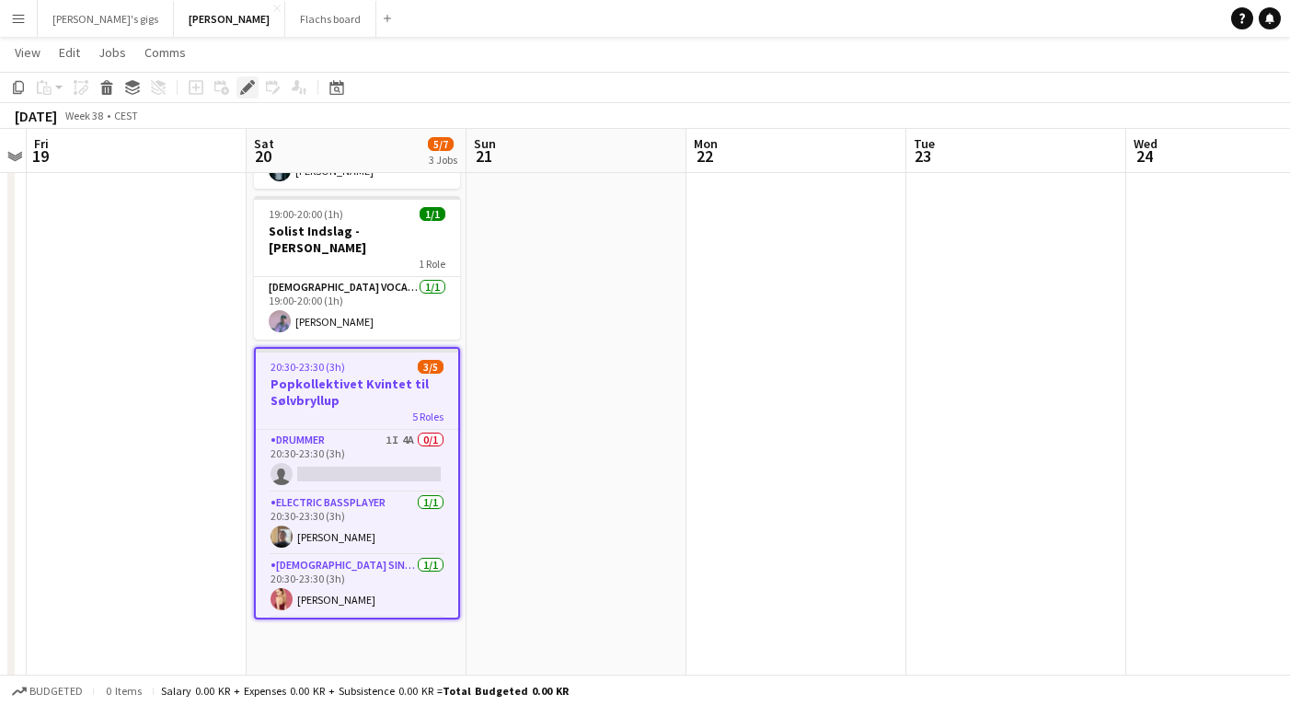
click at [237, 91] on div "Edit" at bounding box center [248, 87] width 22 height 22
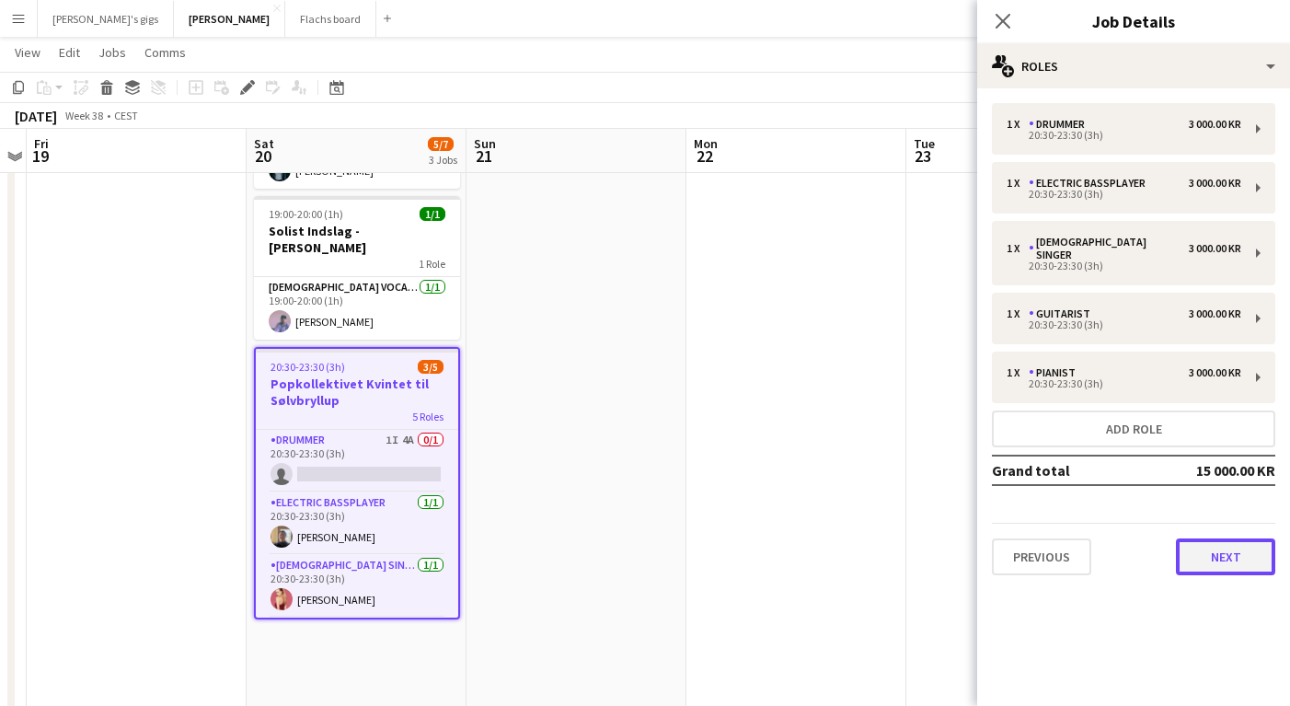
click at [1217, 538] on button "Next" at bounding box center [1225, 556] width 99 height 37
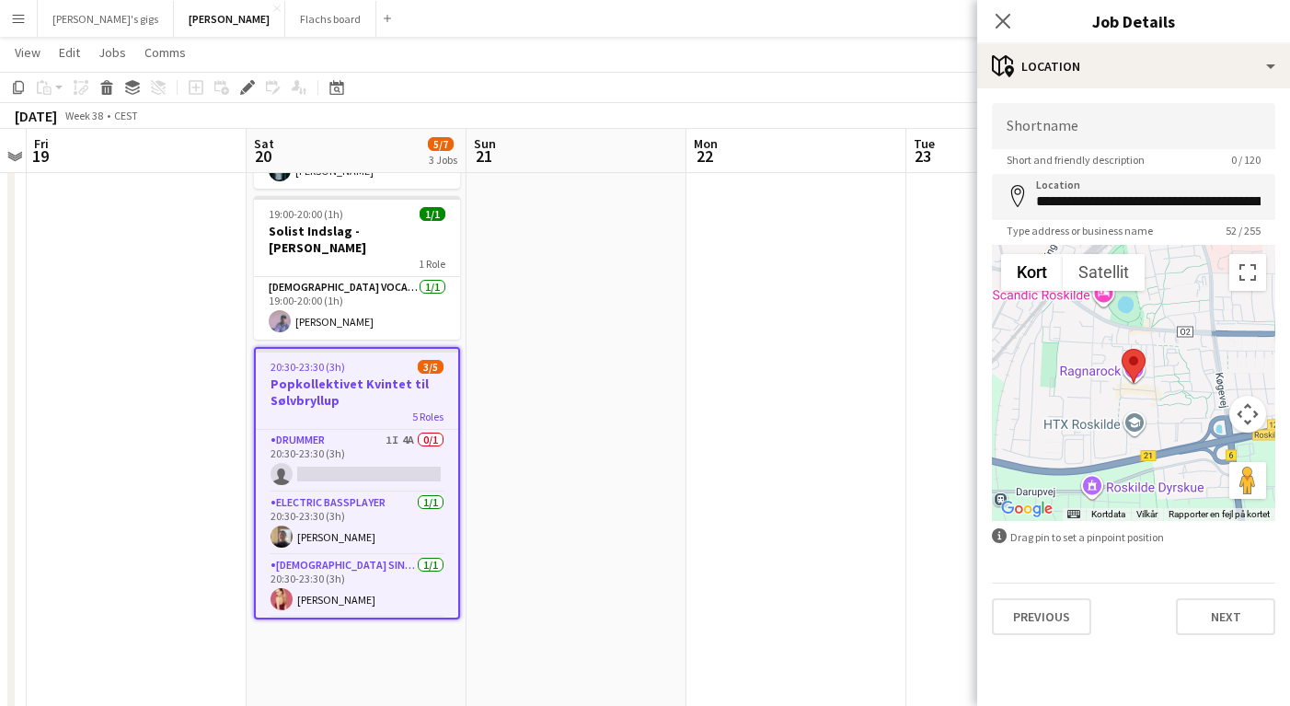
click at [1233, 643] on div "**********" at bounding box center [1133, 368] width 313 height 561
click at [1222, 626] on button "Next" at bounding box center [1225, 616] width 99 height 37
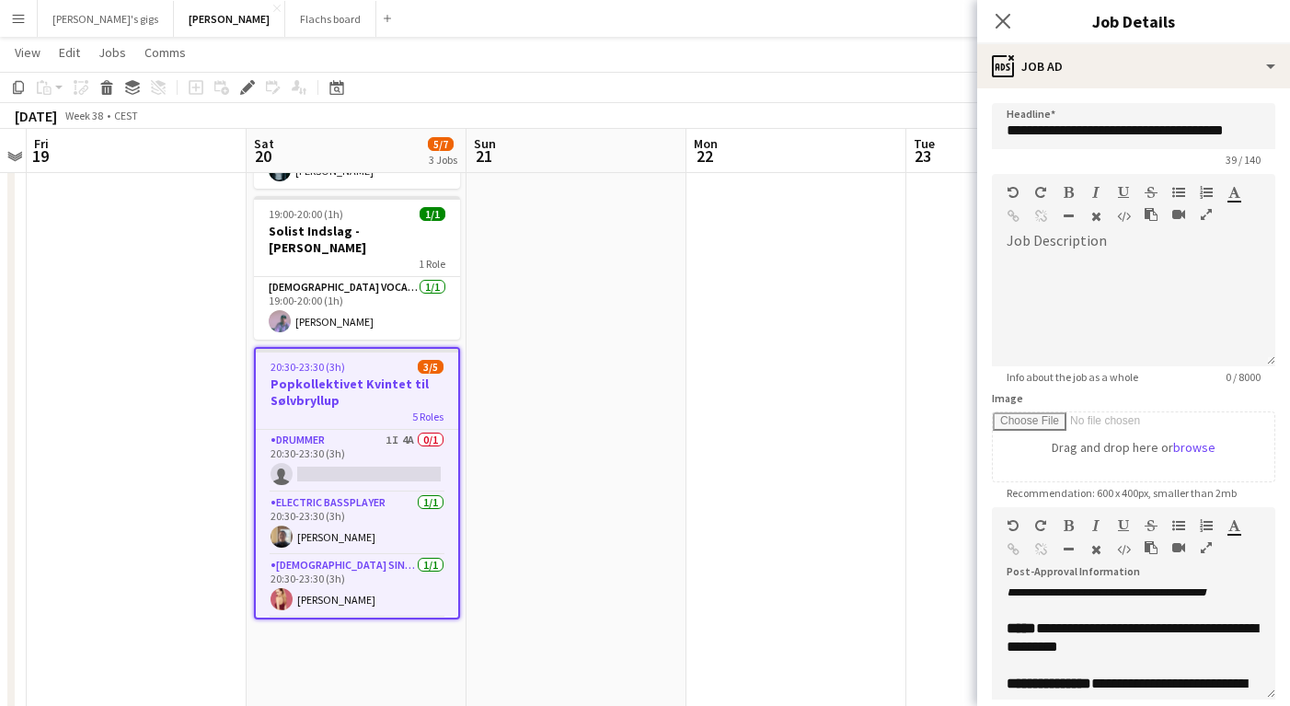
scroll to position [137, 0]
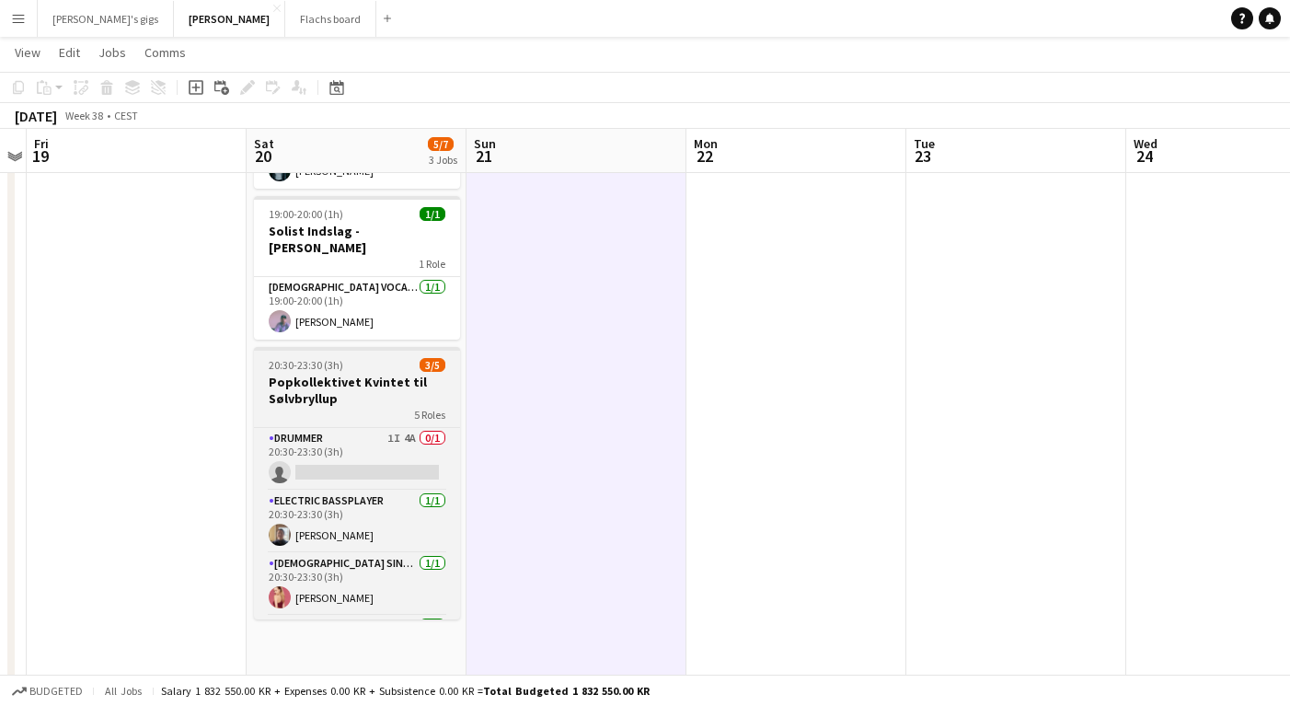
click at [347, 409] on app-job-card "20:30-23:30 (3h) 3/5 Popkollektivet Kvintet til Sølvbryllup 5 Roles Drummer 1I …" at bounding box center [357, 483] width 206 height 272
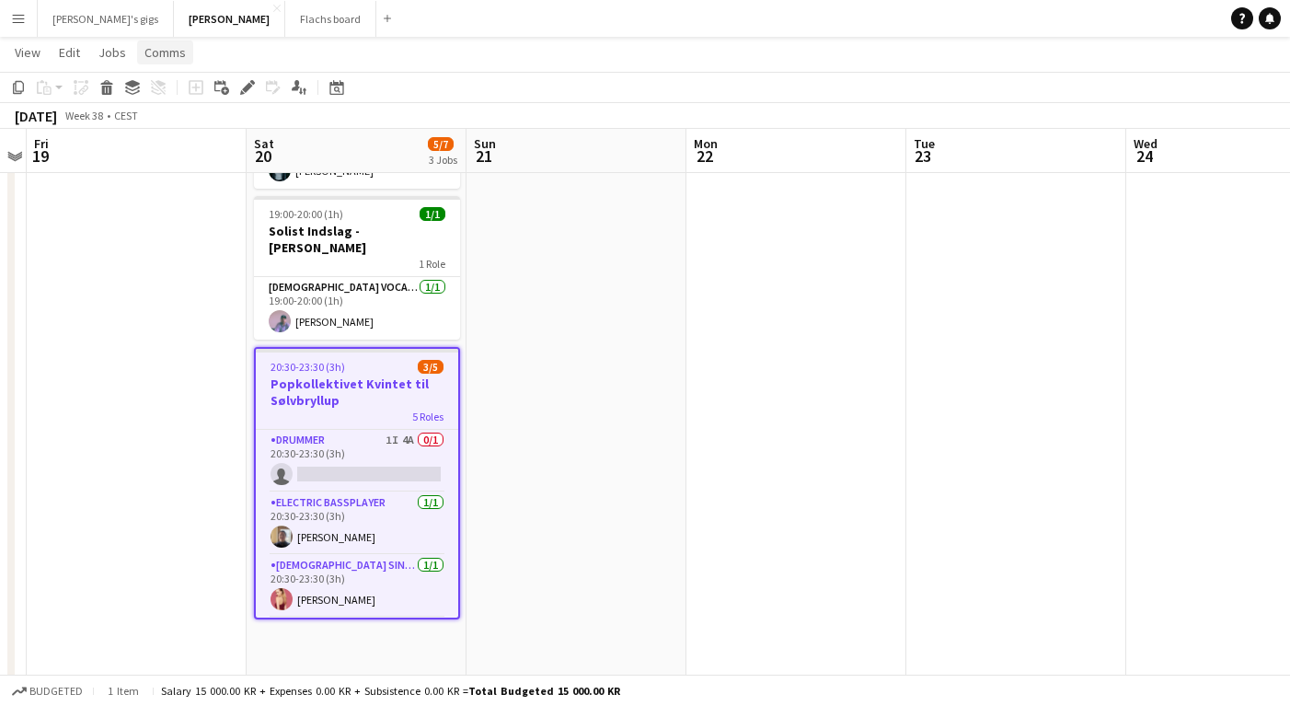
click at [159, 59] on span "Comms" at bounding box center [164, 52] width 41 height 17
click at [179, 121] on link "Create chat" at bounding box center [212, 130] width 153 height 39
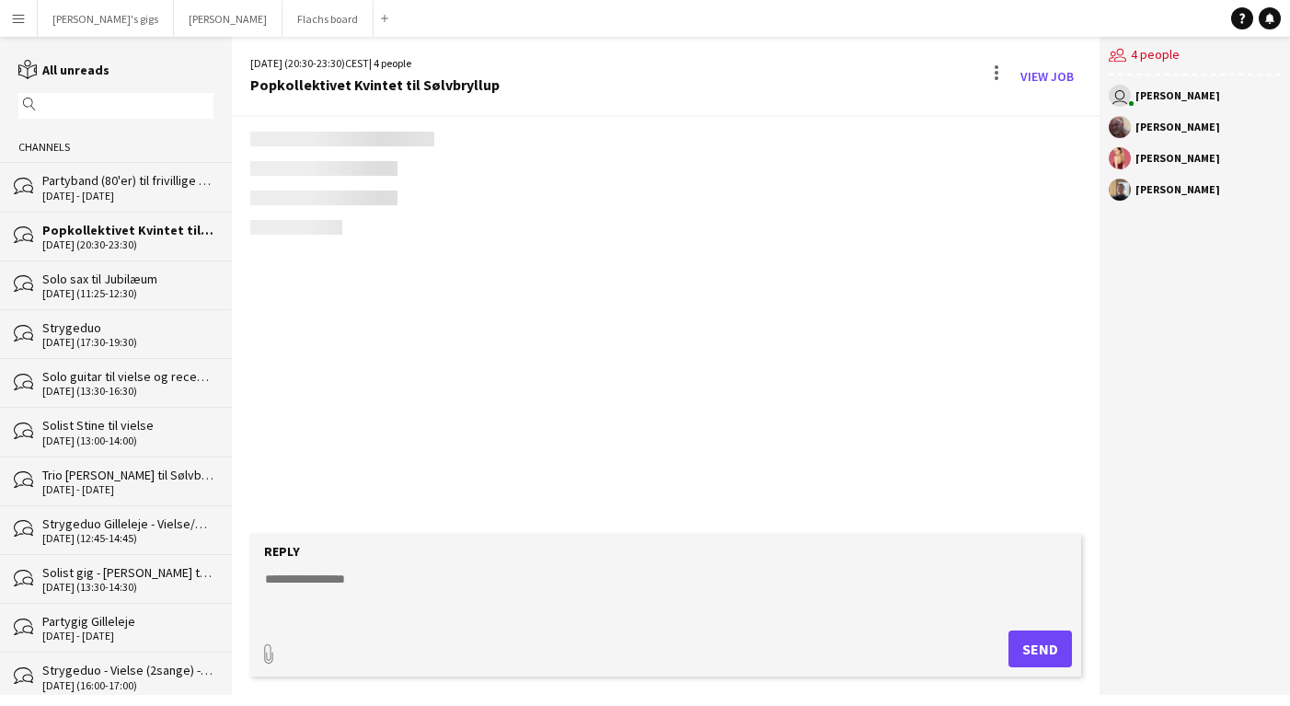
scroll to position [100, 0]
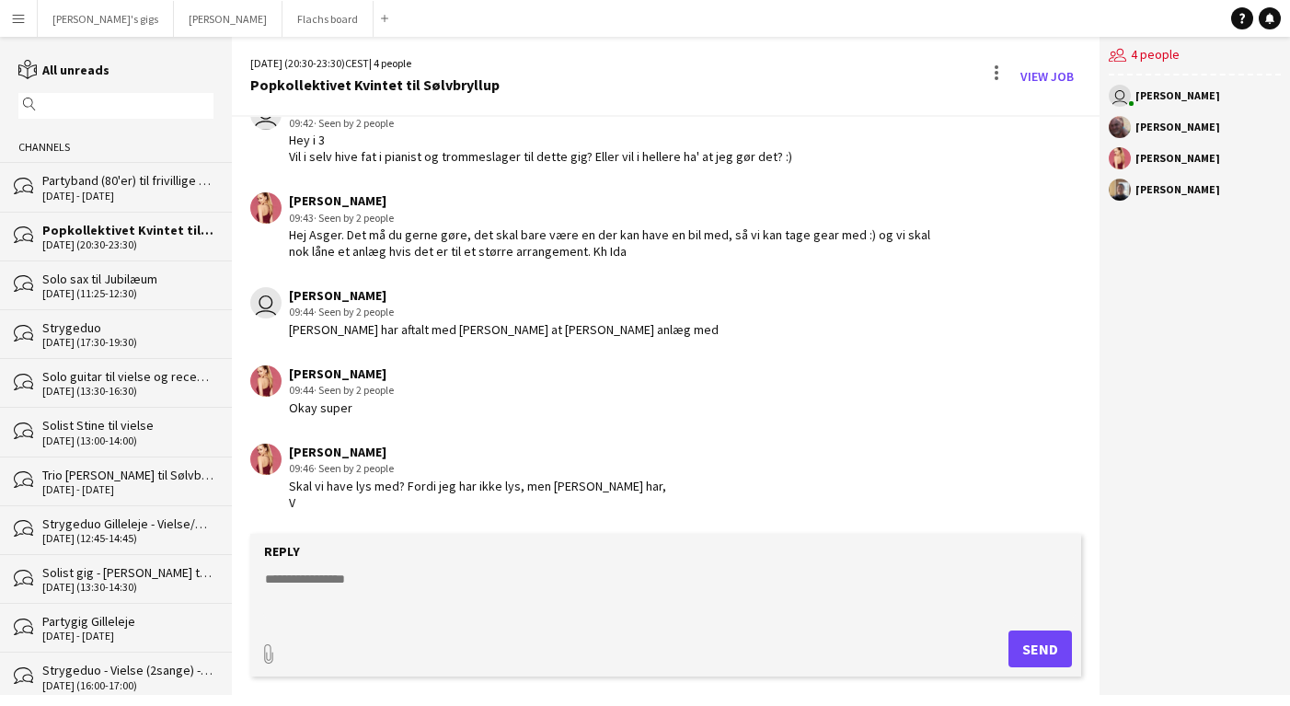
click at [422, 610] on textarea at bounding box center [669, 594] width 813 height 48
click at [416, 583] on textarea "**********" at bounding box center [669, 594] width 813 height 48
click at [502, 581] on textarea "**********" at bounding box center [669, 594] width 813 height 48
type textarea "**********"
click at [1050, 644] on button "Send" at bounding box center [1040, 648] width 63 height 37
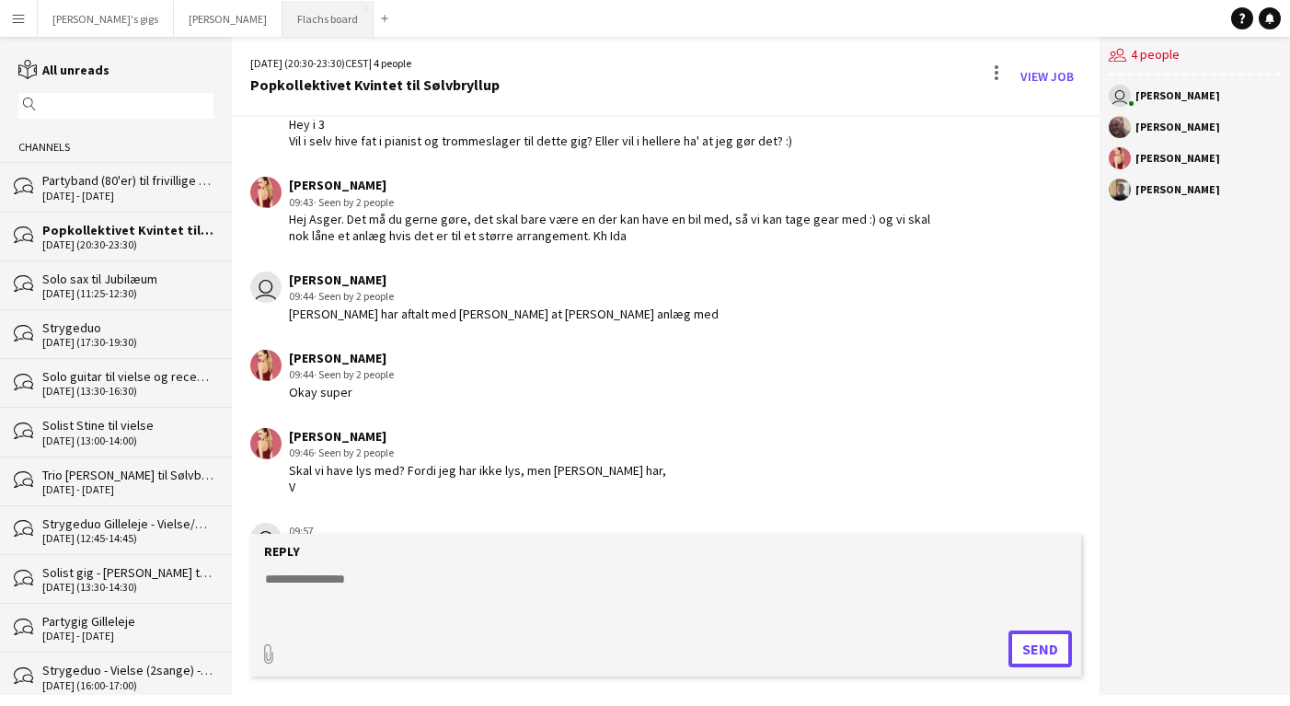
scroll to position [179, 0]
